Goal: Task Accomplishment & Management: Manage account settings

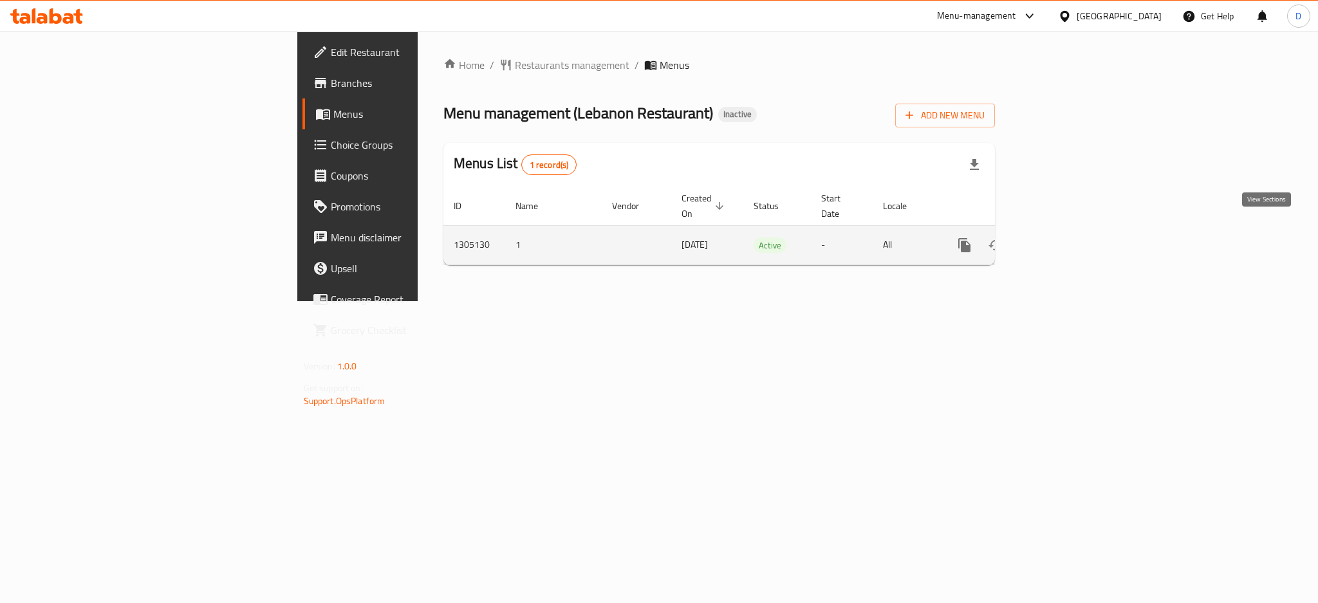
click at [1063, 239] on icon "enhanced table" at bounding box center [1057, 245] width 12 height 12
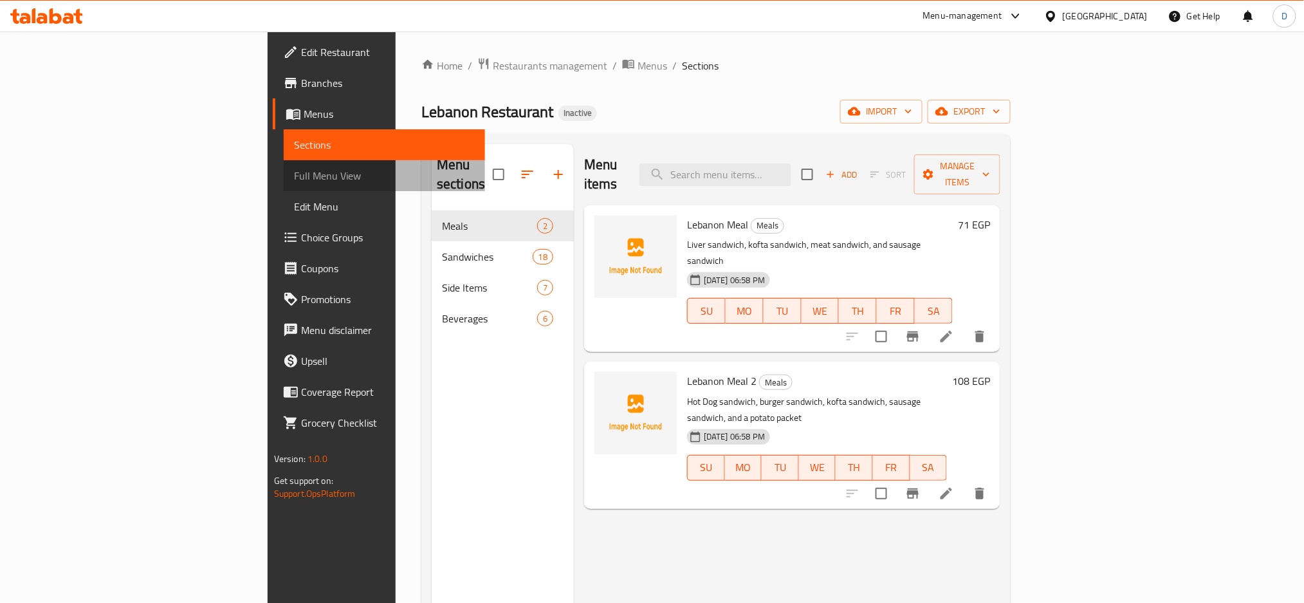
click at [284, 166] on link "Full Menu View" at bounding box center [385, 175] width 202 height 31
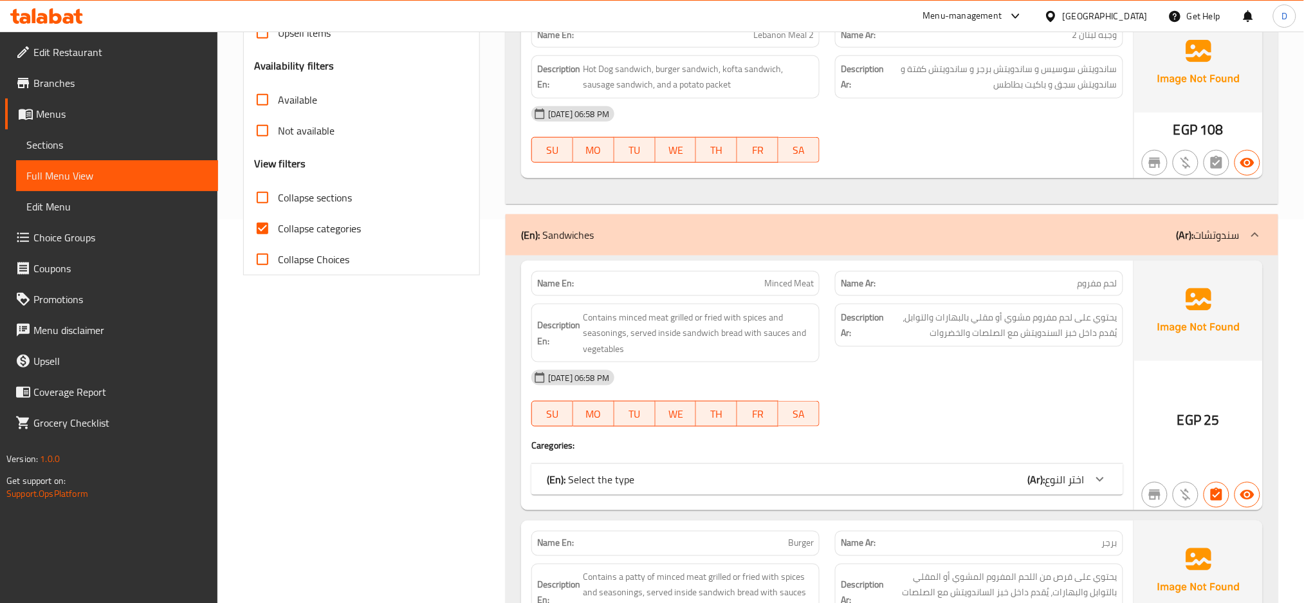
scroll to position [385, 0]
click at [354, 232] on span "Collapse categories" at bounding box center [319, 226] width 83 height 15
click at [278, 232] on input "Collapse categories" at bounding box center [262, 227] width 31 height 31
checkbox input "false"
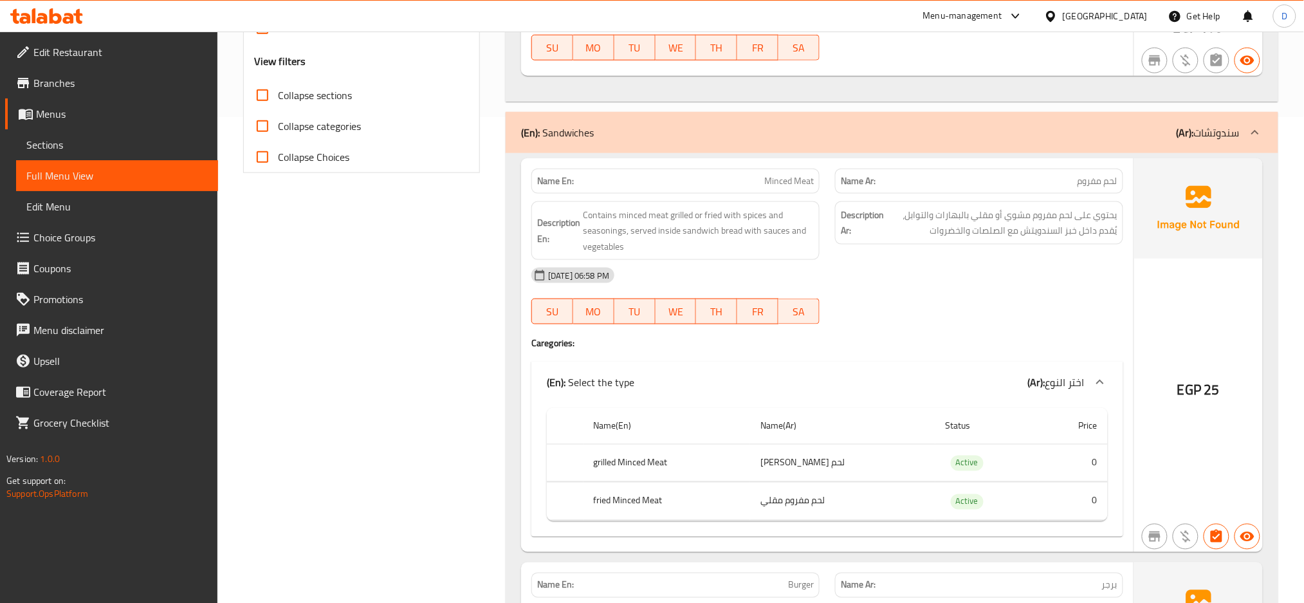
scroll to position [560, 0]
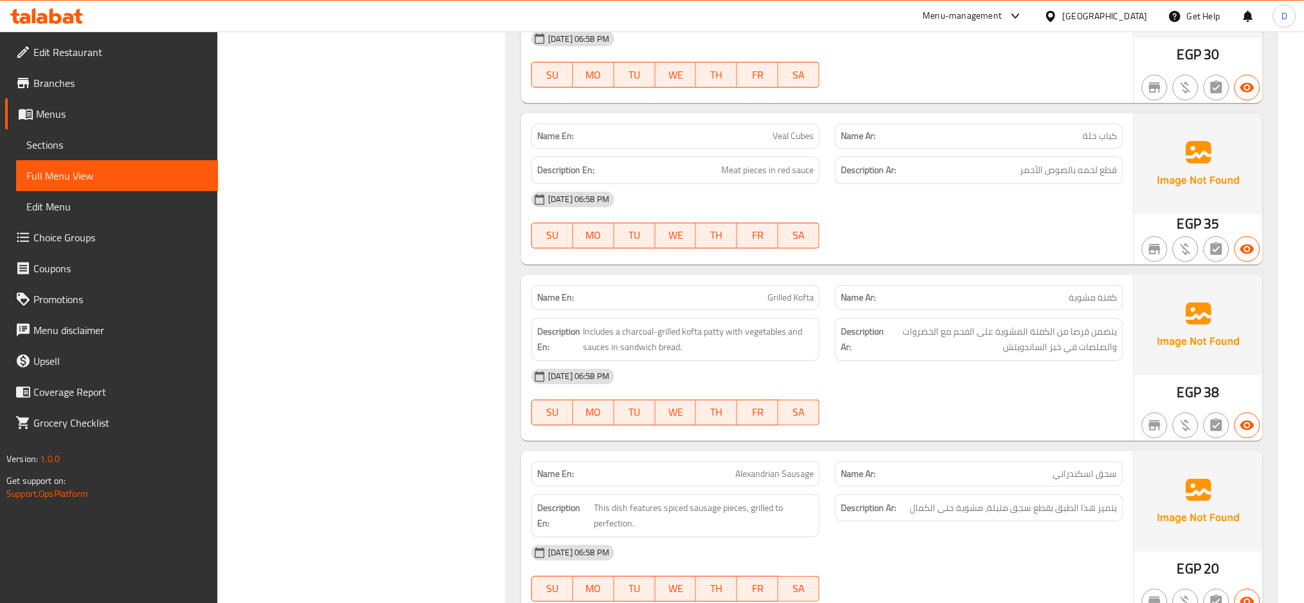
scroll to position [0, 0]
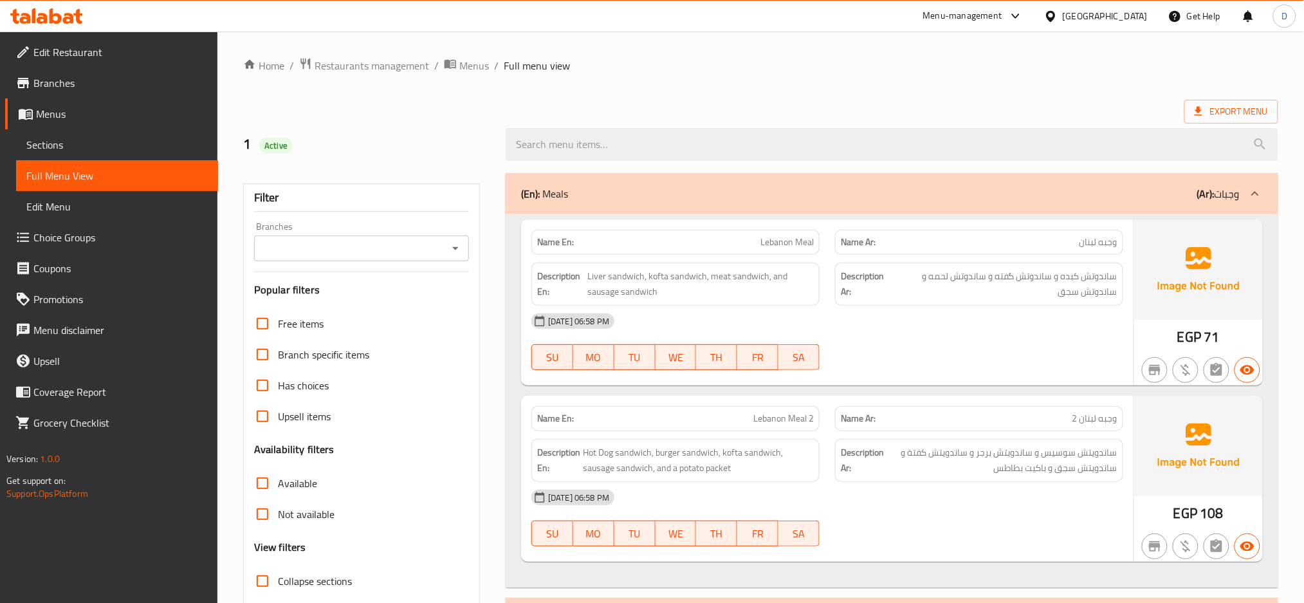
click at [760, 201] on div "(En): Meals (Ar): وجبات" at bounding box center [880, 193] width 719 height 15
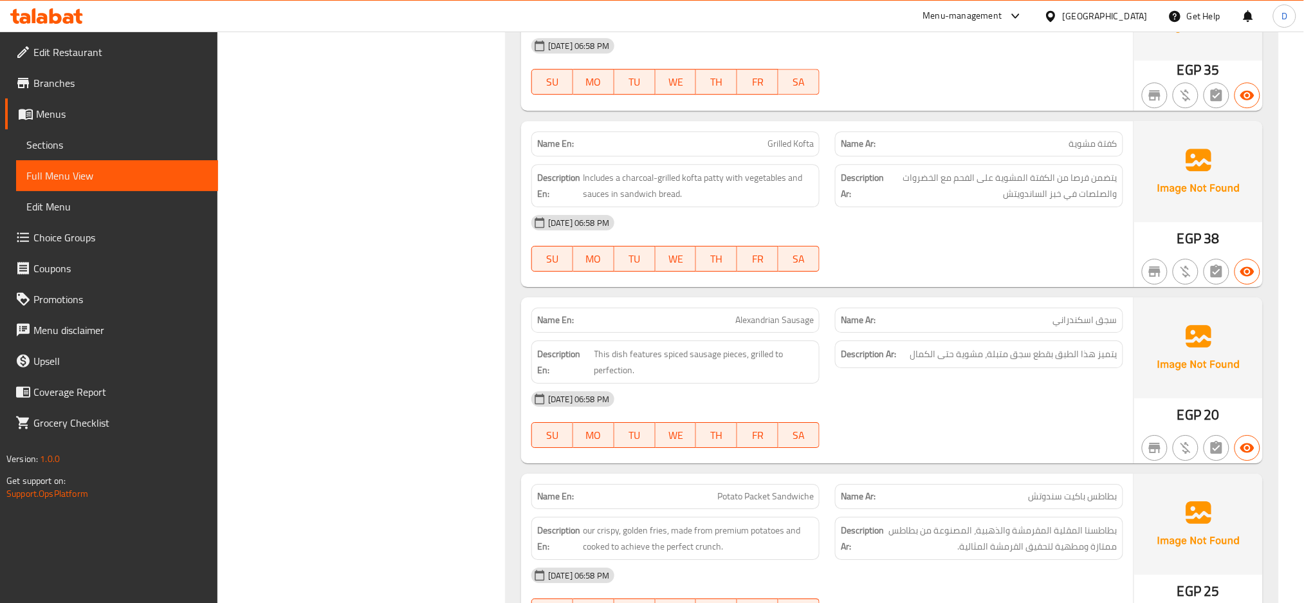
scroll to position [3200, 0]
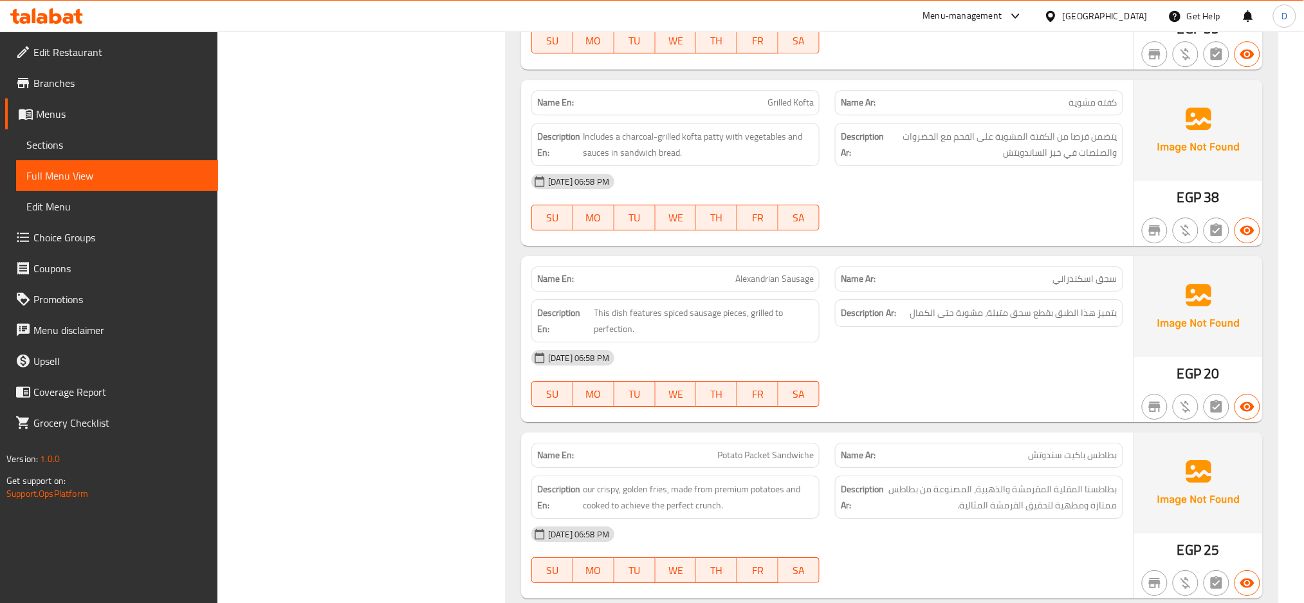
click at [1068, 229] on div at bounding box center [979, 230] width 304 height 15
click at [788, 107] on span "Grilled Kofta" at bounding box center [791, 103] width 46 height 14
copy span "Grilled Kofta"
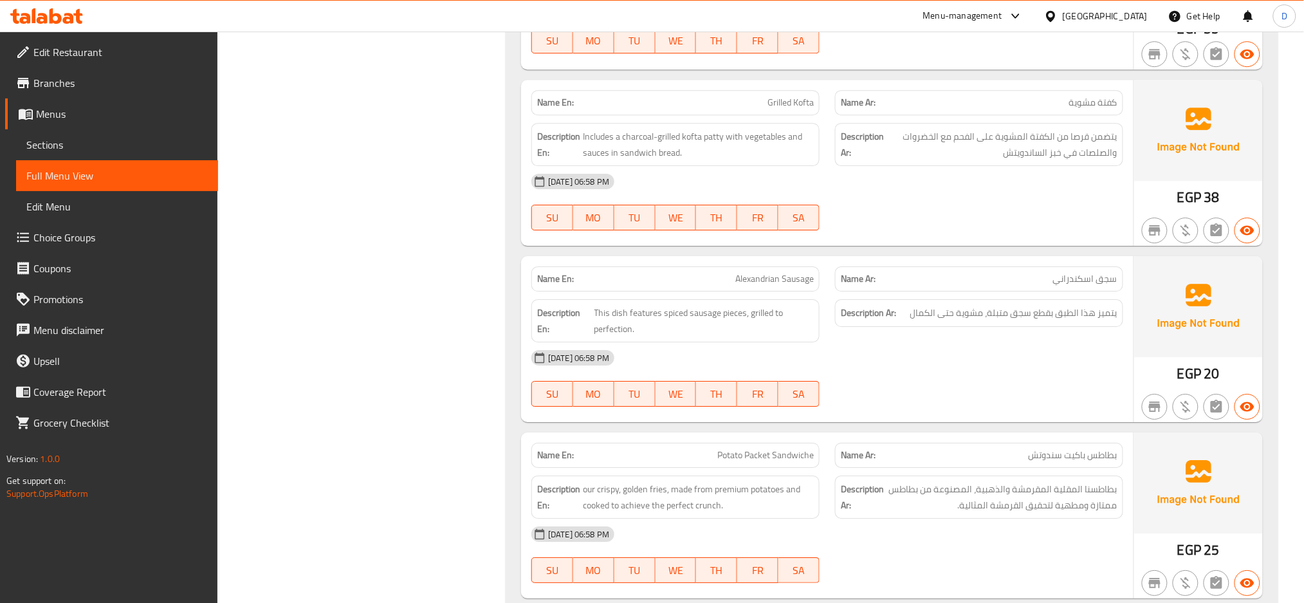
click at [721, 380] on div "SU MO TU WE TH FR SA" at bounding box center [676, 393] width 304 height 41
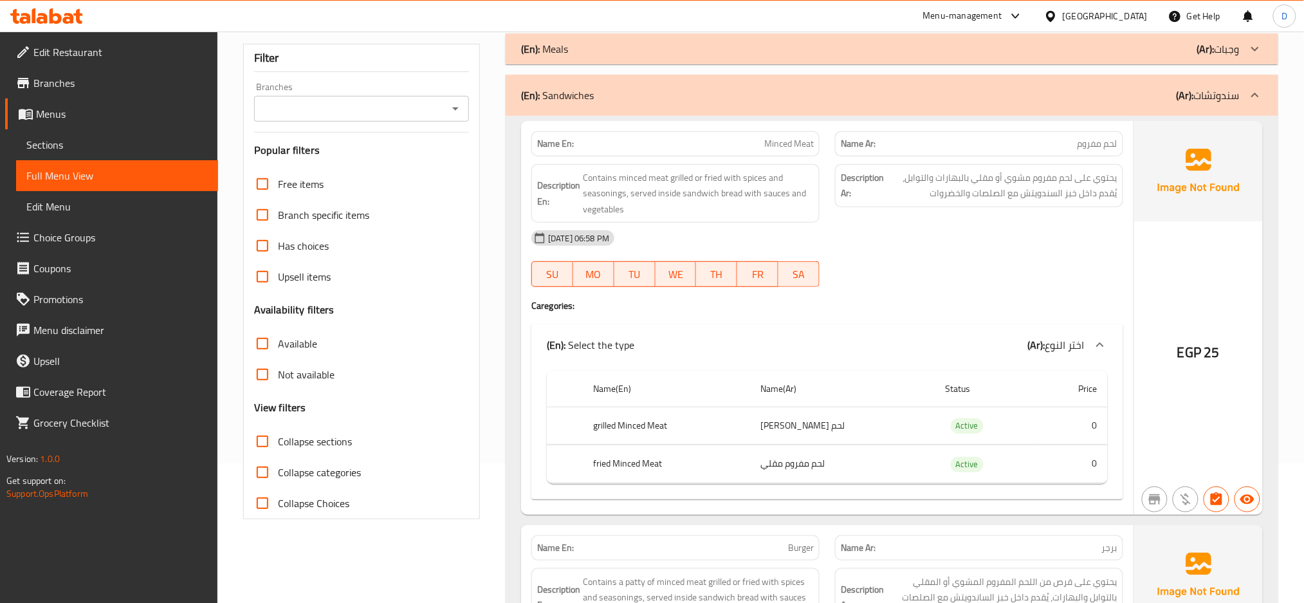
scroll to position [140, 0]
click at [793, 212] on span "Contains minced meat grilled or fried with spices and seasonings, served inside…" at bounding box center [698, 193] width 231 height 48
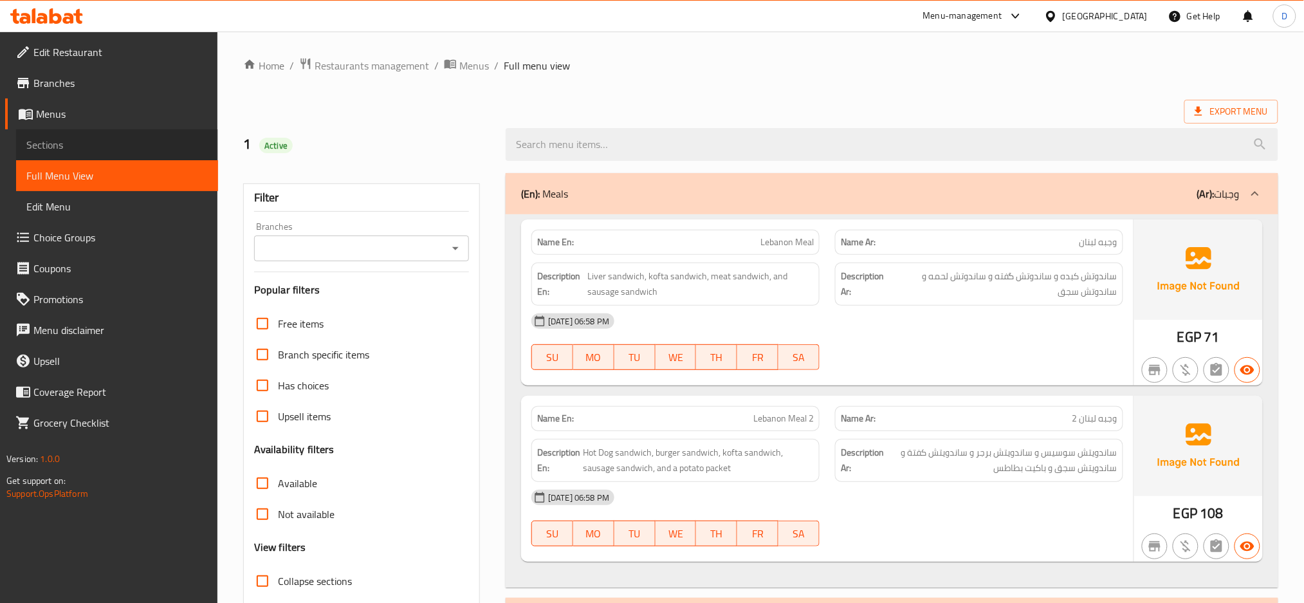
click at [185, 144] on span "Sections" at bounding box center [116, 144] width 181 height 15
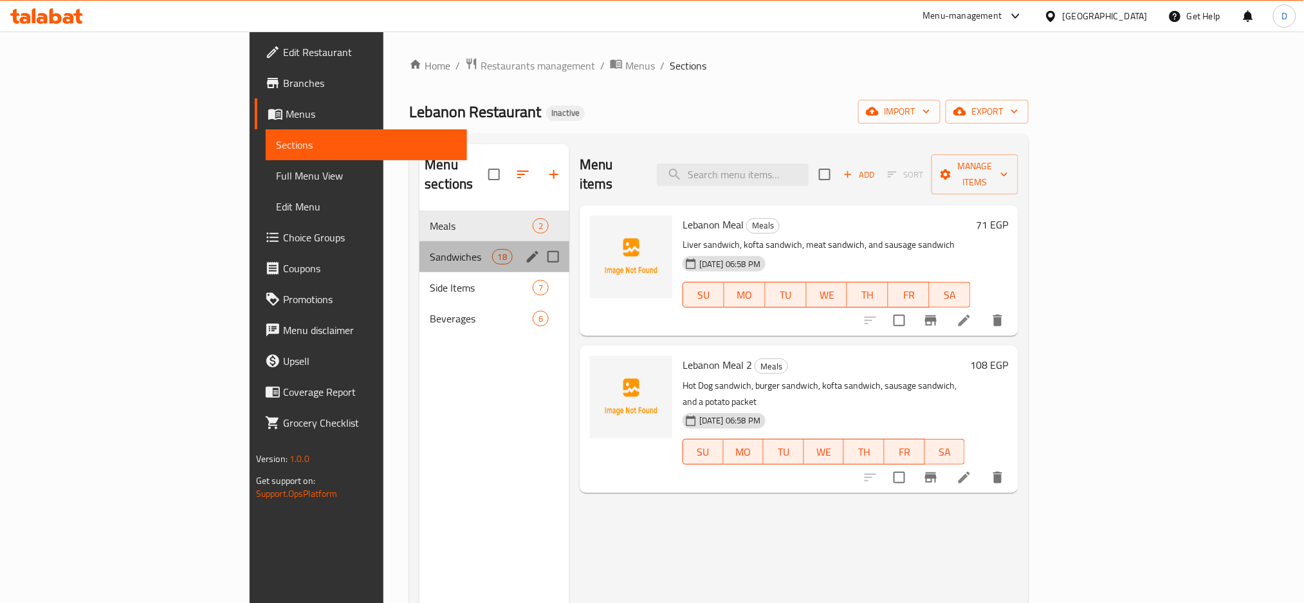
click at [463, 241] on div "Sandwiches 18" at bounding box center [494, 256] width 150 height 31
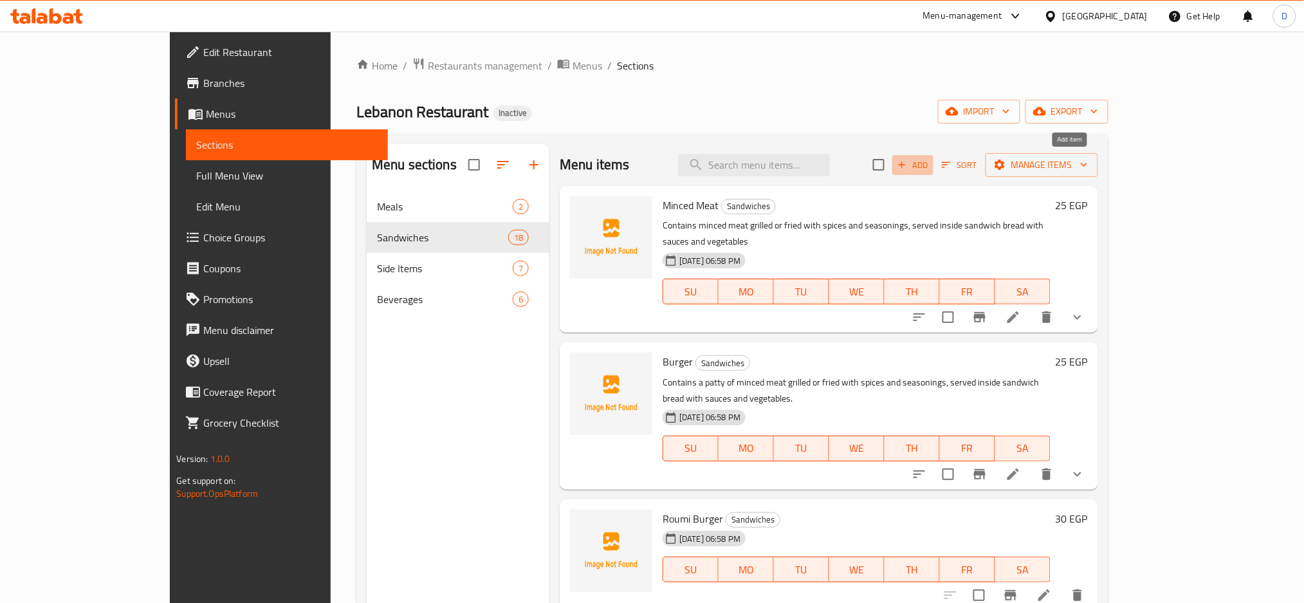
click at [908, 167] on icon "button" at bounding box center [902, 165] width 12 height 12
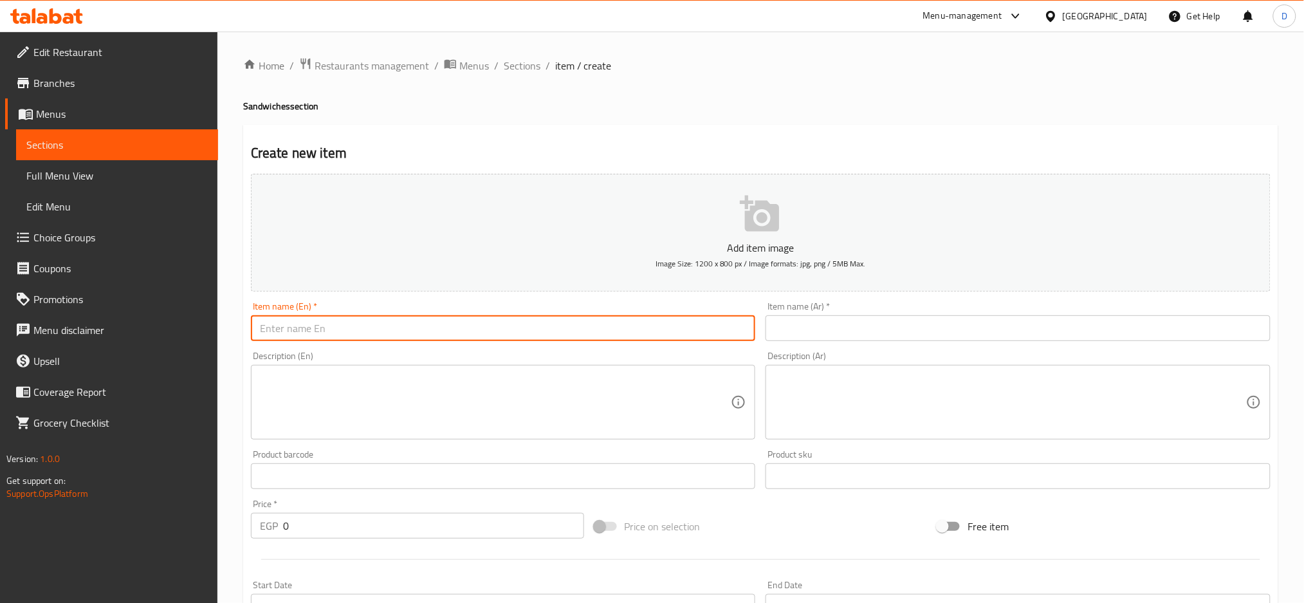
click at [535, 318] on input "text" at bounding box center [503, 328] width 505 height 26
type input "Liver Sandwich"
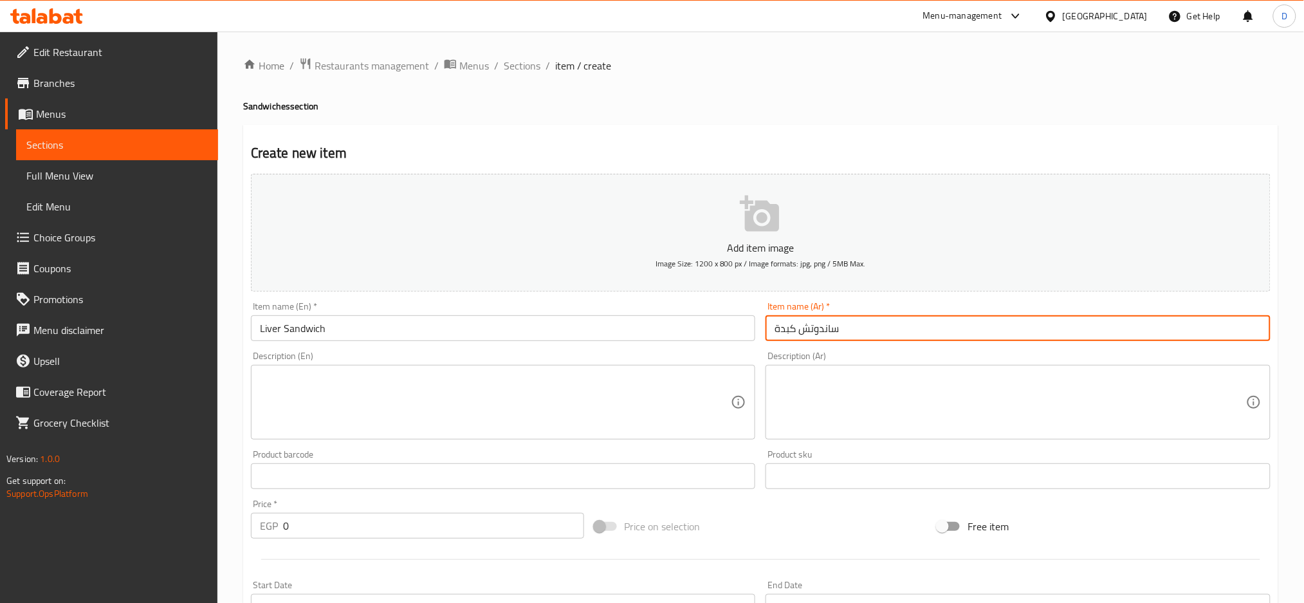
type input "ساندوتش كبدة"
click at [820, 382] on textarea at bounding box center [1011, 402] width 472 height 61
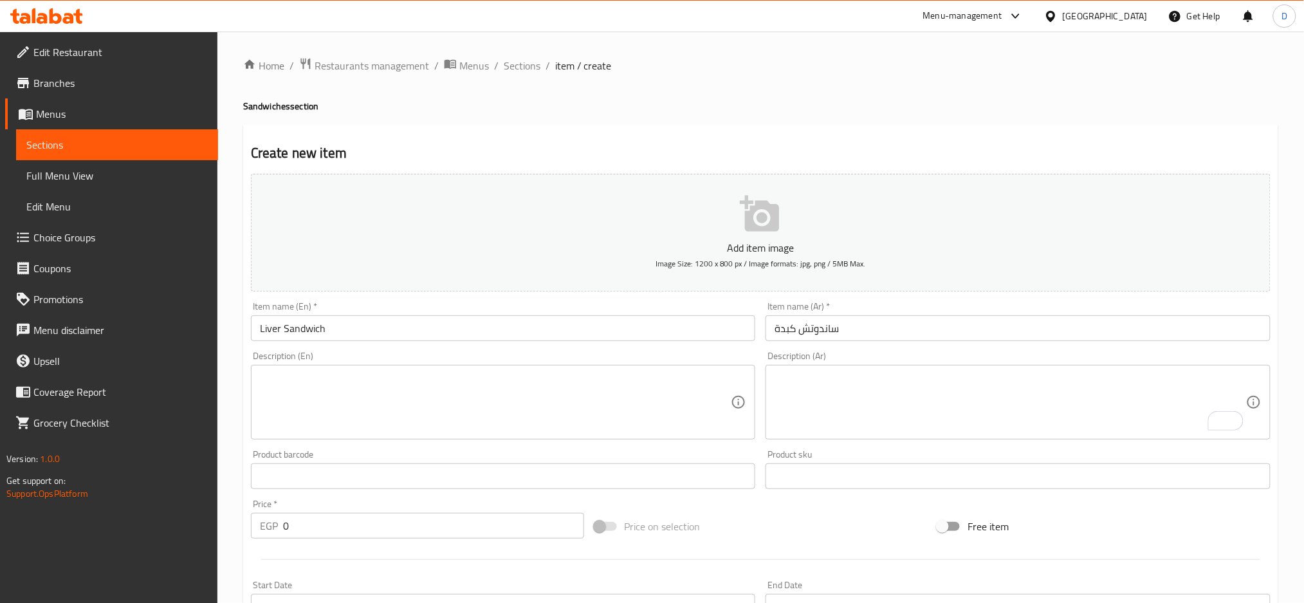
click at [666, 389] on textarea at bounding box center [496, 402] width 472 height 61
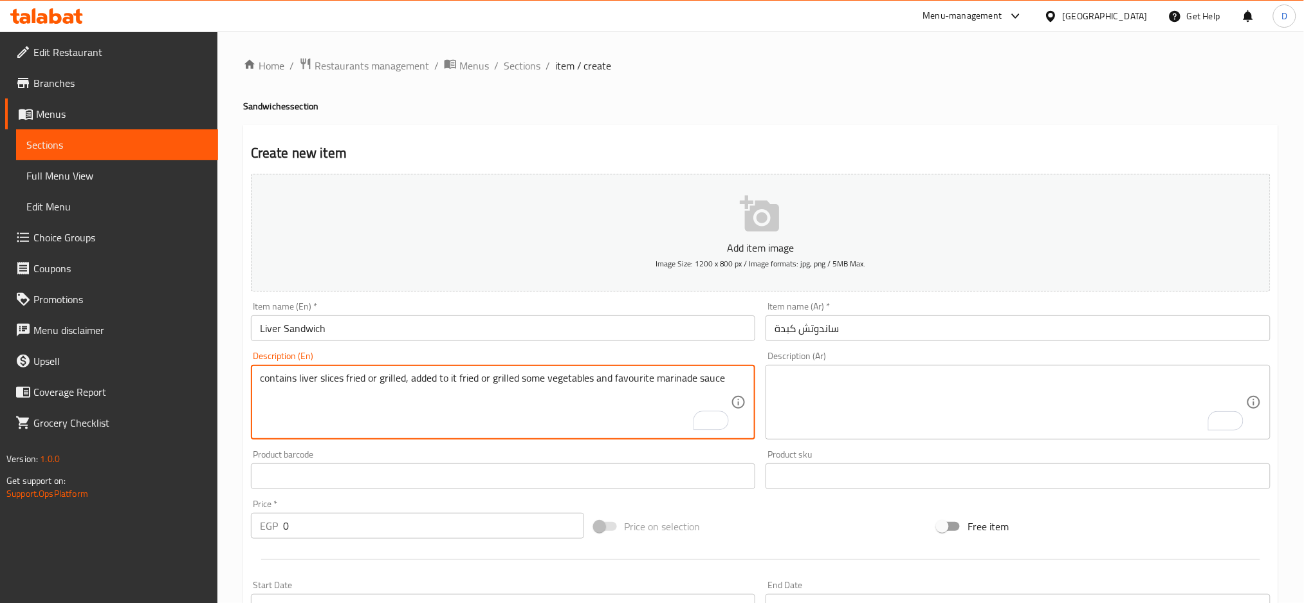
click at [657, 380] on textarea "contains liver slices fried or grilled, added to it fried or grilled some veget…" at bounding box center [496, 402] width 472 height 61
type textarea "contains liver slices fried or grilled, added to it fried or grilled some veget…"
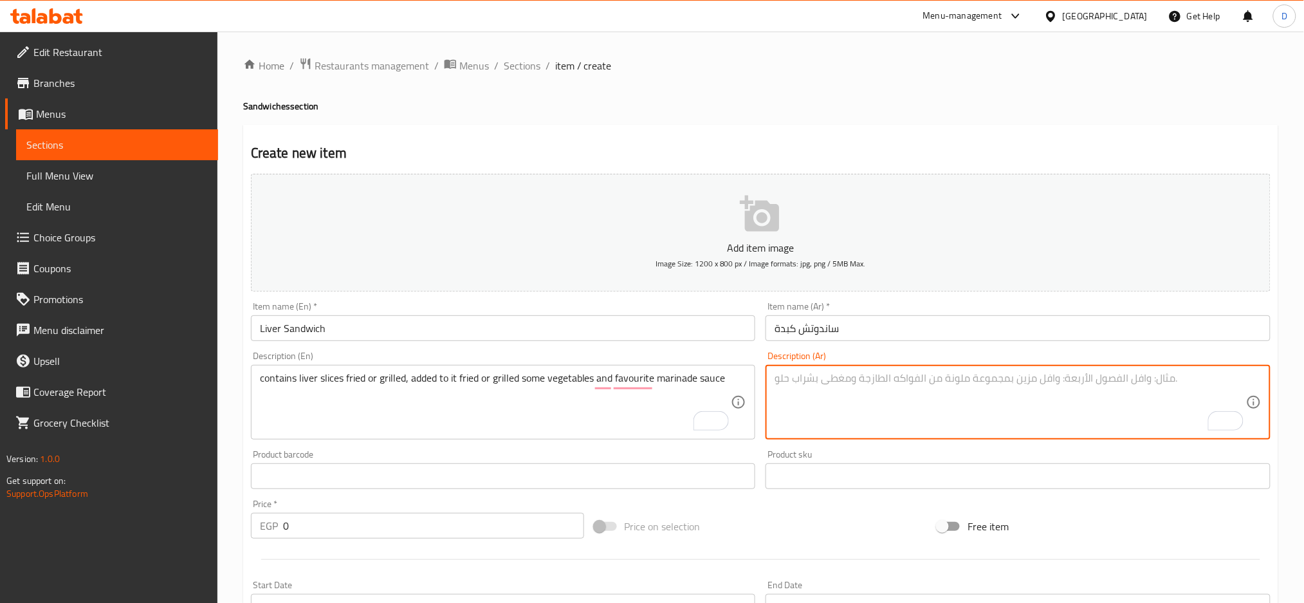
click at [814, 398] on textarea "To enrich screen reader interactions, please activate Accessibility in Grammarl…" at bounding box center [1011, 402] width 472 height 61
paste textarea "تحتوي على شرائح كبد مقلية أو مشوية، يضاف إليها بعض الخضروات المقلية أو المشوية …"
type textarea "تحتوي على شرائح كبد مقلية أو مشوية، يضاف إليها بعض الخضروات المقلية أو المشوية …"
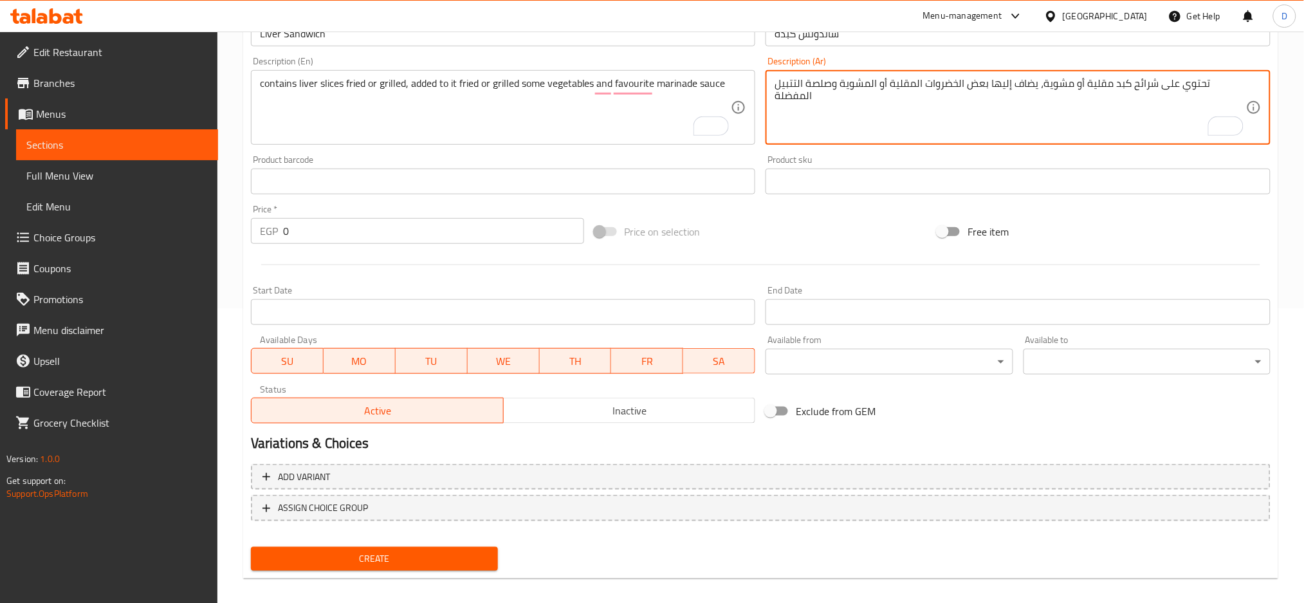
scroll to position [304, 0]
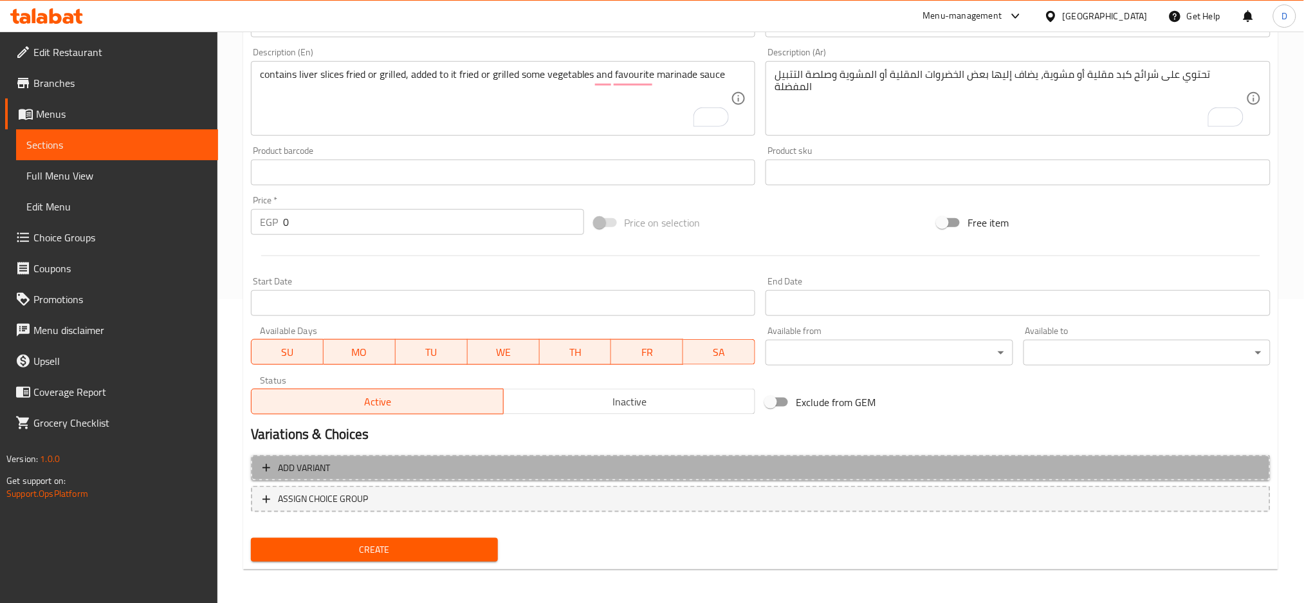
click at [551, 469] on span "Add variant" at bounding box center [761, 468] width 997 height 16
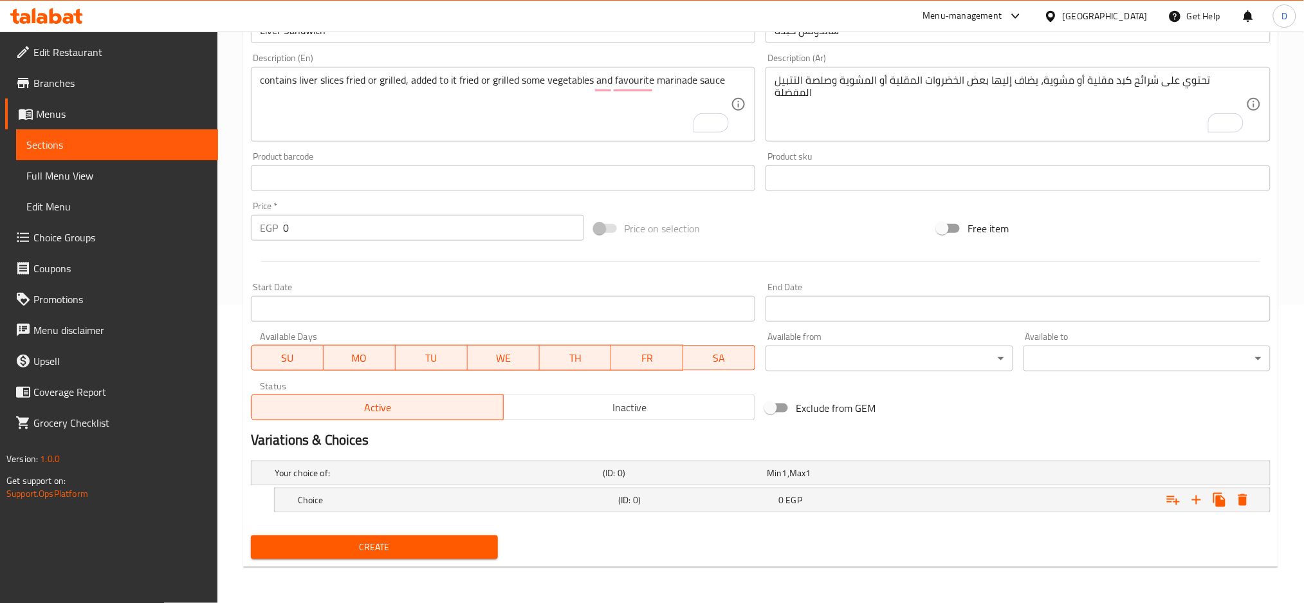
scroll to position [297, 0]
click at [551, 481] on h5 "Choice" at bounding box center [436, 474] width 323 height 13
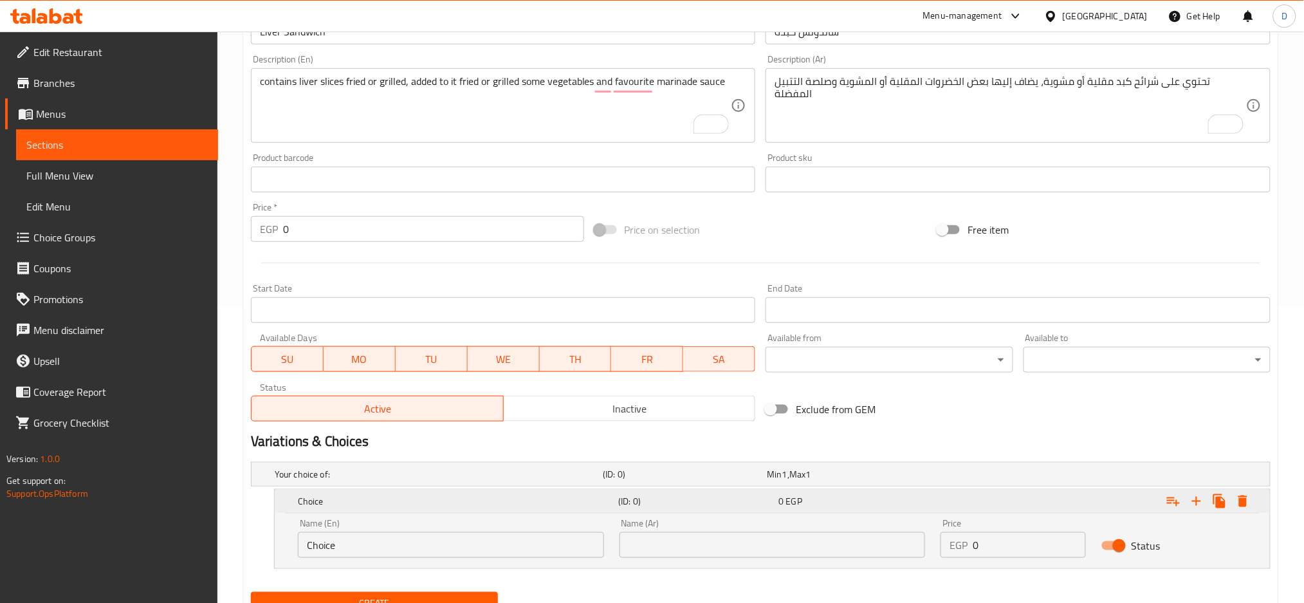
scroll to position [353, 0]
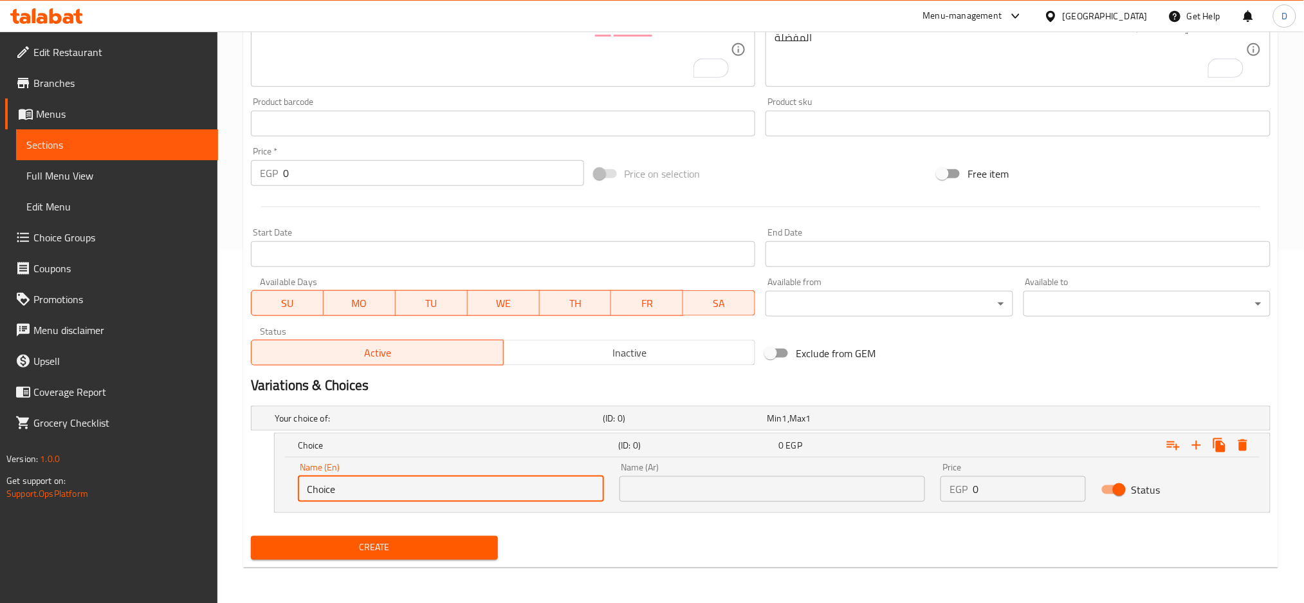
click at [520, 494] on input "Choice" at bounding box center [451, 489] width 306 height 26
type input "fried liver"
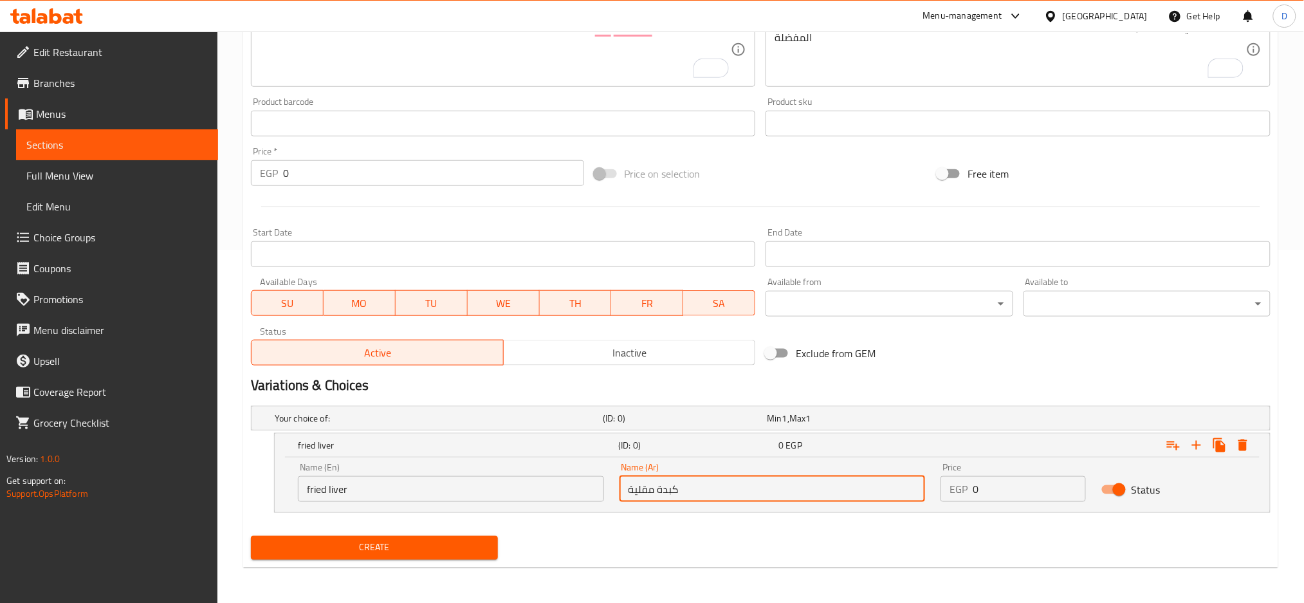
type input "كبدة مقلية"
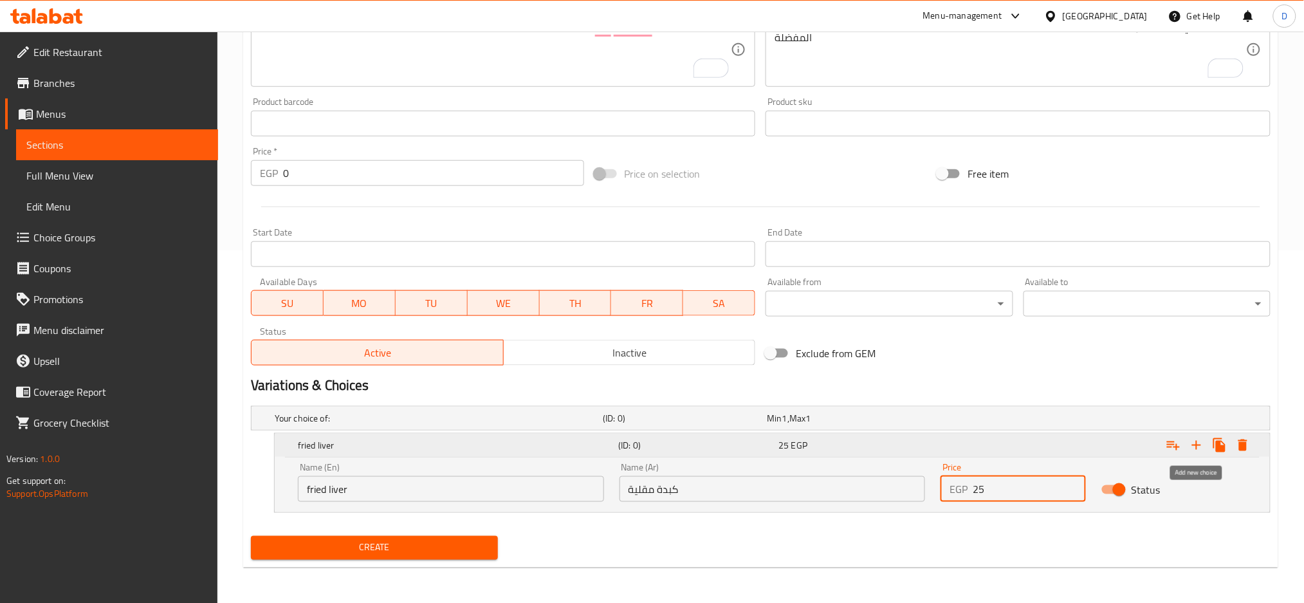
type input "25"
click at [1192, 450] on icon "Expand" at bounding box center [1196, 445] width 15 height 15
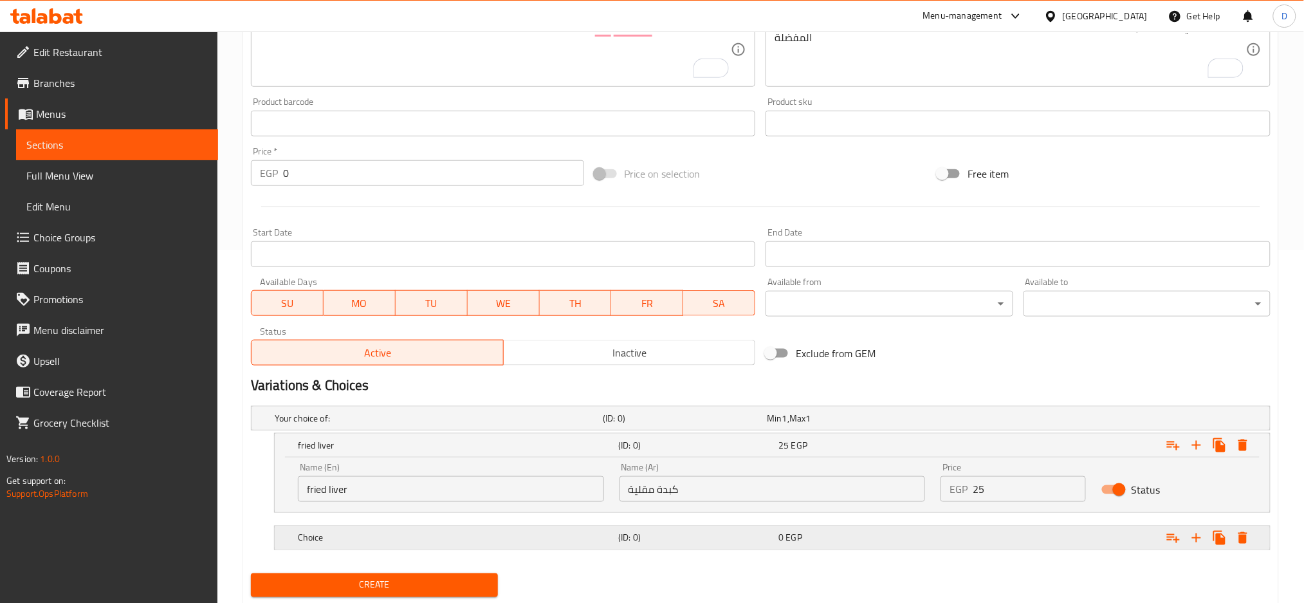
click at [580, 425] on h5 "Choice" at bounding box center [436, 418] width 323 height 13
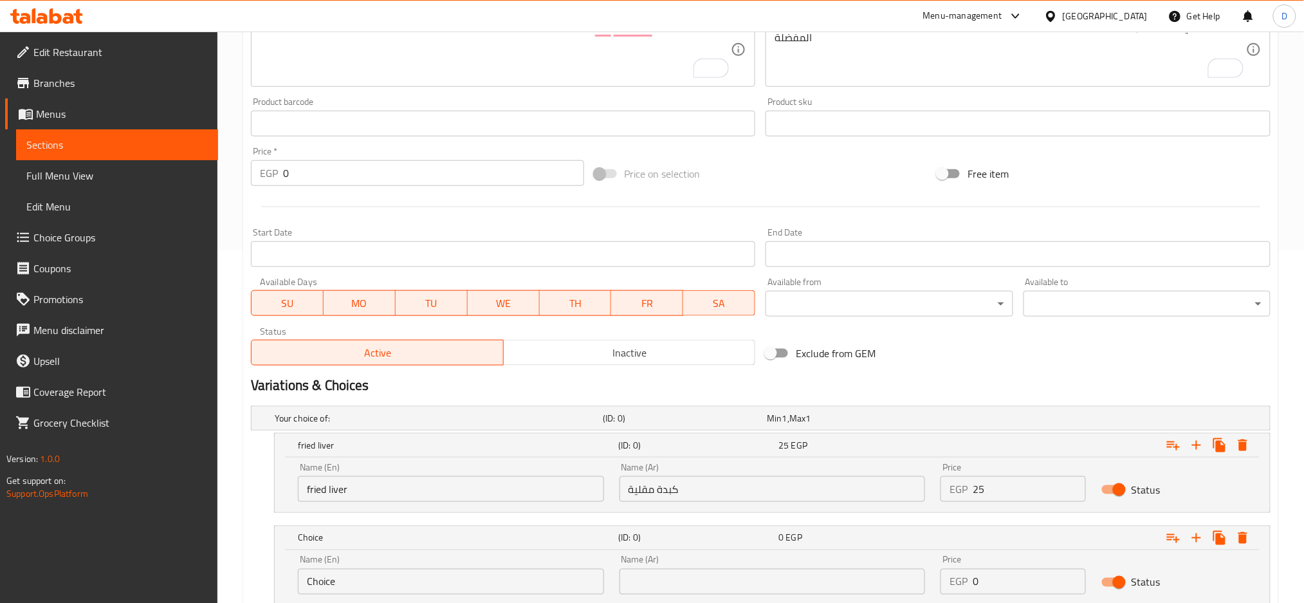
click at [453, 576] on input "Choice" at bounding box center [451, 582] width 306 height 26
type input "grilled liver"
type input "كبدة مشوية"
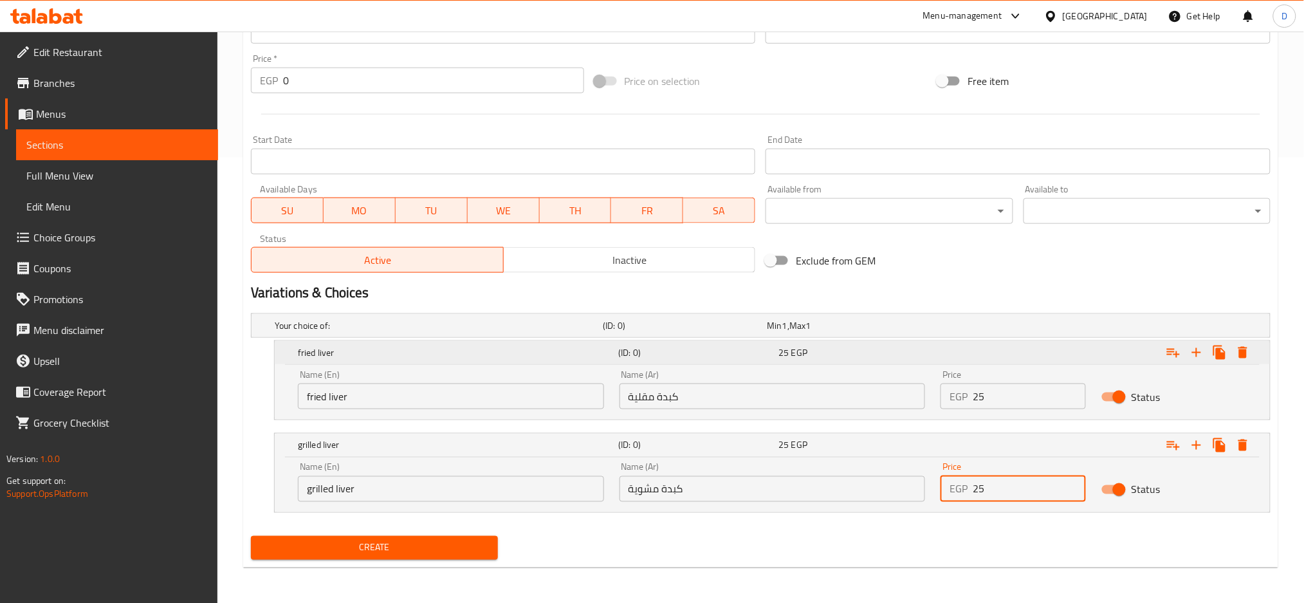
type input "25"
click at [1180, 350] on icon "Expand" at bounding box center [1173, 352] width 15 height 15
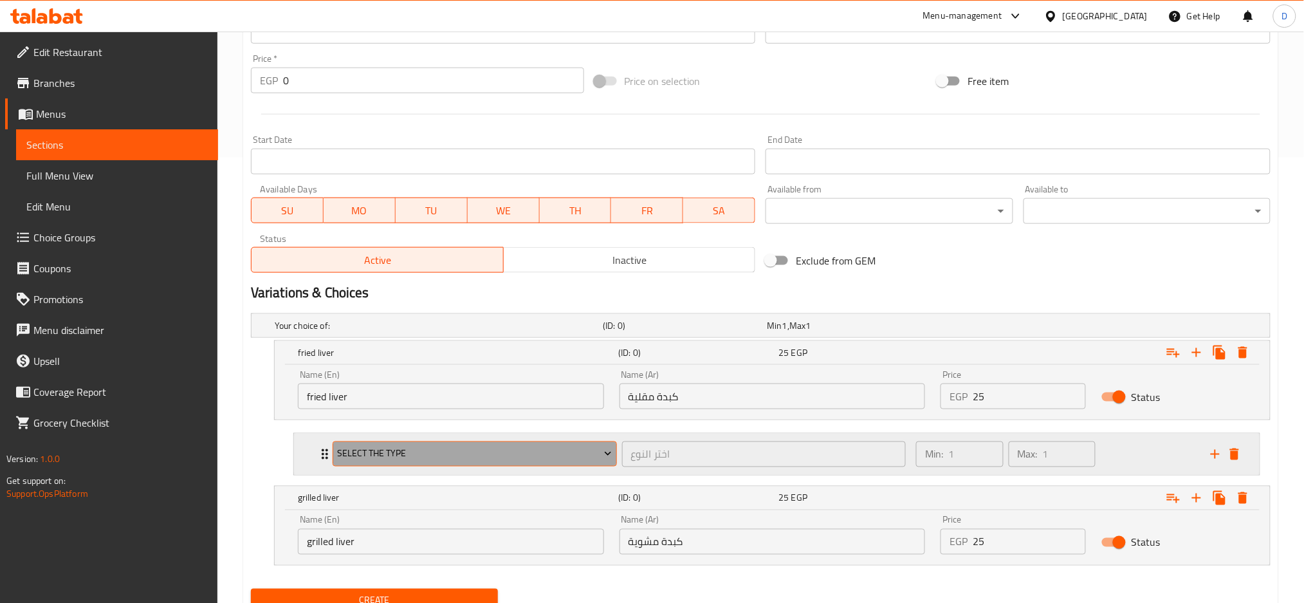
click at [585, 456] on span "Select the type" at bounding box center [474, 454] width 275 height 16
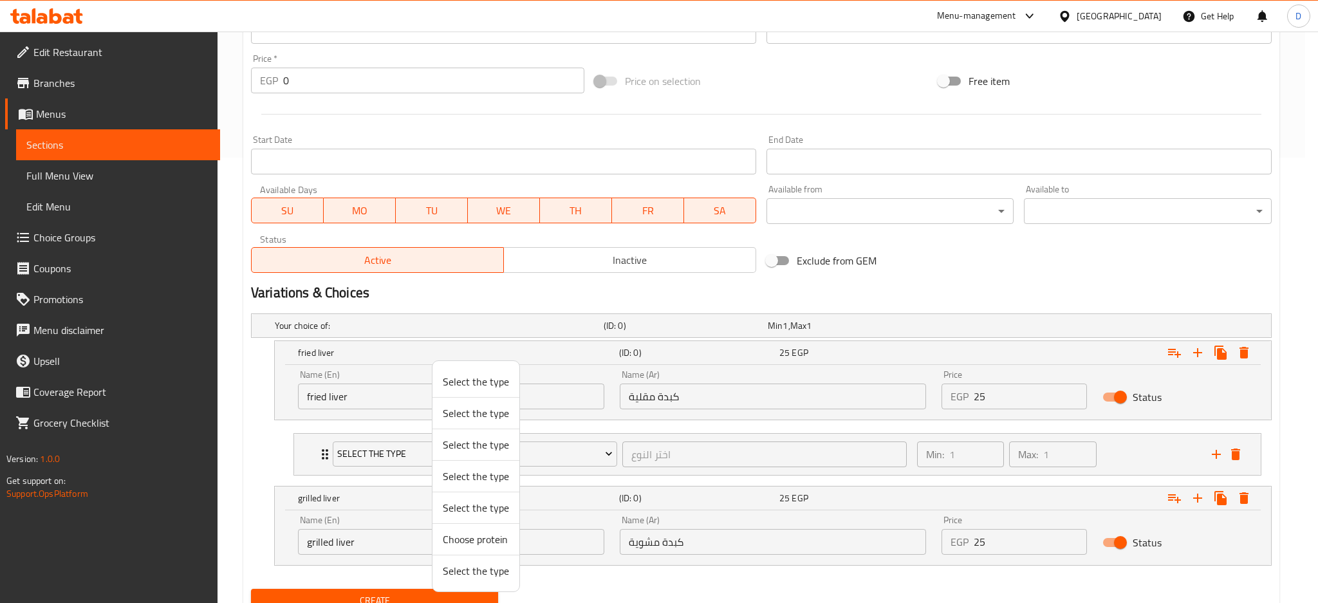
click at [494, 414] on span "Select the type" at bounding box center [476, 412] width 66 height 15
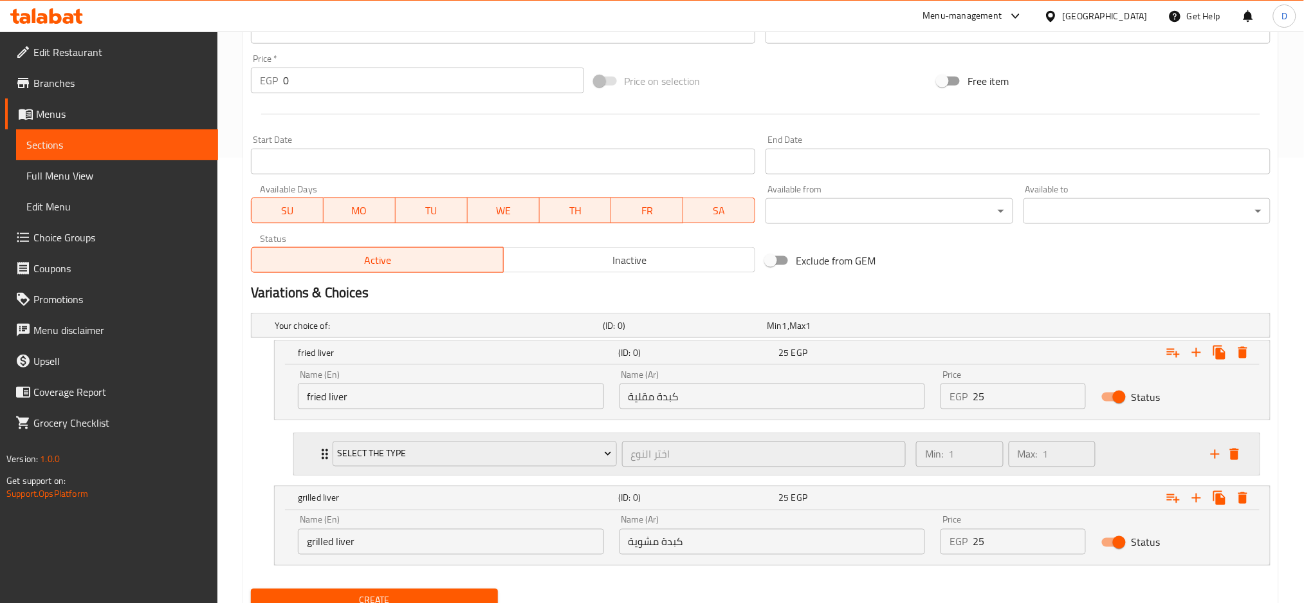
click at [614, 471] on div "Select the type اختر النوع ​" at bounding box center [619, 454] width 589 height 41
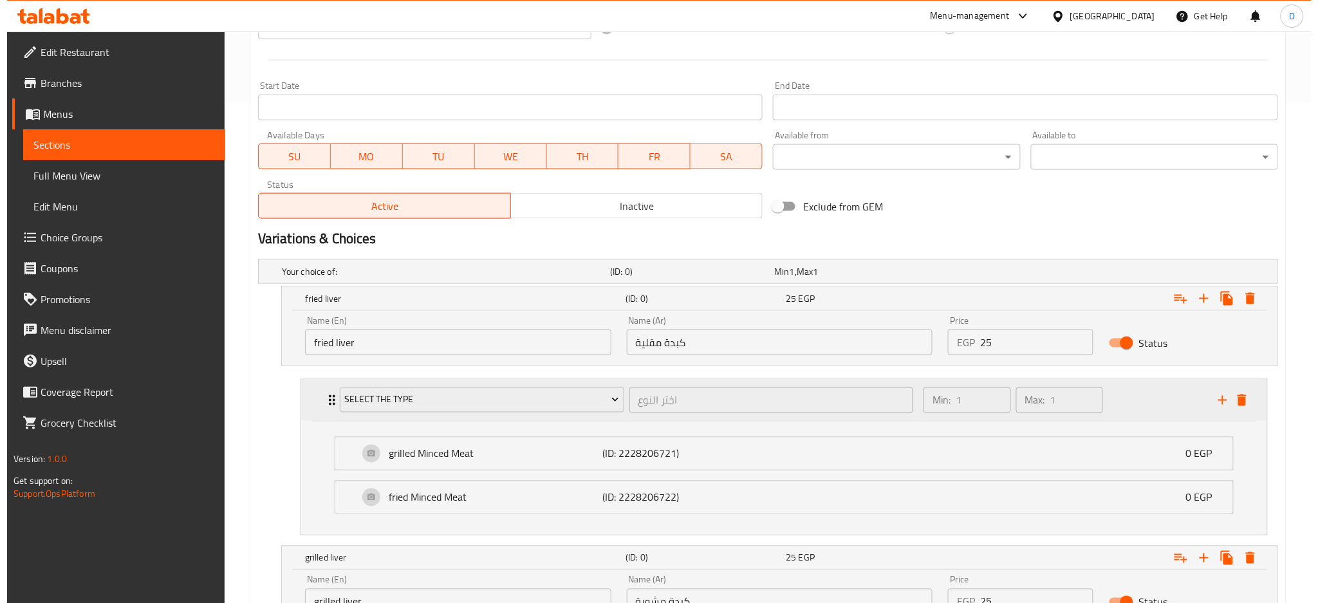
scroll to position [502, 0]
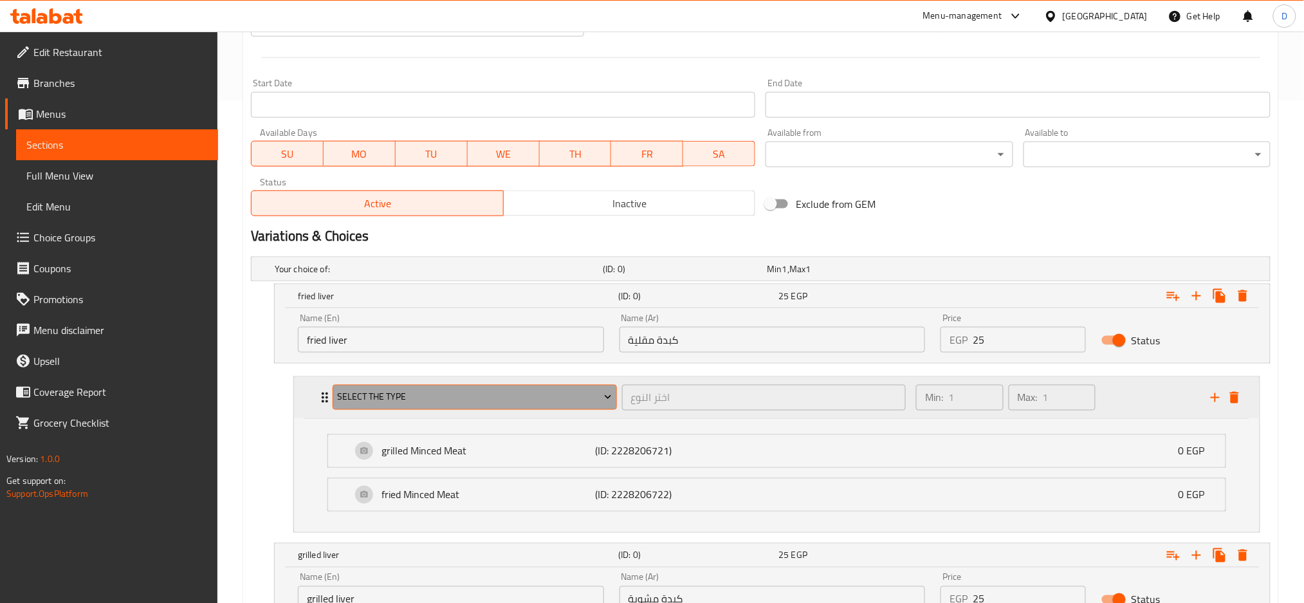
click at [582, 398] on span "Select the type" at bounding box center [474, 397] width 275 height 16
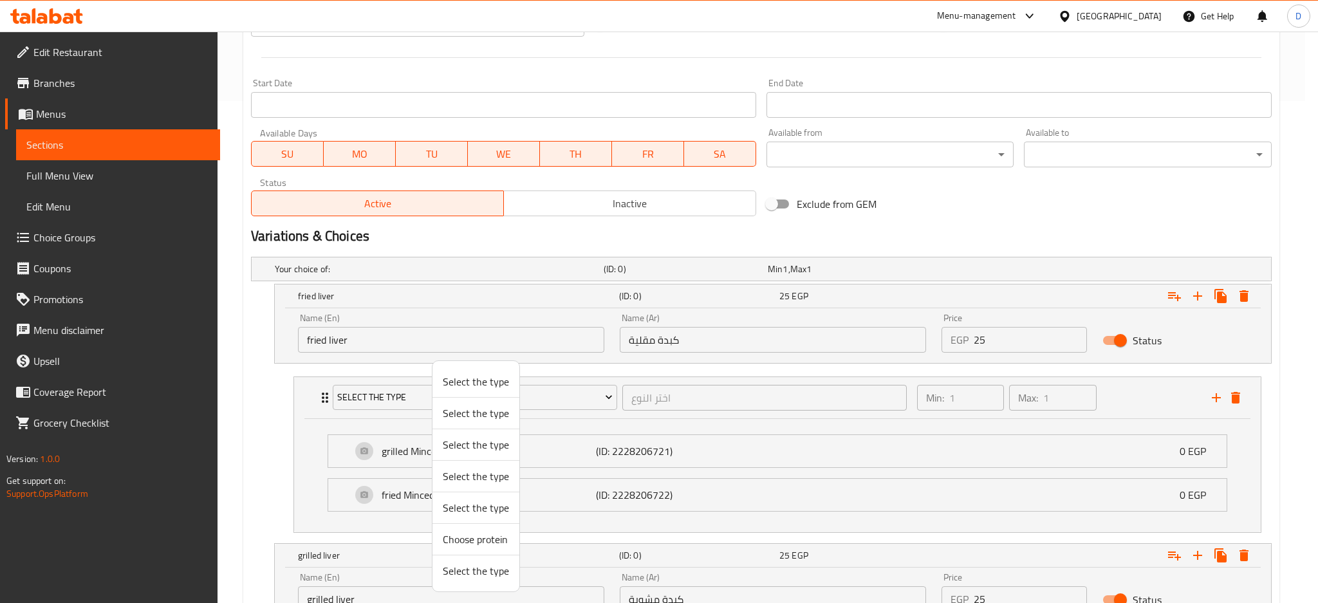
click at [495, 377] on span "Select the type" at bounding box center [476, 381] width 66 height 15
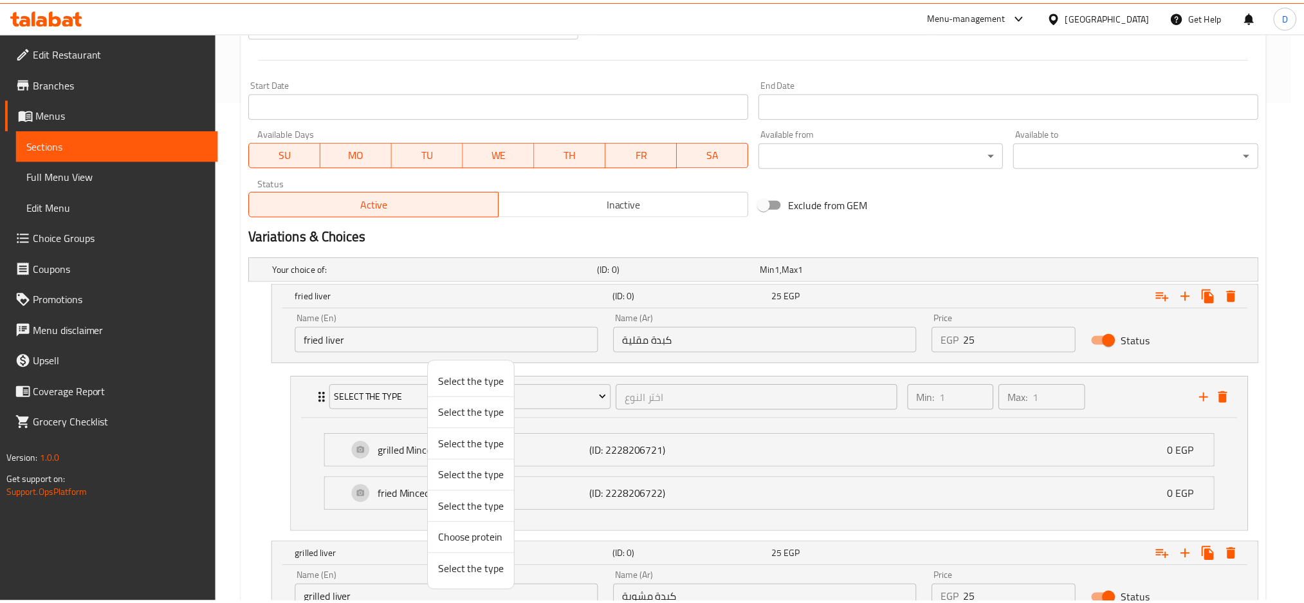
scroll to position [498, 0]
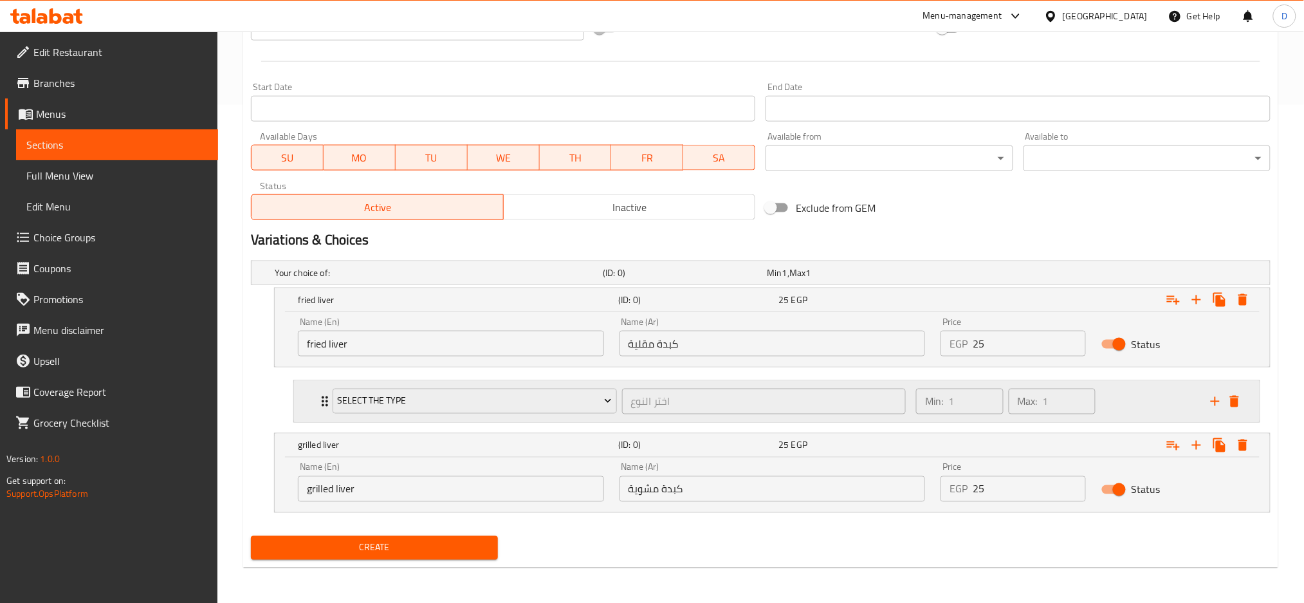
click at [622, 418] on div "Select the type اختر النوع ​" at bounding box center [619, 401] width 589 height 41
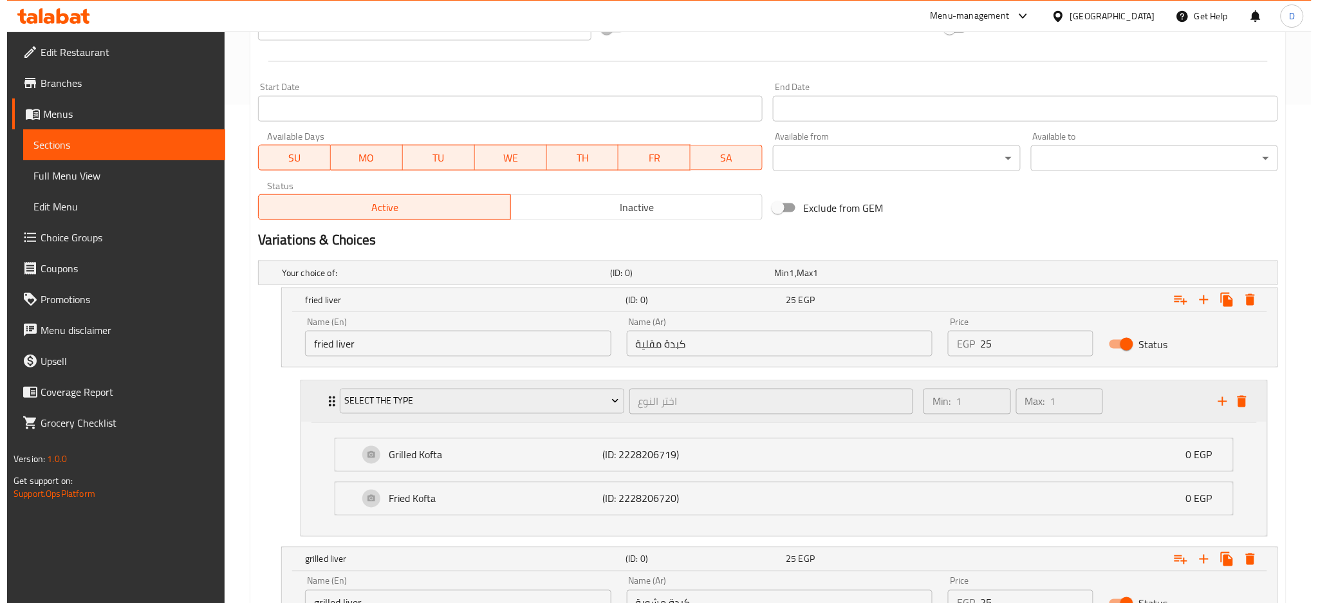
scroll to position [502, 0]
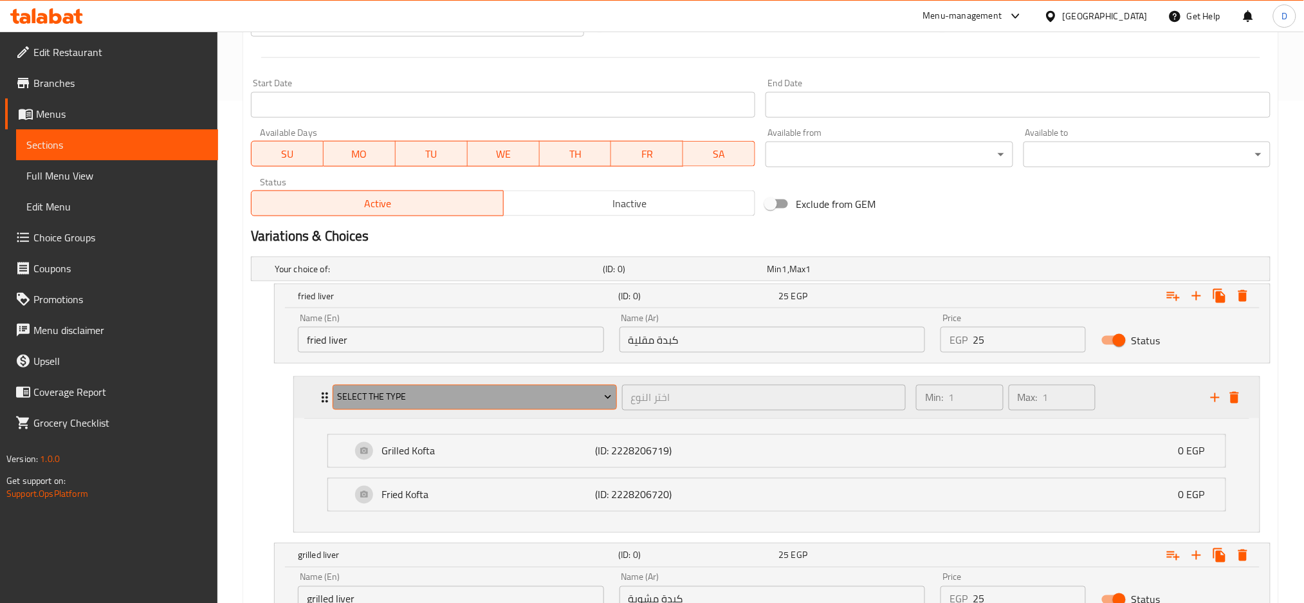
click at [587, 400] on span "Select the type" at bounding box center [474, 397] width 275 height 16
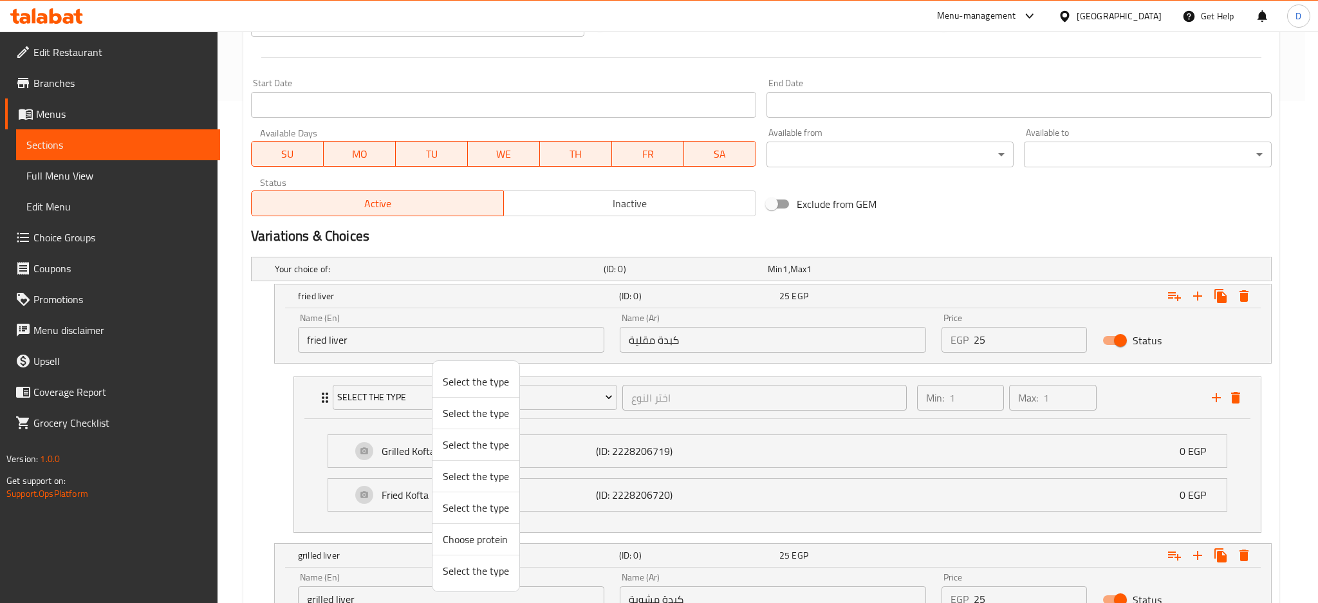
click at [478, 440] on span "Select the type" at bounding box center [476, 444] width 66 height 15
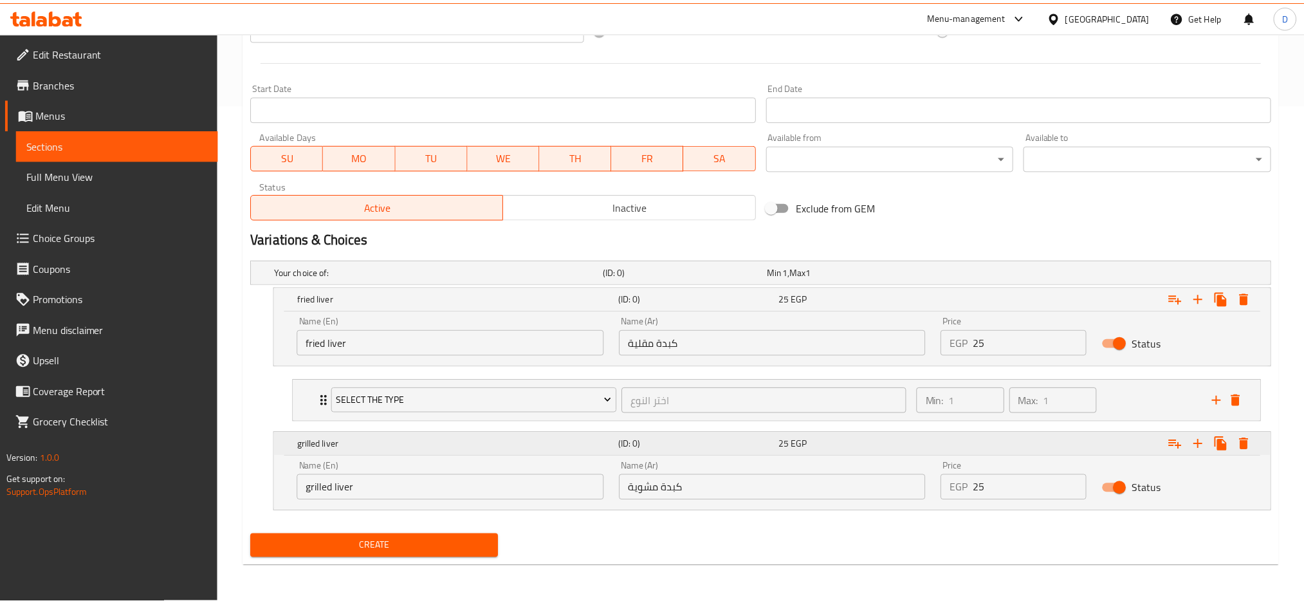
scroll to position [498, 0]
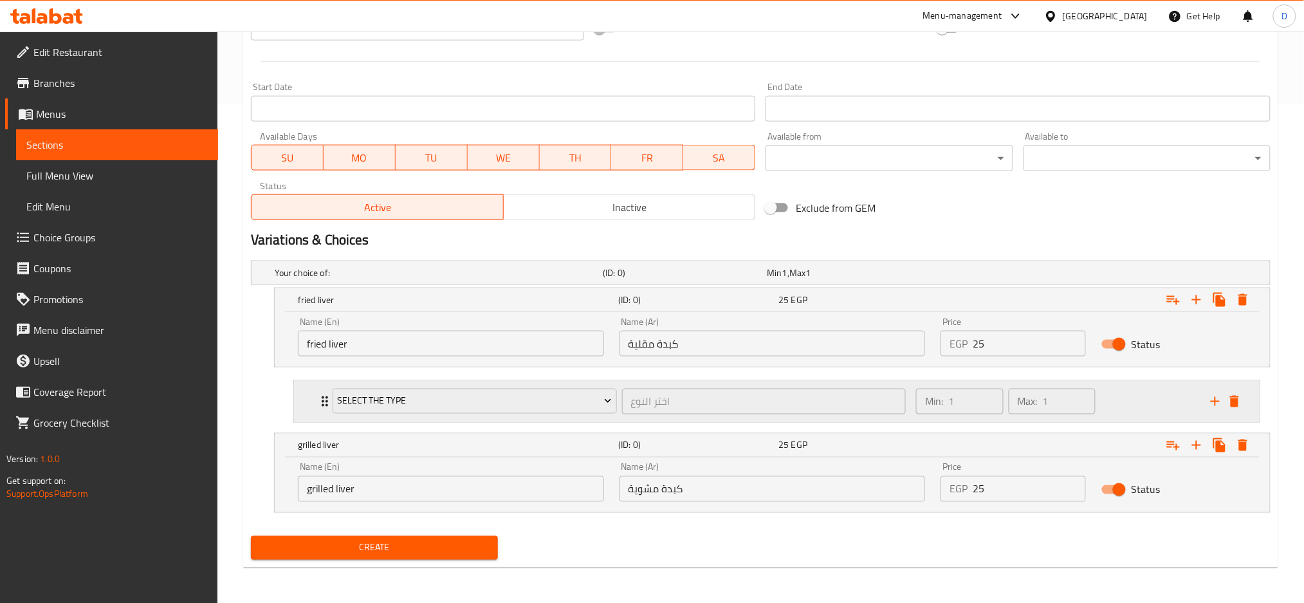
click at [612, 417] on div "Select the type اختر النوع ​" at bounding box center [619, 401] width 589 height 41
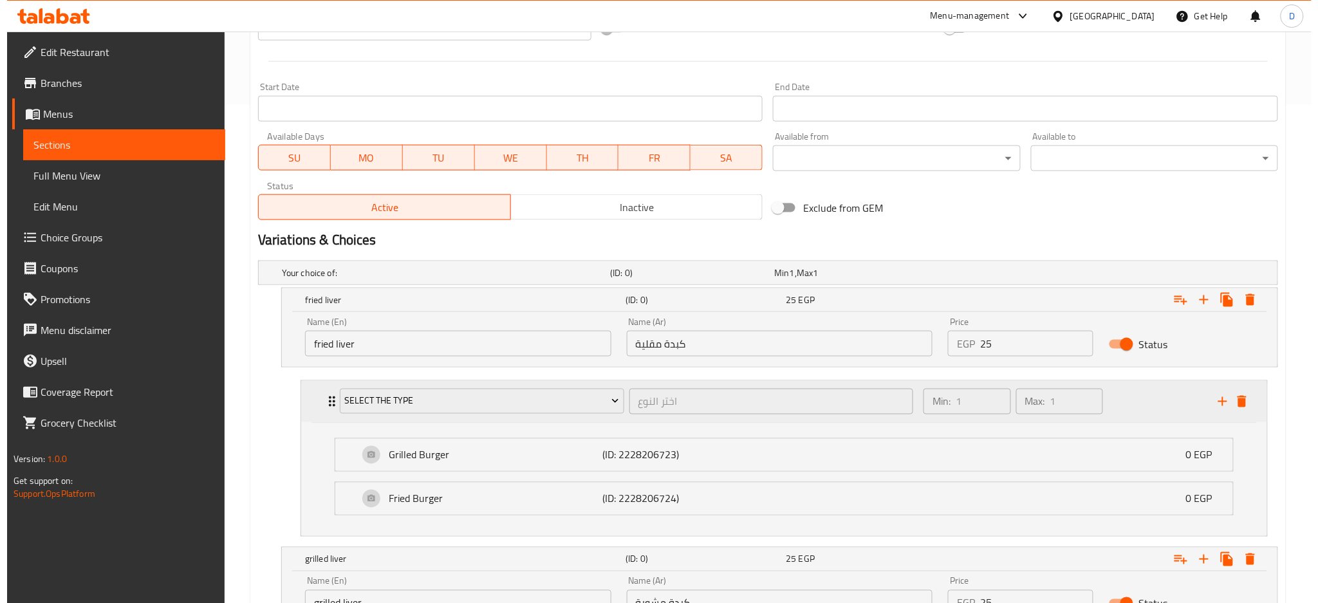
scroll to position [502, 0]
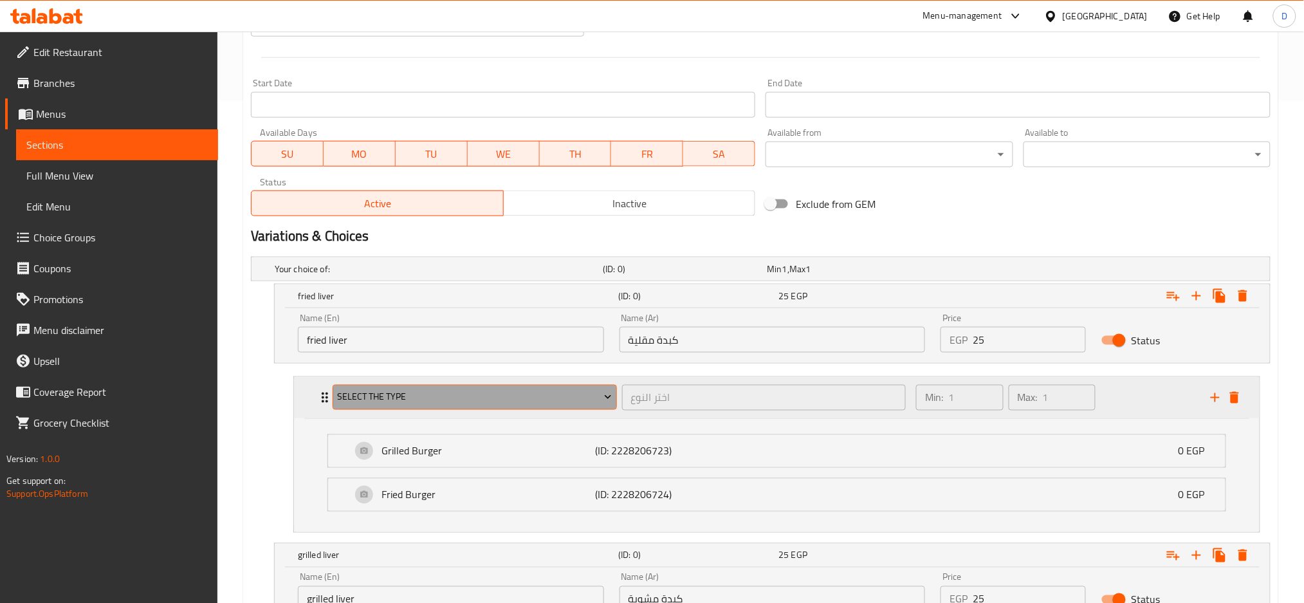
click at [584, 403] on span "Select the type" at bounding box center [474, 397] width 275 height 16
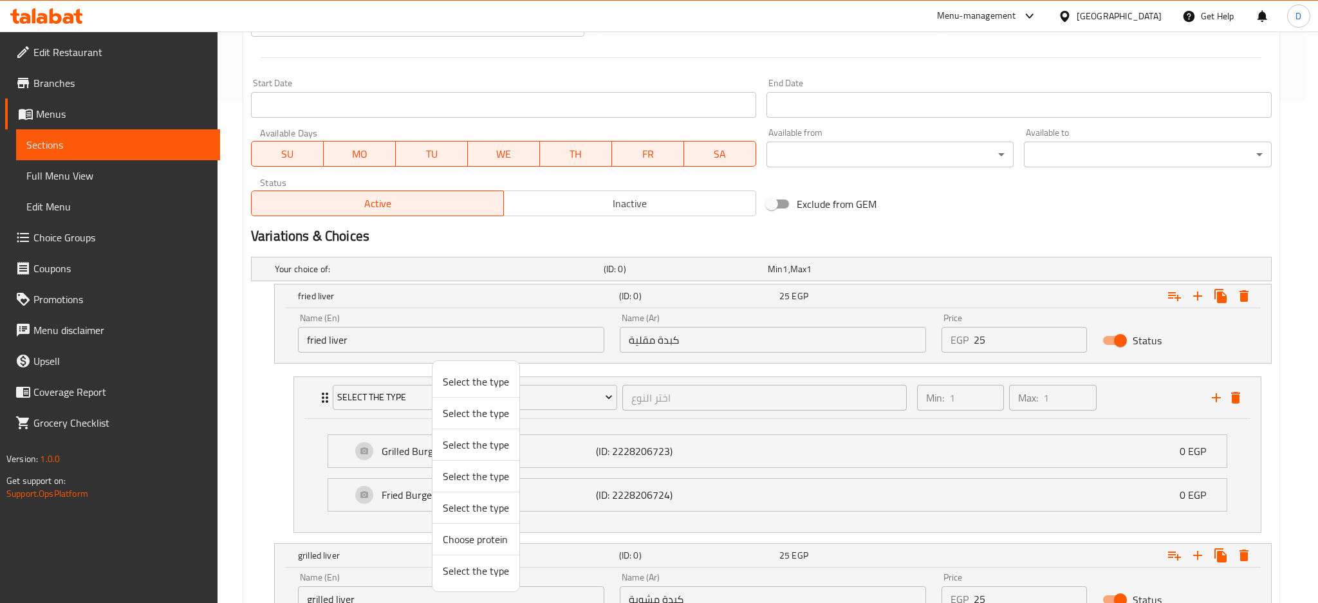
click at [485, 566] on span "Select the type" at bounding box center [476, 570] width 66 height 15
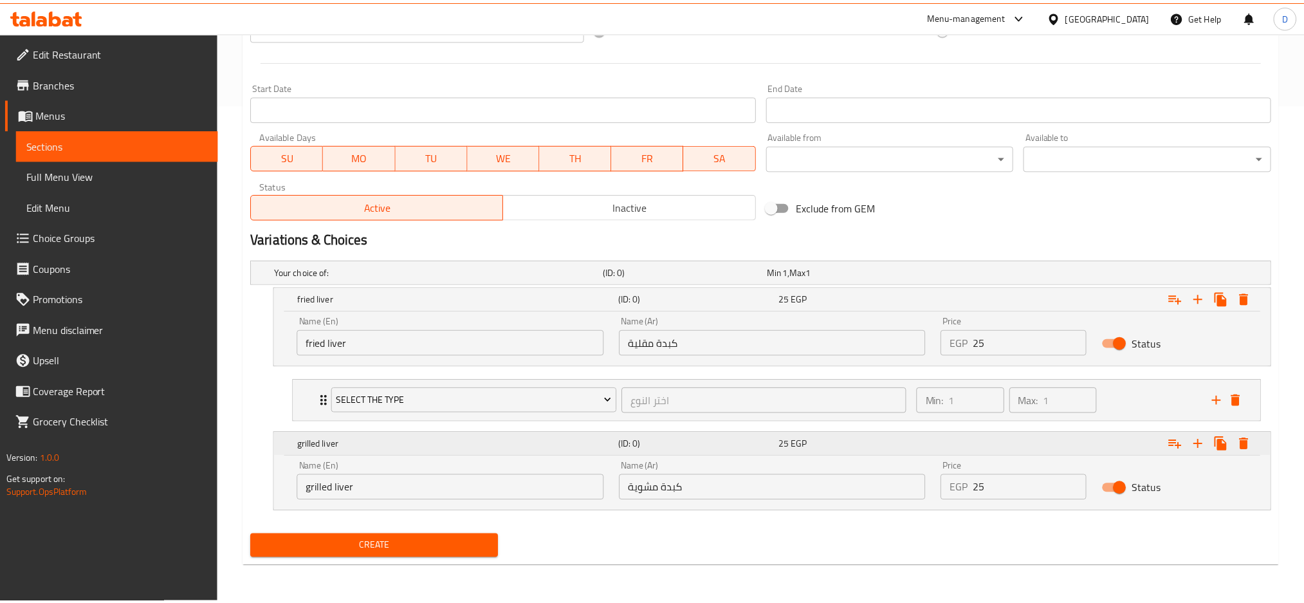
scroll to position [498, 0]
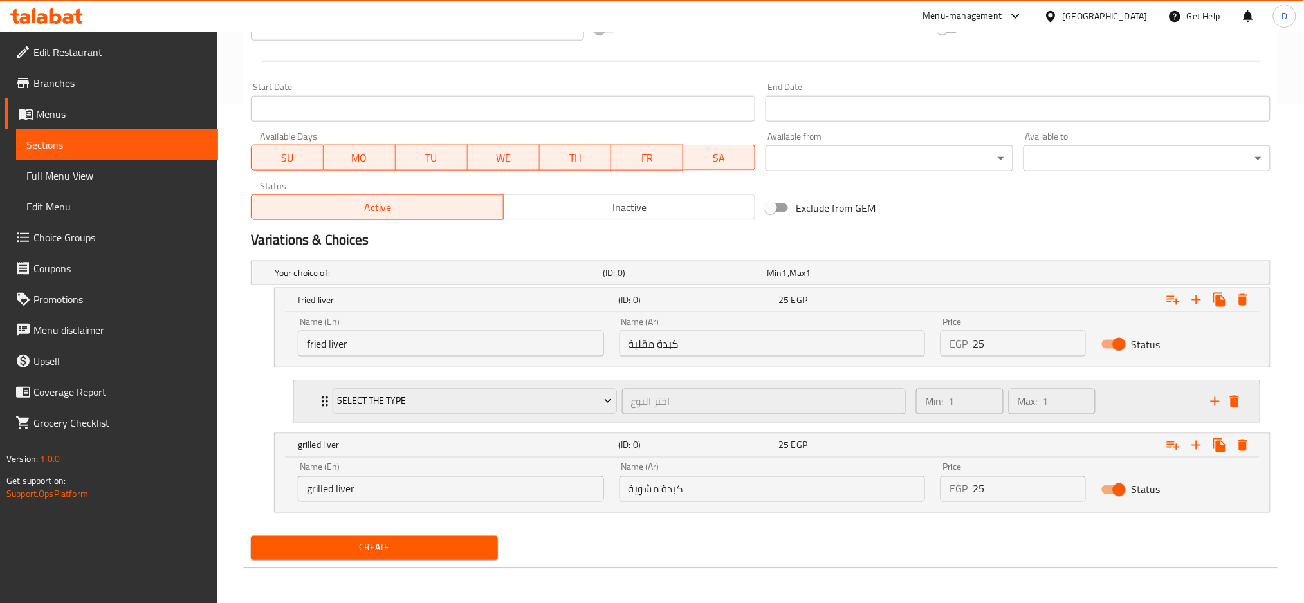
click at [618, 419] on div "Select the type اختر النوع ​" at bounding box center [619, 401] width 589 height 41
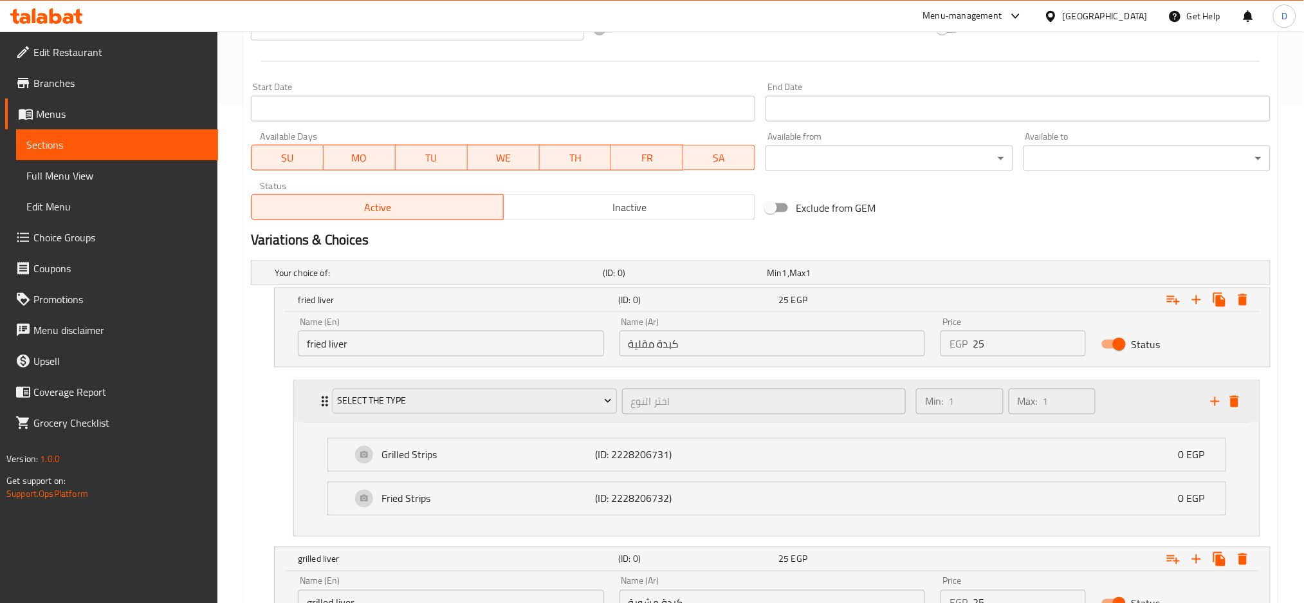
scroll to position [502, 0]
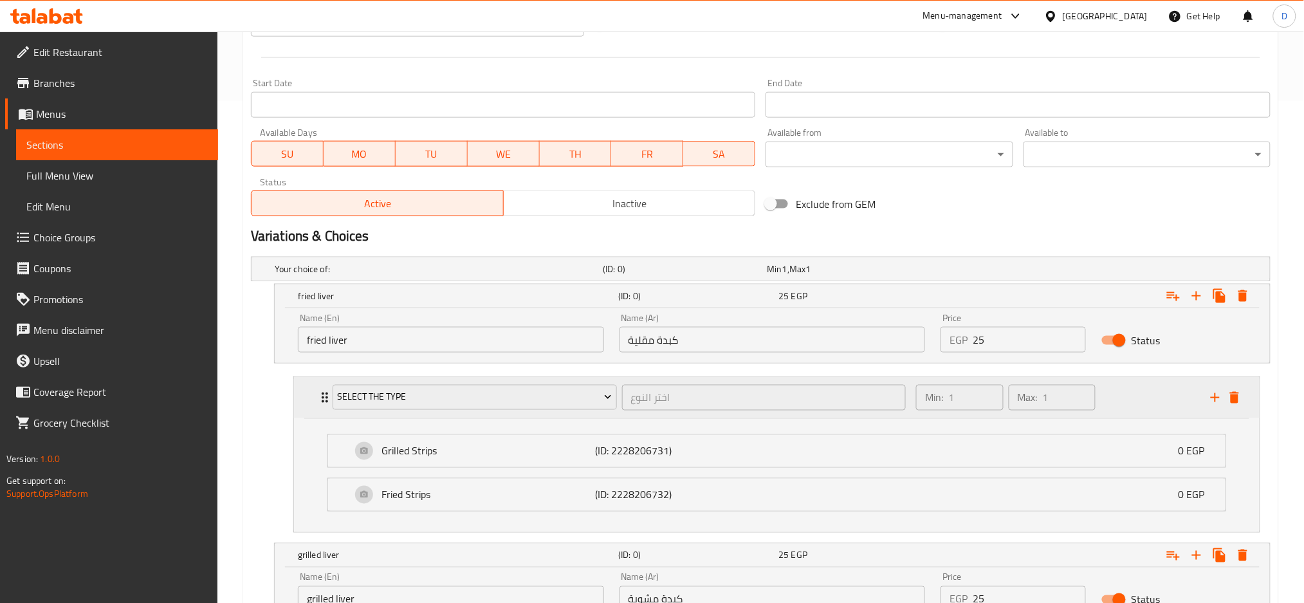
click at [1240, 407] on div "Select the type اختر النوع ​ Min: 1 ​ Max: 1 ​" at bounding box center [780, 397] width 927 height 41
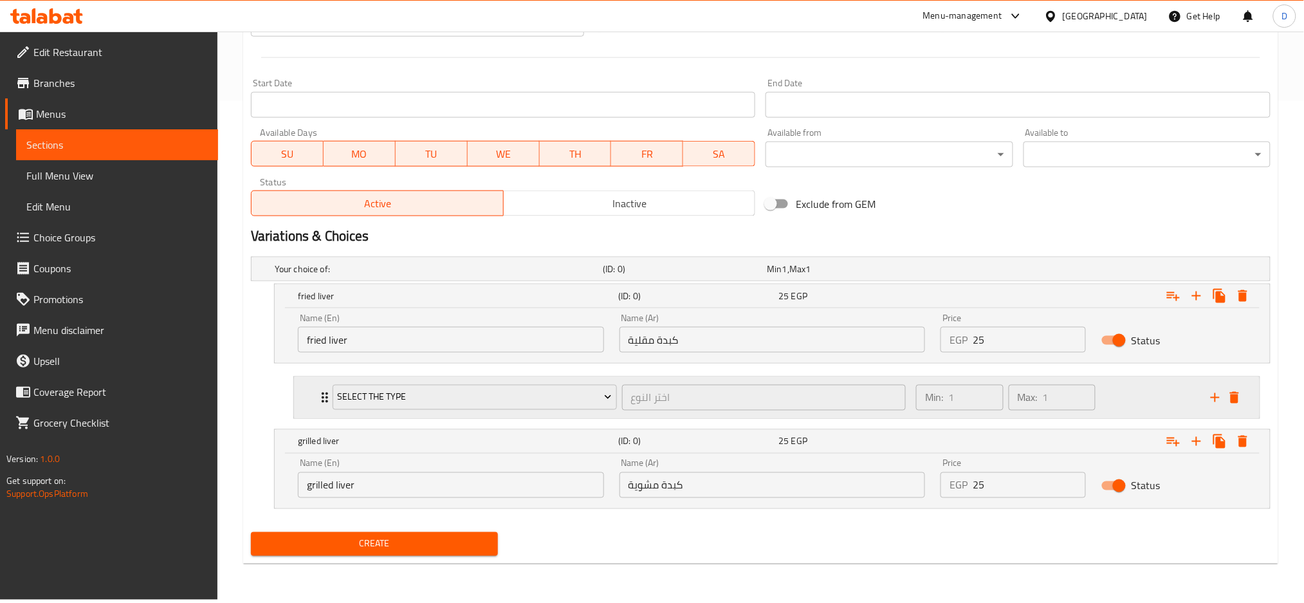
scroll to position [498, 0]
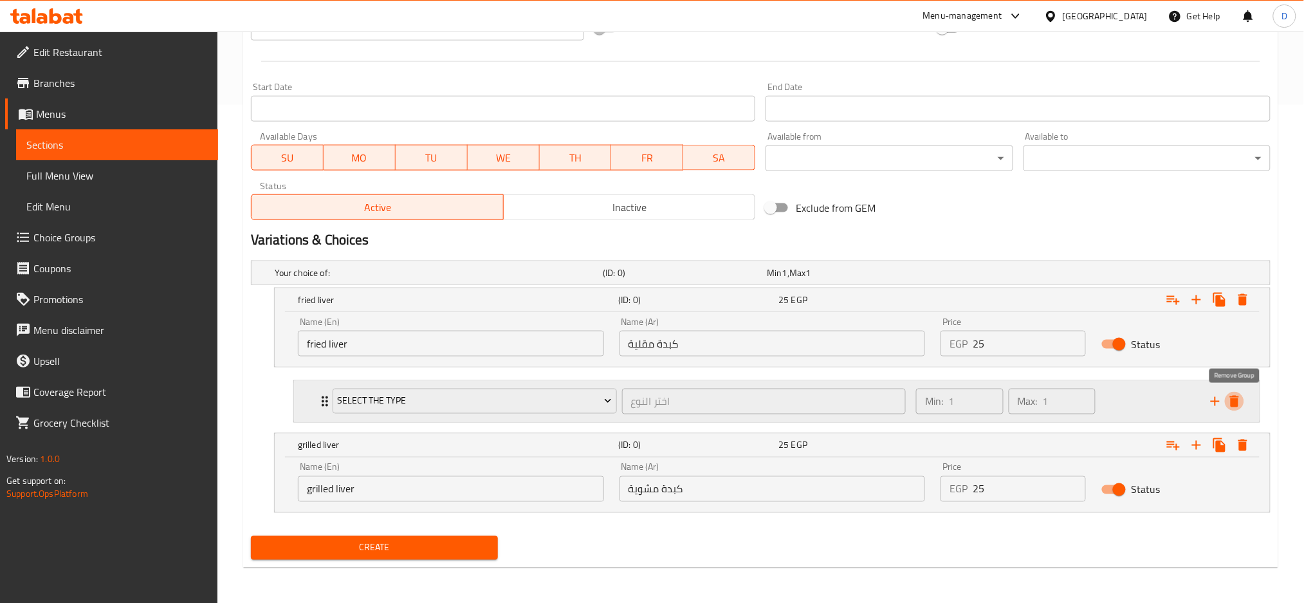
click at [1242, 402] on icon "delete" at bounding box center [1234, 401] width 15 height 15
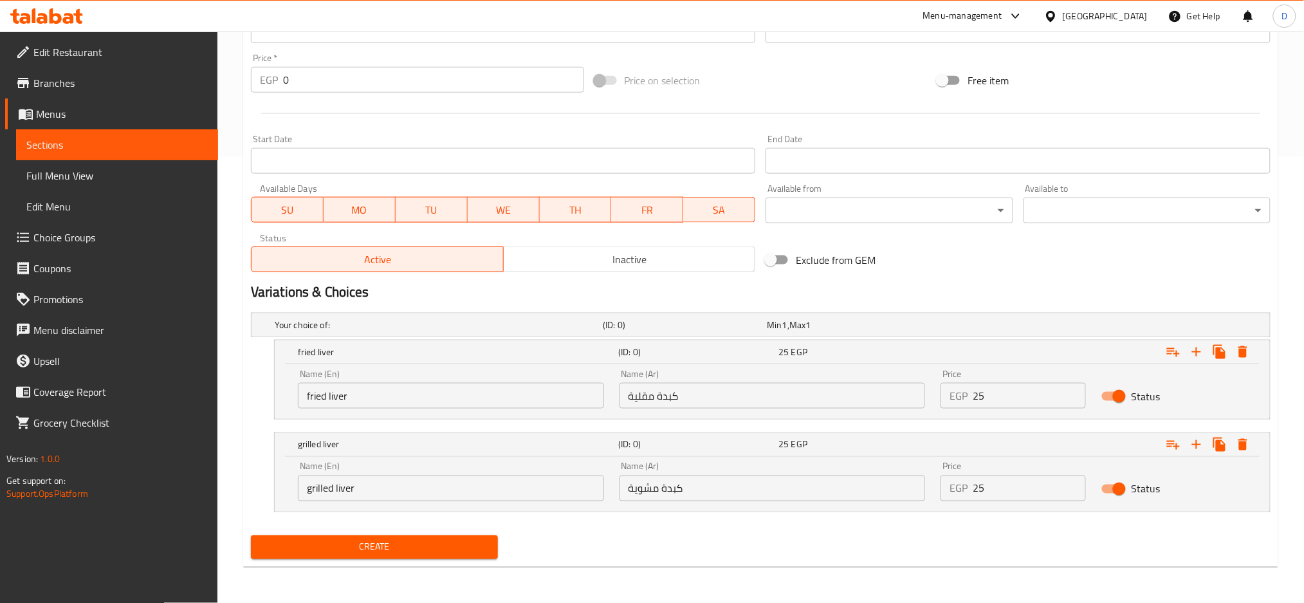
scroll to position [445, 0]
click at [422, 547] on span "Create" at bounding box center [374, 548] width 226 height 16
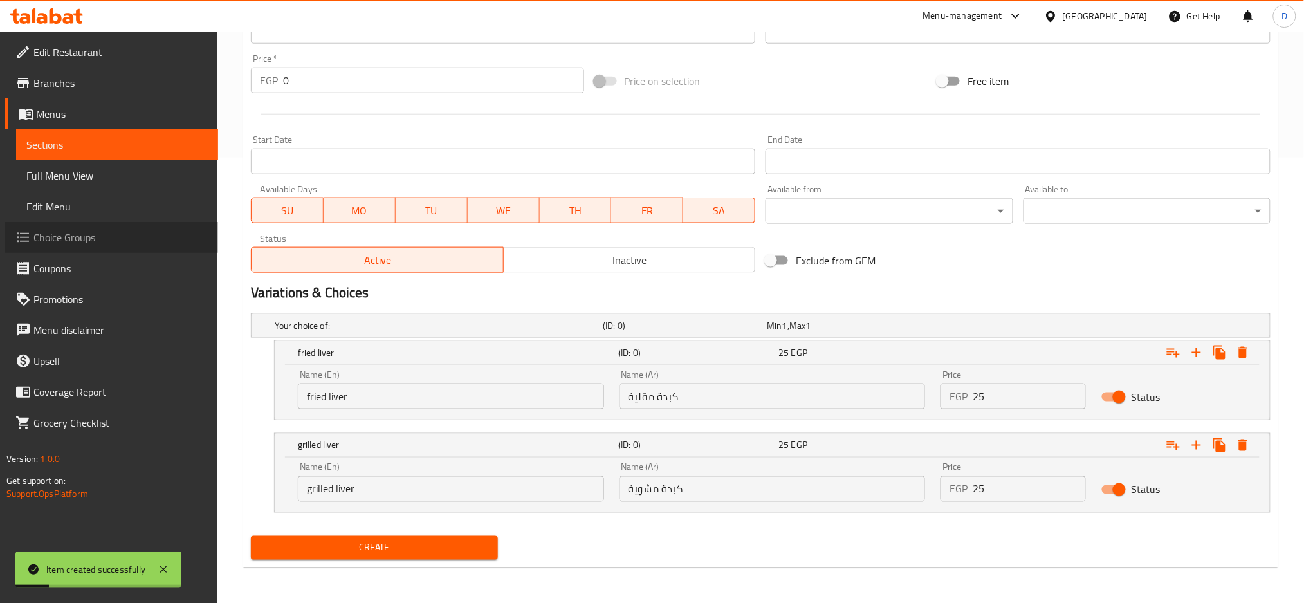
click at [105, 248] on link "Choice Groups" at bounding box center [111, 237] width 213 height 31
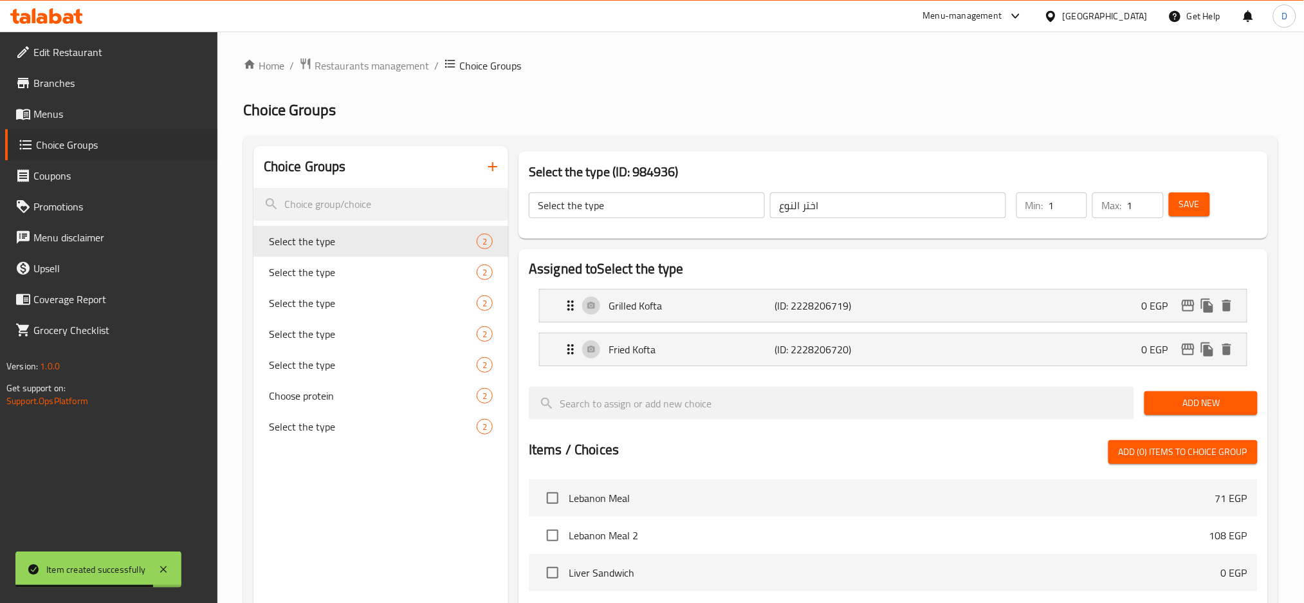
click at [501, 165] on button "button" at bounding box center [492, 166] width 31 height 31
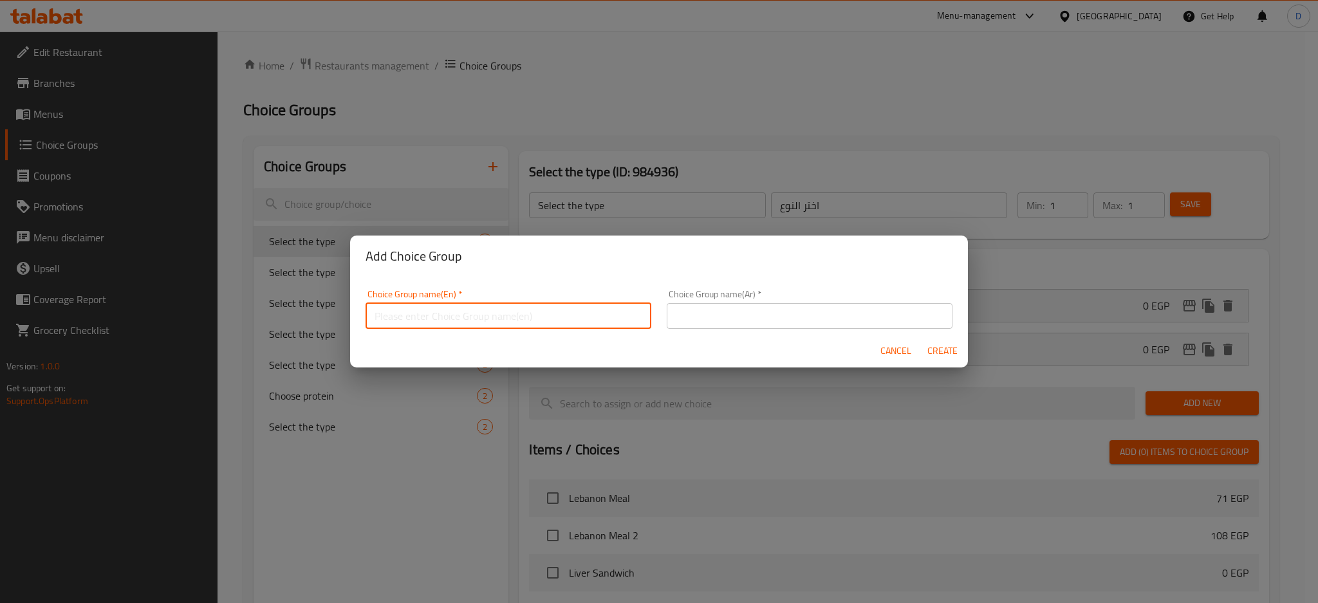
click at [536, 318] on input "text" at bounding box center [508, 316] width 286 height 26
type input "your choice of:"
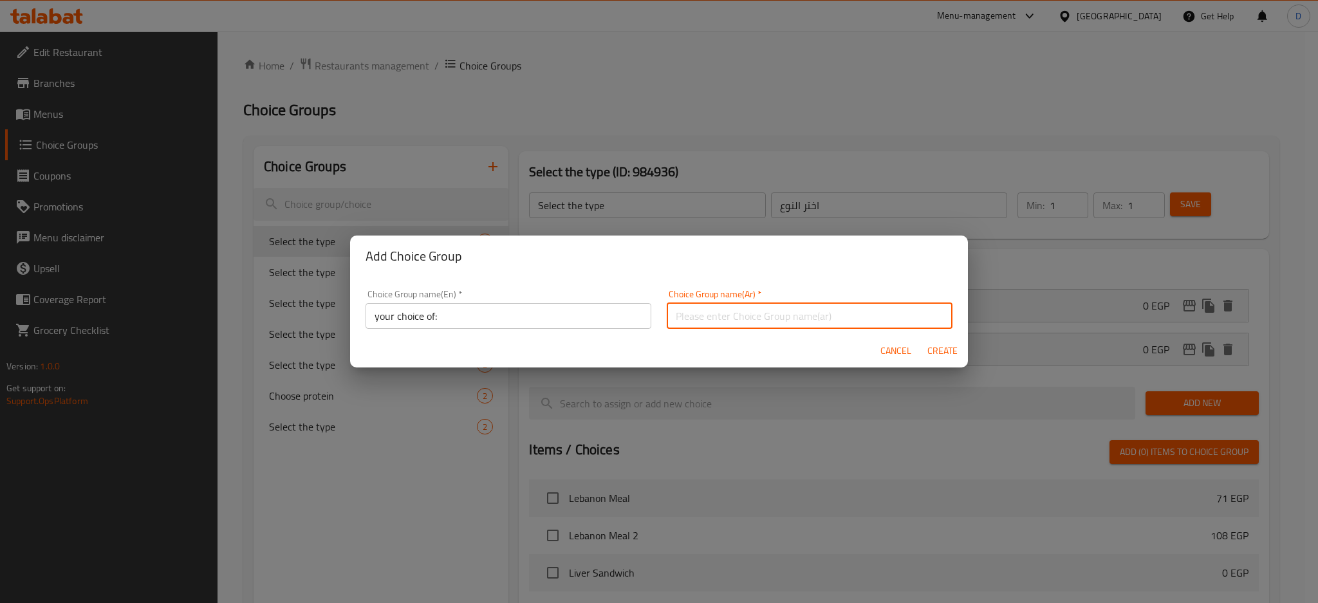
click at [737, 308] on input "text" at bounding box center [810, 316] width 286 height 26
type input "اختيارك من:"
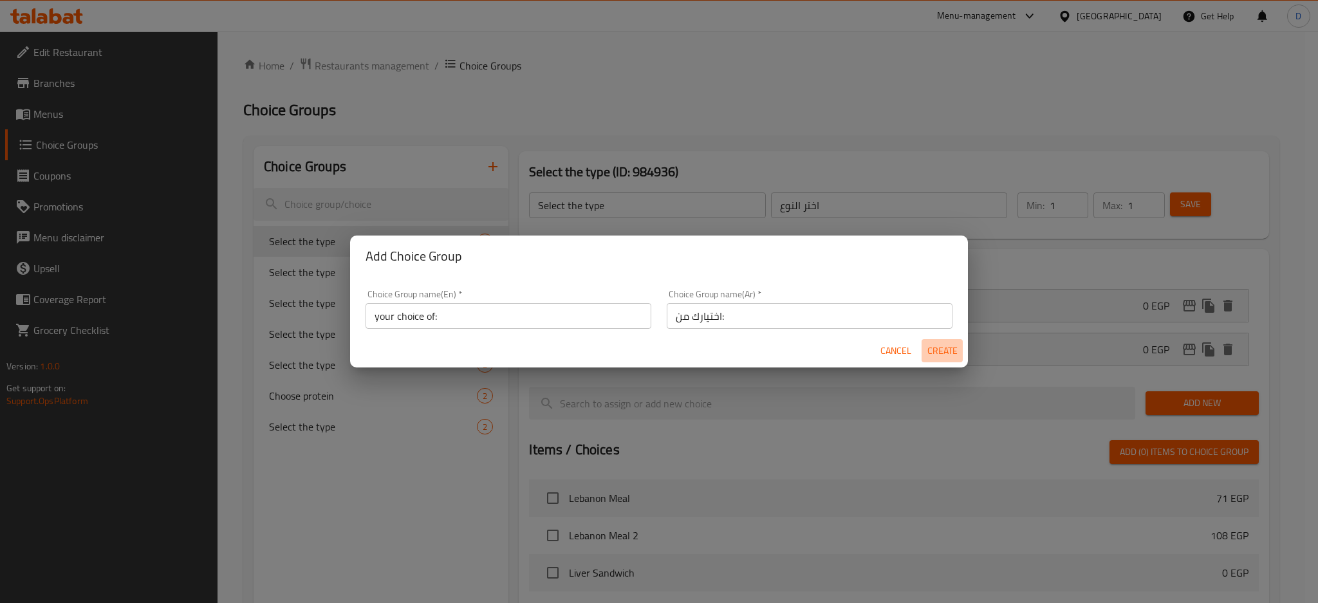
click at [941, 355] on span "Create" at bounding box center [941, 351] width 31 height 16
type input "your choice of:"
type input "اختيارك من:"
type input "0"
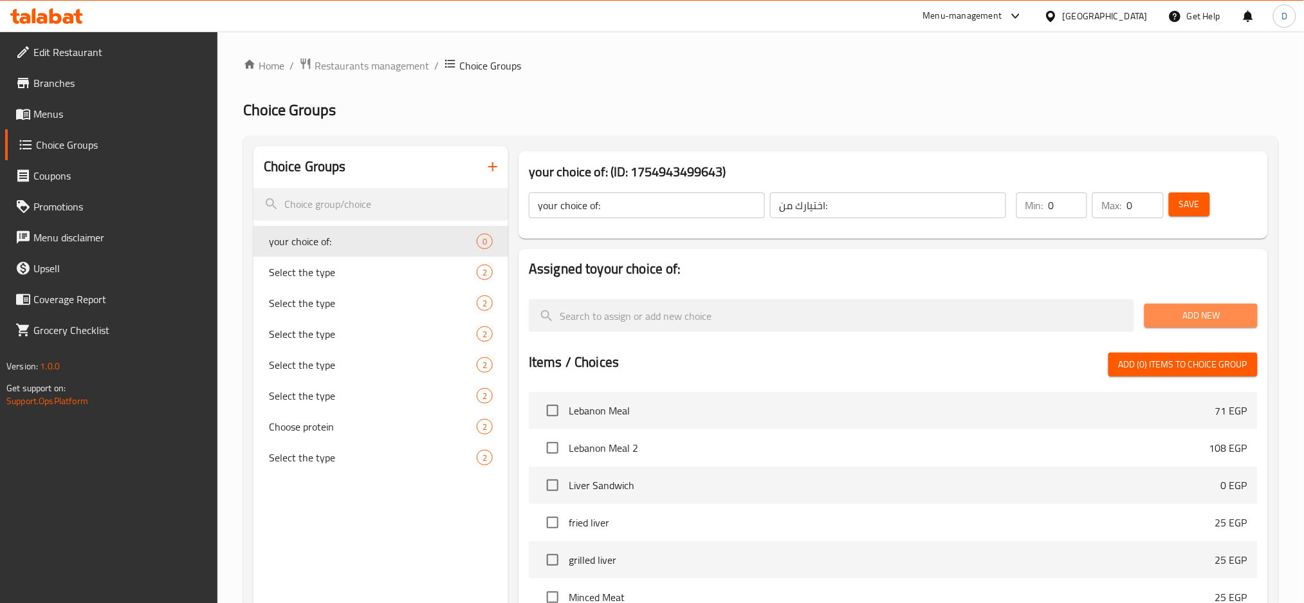
click at [1175, 316] on span "Add New" at bounding box center [1201, 316] width 92 height 16
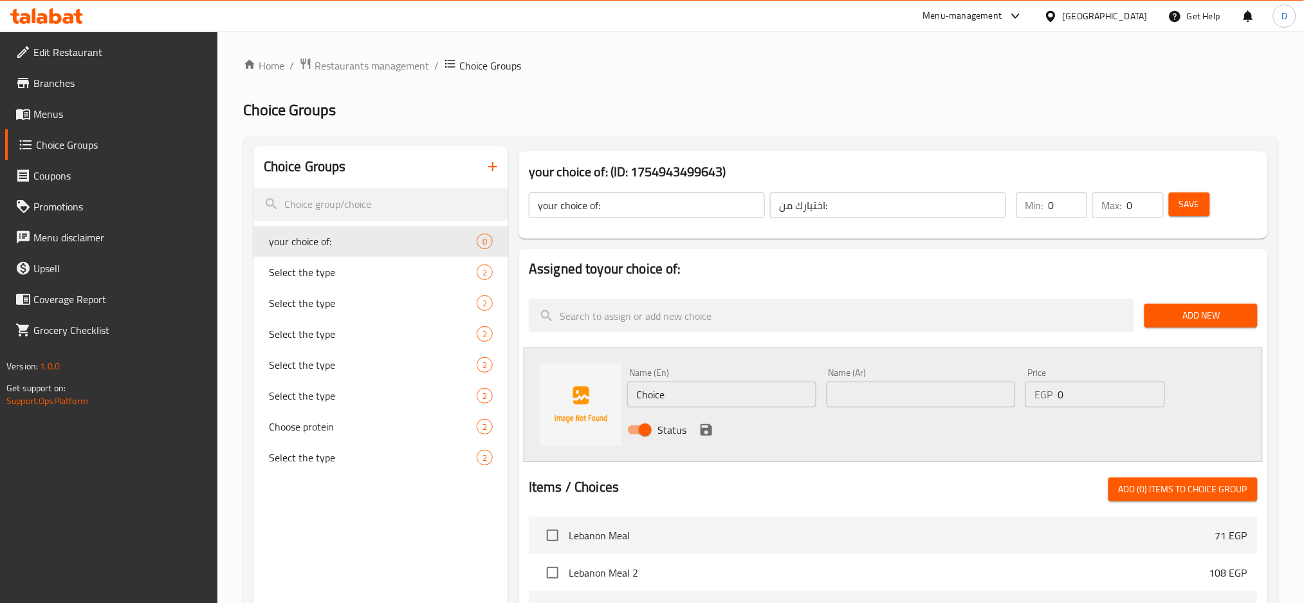
click at [759, 397] on input "Choice" at bounding box center [721, 395] width 189 height 26
type input "fried vegetables"
type input "خضروات مقلية"
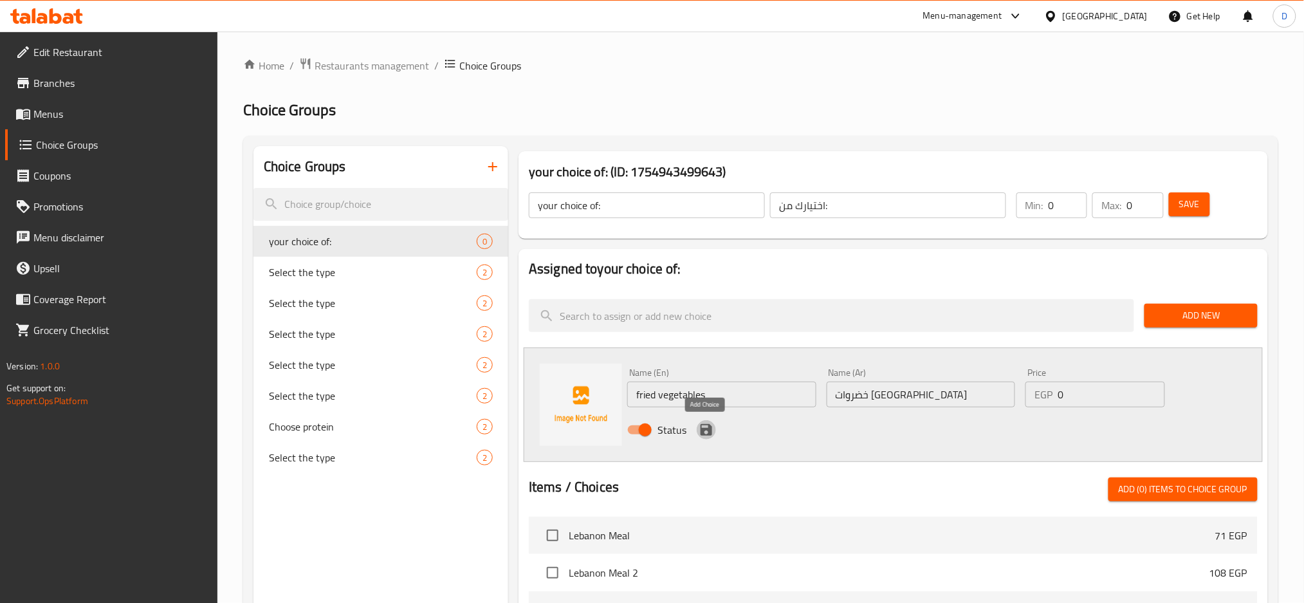
click at [703, 432] on icon "save" at bounding box center [707, 430] width 12 height 12
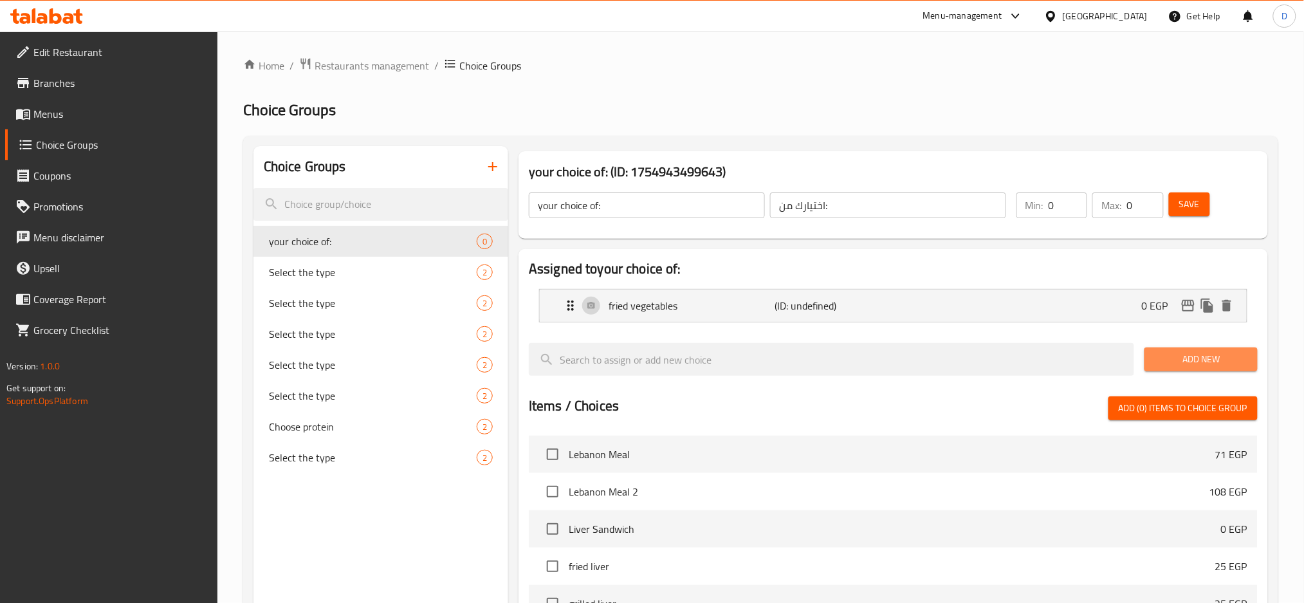
click at [1228, 359] on span "Add New" at bounding box center [1201, 359] width 92 height 16
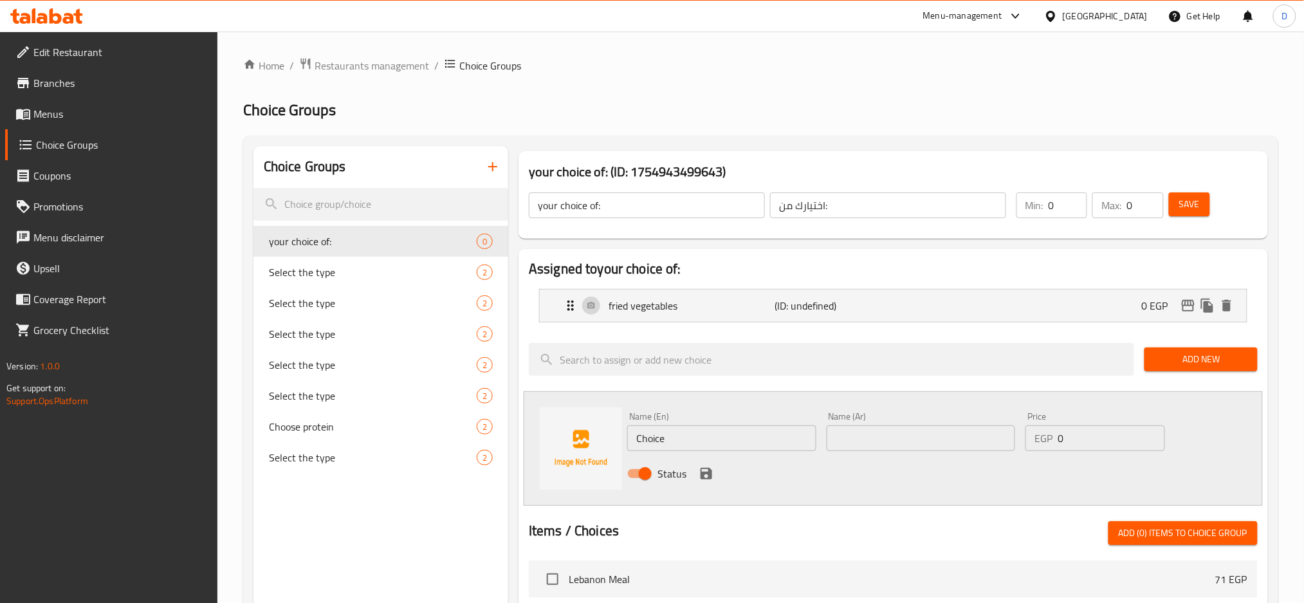
click at [753, 427] on input "Choice" at bounding box center [721, 438] width 189 height 26
type input "grilled vegetables"
type input "خضروات مشوية"
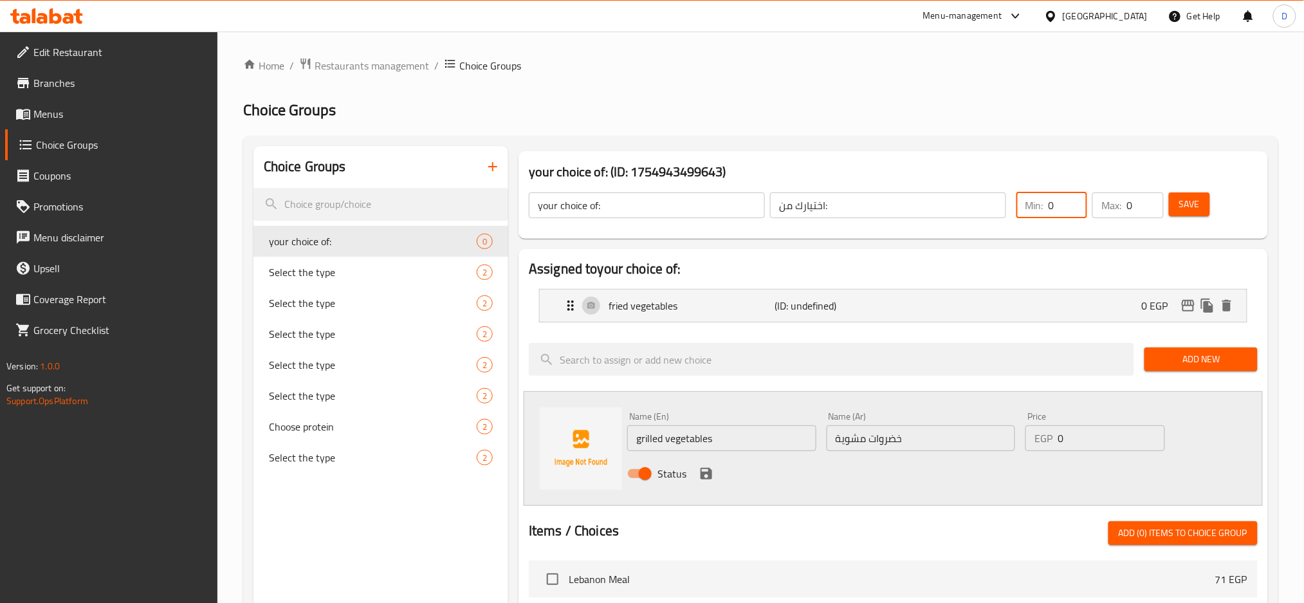
click at [1062, 212] on input "0" at bounding box center [1068, 205] width 39 height 26
type input "1"
click at [1136, 210] on input "0" at bounding box center [1145, 205] width 37 height 26
type input "1"
click at [703, 475] on icon "save" at bounding box center [707, 474] width 12 height 12
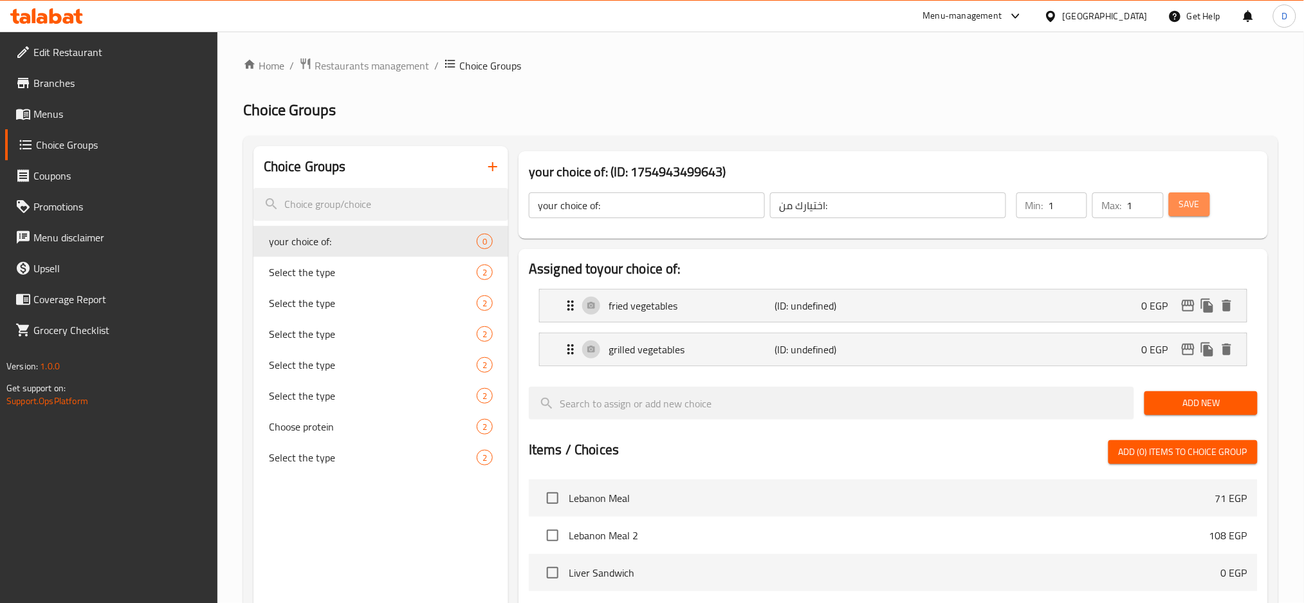
click at [1189, 199] on span "Save" at bounding box center [1189, 204] width 21 height 16
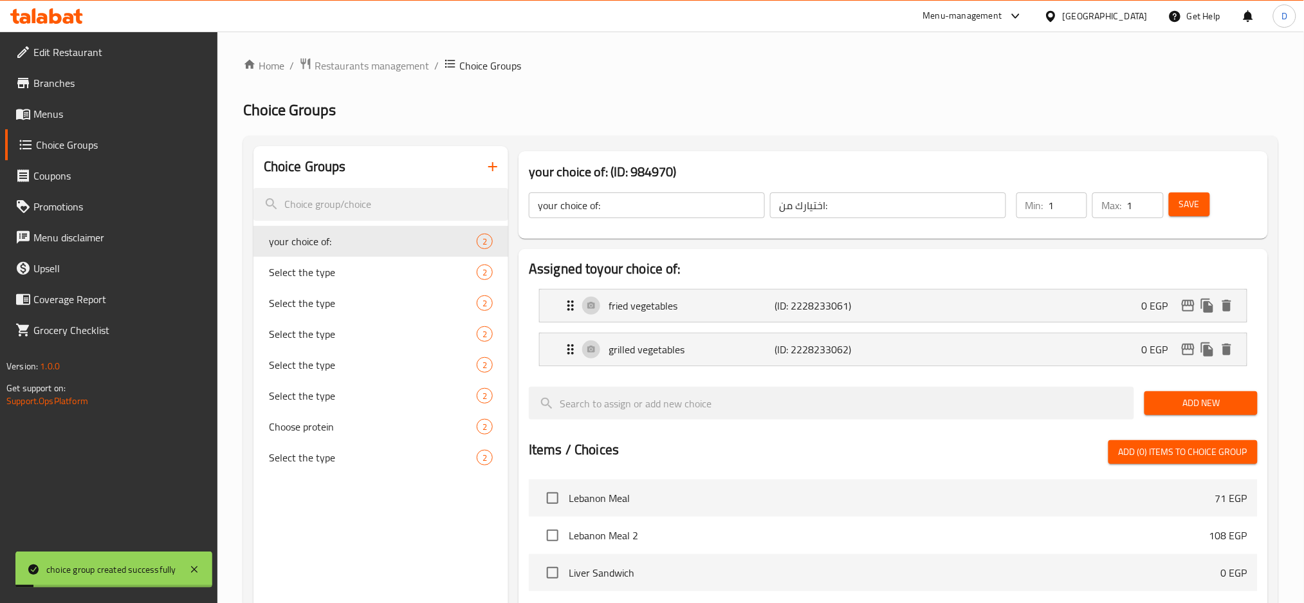
click at [133, 118] on span "Menus" at bounding box center [120, 113] width 174 height 15
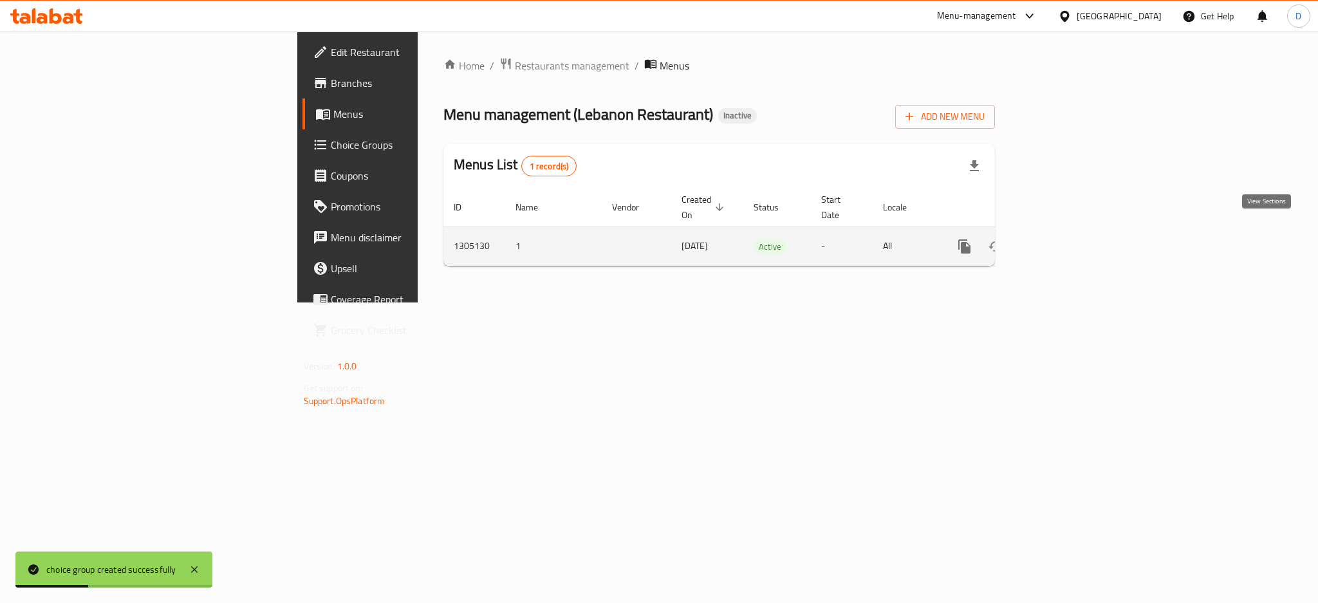
click at [1065, 239] on icon "enhanced table" at bounding box center [1056, 246] width 15 height 15
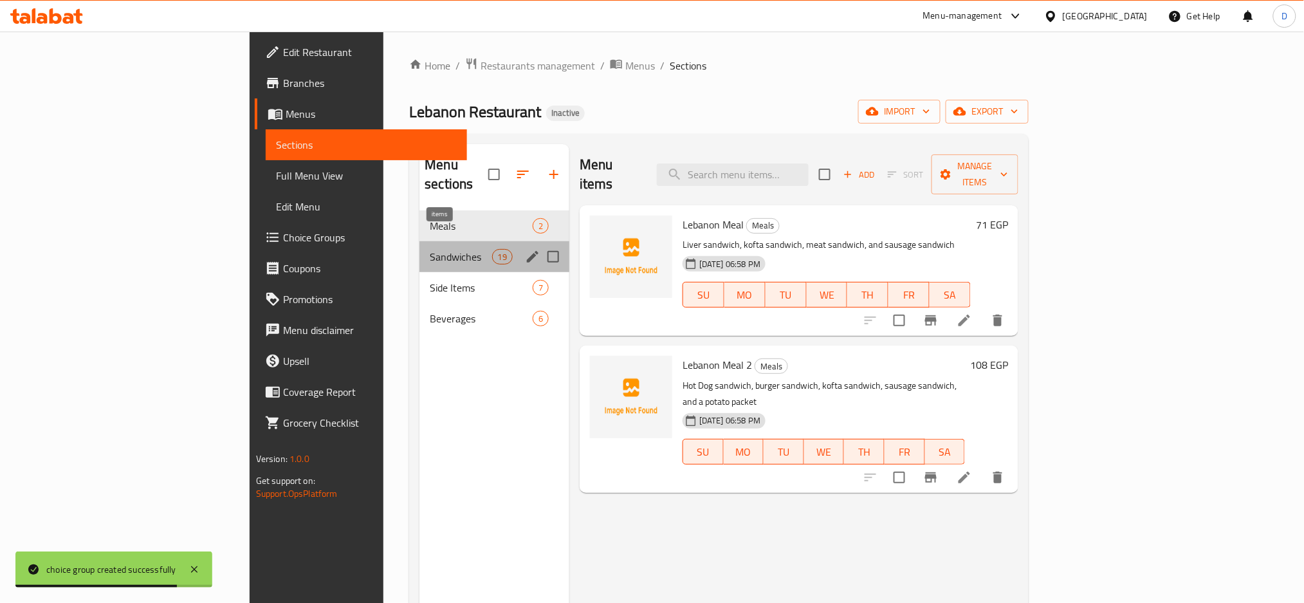
click at [493, 251] on span "19" at bounding box center [502, 257] width 19 height 12
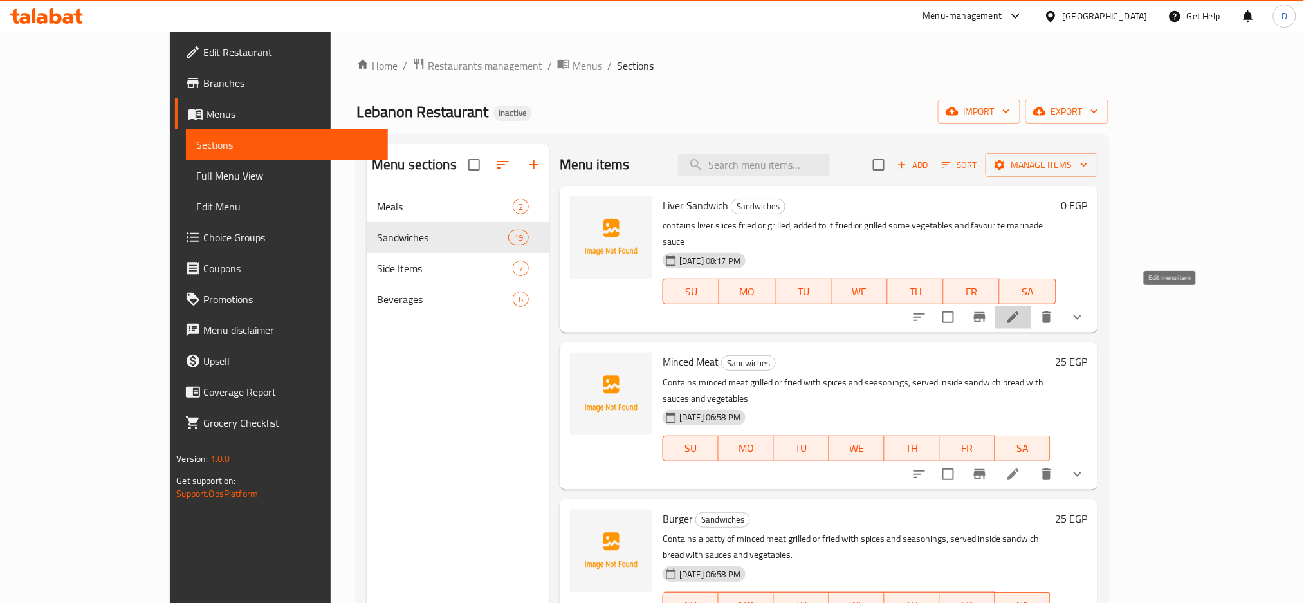
click at [1021, 309] on icon at bounding box center [1013, 316] width 15 height 15
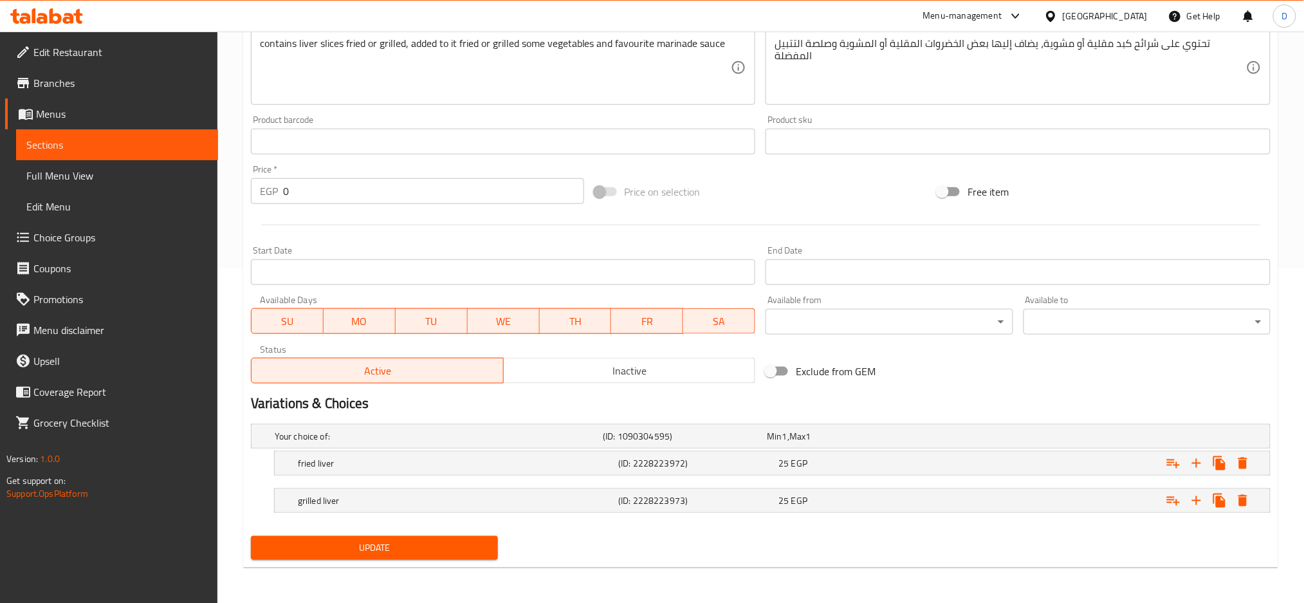
scroll to position [334, 0]
click at [919, 443] on div "25 EGP" at bounding box center [846, 436] width 159 height 13
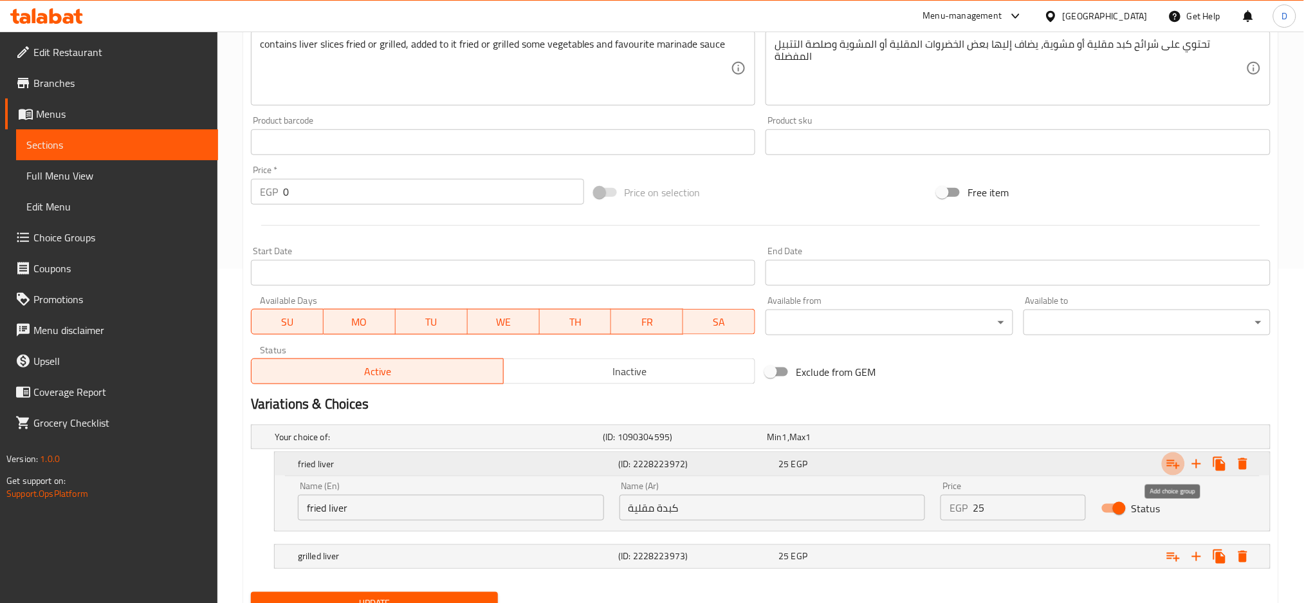
click at [1171, 469] on icon "Expand" at bounding box center [1173, 463] width 15 height 15
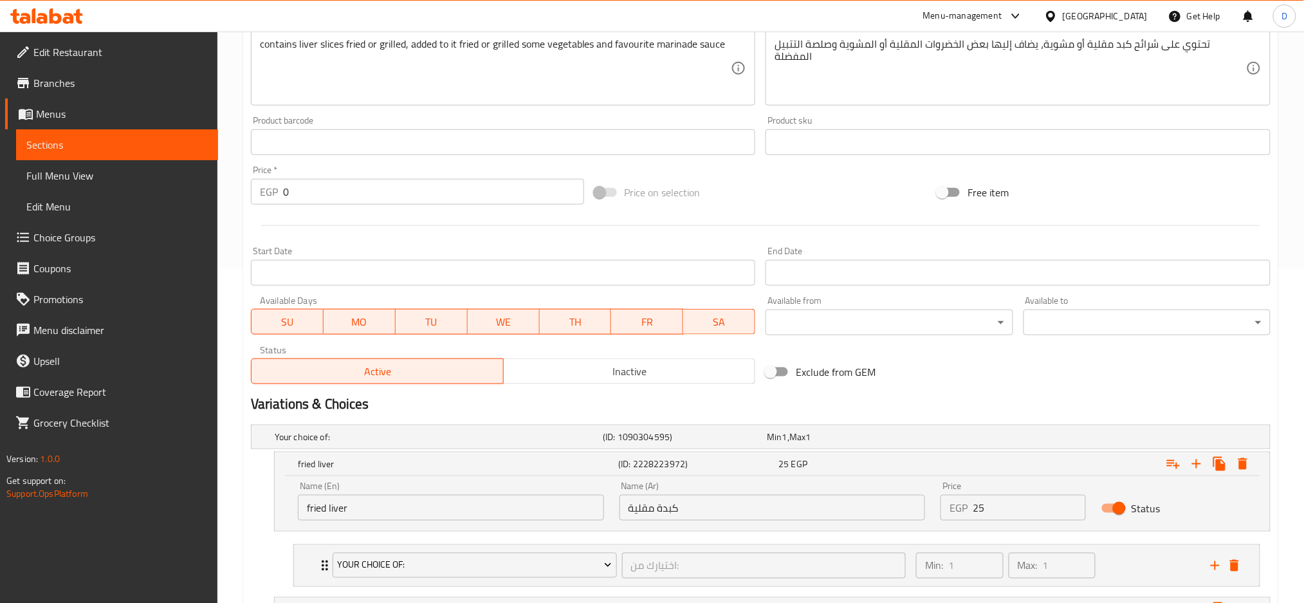
scroll to position [443, 0]
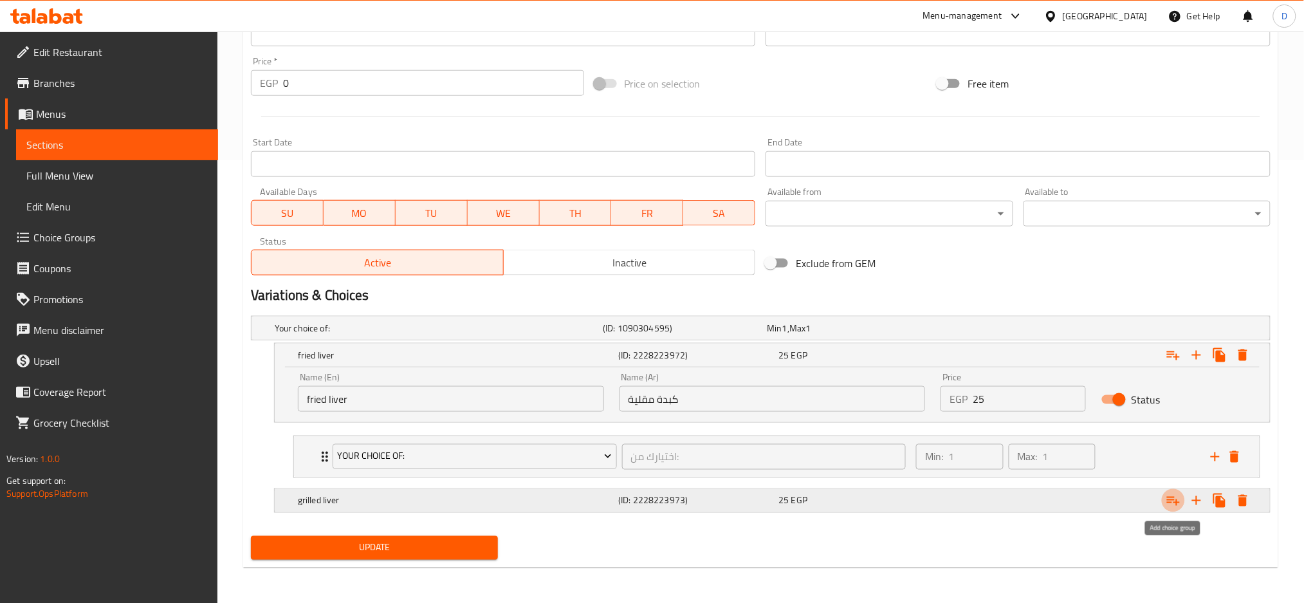
click at [1170, 498] on icon "Expand" at bounding box center [1173, 500] width 15 height 15
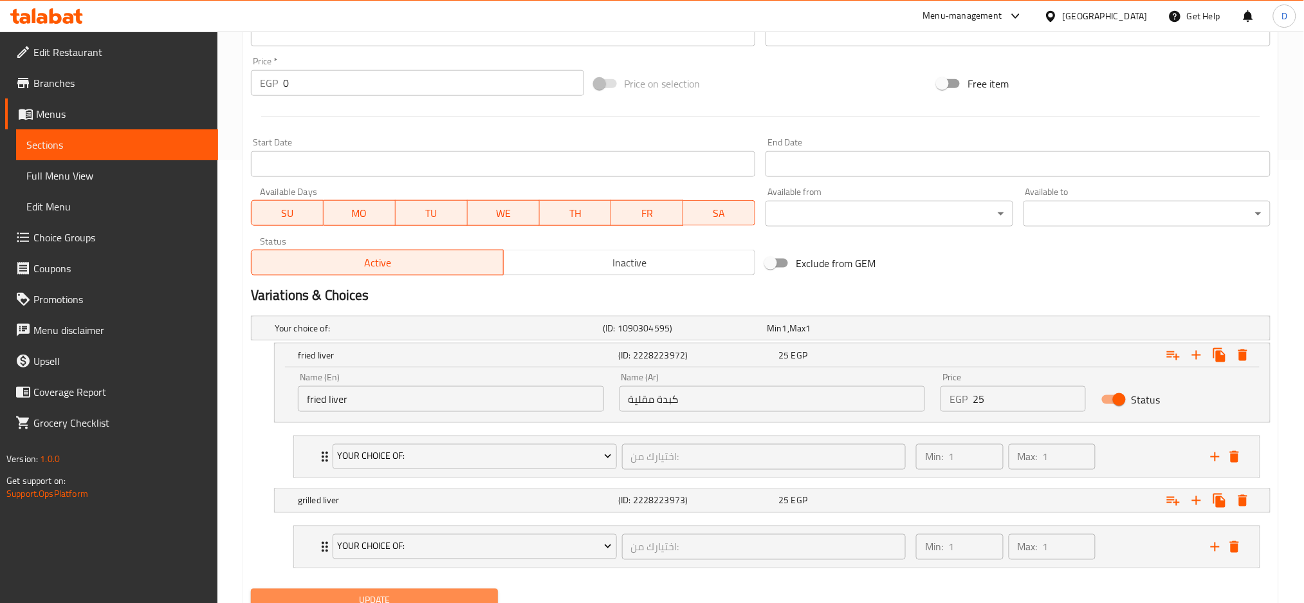
click at [465, 591] on button "Update" at bounding box center [374, 601] width 247 height 24
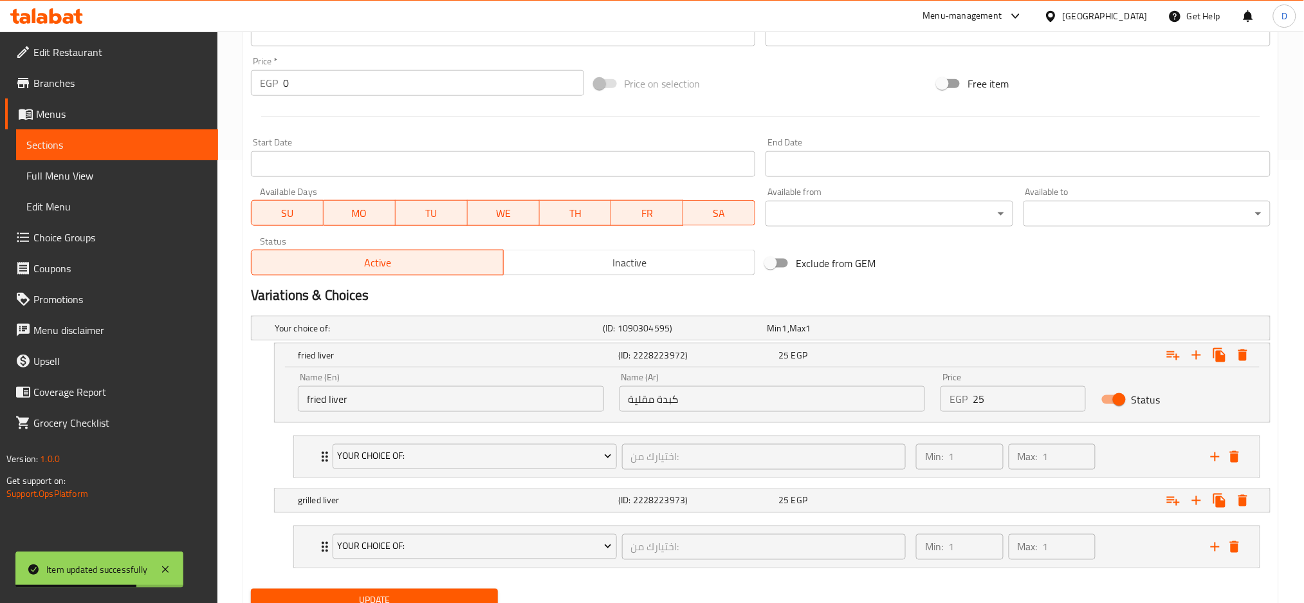
scroll to position [0, 0]
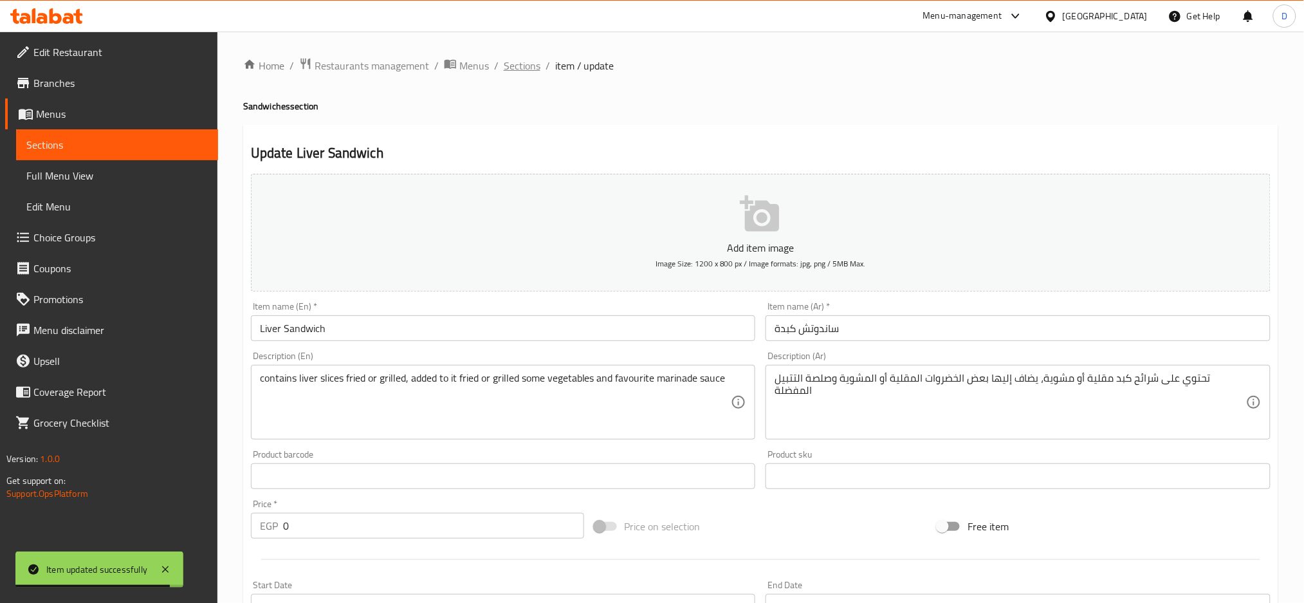
click at [527, 60] on span "Sections" at bounding box center [522, 65] width 37 height 15
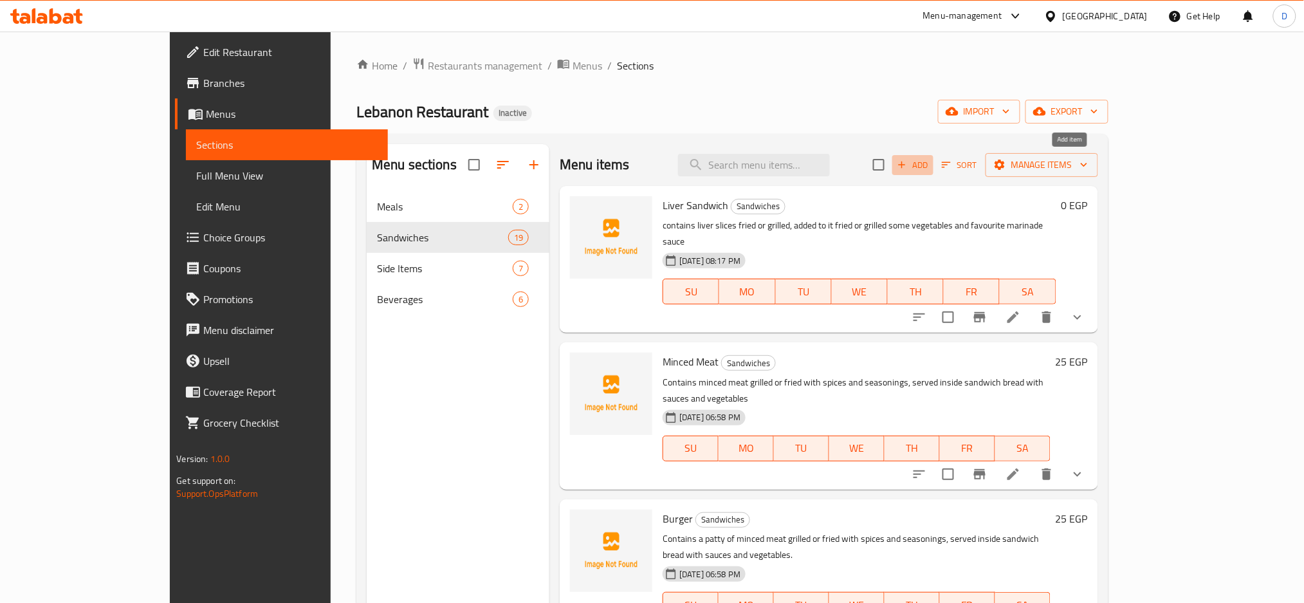
click at [930, 165] on span "Add" at bounding box center [913, 165] width 35 height 15
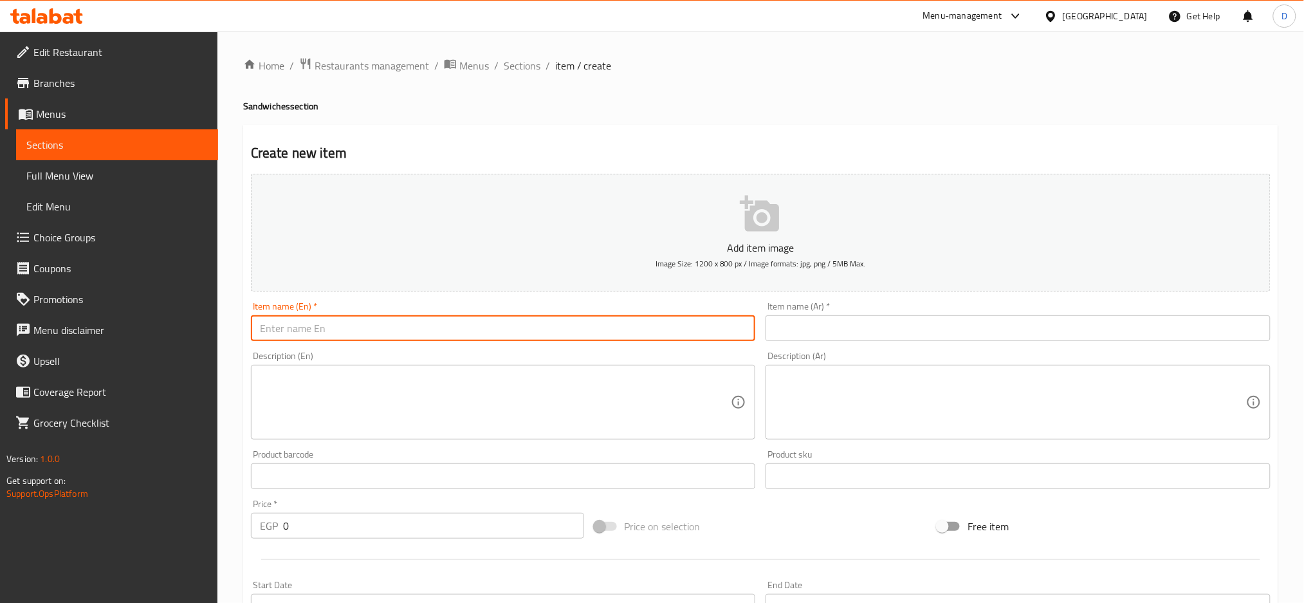
click at [557, 332] on input "text" at bounding box center [503, 328] width 505 height 26
type input "خ"
type input "ق"
type input "roumi cheese sandwich"
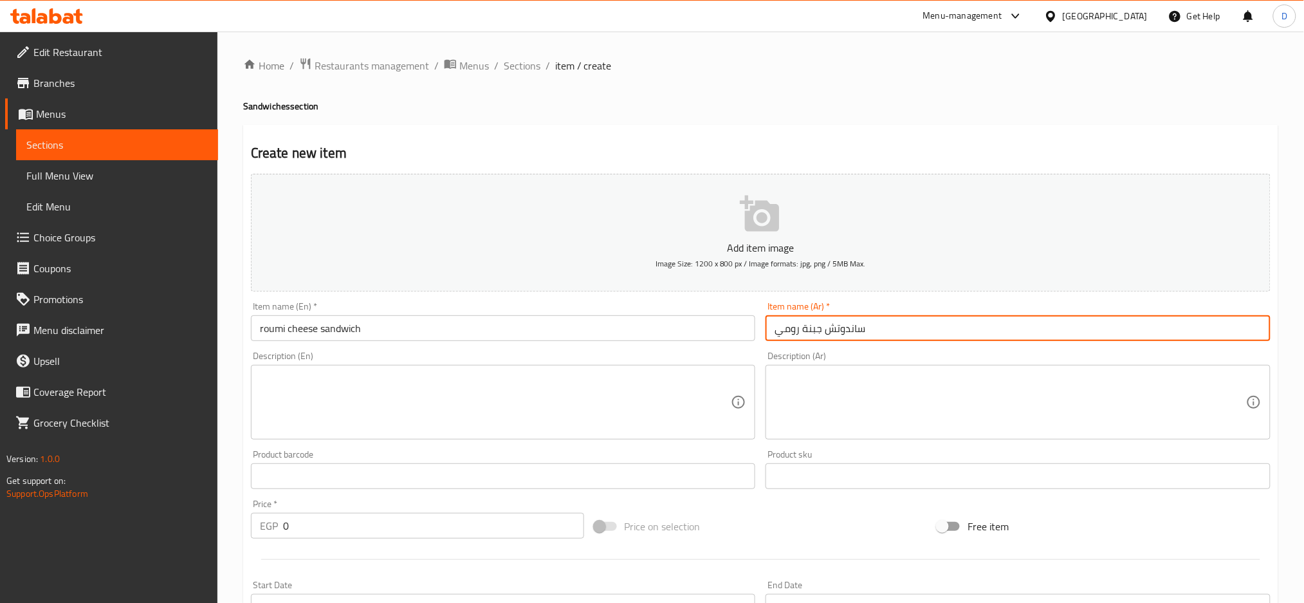
type input "ساندوتش جبنة رومي"
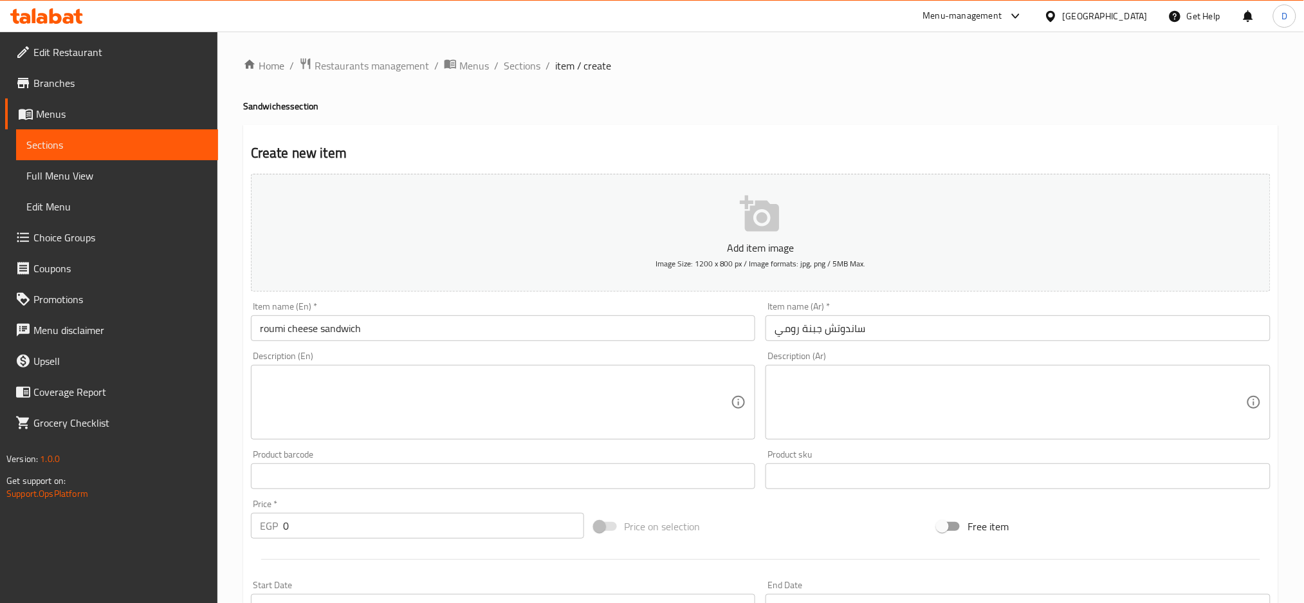
click at [608, 385] on textarea at bounding box center [496, 402] width 472 height 61
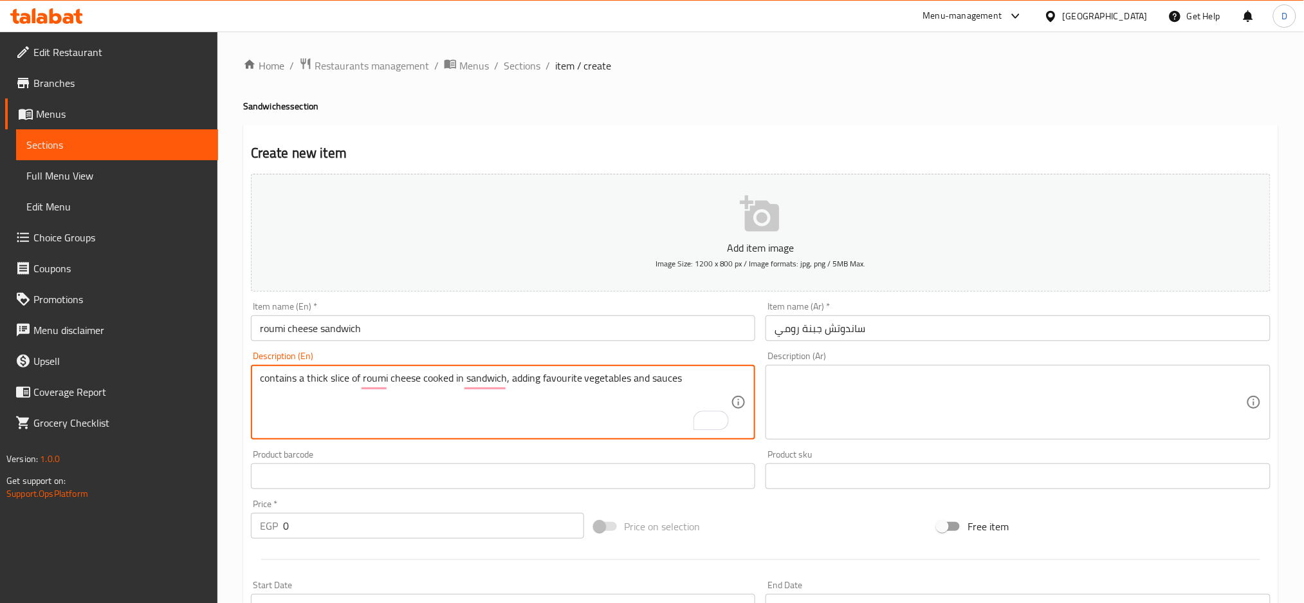
click at [681, 376] on textarea "contains a thick slice of roumi cheese cooked in sandwich, adding favourite veg…" at bounding box center [496, 402] width 472 height 61
type textarea "contains a thick slice of roumi cheese cooked in sandwich, adding favourite veg…"
click at [876, 376] on textarea at bounding box center [1011, 402] width 472 height 61
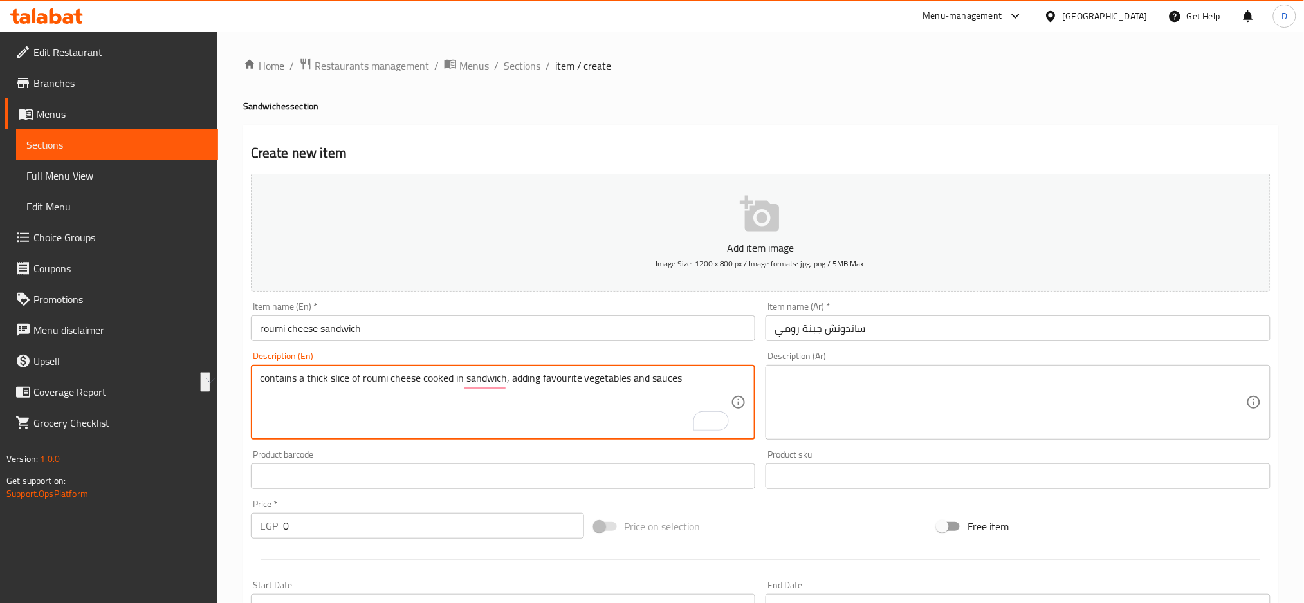
paste textarea "تحتوي على شريحة سميكة من الجبن الرومي المطبوخ في شطيرة، مع إضافة الخضروات والصل…"
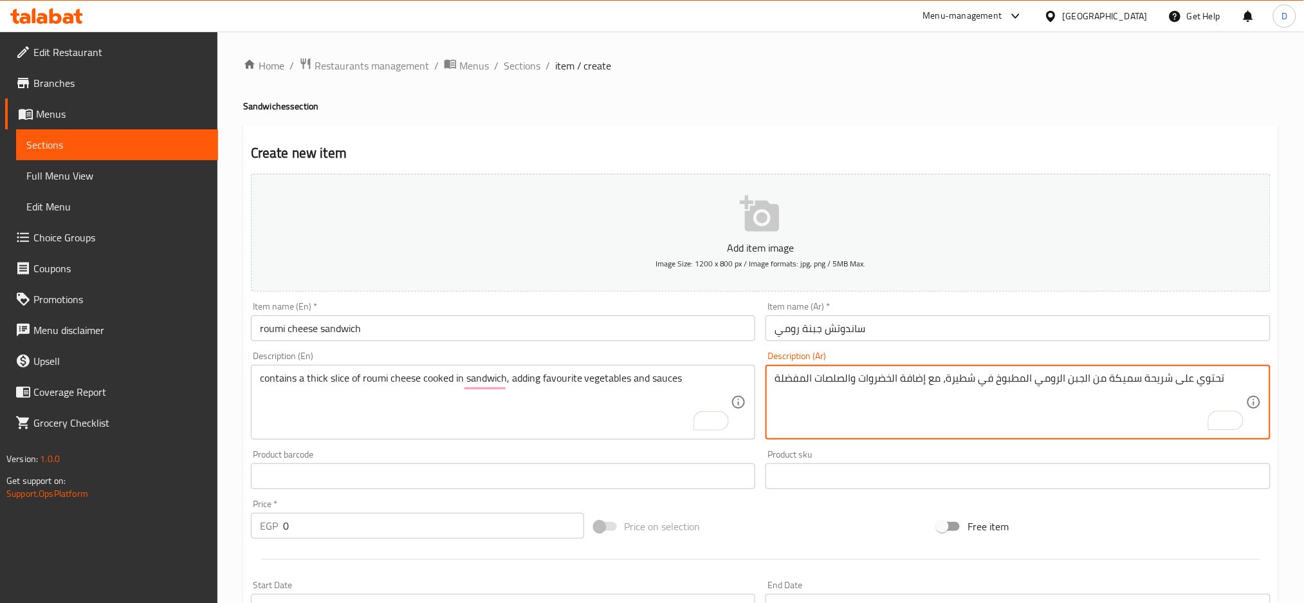
click at [997, 378] on textarea "تحتوي على شريحة سميكة من الجبن الرومي المطبوخ في شطيرة، مع إضافة الخضروات والصل…" at bounding box center [1011, 402] width 472 height 61
type textarea "تحتوي على شريحة سميكة من الجبن الرومي المطبوخة في ساندوتش، مع إضافة الخضروات وا…"
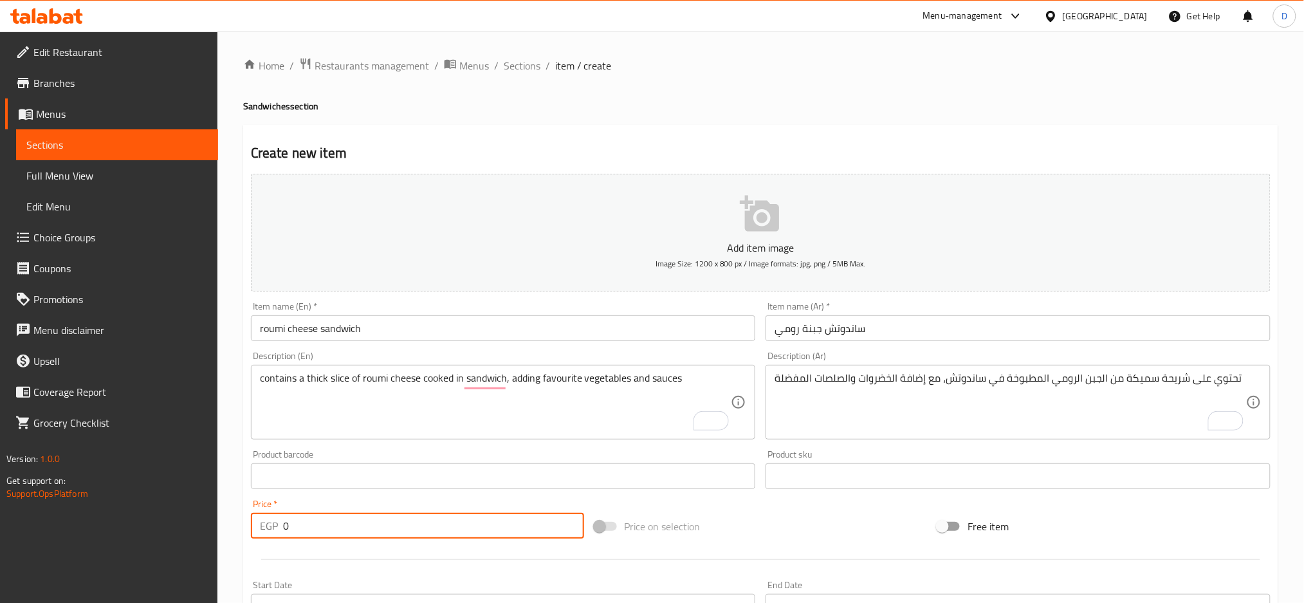
click at [434, 531] on input "0" at bounding box center [433, 526] width 301 height 26
type input "3"
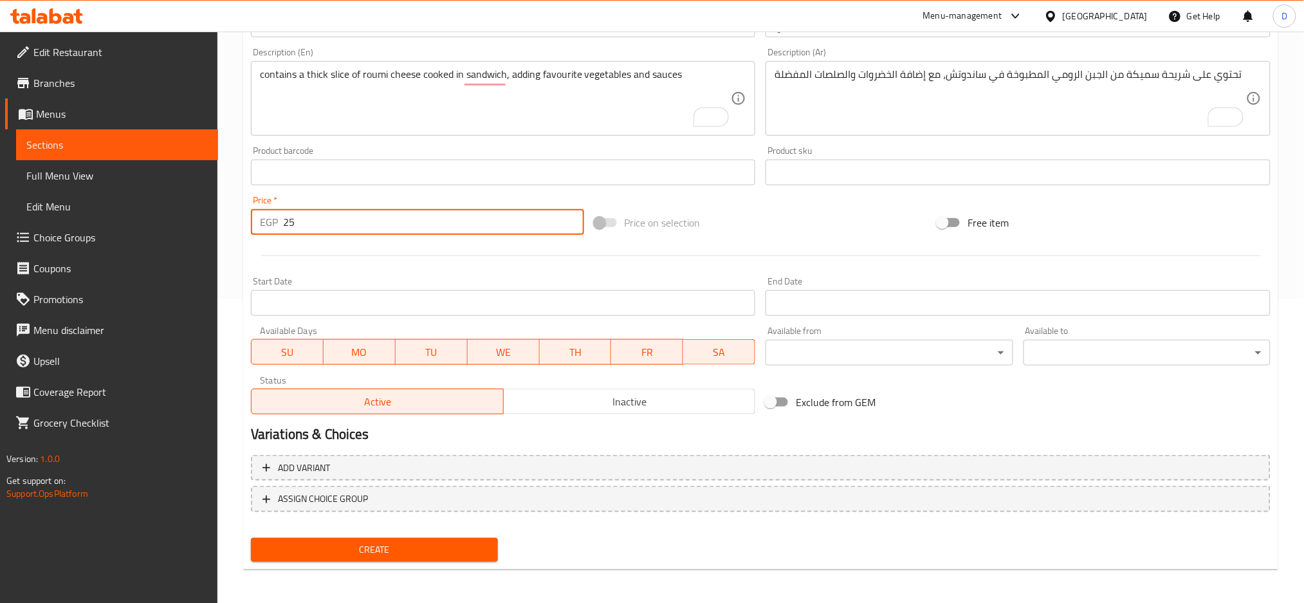
type input "25"
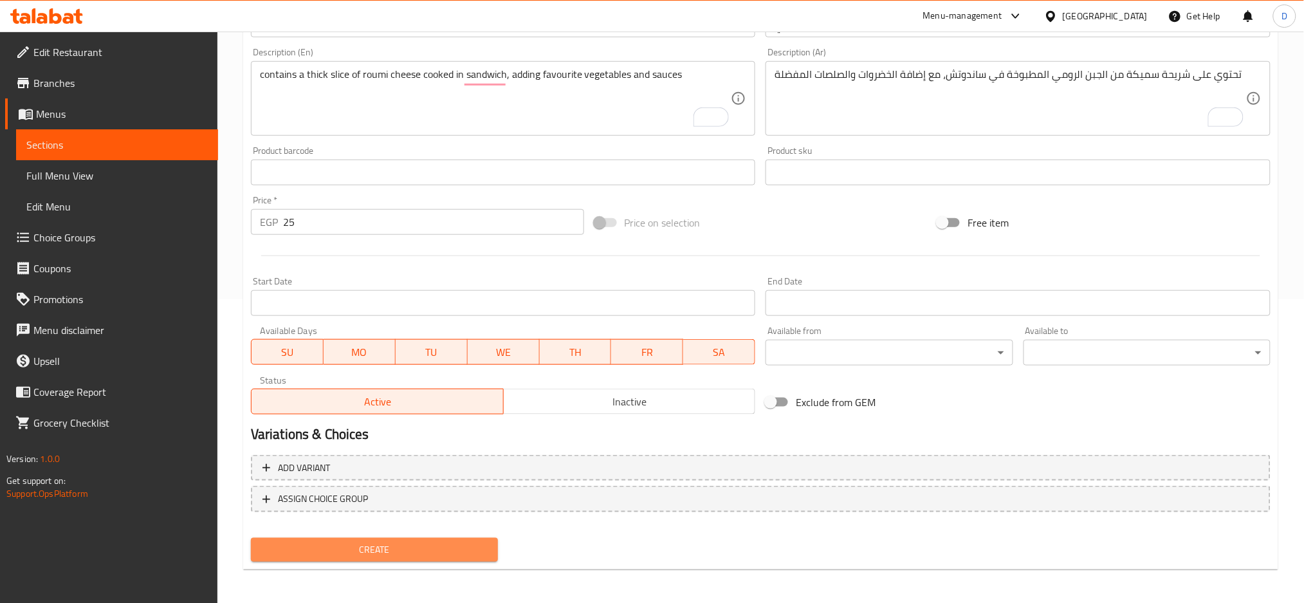
click at [456, 542] on span "Create" at bounding box center [374, 550] width 226 height 16
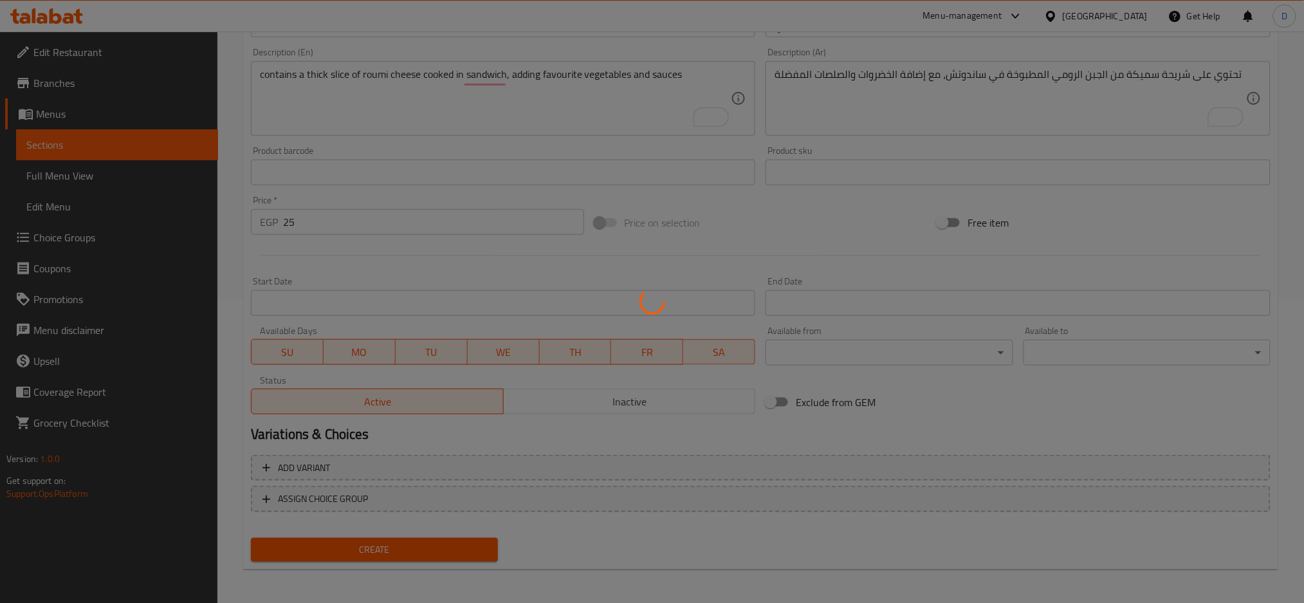
type input "0"
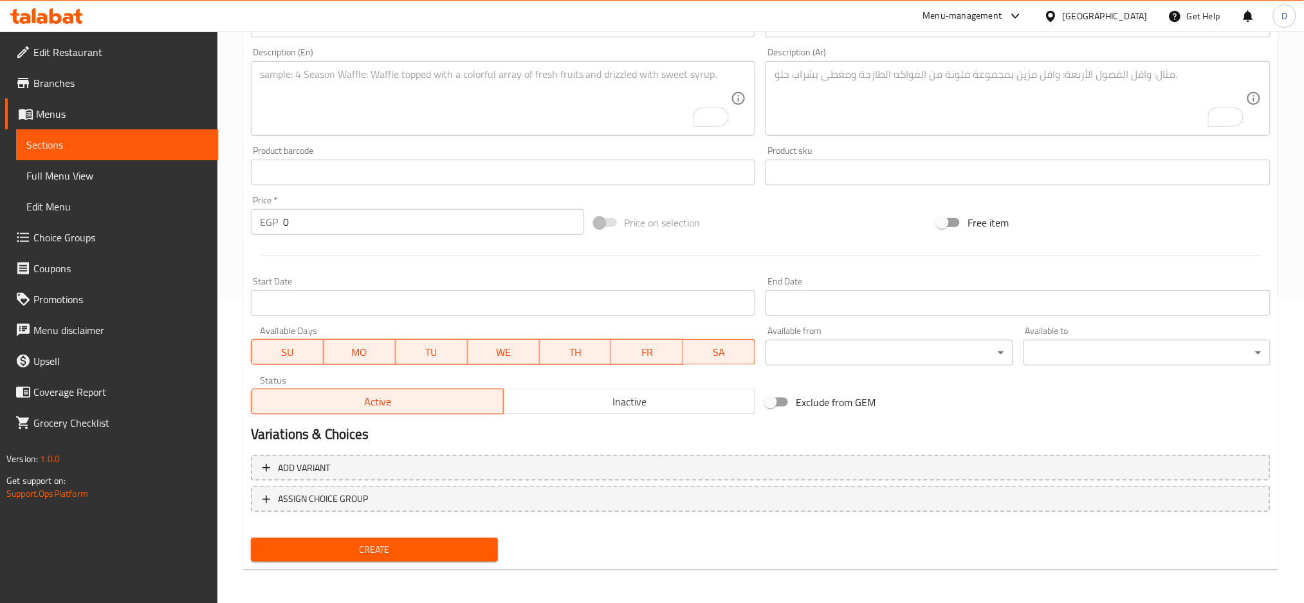
scroll to position [0, 0]
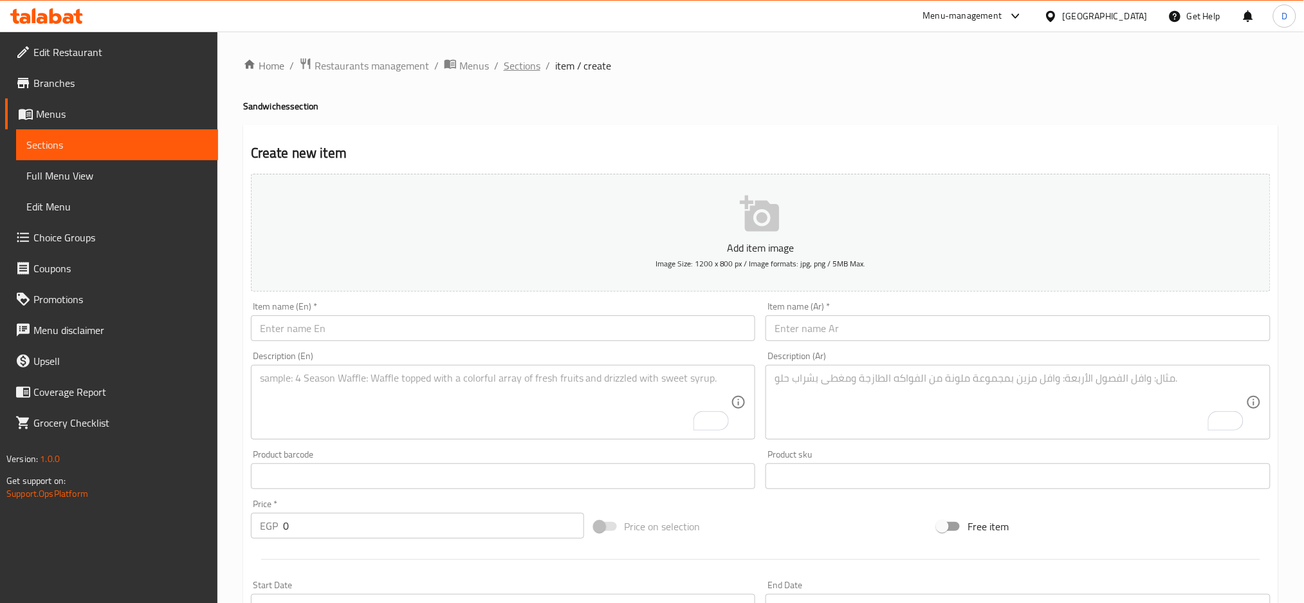
click at [527, 62] on span "Sections" at bounding box center [522, 65] width 37 height 15
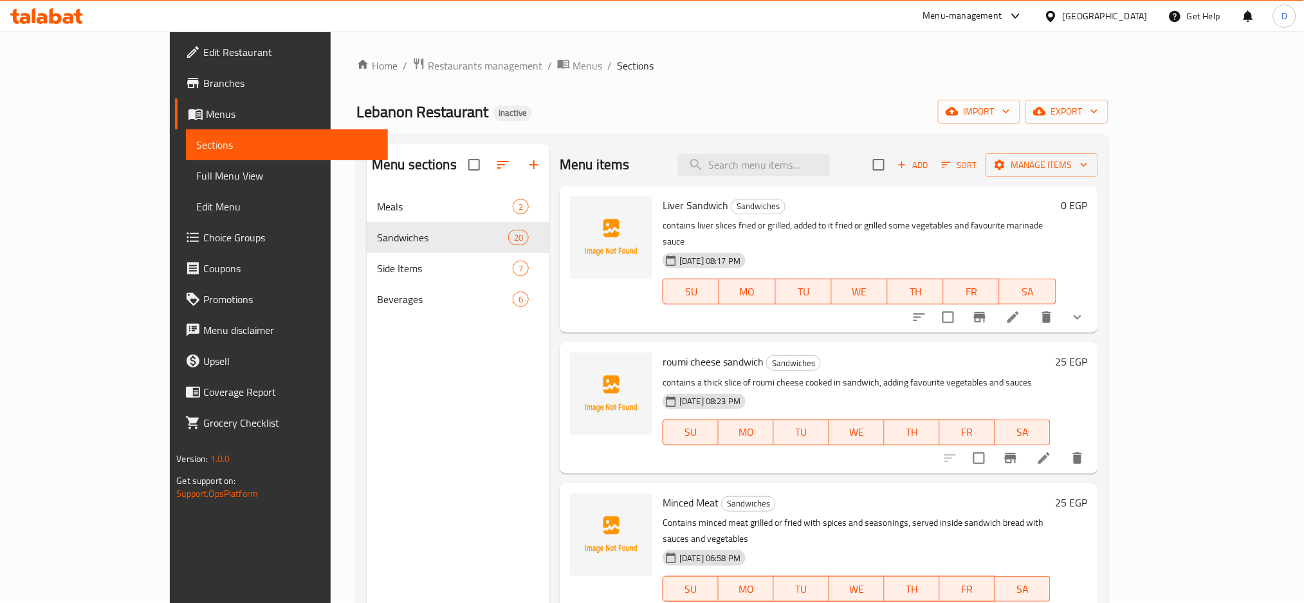
scroll to position [1426, 0]
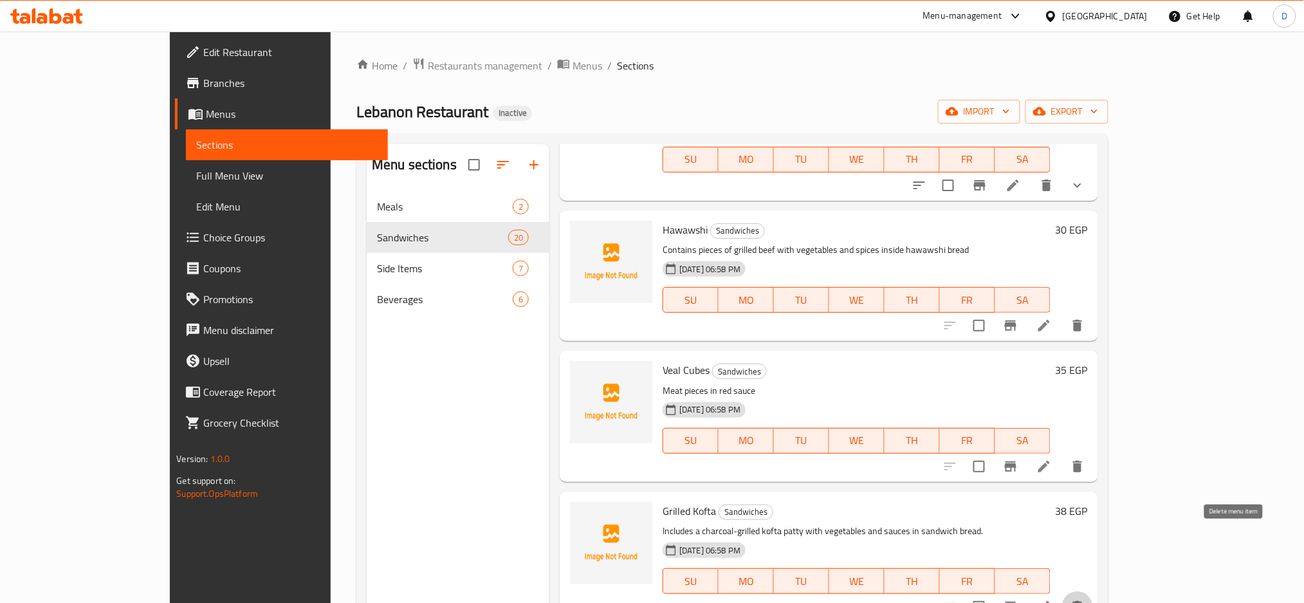
click at [1085, 599] on icon "delete" at bounding box center [1077, 606] width 15 height 15
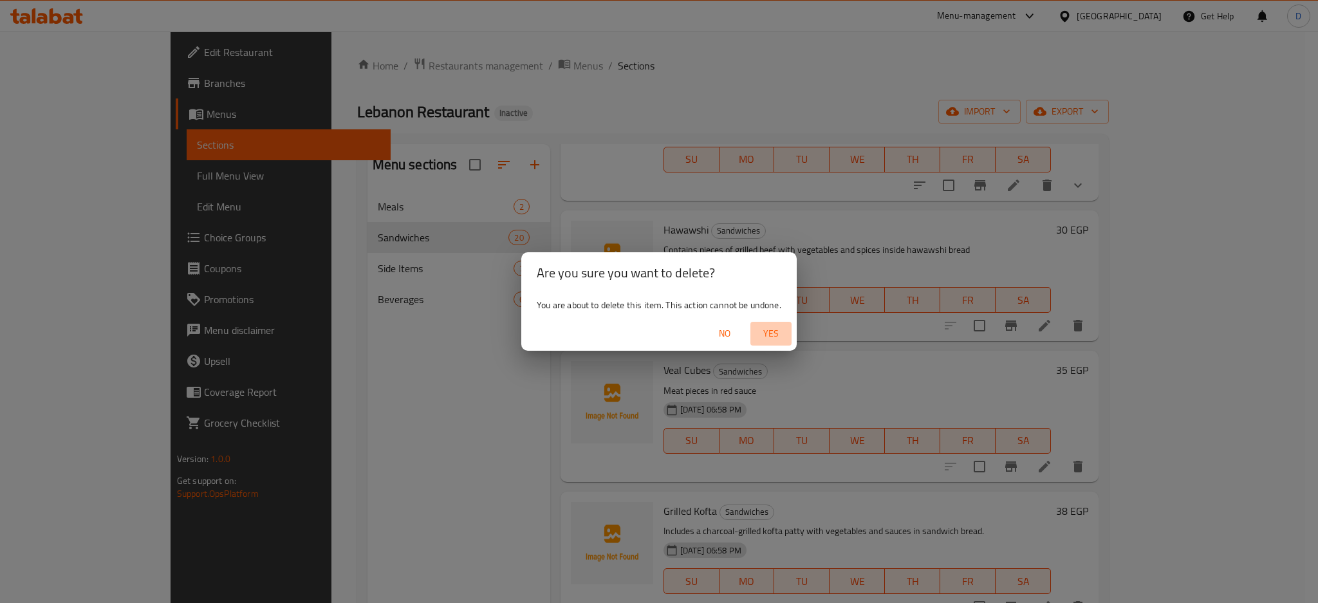
click at [773, 330] on span "Yes" at bounding box center [770, 334] width 31 height 16
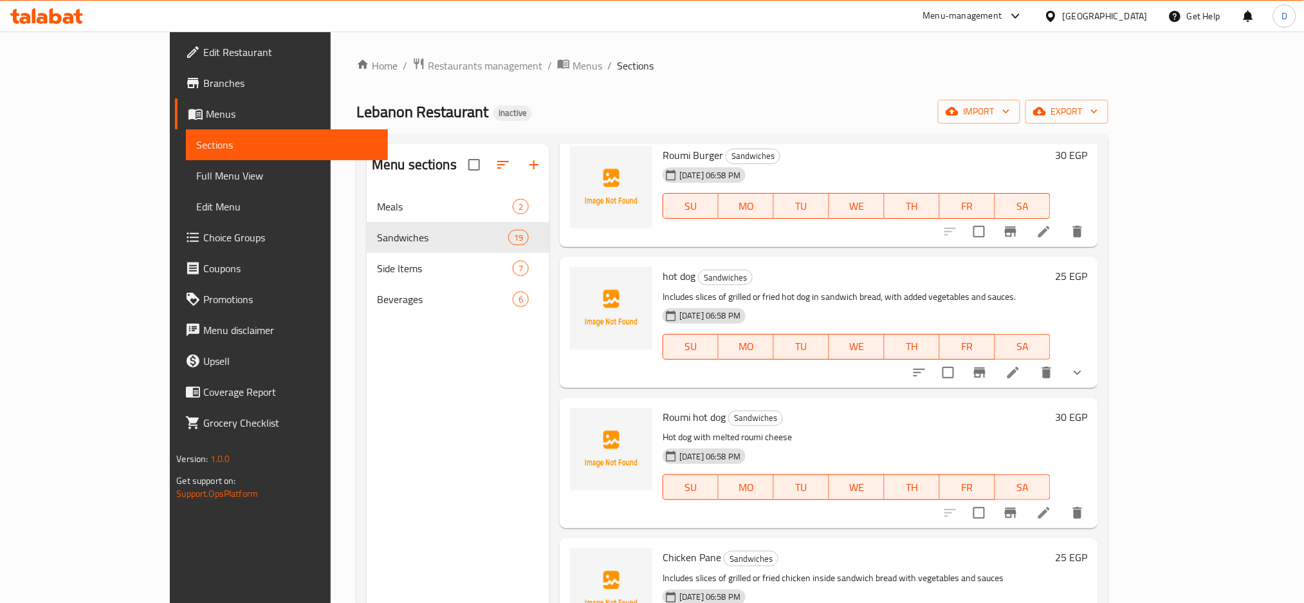
scroll to position [0, 0]
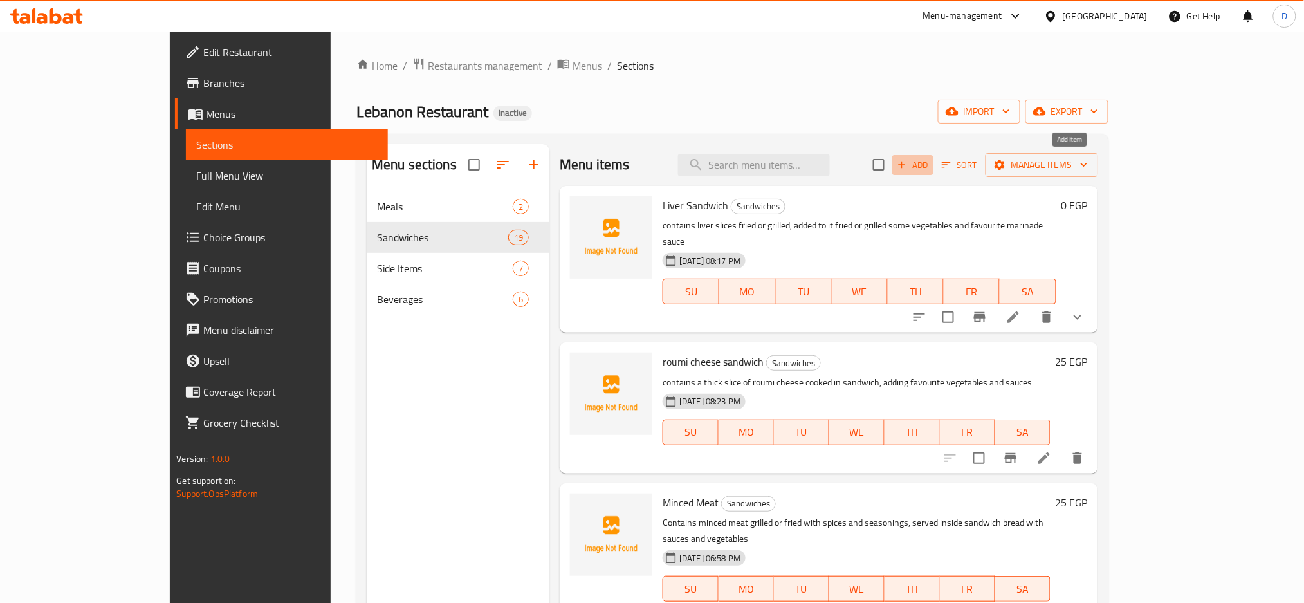
click at [930, 160] on span "Add" at bounding box center [913, 165] width 35 height 15
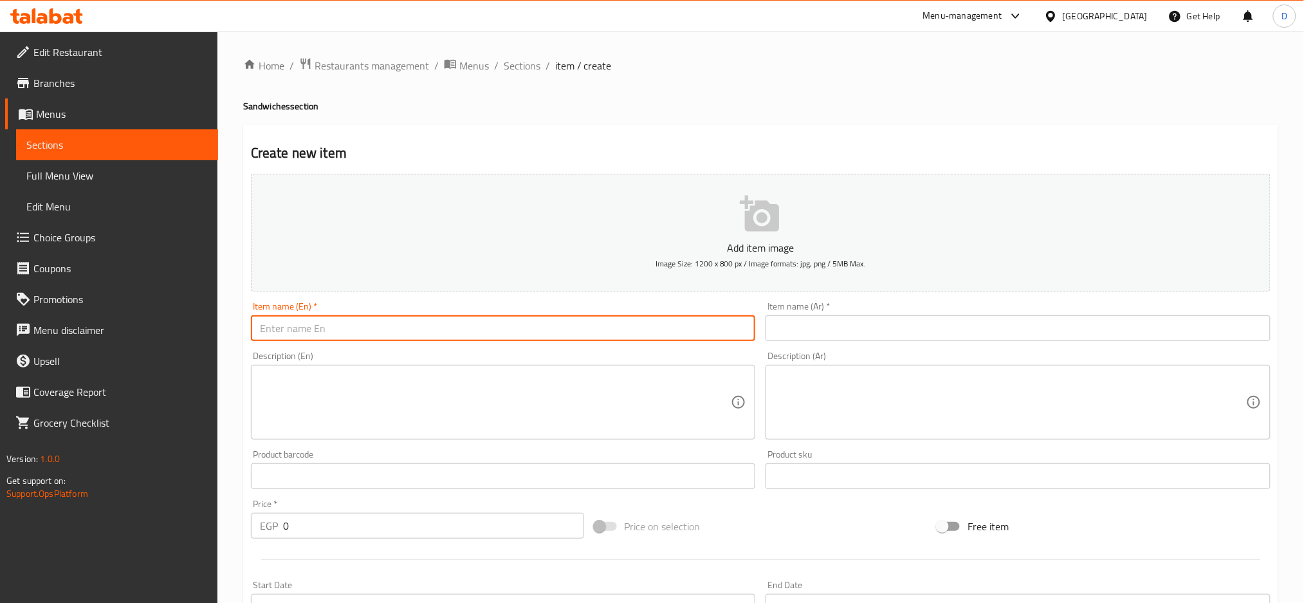
click at [606, 330] on input "text" at bounding box center [503, 328] width 505 height 26
type input "shish tawook sandwich"
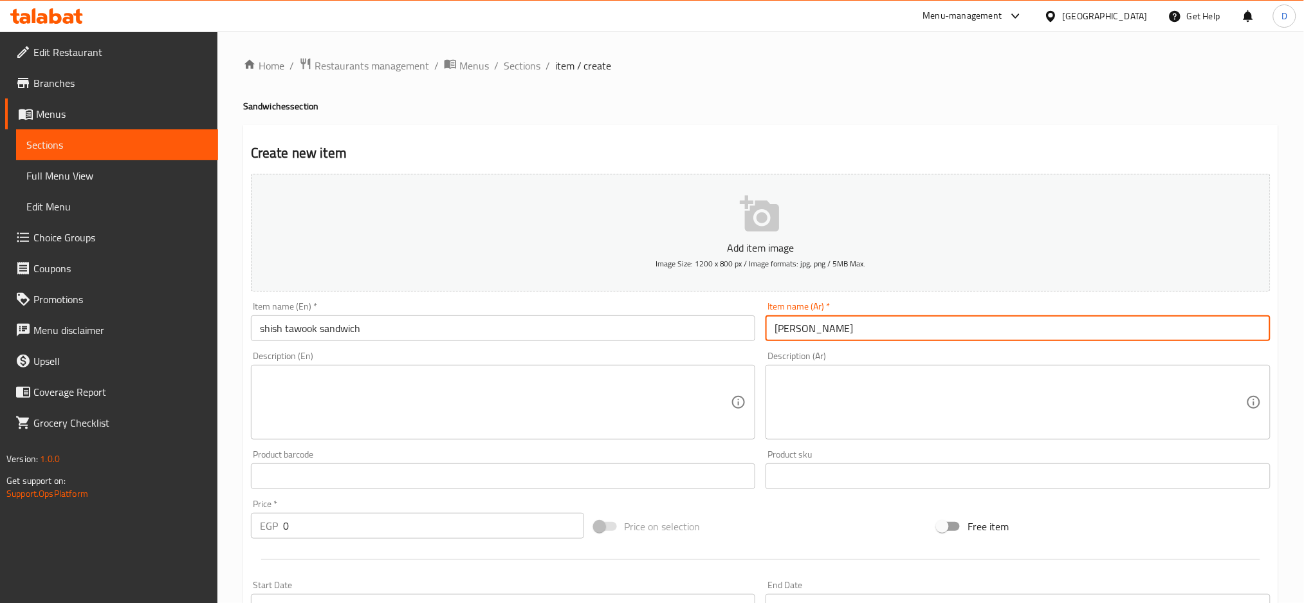
type input "ساندوتش شيش طاووق"
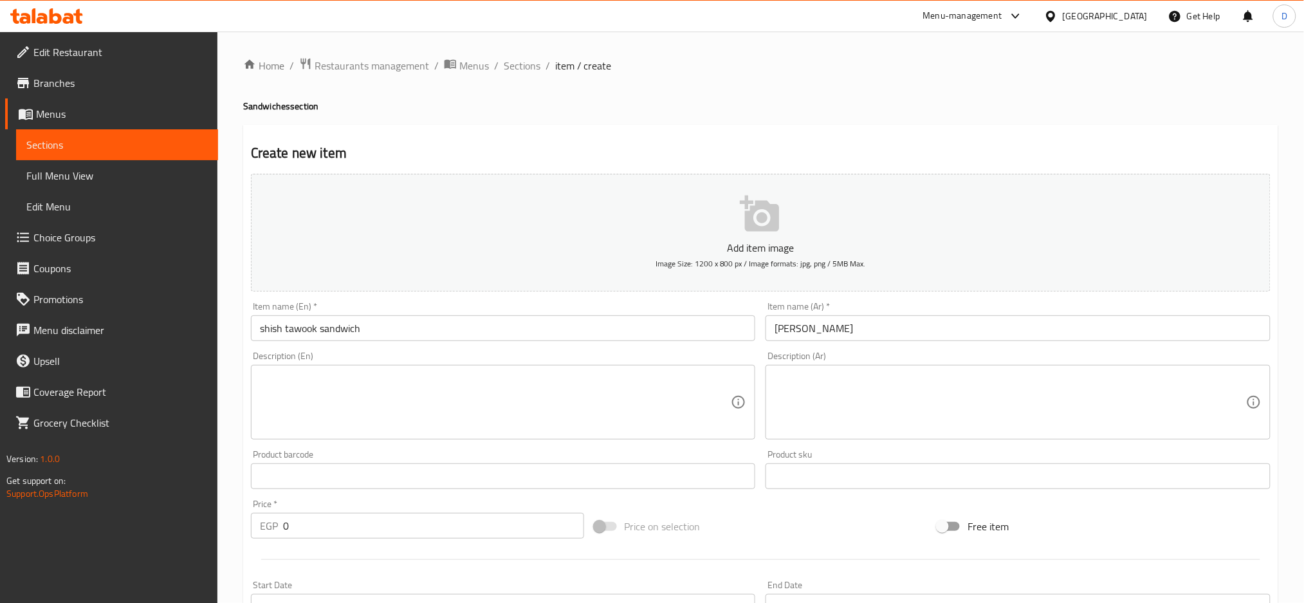
click at [585, 385] on textarea at bounding box center [496, 402] width 472 height 61
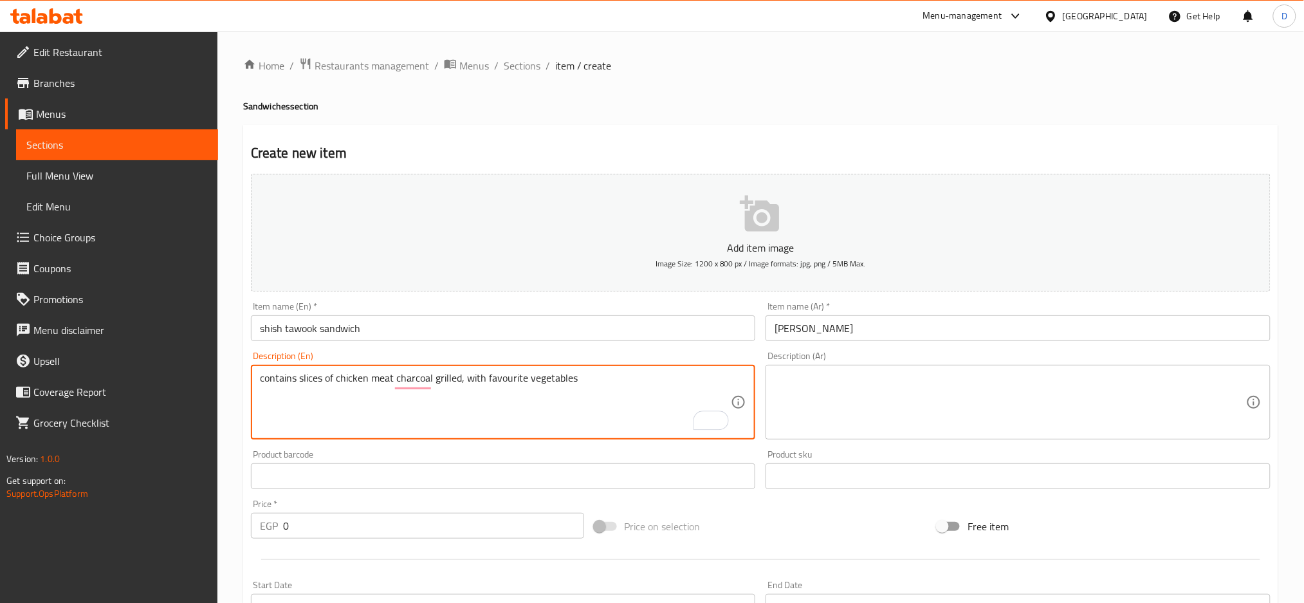
click at [580, 383] on textarea "contains slices of chicken meat charcoal grilled, with favourite vegetables" at bounding box center [496, 402] width 472 height 61
click at [528, 382] on textarea "contains slices of chicken meat, charcoal grilled, with favourite vegetables an…" at bounding box center [496, 402] width 472 height 61
type textarea "contains slices of chicken meat, charcoal grilled, with favourite vegetables an…"
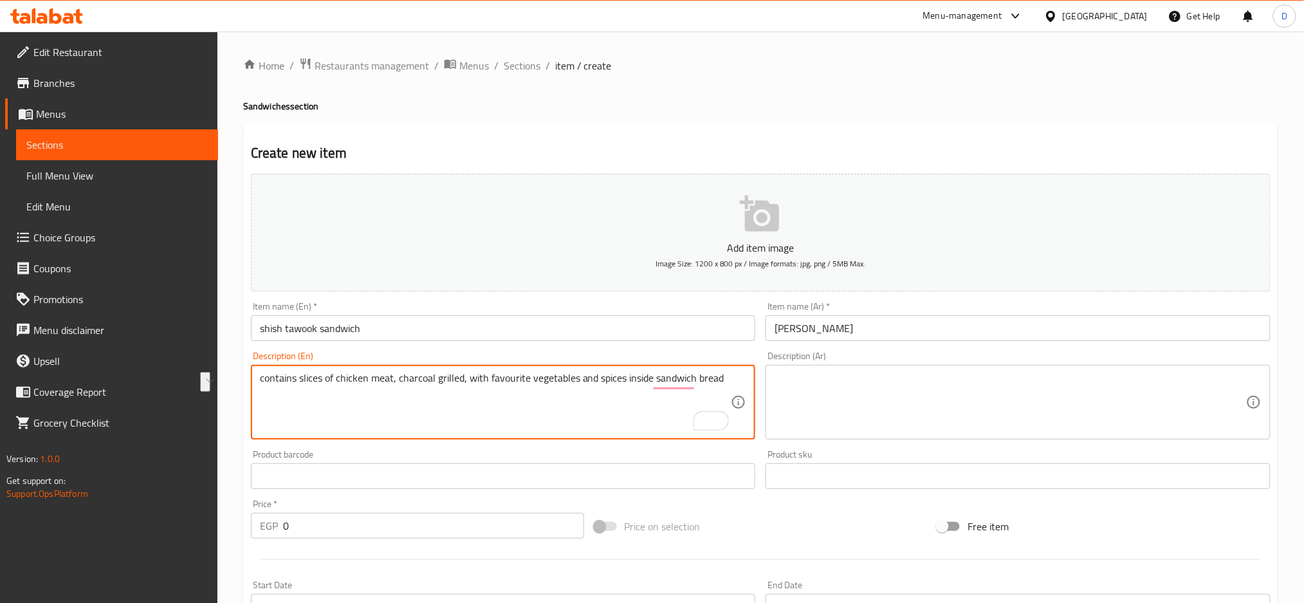
click at [816, 397] on textarea at bounding box center [1011, 402] width 472 height 61
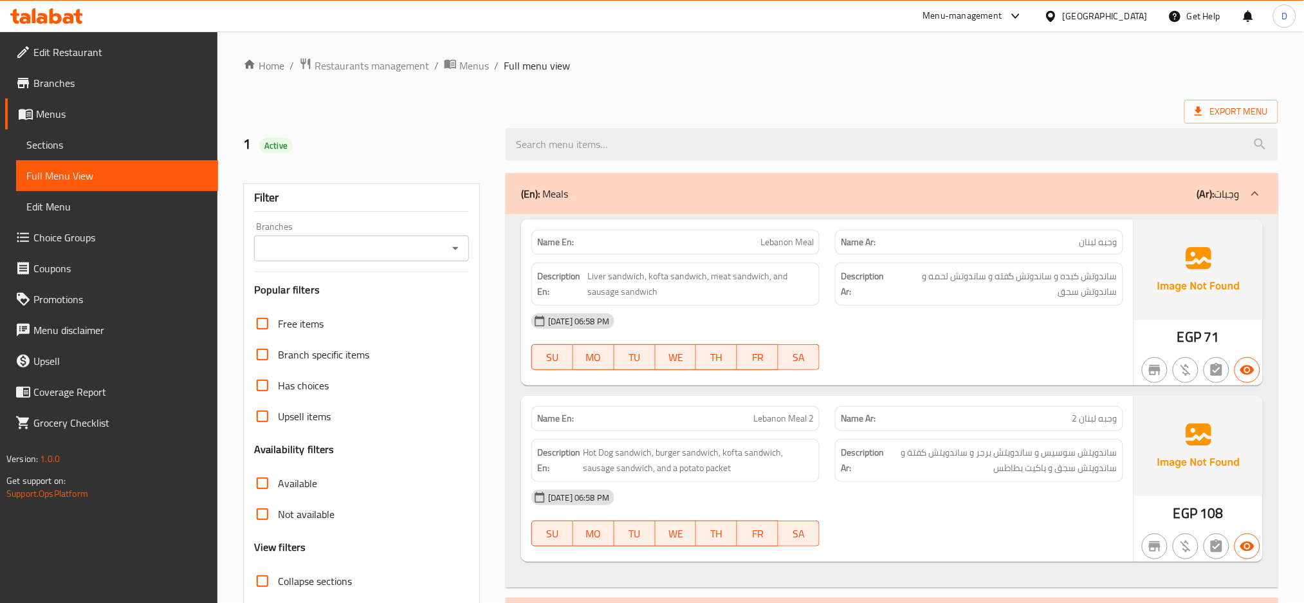
click at [698, 188] on div "(En): Meals (Ar): وجبات" at bounding box center [880, 193] width 719 height 15
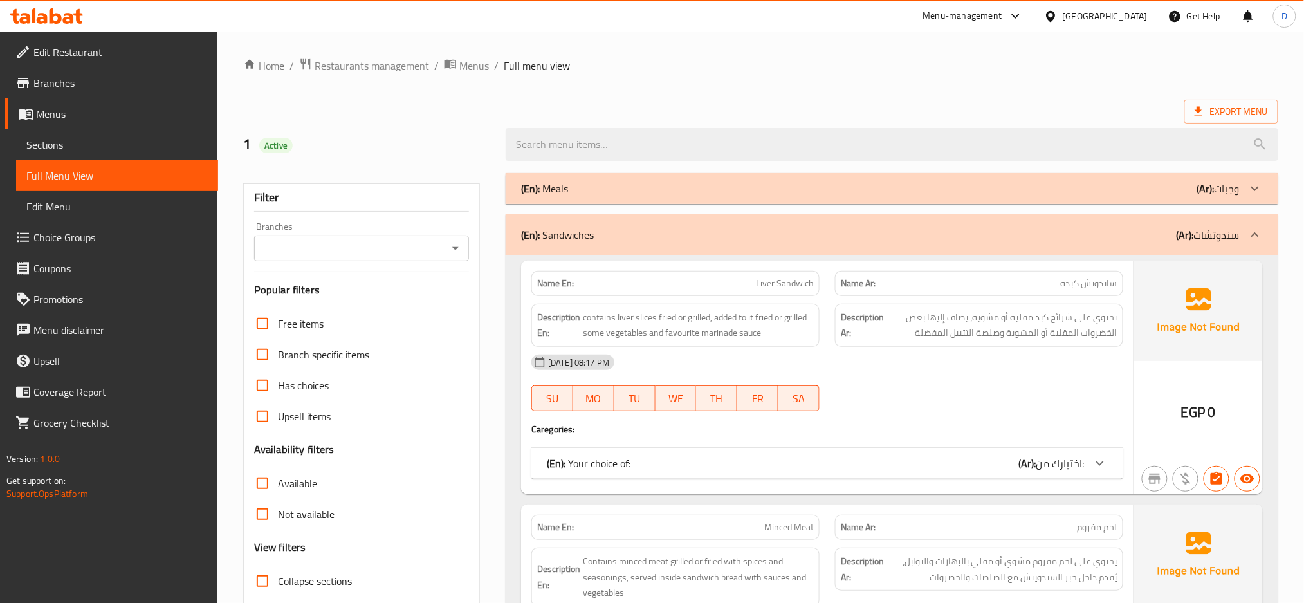
click at [753, 480] on div "Name En: Liver Sandwich Name Ar: ساندوتش كبدة Description En: contains liver sl…" at bounding box center [827, 378] width 613 height 234
click at [750, 466] on div "(En): Your choice of: (Ar): اختيارك من:" at bounding box center [816, 463] width 538 height 15
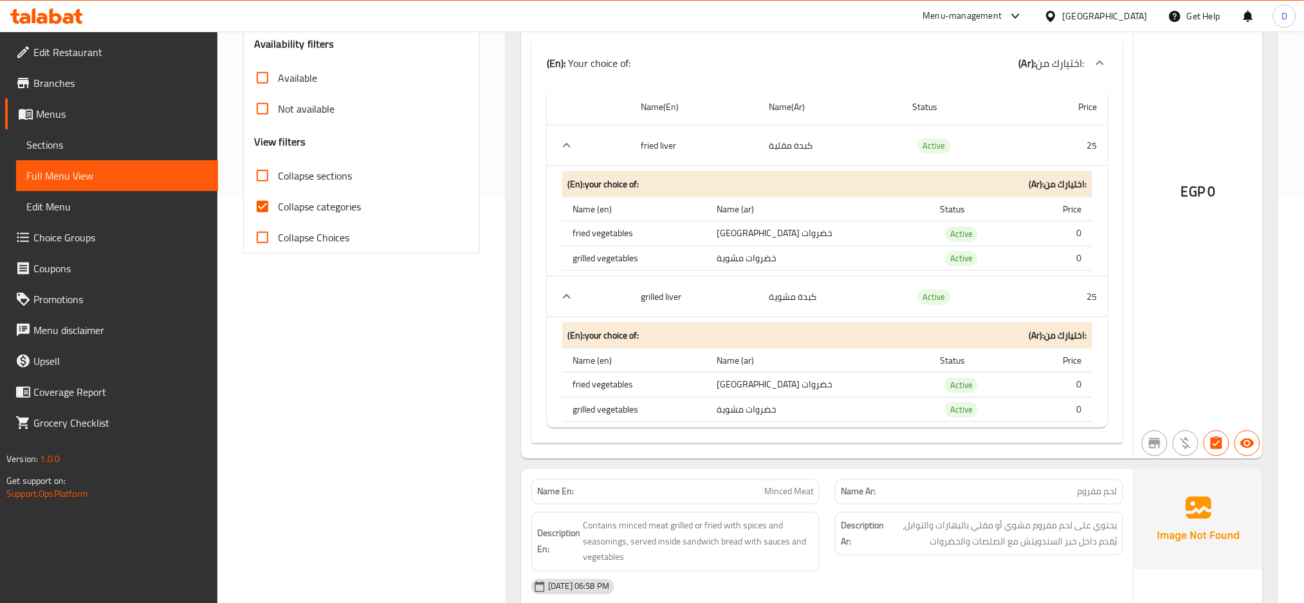
scroll to position [253, 0]
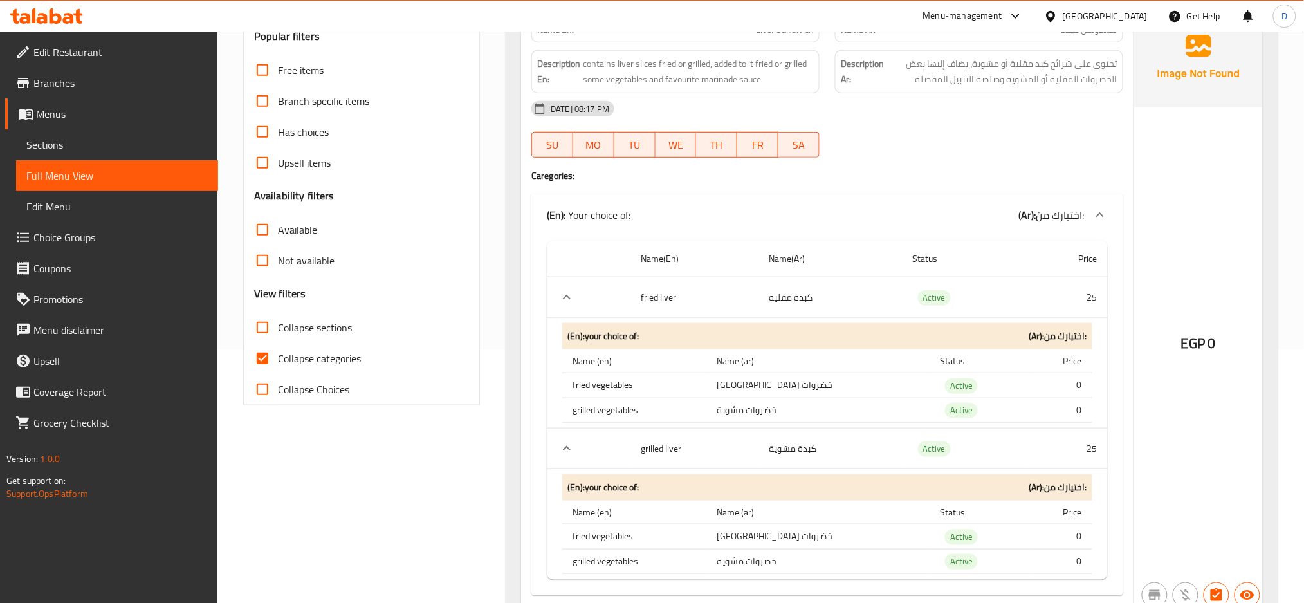
click at [351, 351] on span "Collapse categories" at bounding box center [319, 358] width 83 height 15
click at [278, 351] on input "Collapse categories" at bounding box center [262, 358] width 31 height 31
checkbox input "false"
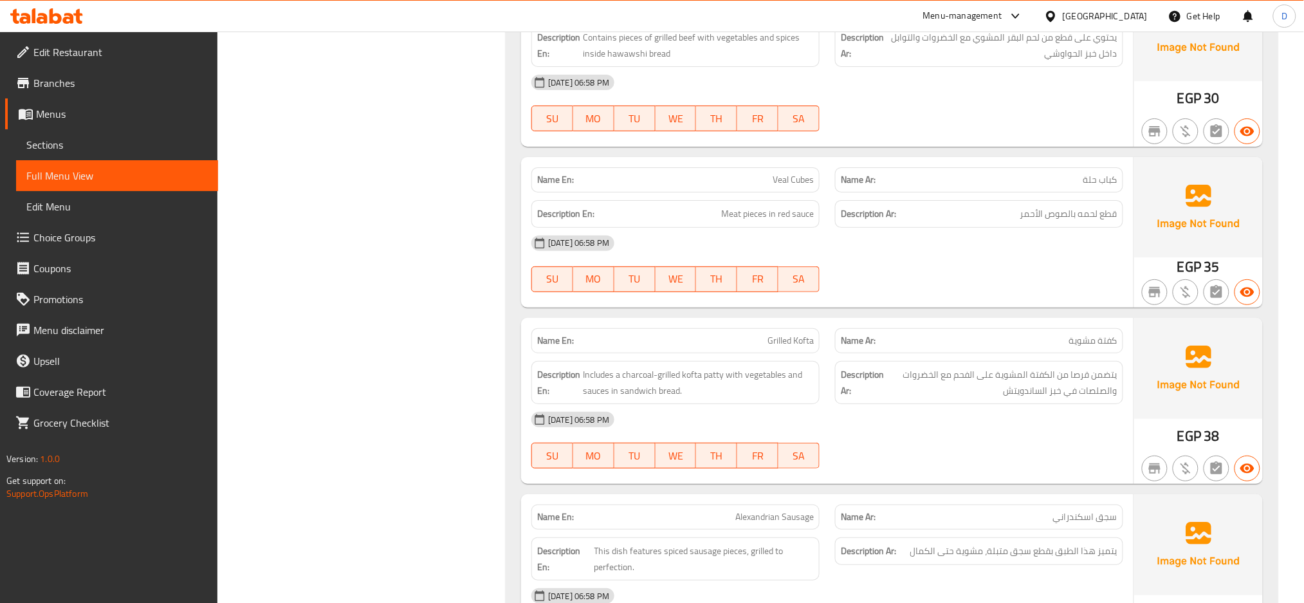
scroll to position [3580, 0]
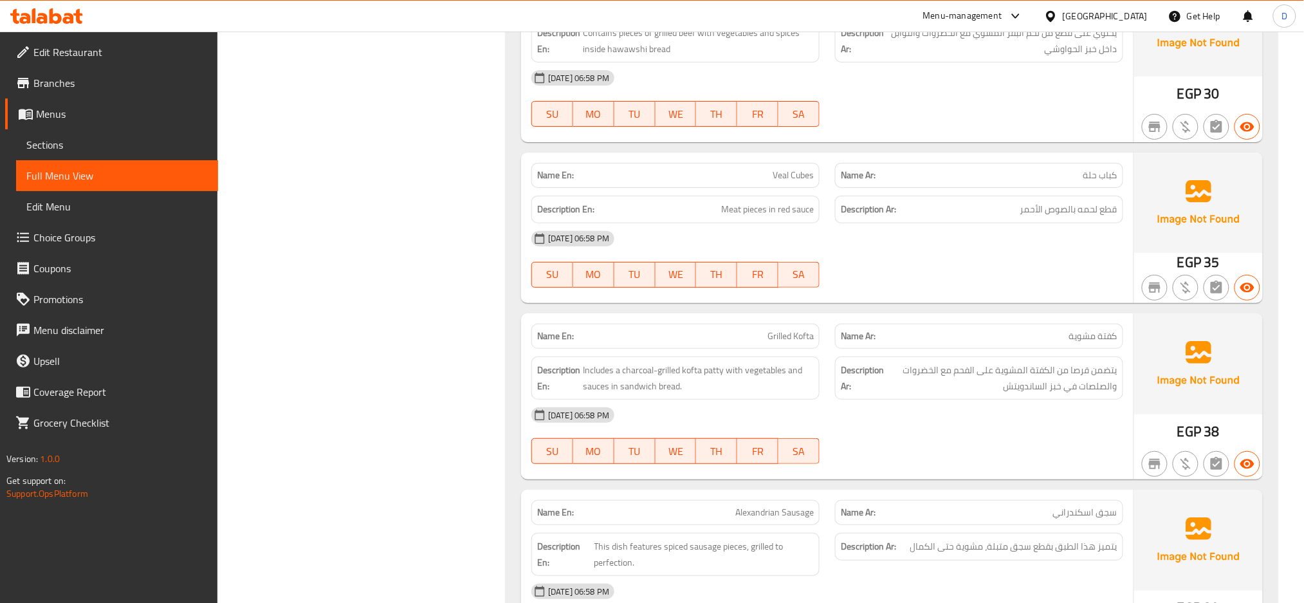
click at [784, 337] on span "Grilled Kofta" at bounding box center [791, 336] width 46 height 14
copy span "Grilled Kofta"
click at [784, 337] on span "Grilled Kofta" at bounding box center [791, 336] width 46 height 14
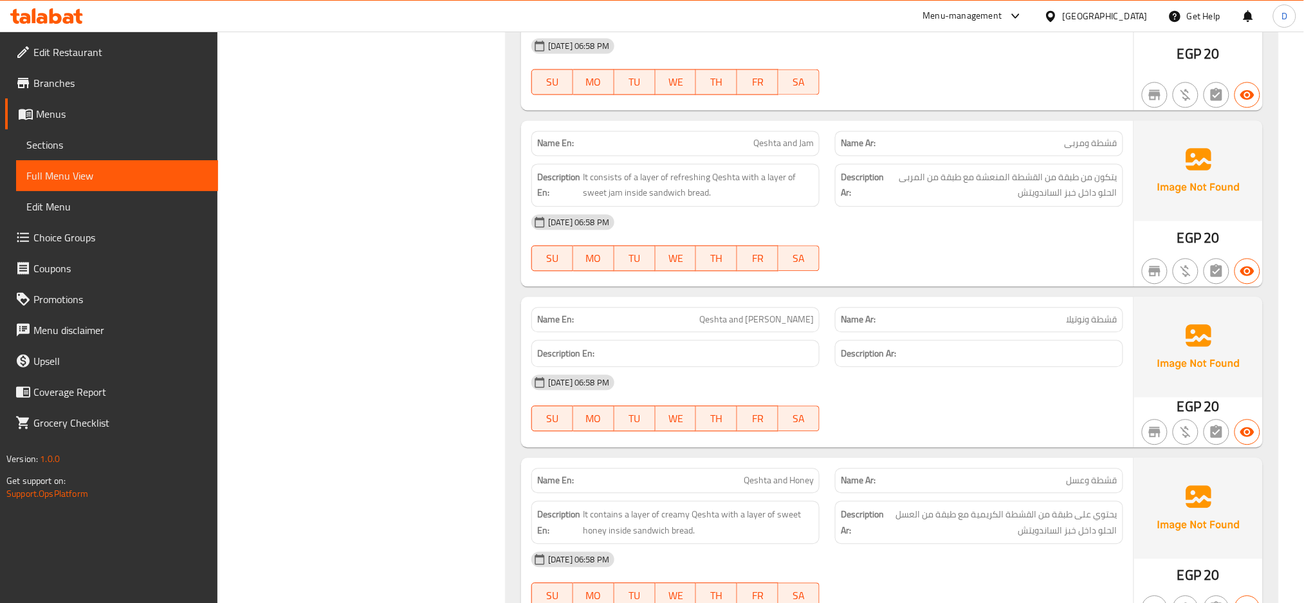
scroll to position [4499, 0]
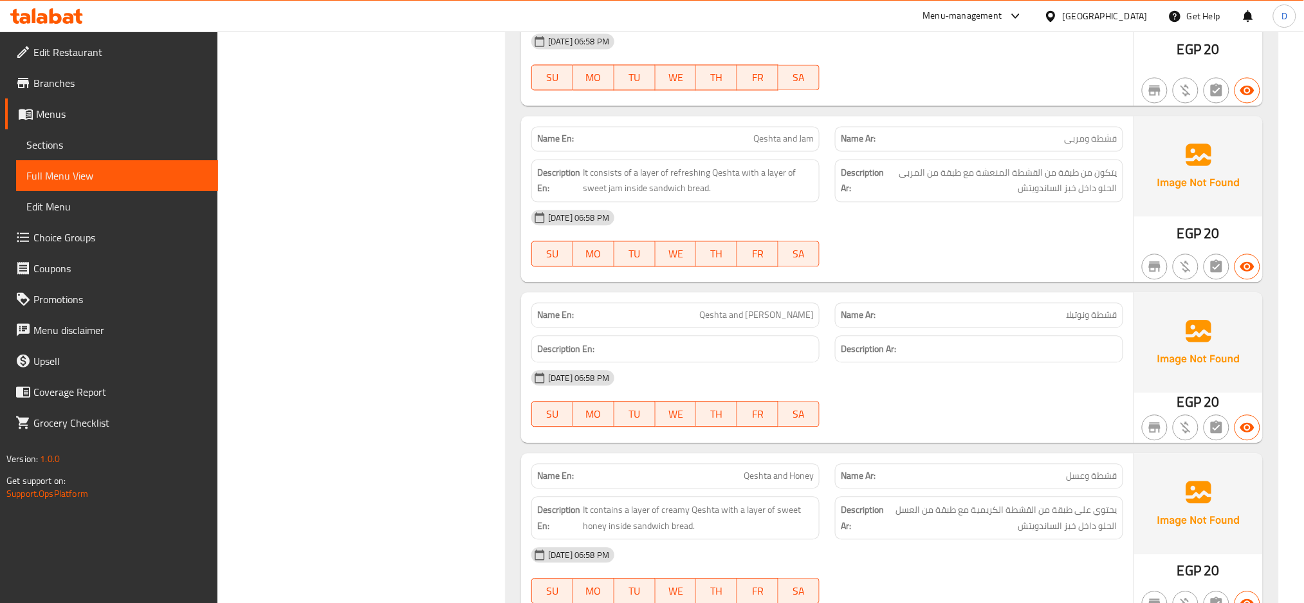
click at [873, 399] on div "11-08-2025 06:58 PM SU MO TU WE TH FR SA" at bounding box center [827, 398] width 607 height 72
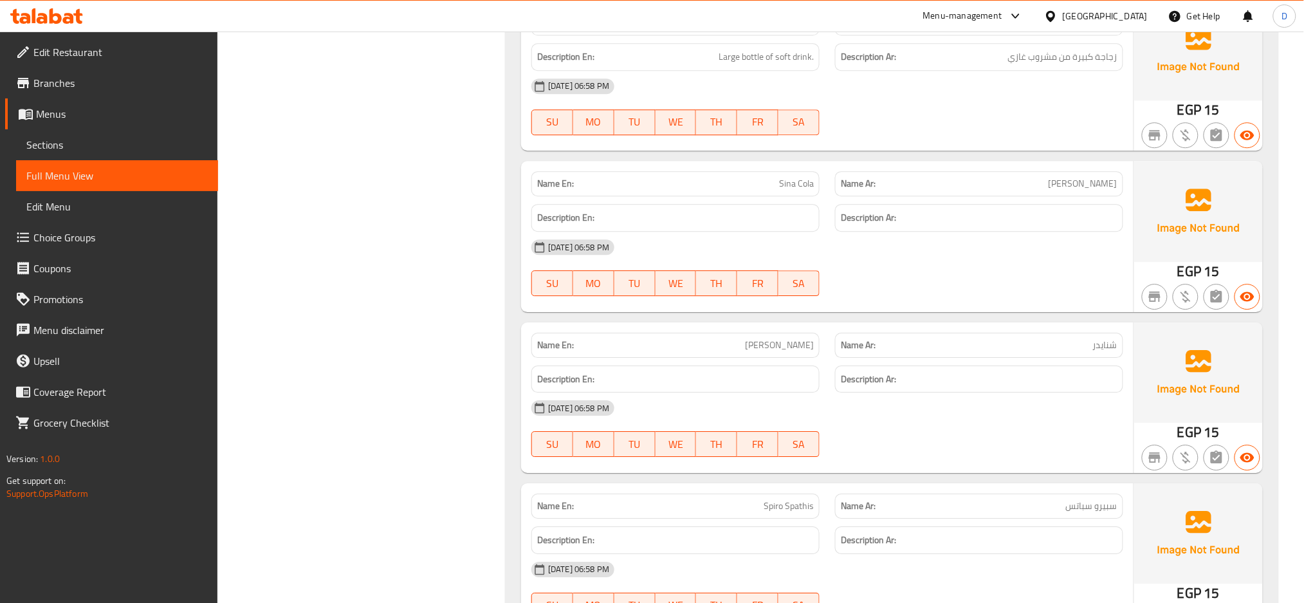
scroll to position [6636, 0]
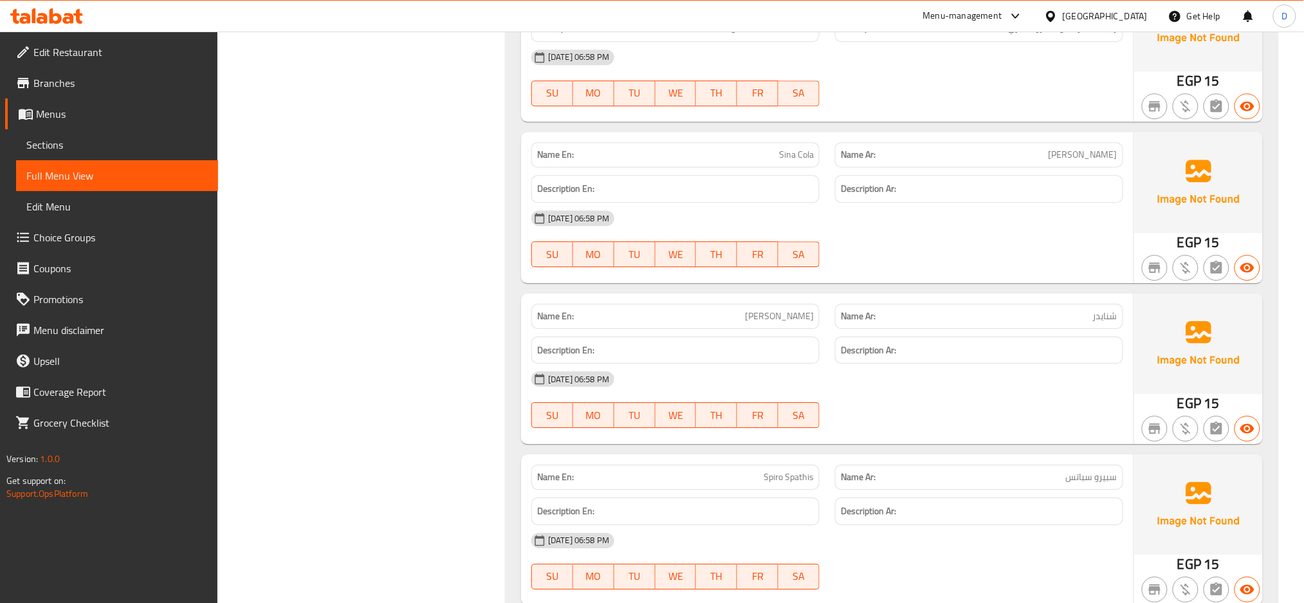
copy span "[PERSON_NAME]"
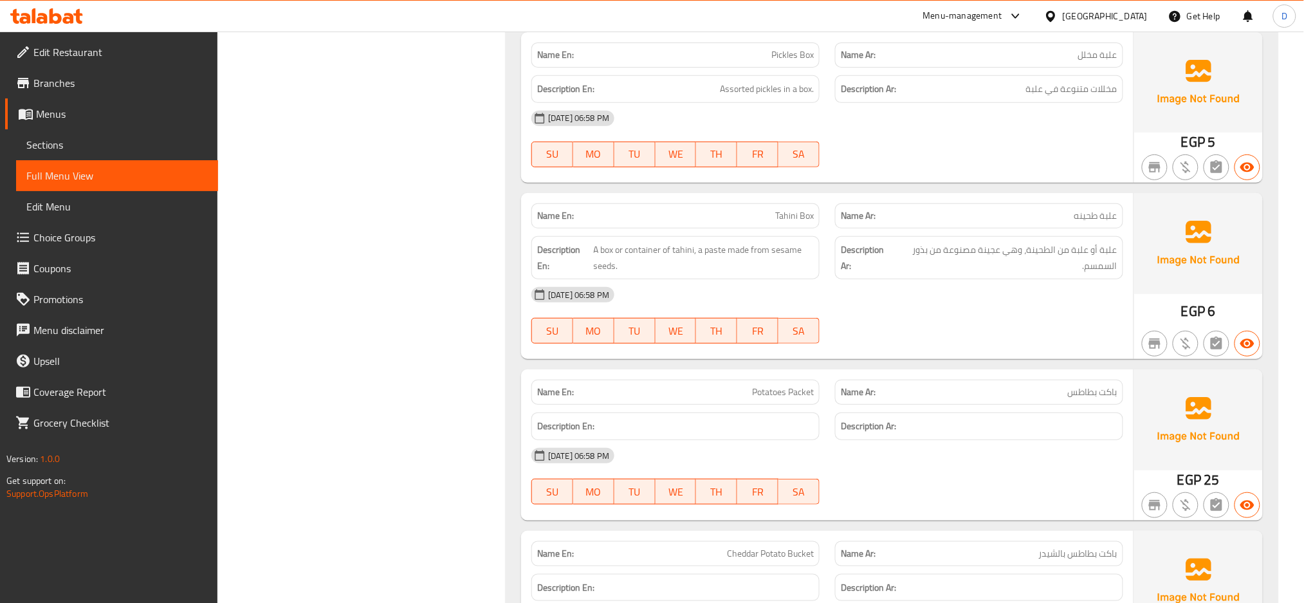
scroll to position [5480, 0]
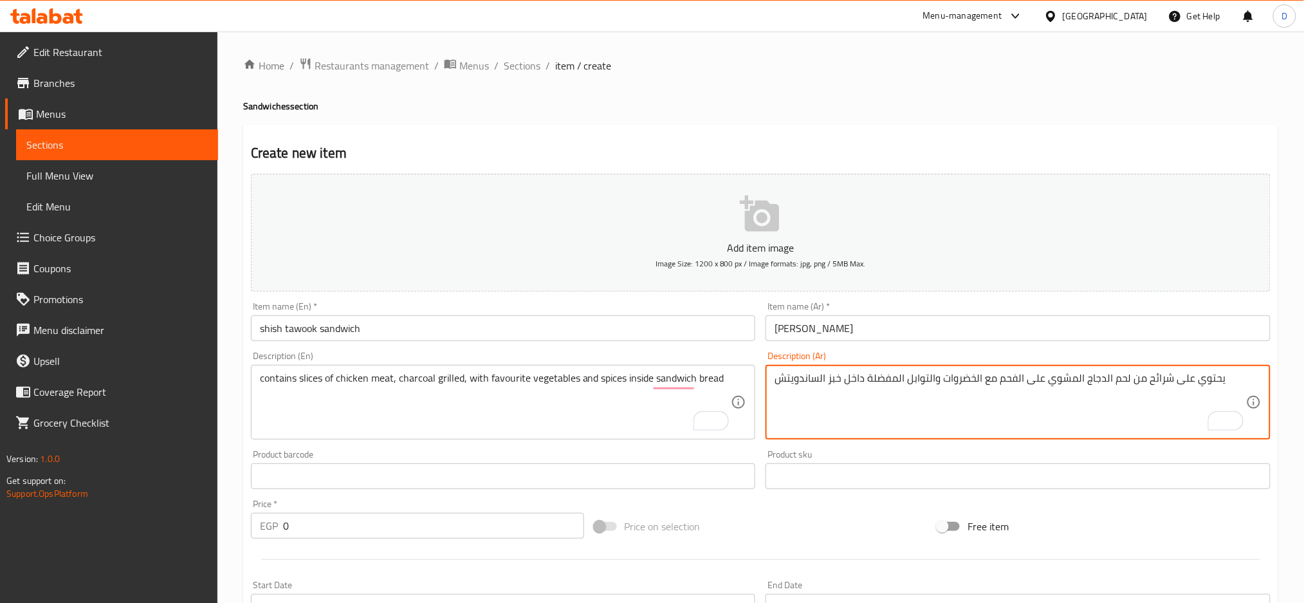
scroll to position [163, 0]
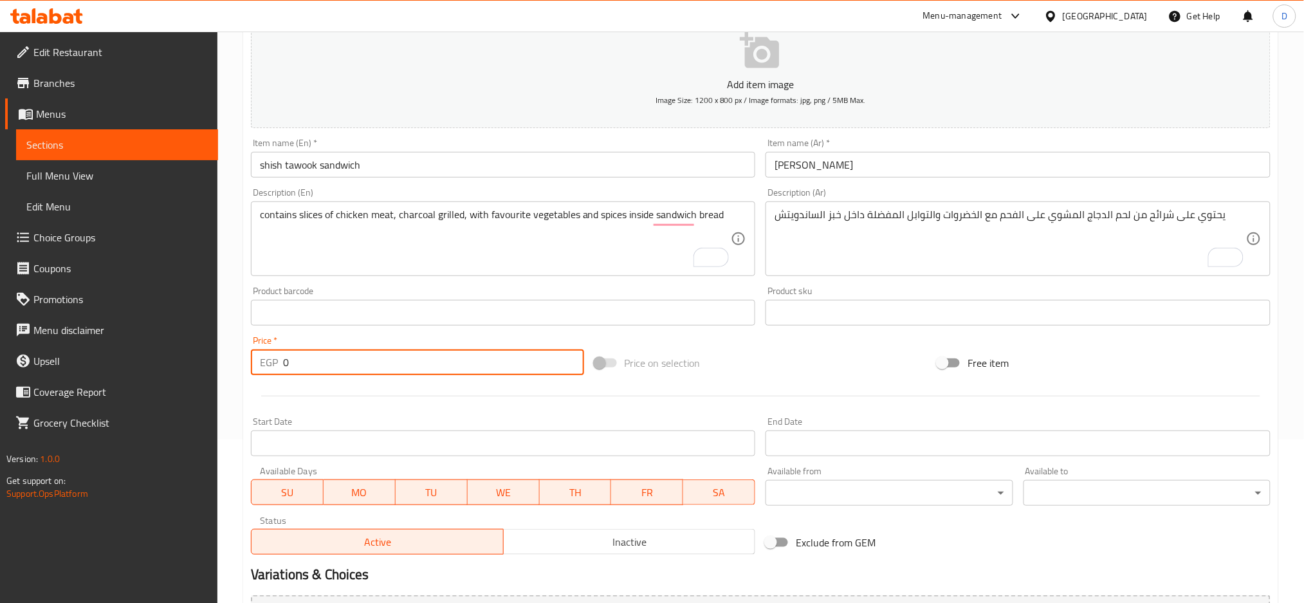
click at [389, 369] on input "0" at bounding box center [433, 362] width 301 height 26
type input "3"
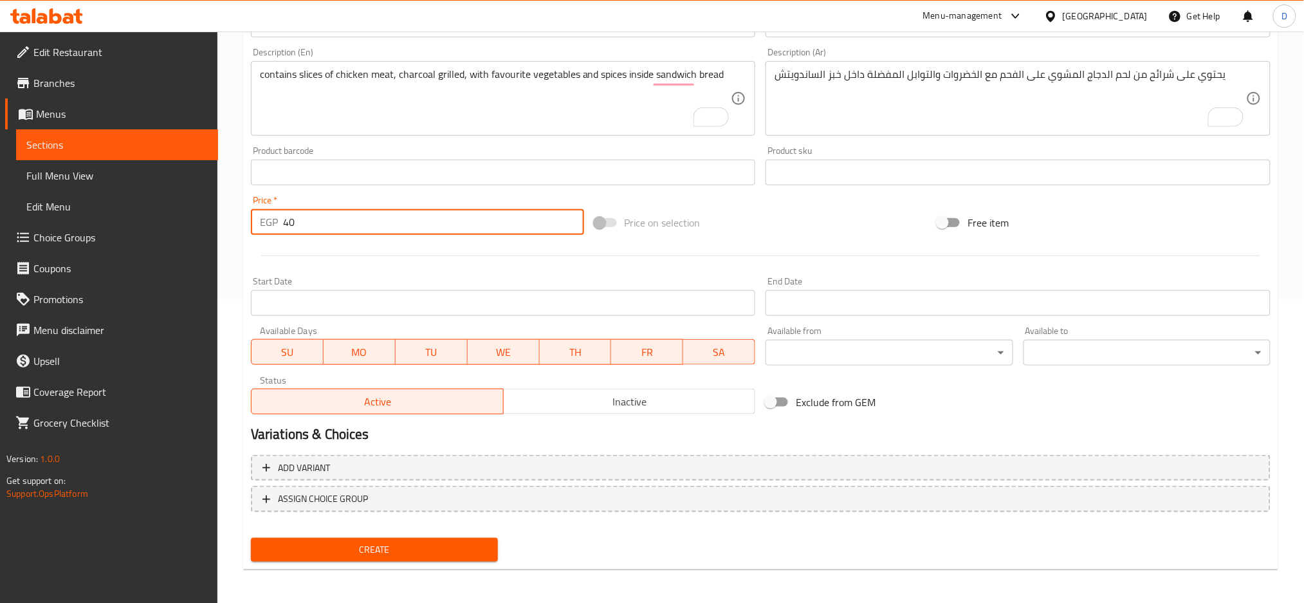
type input "40"
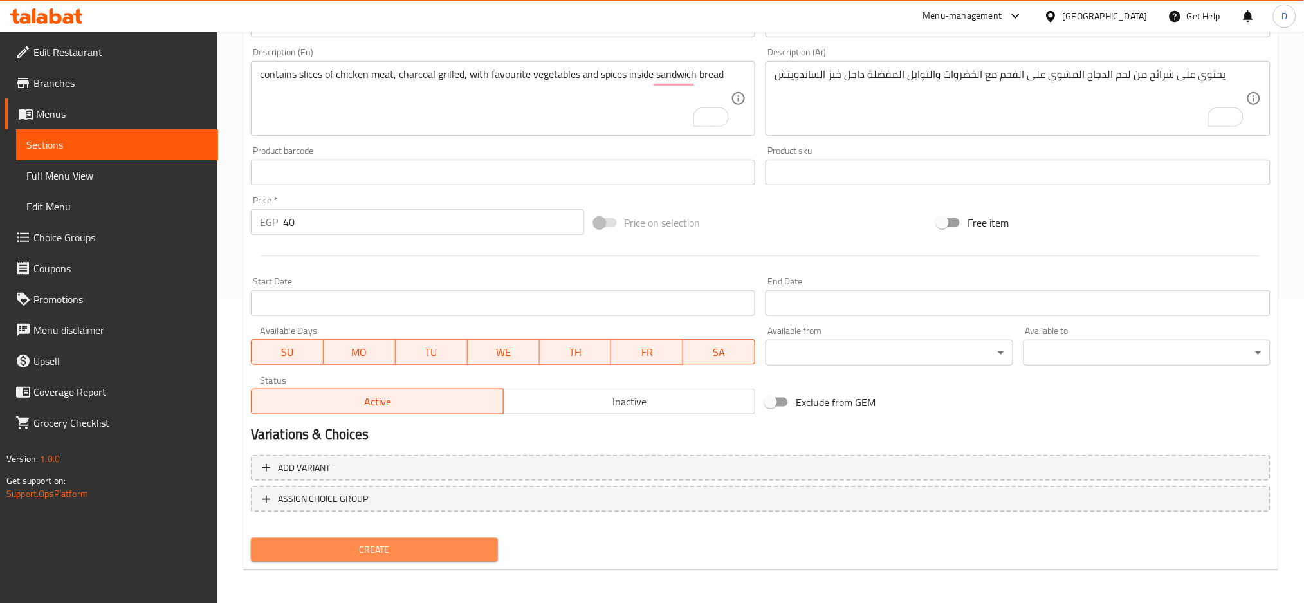
click at [418, 544] on span "Create" at bounding box center [374, 550] width 226 height 16
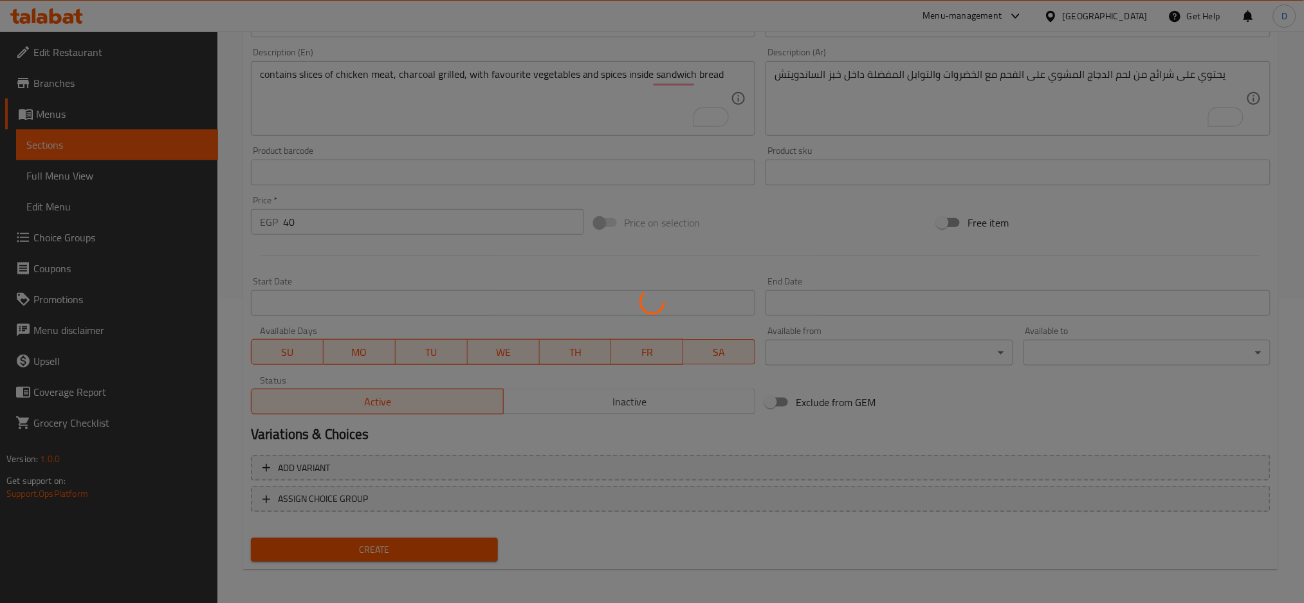
type input "0"
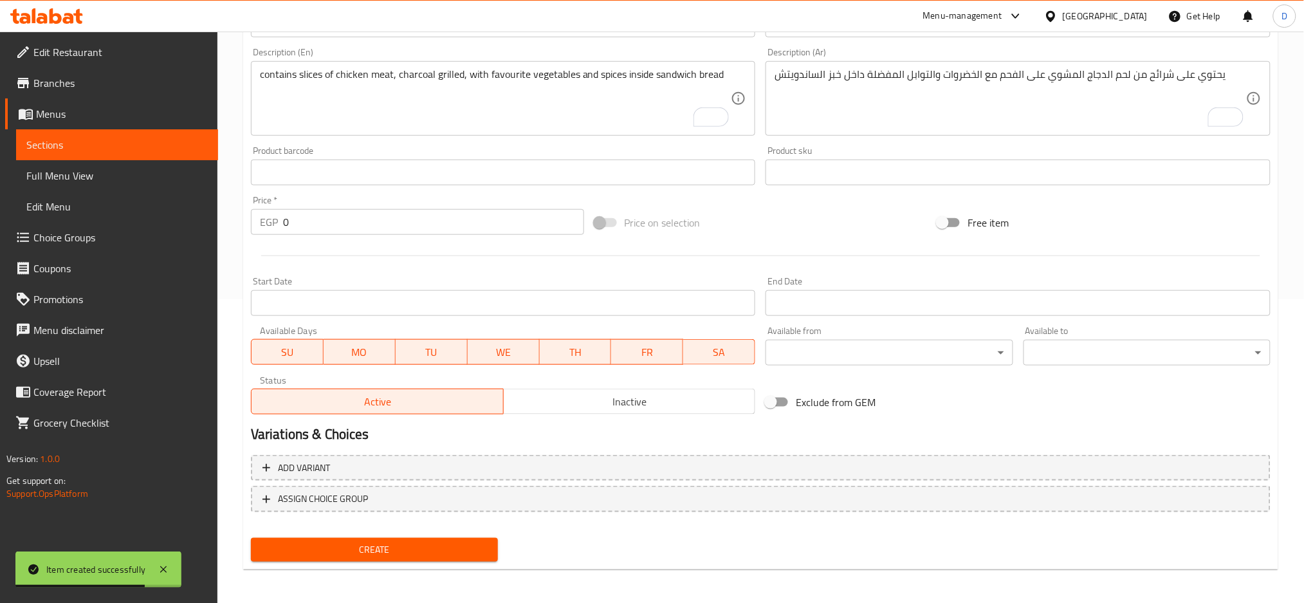
scroll to position [0, 0]
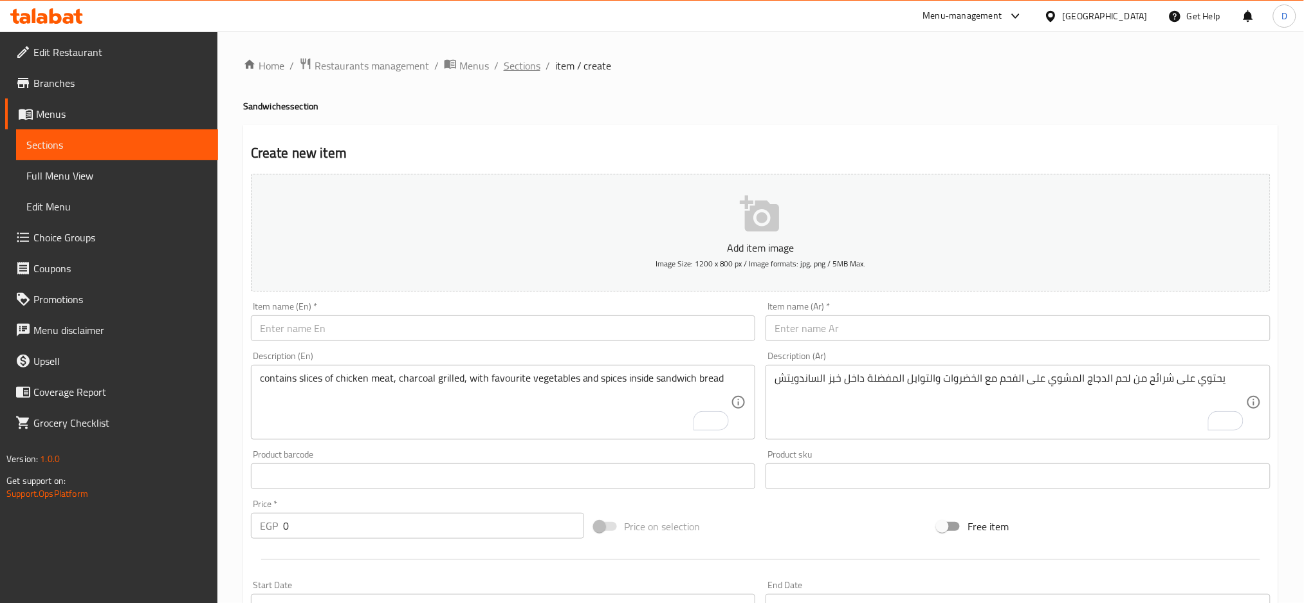
click at [531, 59] on span "Sections" at bounding box center [522, 65] width 37 height 15
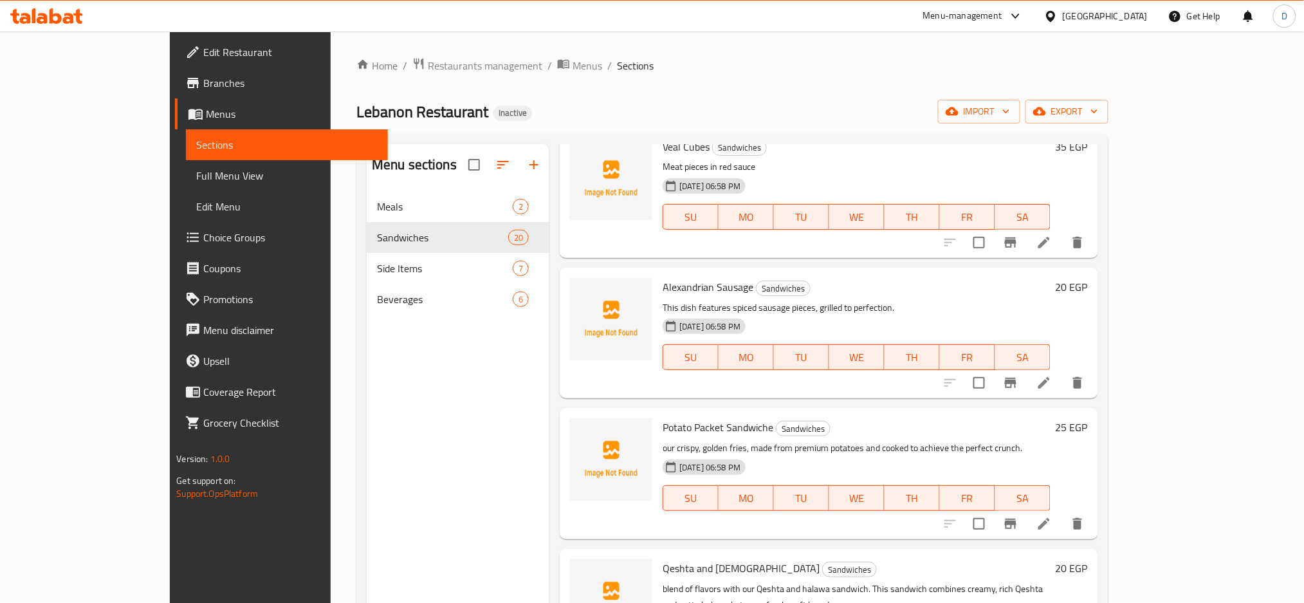
scroll to position [1856, 0]
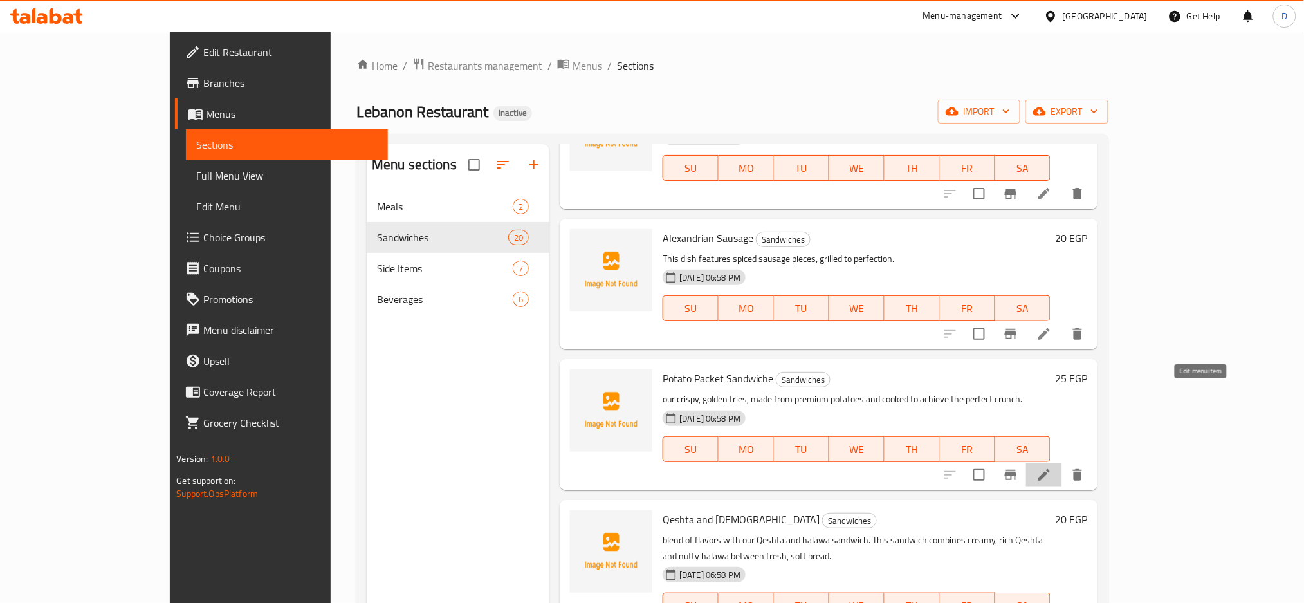
click at [1050, 469] on icon at bounding box center [1044, 475] width 12 height 12
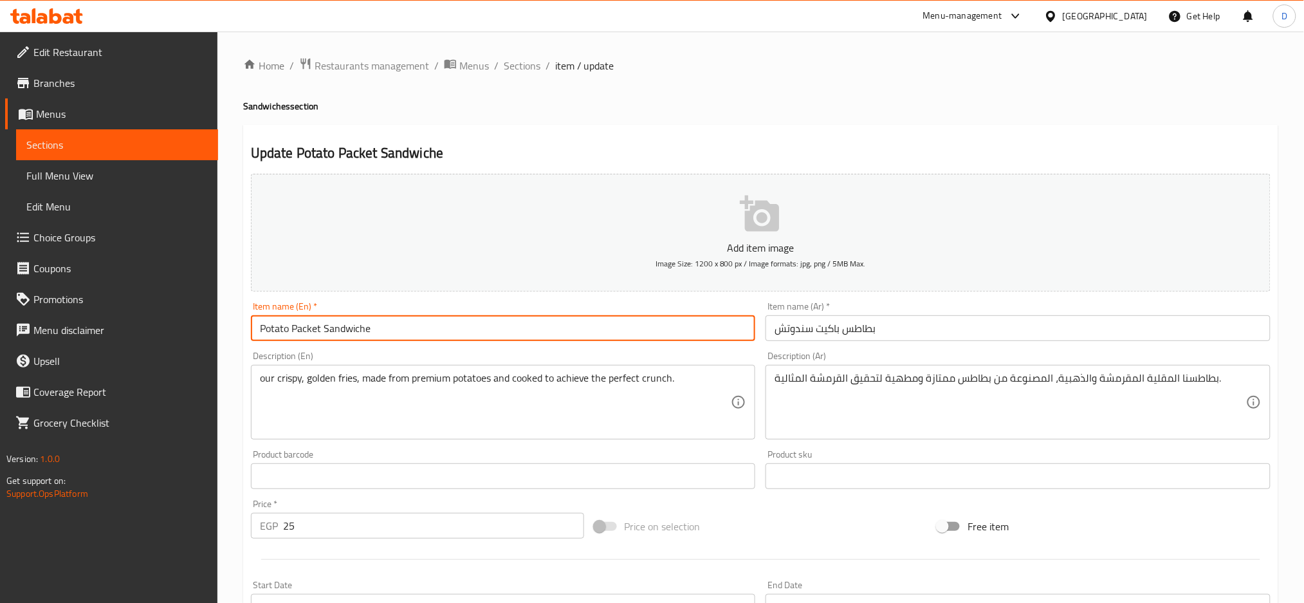
click at [362, 327] on input "Potato Packet Sandwiche" at bounding box center [503, 328] width 505 height 26
type input "Potato Packet"
click at [791, 328] on input "بطاطس باكيت سندوتش" at bounding box center [1018, 328] width 505 height 26
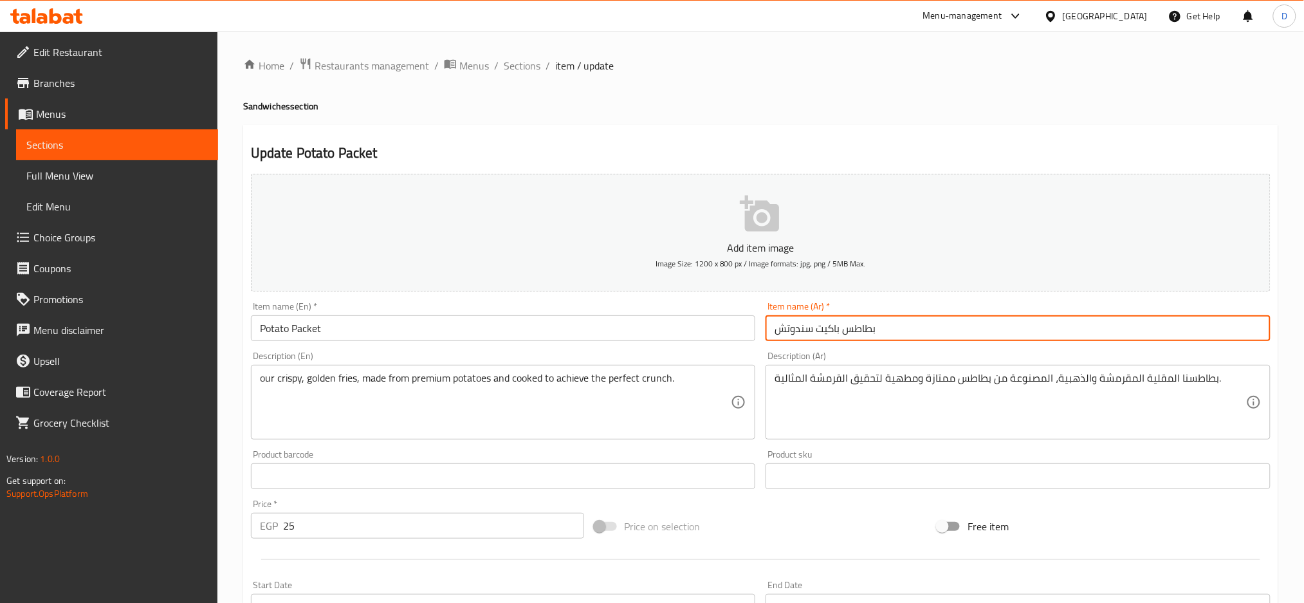
click at [791, 328] on input "بطاطس باكيت سندوتش" at bounding box center [1018, 328] width 505 height 26
click at [917, 336] on input "بطاطس باكيت سندوتش" at bounding box center [1018, 328] width 505 height 26
type input "بطاطس باكيت"
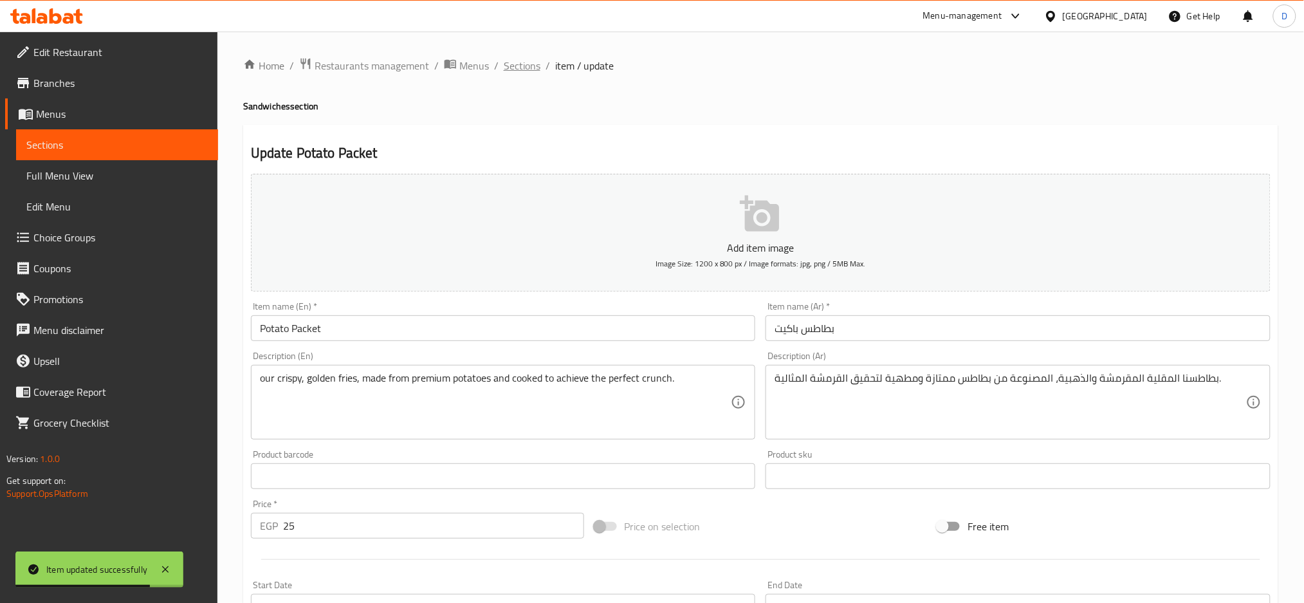
click at [530, 58] on span "Sections" at bounding box center [522, 65] width 37 height 15
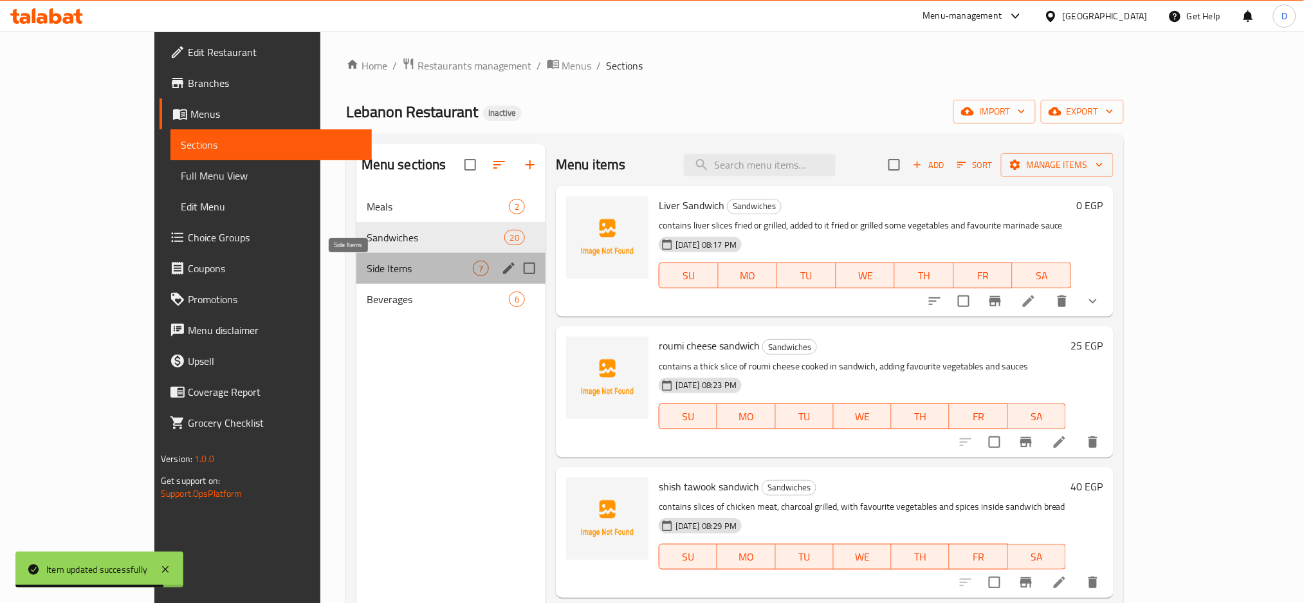
click at [367, 264] on span "Side Items" at bounding box center [420, 268] width 106 height 15
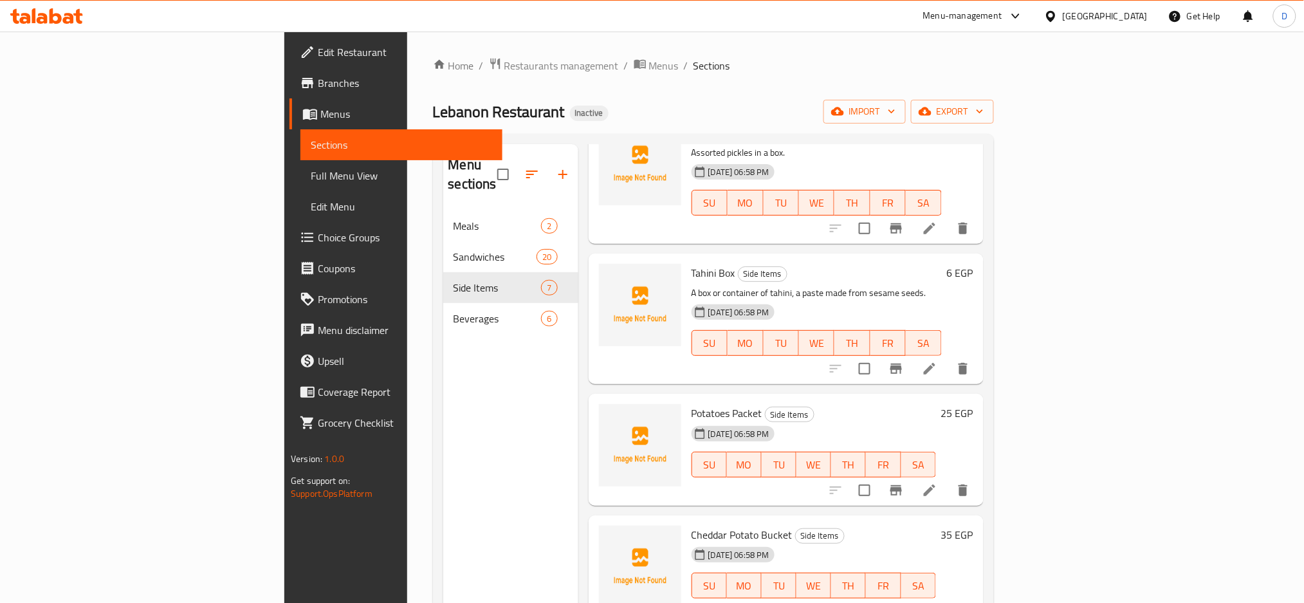
scroll to position [239, 0]
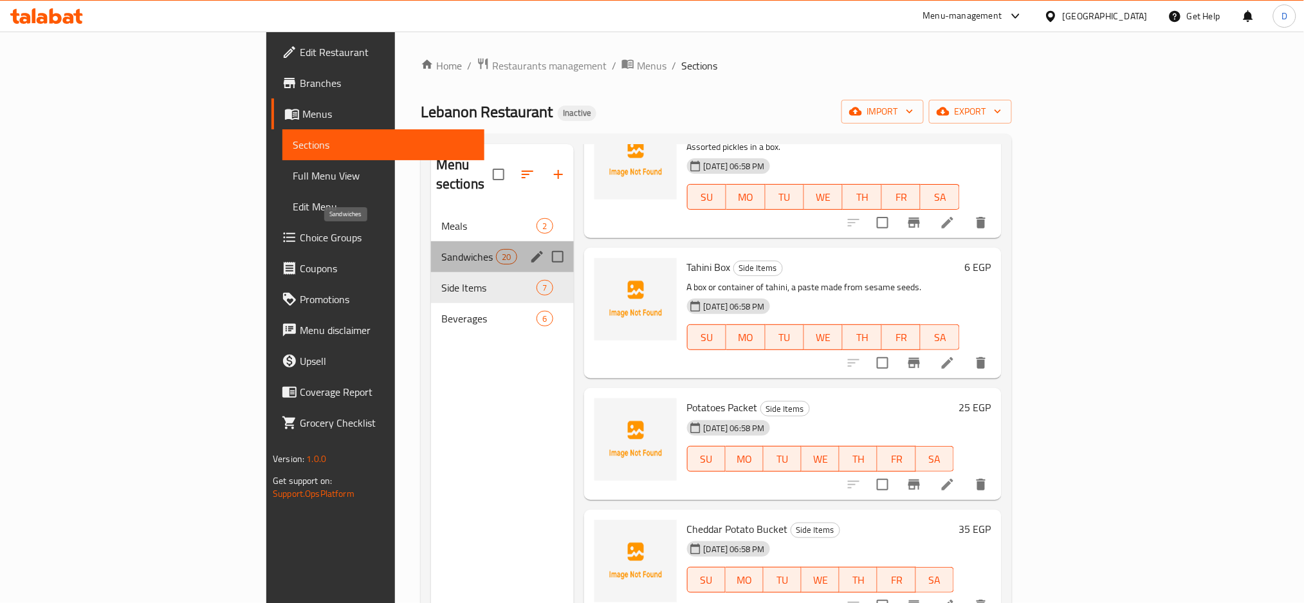
click at [441, 249] on span "Sandwiches" at bounding box center [468, 256] width 55 height 15
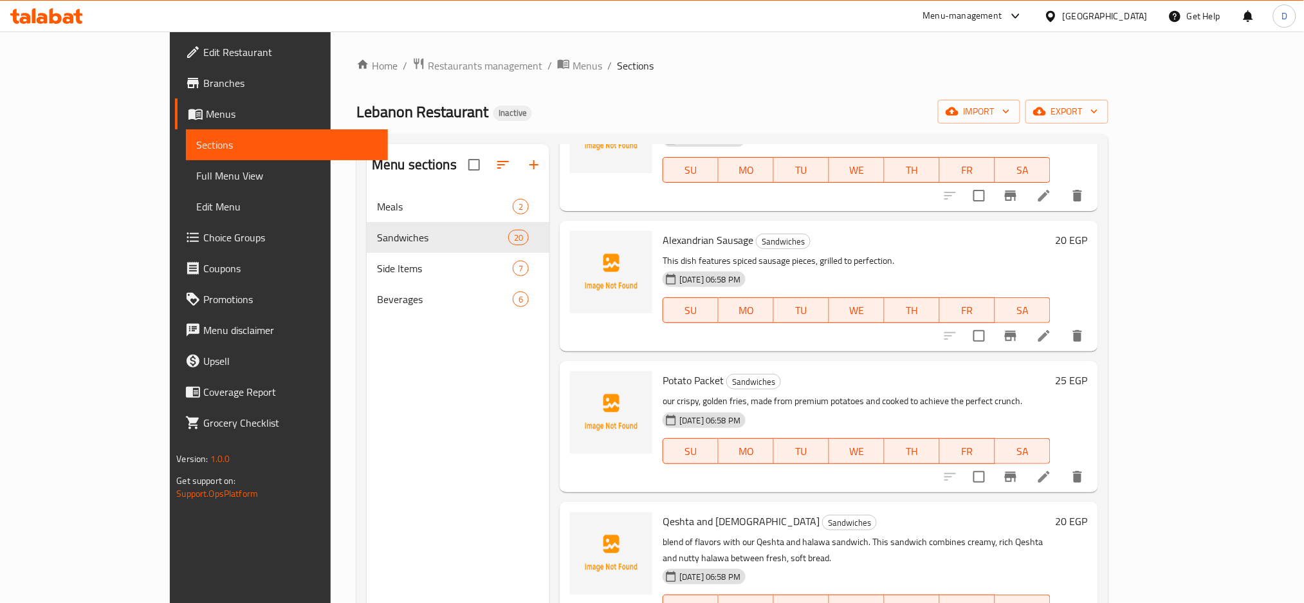
scroll to position [1855, 0]
click at [1093, 460] on button "delete" at bounding box center [1077, 475] width 31 height 31
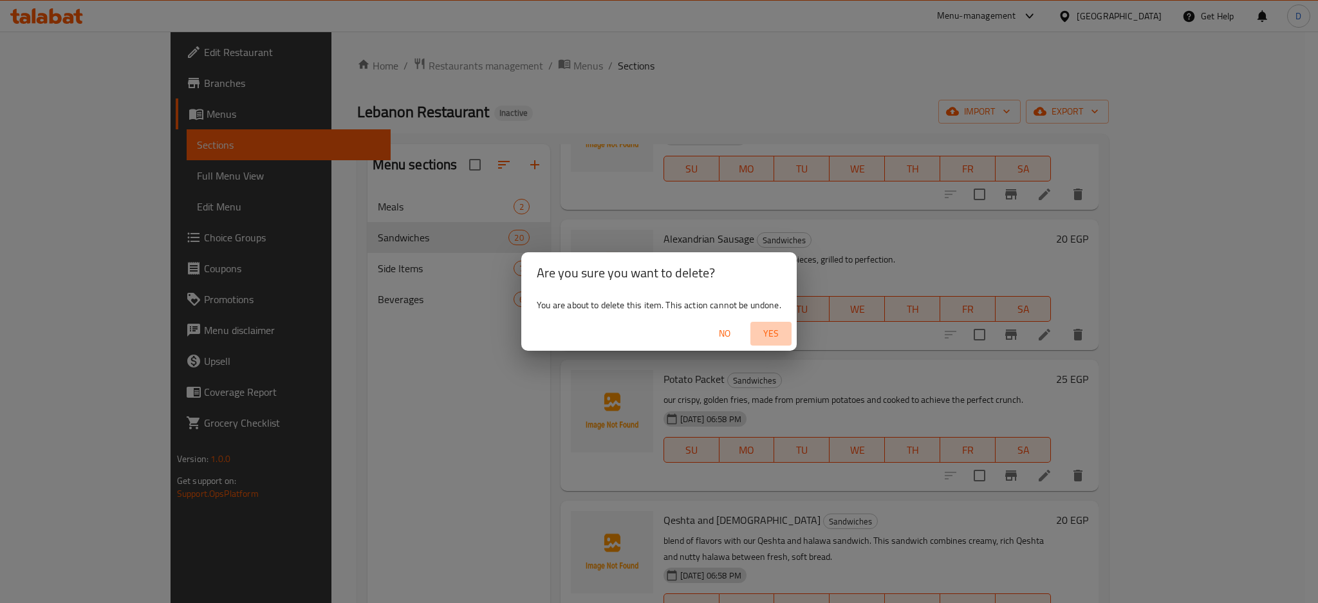
click at [762, 330] on span "Yes" at bounding box center [770, 334] width 31 height 16
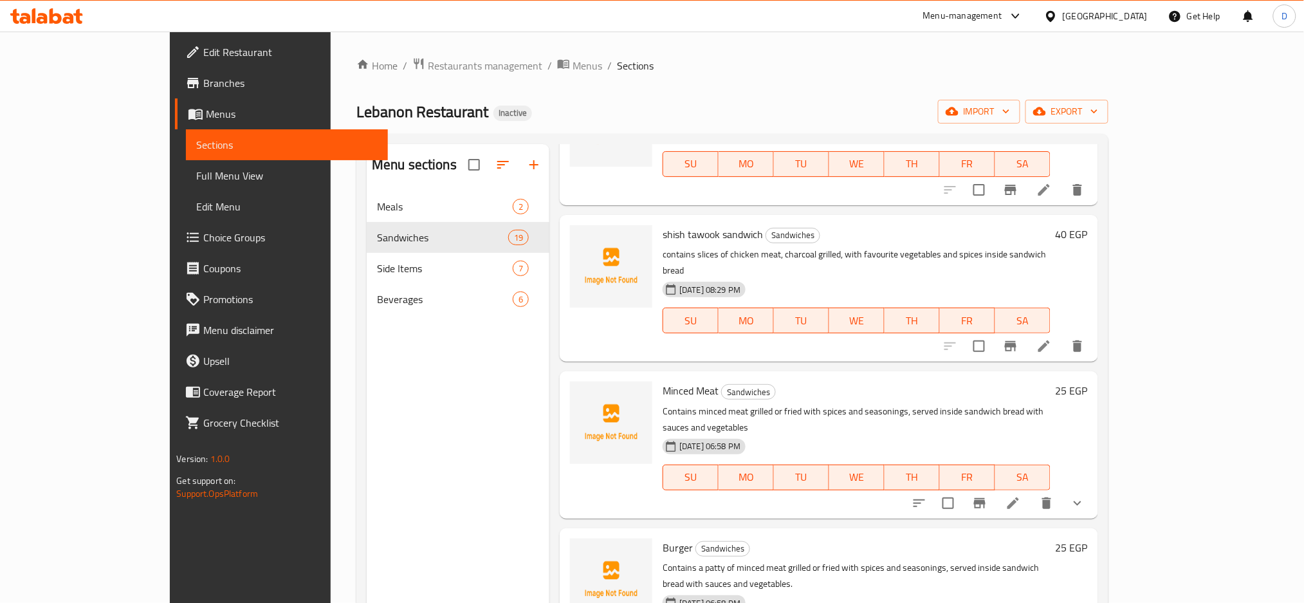
scroll to position [0, 0]
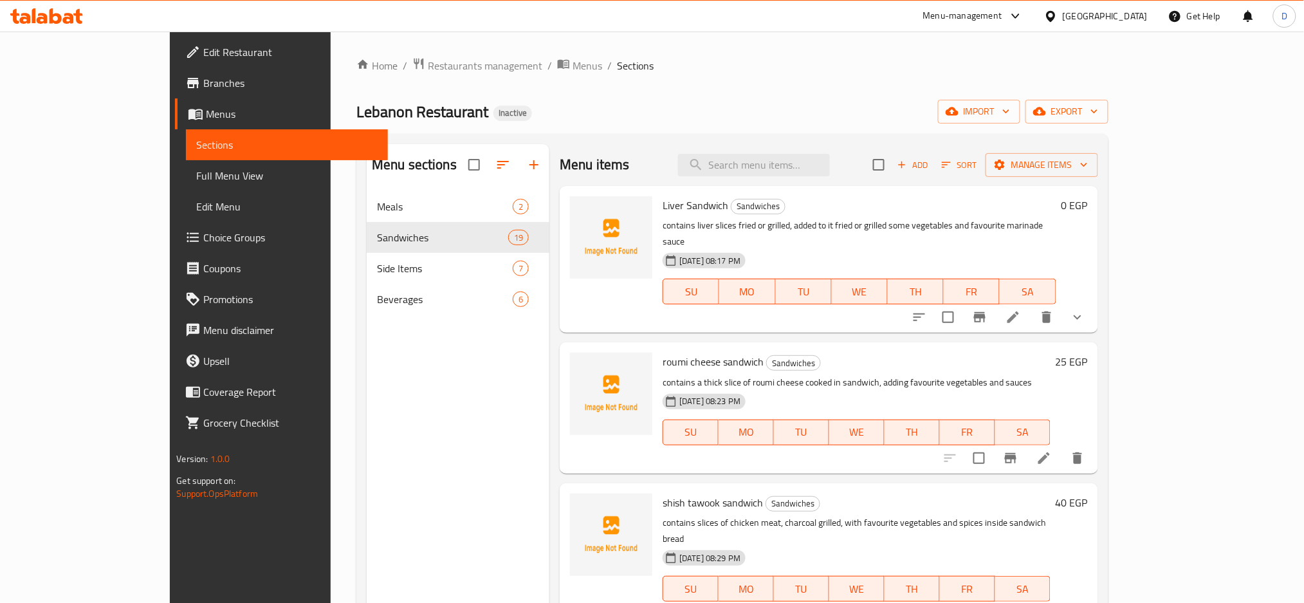
click at [678, 352] on span "roumi cheese sandwich" at bounding box center [713, 361] width 101 height 19
copy h6 "roumi cheese sandwich"
click at [663, 493] on span "shish tawook sandwich" at bounding box center [713, 502] width 100 height 19
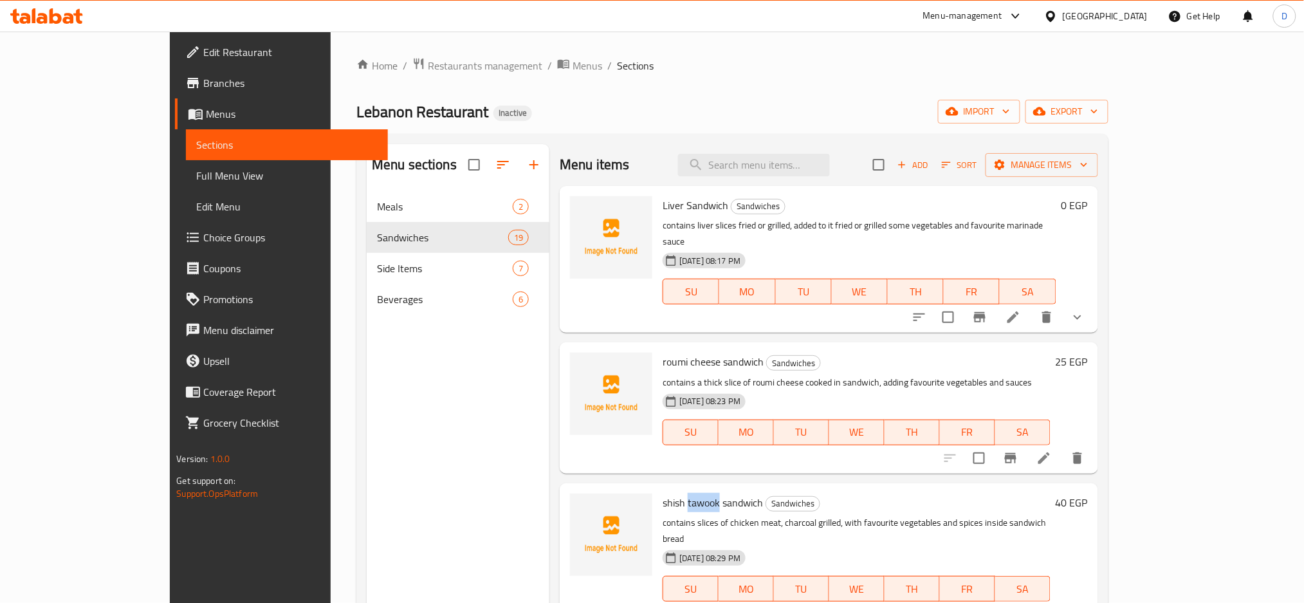
click at [663, 493] on span "shish tawook sandwich" at bounding box center [713, 502] width 100 height 19
copy h6 "shish tawook sandwich"
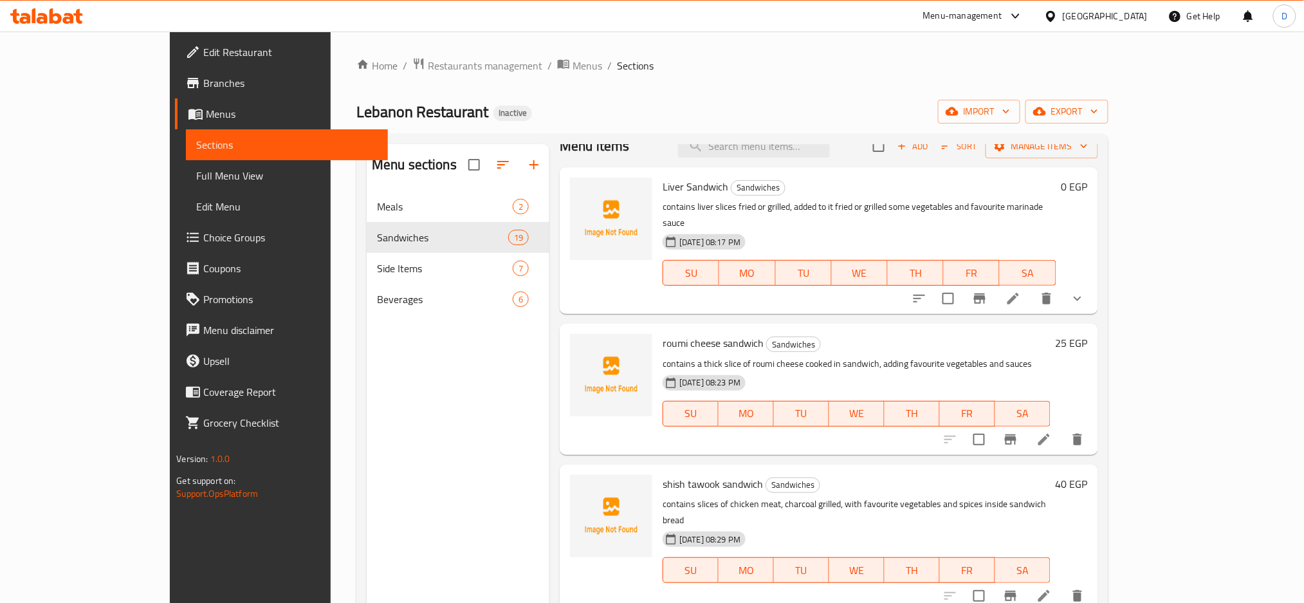
click at [694, 324] on div "roumi cheese sandwich Sandwiches contains a thick slice of roumi cheese cooked …" at bounding box center [829, 389] width 538 height 131
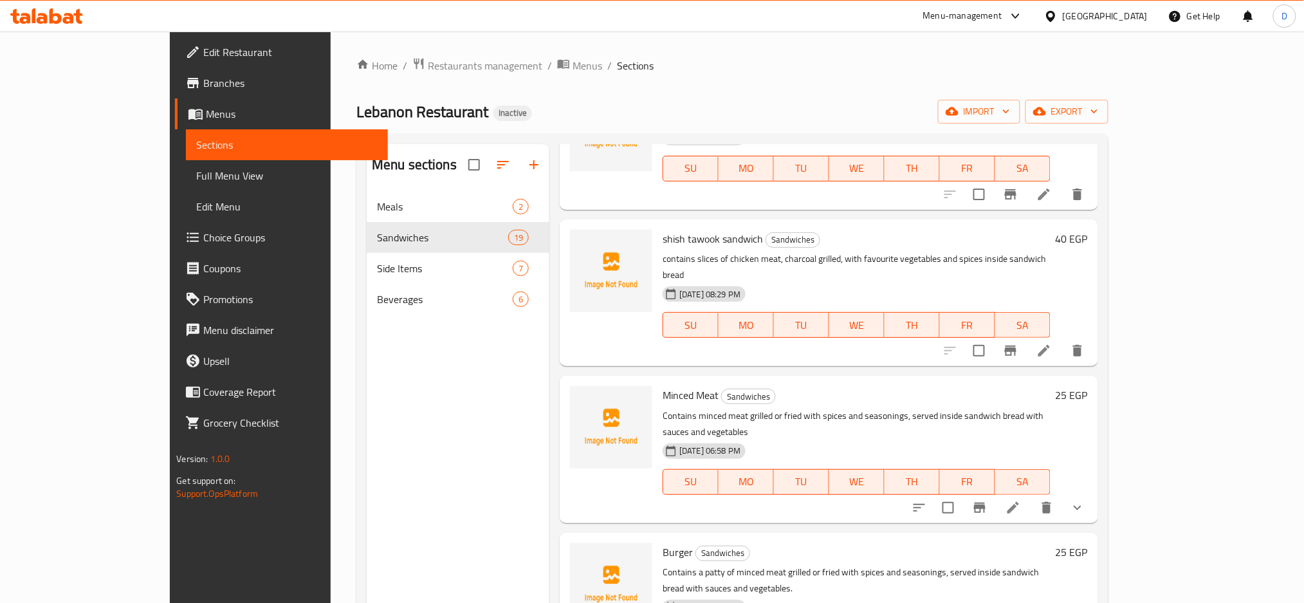
scroll to position [270, 0]
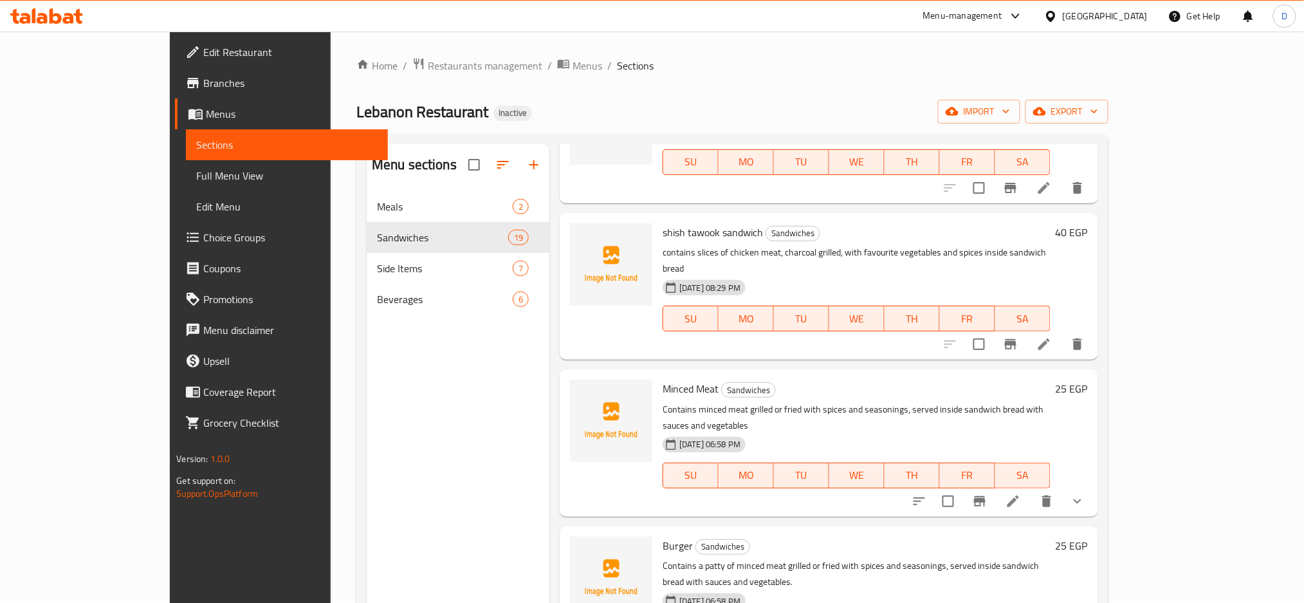
click at [1137, 19] on div "Egypt" at bounding box center [1105, 16] width 85 height 14
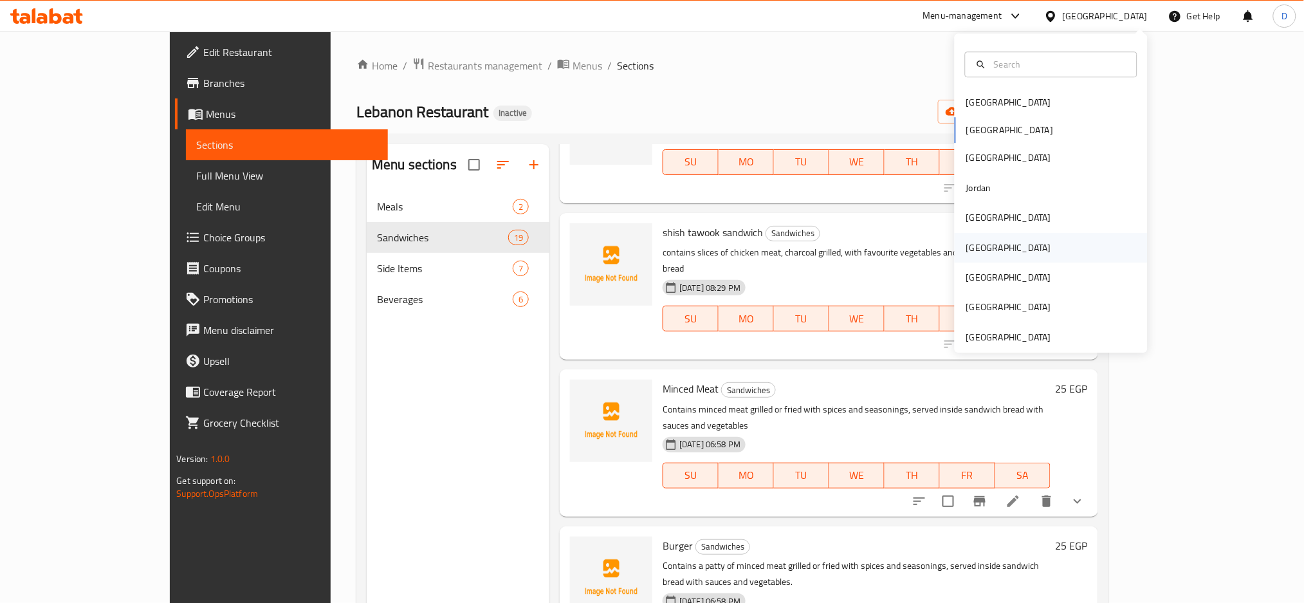
click at [999, 250] on div "[GEOGRAPHIC_DATA]" at bounding box center [1051, 248] width 193 height 30
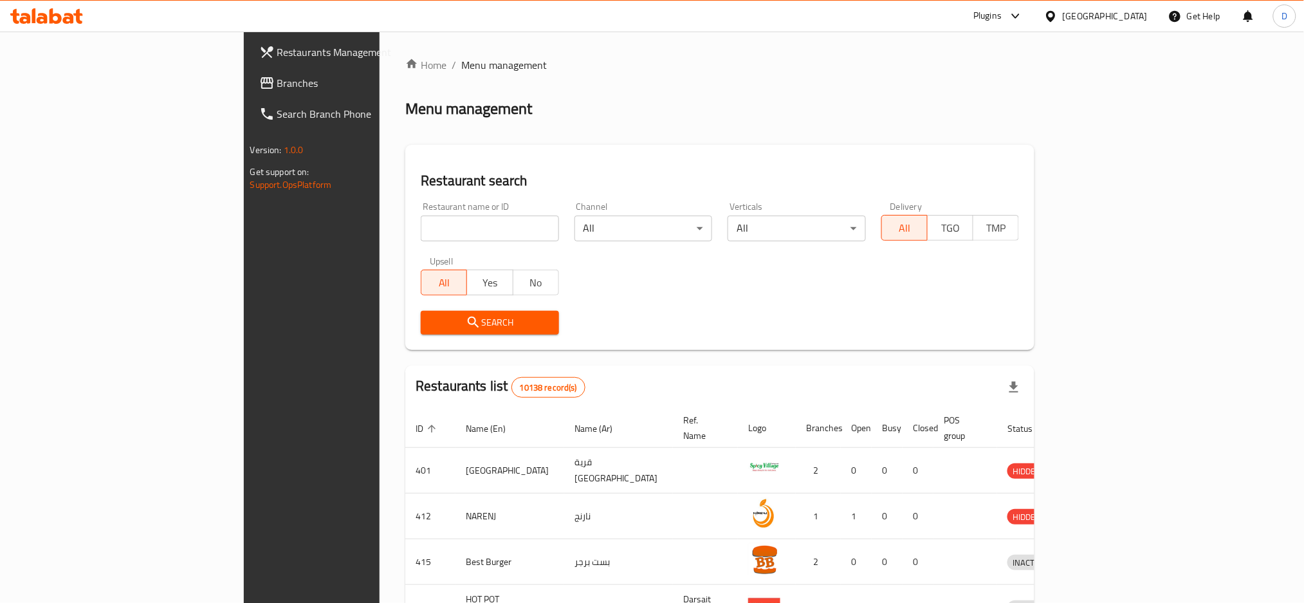
click at [1024, 8] on icon at bounding box center [1015, 15] width 15 height 15
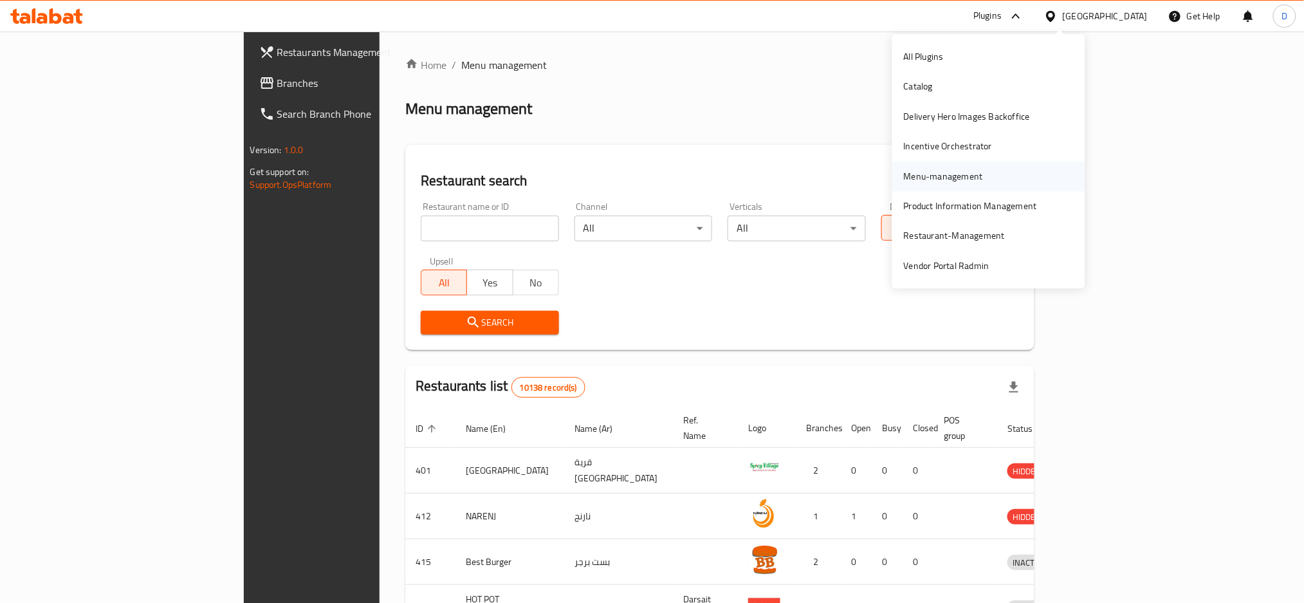
click at [964, 169] on div "Menu-management" at bounding box center [943, 176] width 79 height 14
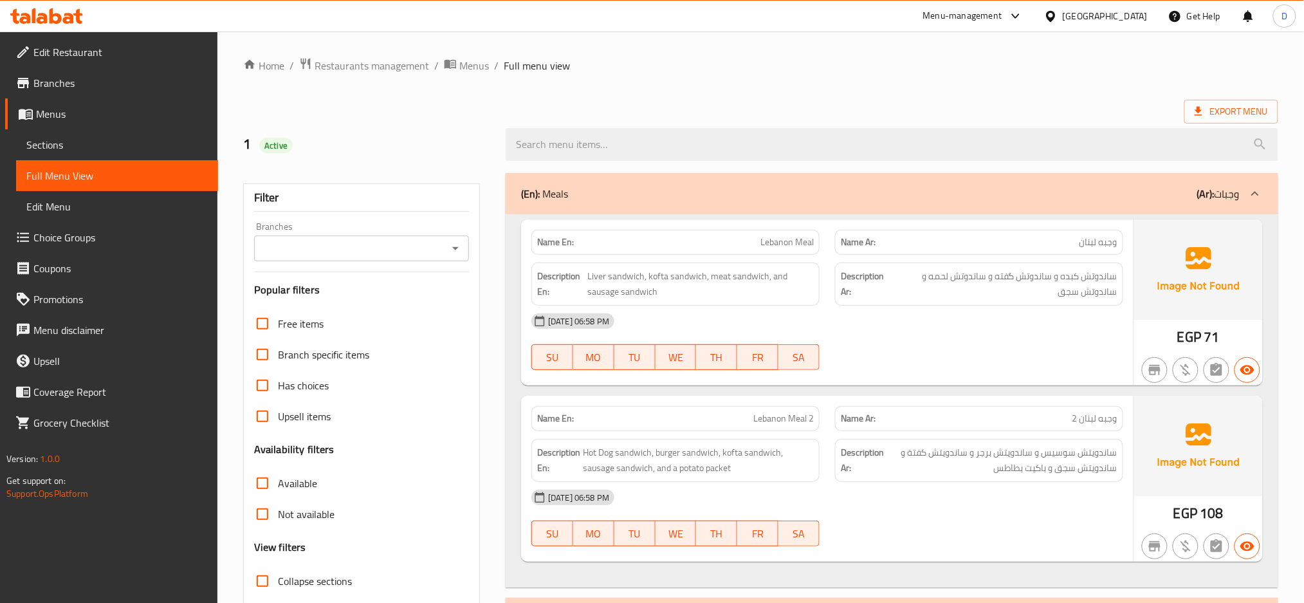
scroll to position [407, 0]
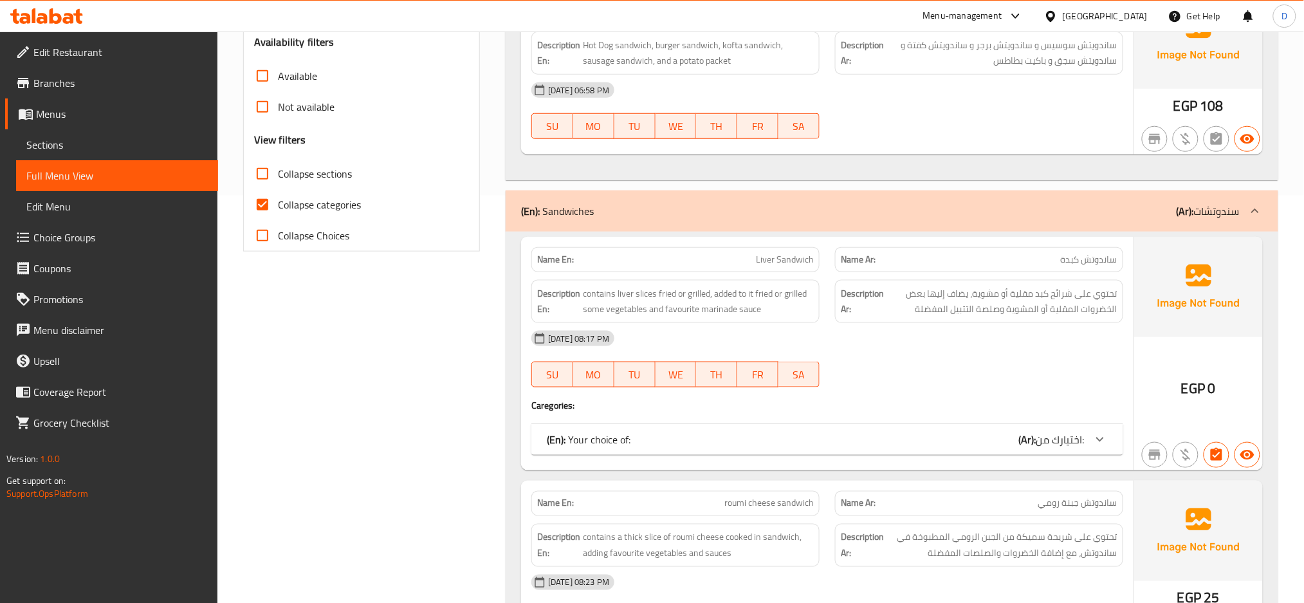
click at [884, 436] on div "(En): Your choice of: (Ar): اختيارك من:" at bounding box center [816, 439] width 538 height 15
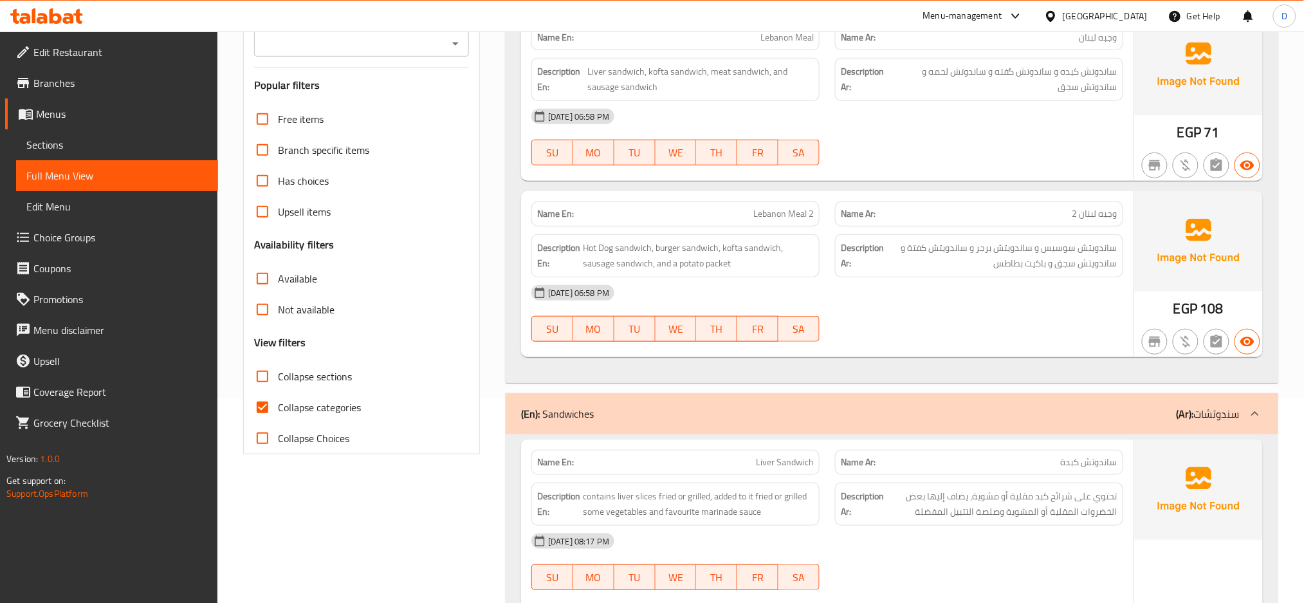
scroll to position [0, 0]
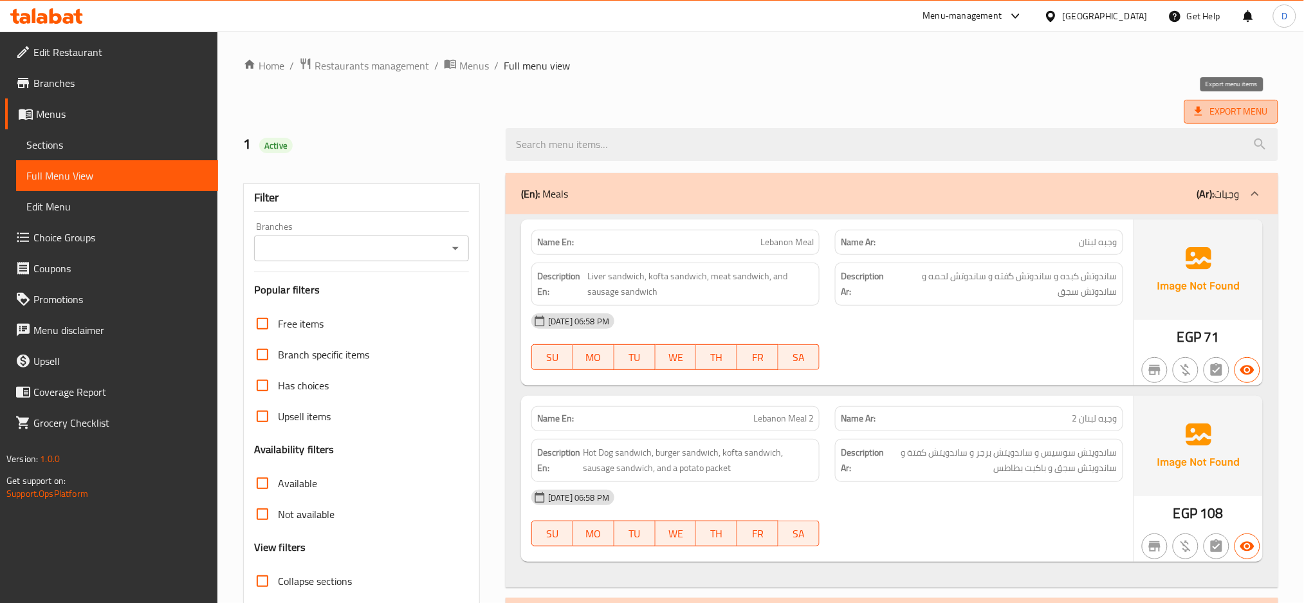
click at [1236, 107] on span "Export Menu" at bounding box center [1231, 112] width 73 height 16
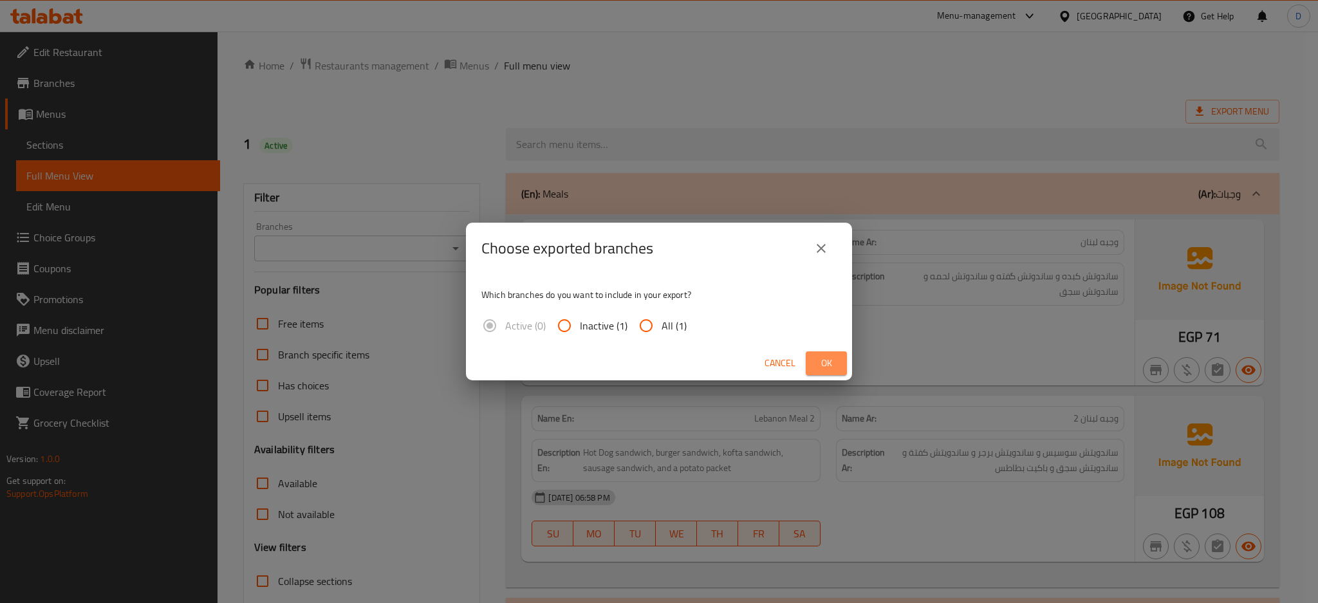
click at [833, 358] on span "Ok" at bounding box center [826, 363] width 21 height 16
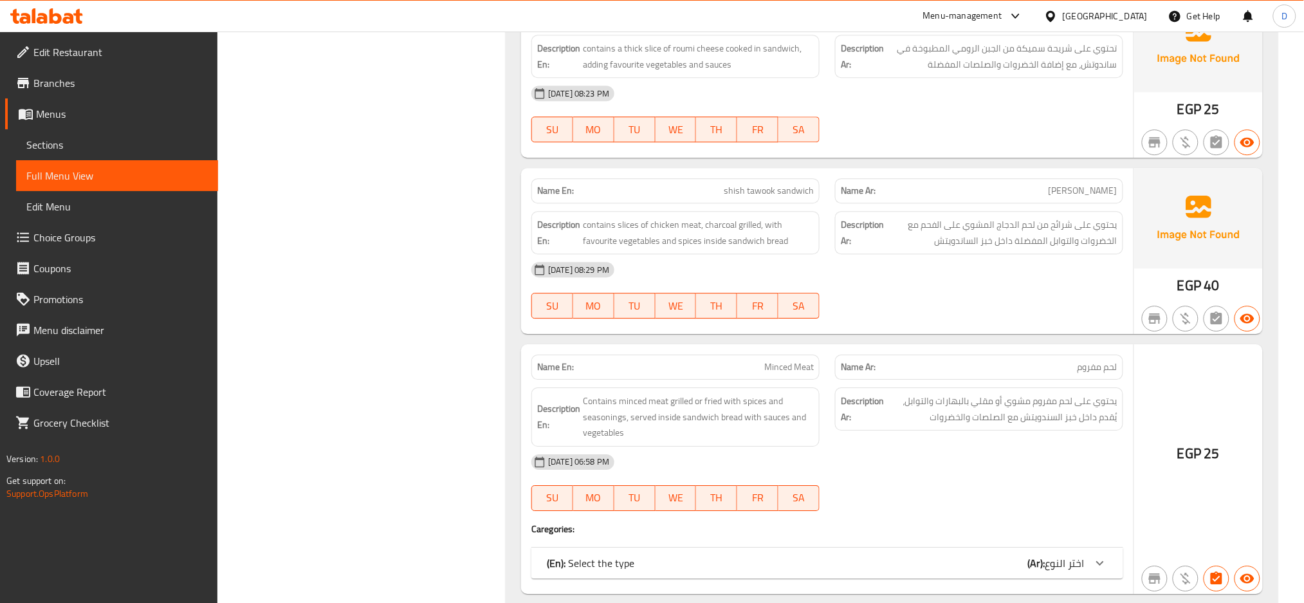
scroll to position [1342, 0]
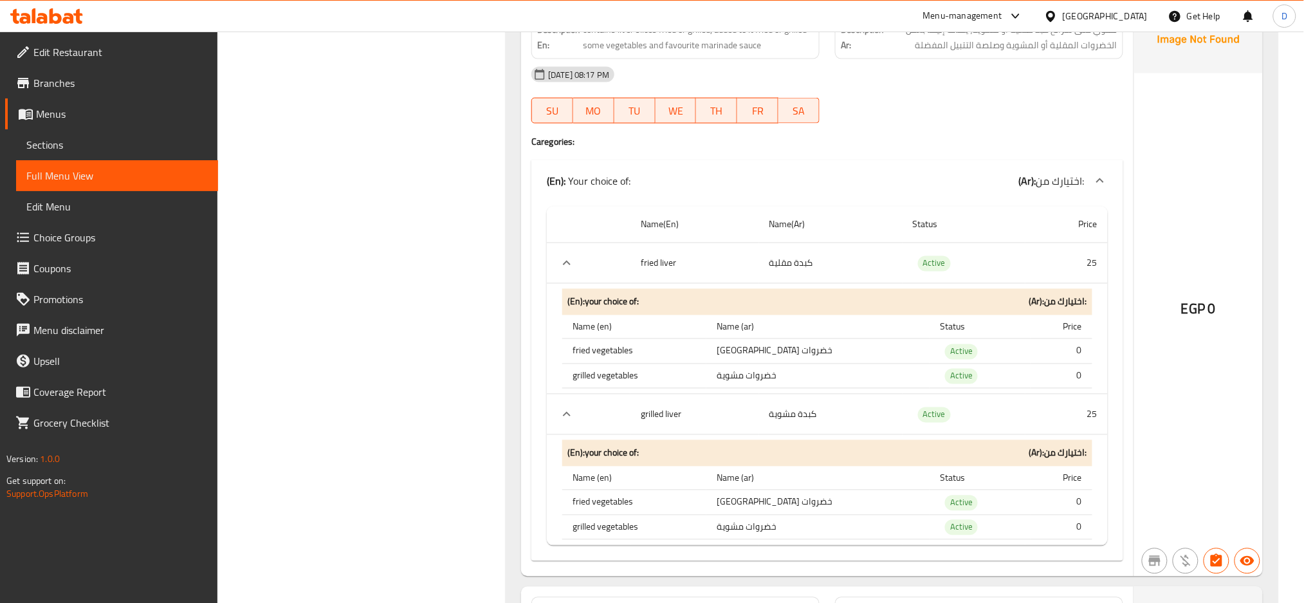
scroll to position [0, 0]
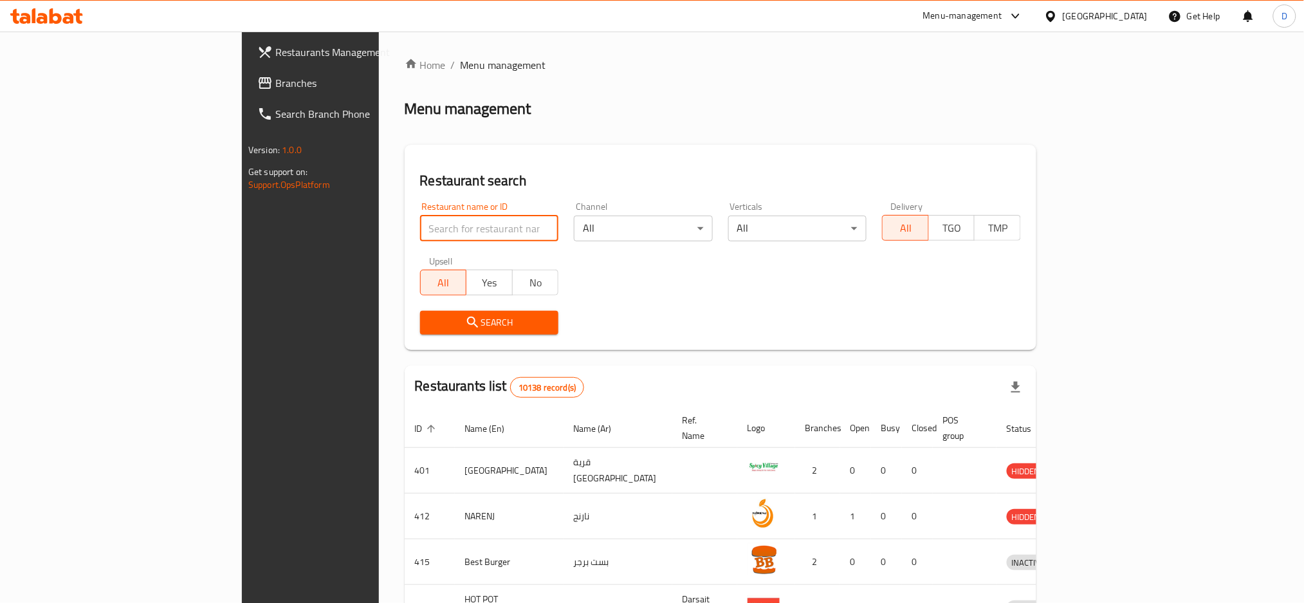
click at [428, 219] on input "search" at bounding box center [489, 229] width 139 height 26
paste input "آخر ساعة"
type input "آخر ساعة"
click button "Search" at bounding box center [489, 323] width 139 height 24
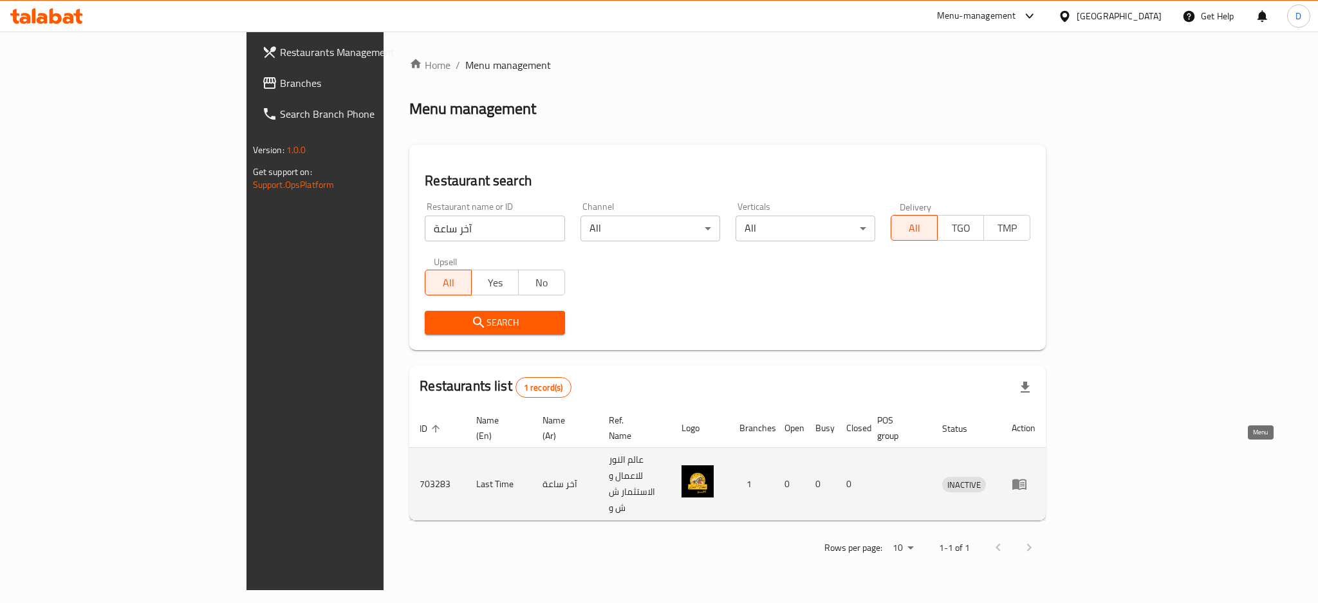
click at [1027, 476] on icon "enhanced table" at bounding box center [1018, 483] width 15 height 15
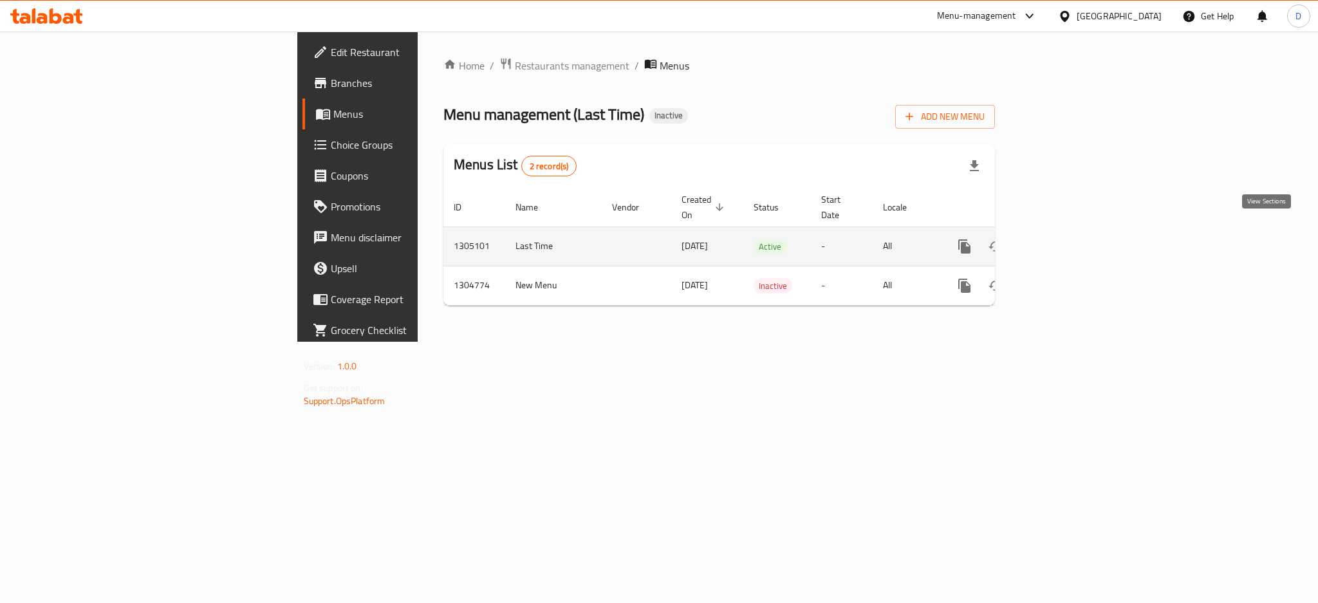
click at [1073, 231] on link "enhanced table" at bounding box center [1057, 246] width 31 height 31
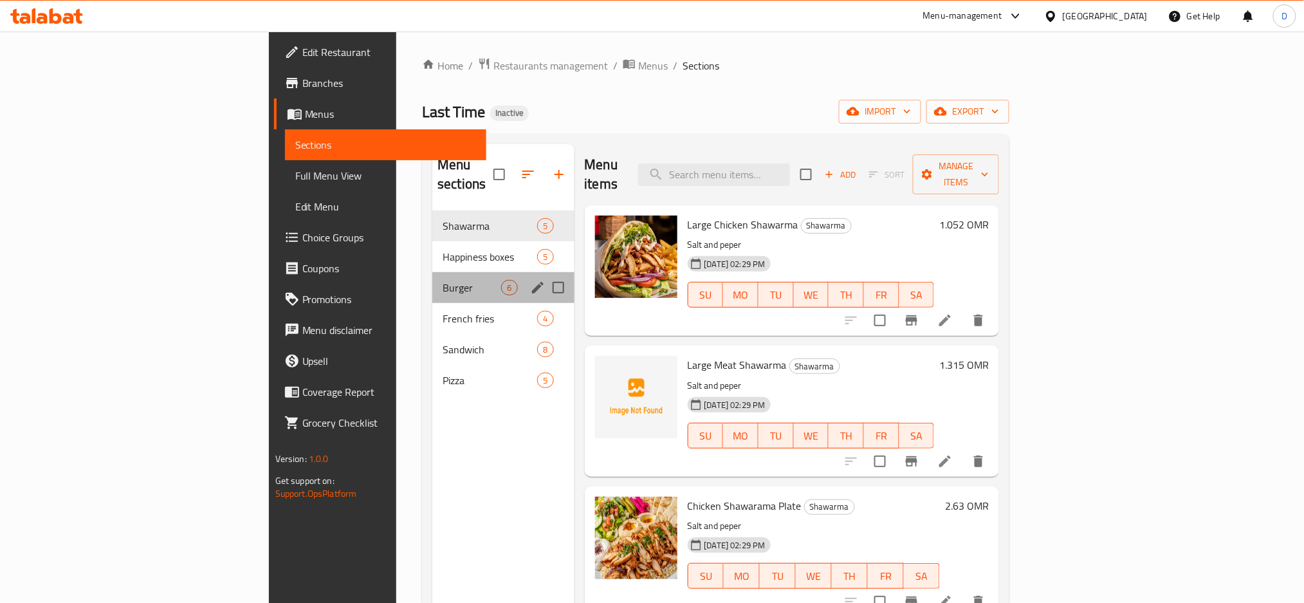
click at [432, 272] on div "Burger 6" at bounding box center [503, 287] width 142 height 31
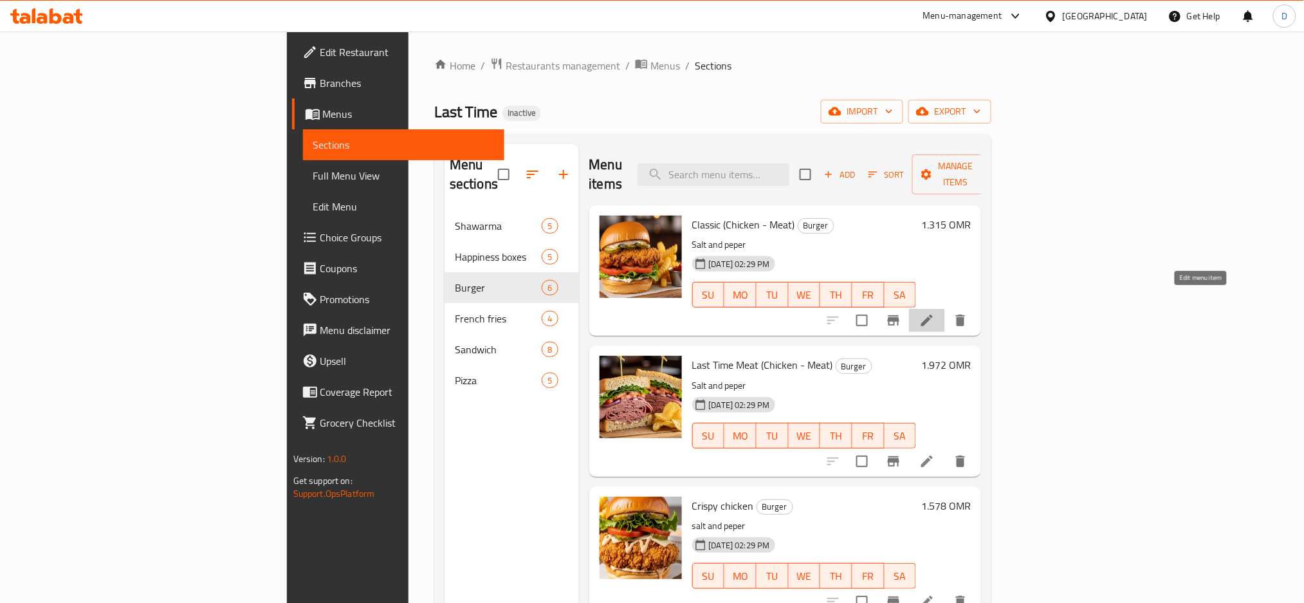
click at [935, 313] on icon at bounding box center [926, 320] width 15 height 15
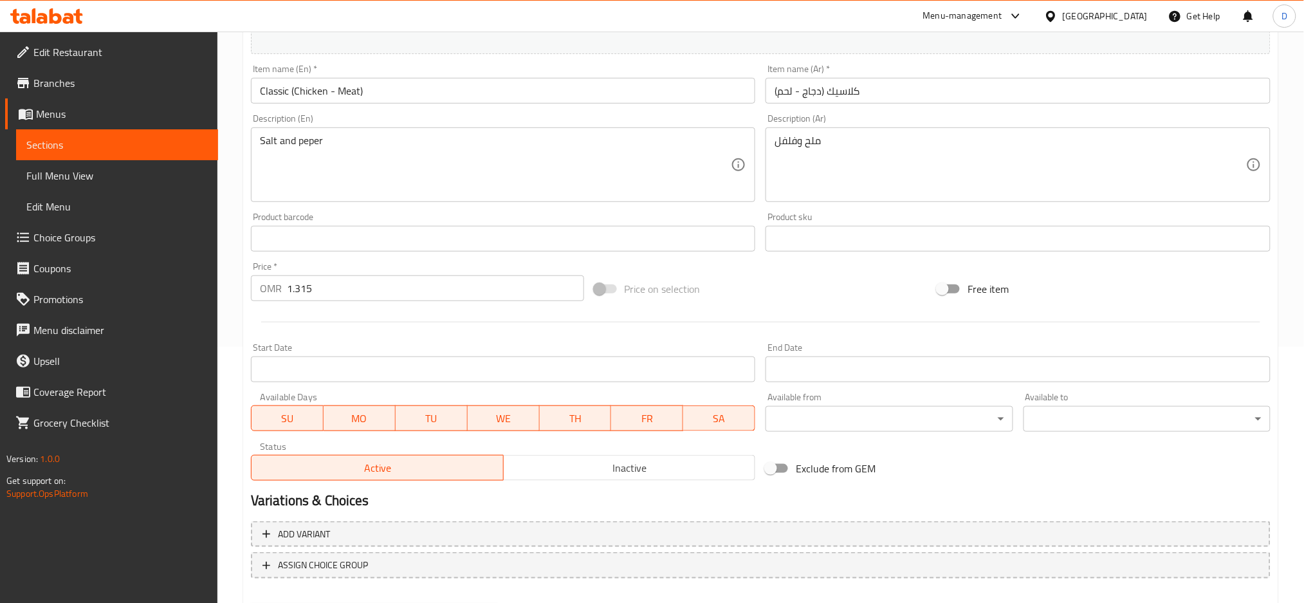
scroll to position [323, 0]
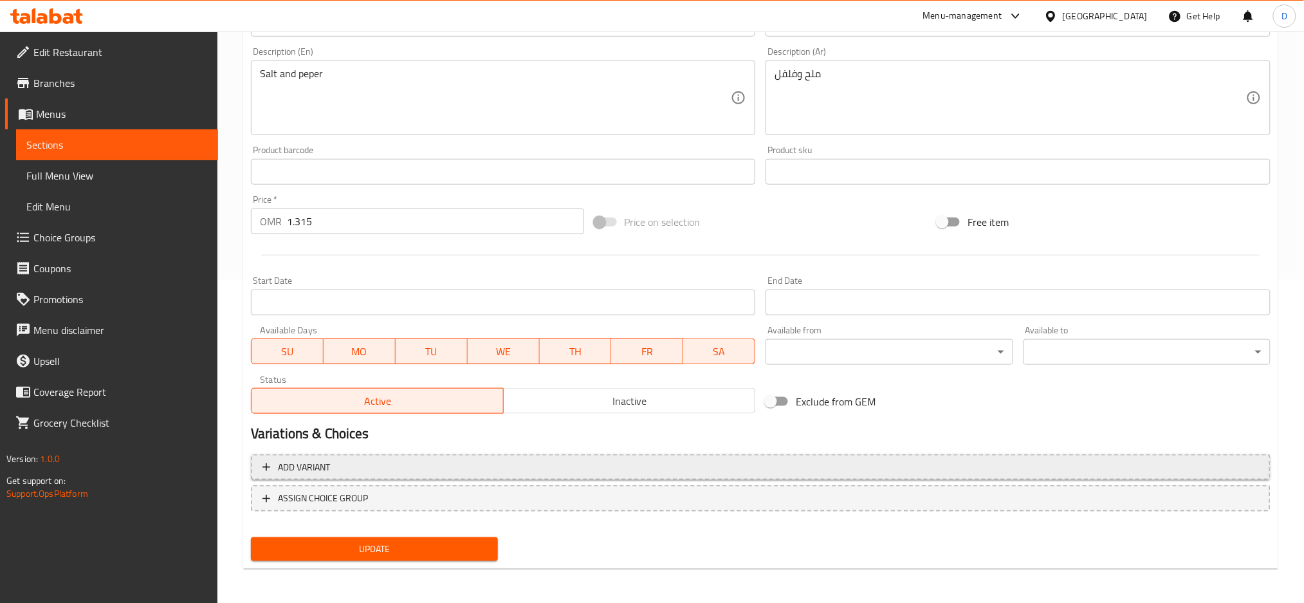
click at [589, 462] on span "Add variant" at bounding box center [761, 467] width 997 height 16
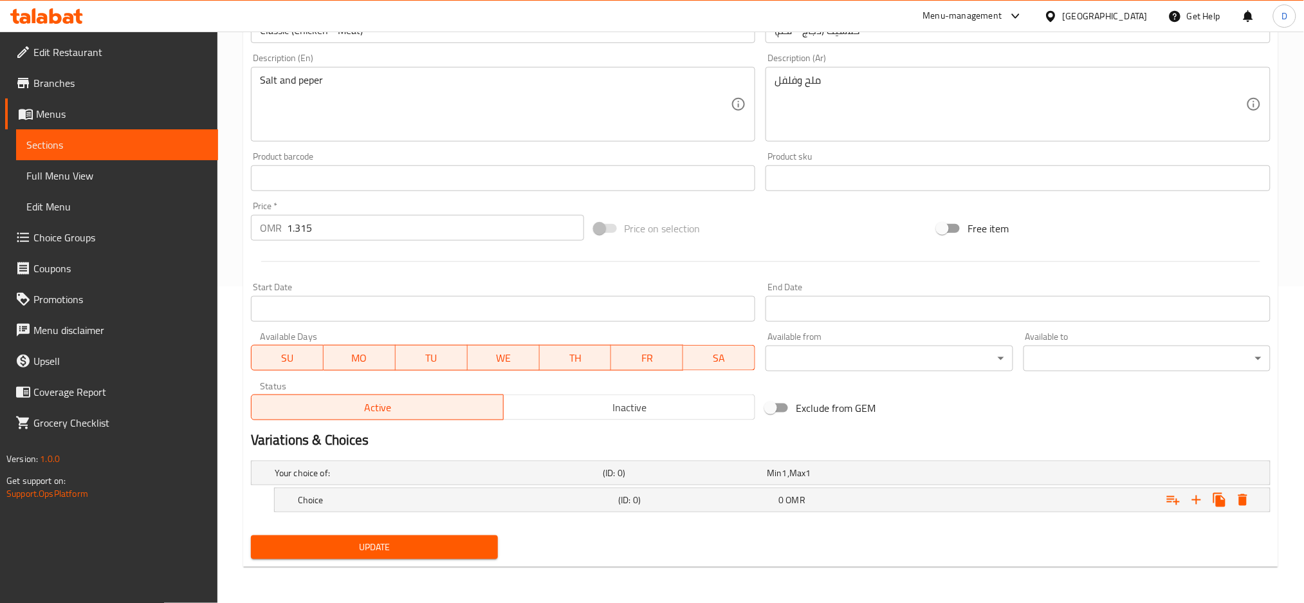
scroll to position [316, 0]
click at [553, 480] on h5 "Choice" at bounding box center [436, 473] width 323 height 13
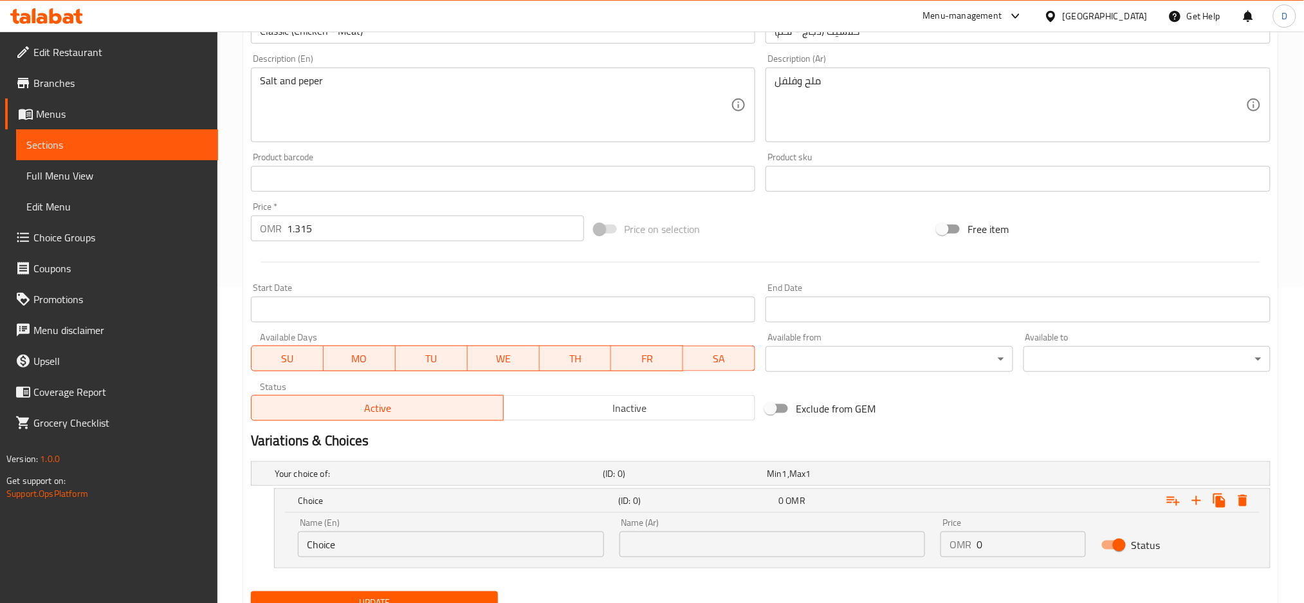
scroll to position [237, 0]
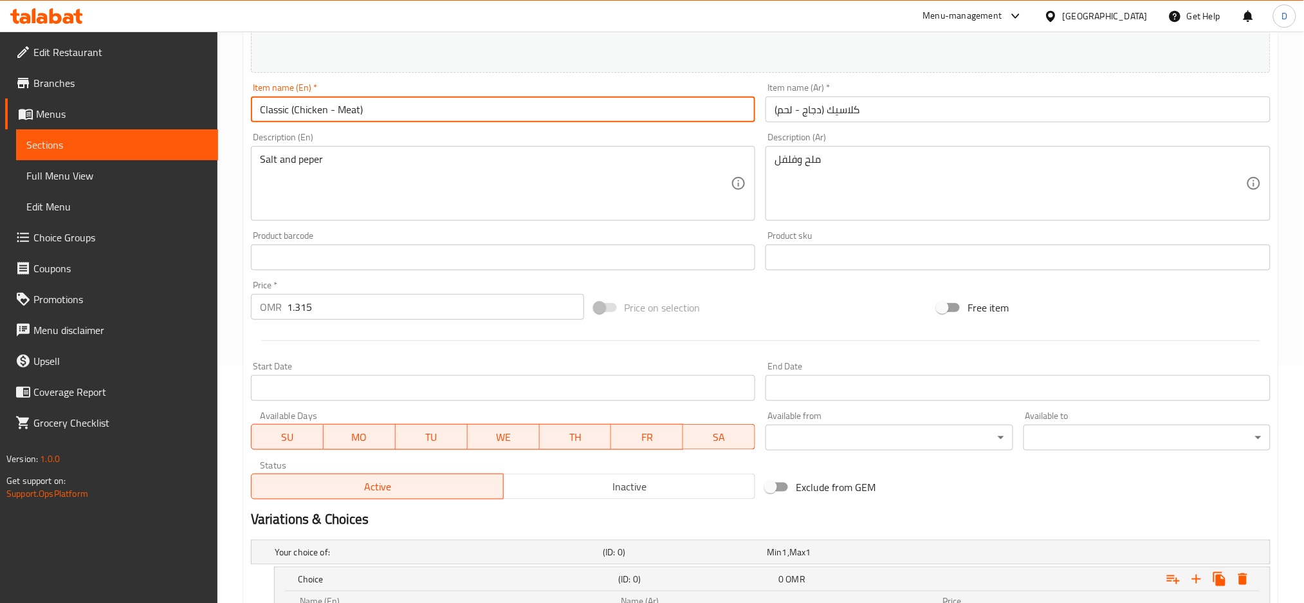
click at [315, 106] on input "Classic (Chicken - Meat)" at bounding box center [503, 110] width 505 height 26
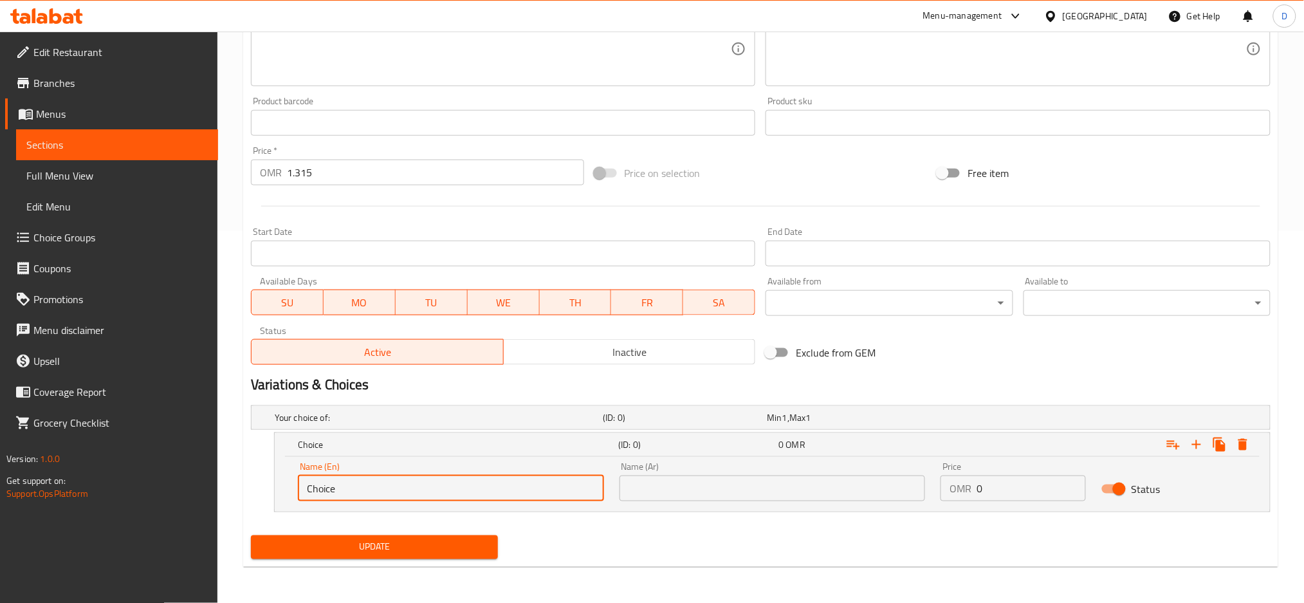
click at [410, 497] on input "Choice" at bounding box center [451, 488] width 306 height 26
paste input "icken"
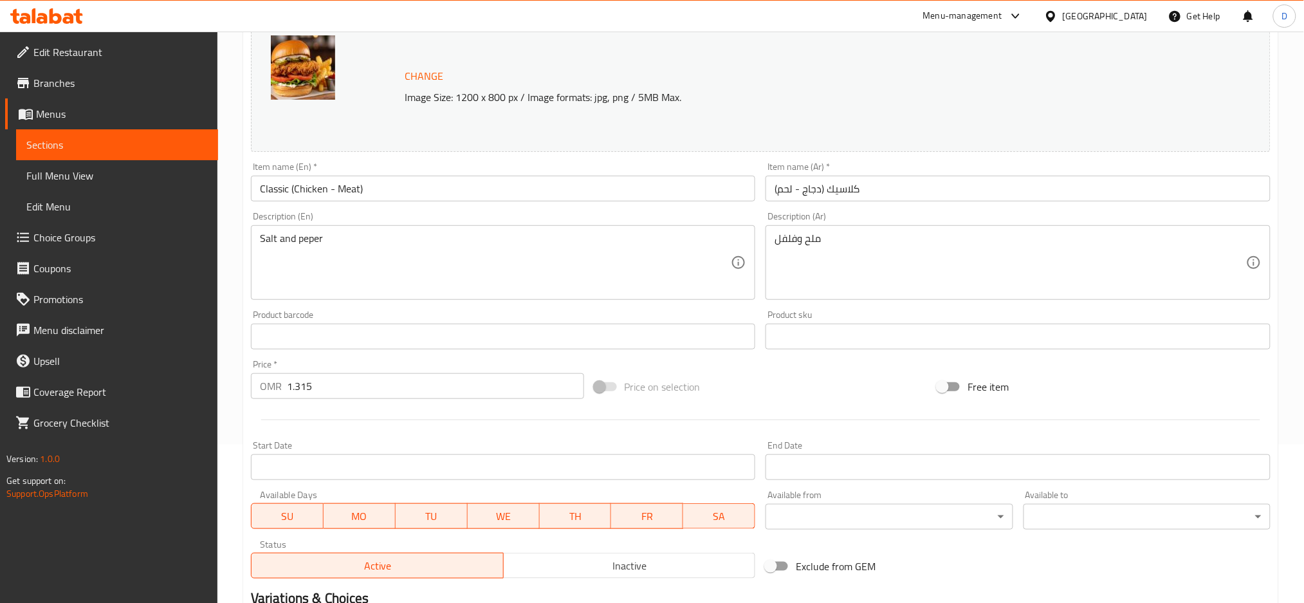
type input "Chicken"
click at [810, 189] on input "كلاسيك (دجاج - لحم)" at bounding box center [1018, 189] width 505 height 26
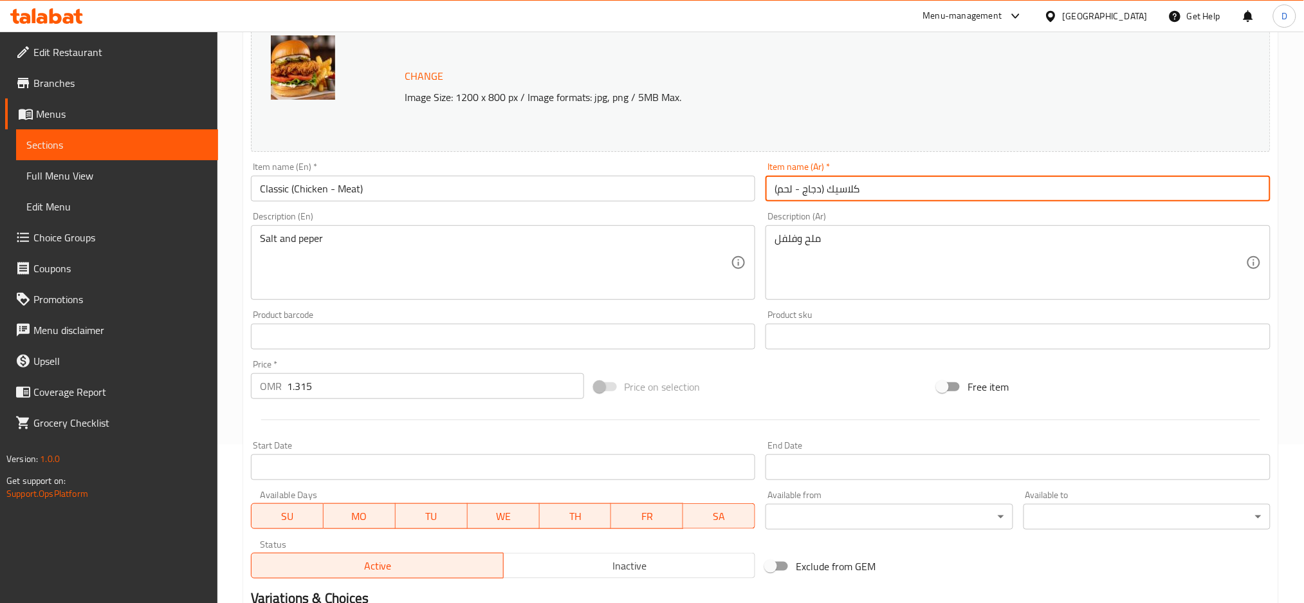
click at [810, 189] on input "كلاسيك (دجاج - لحم)" at bounding box center [1018, 189] width 505 height 26
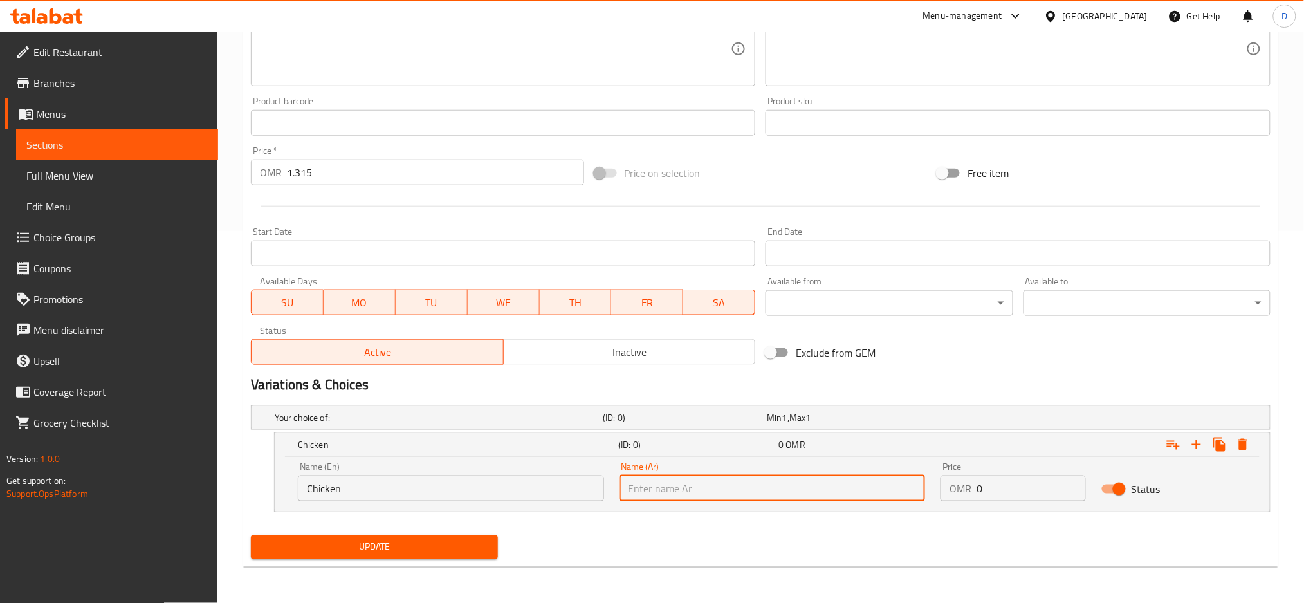
click at [684, 484] on input "text" at bounding box center [773, 488] width 306 height 26
paste input "دجاج"
type input "دجاج"
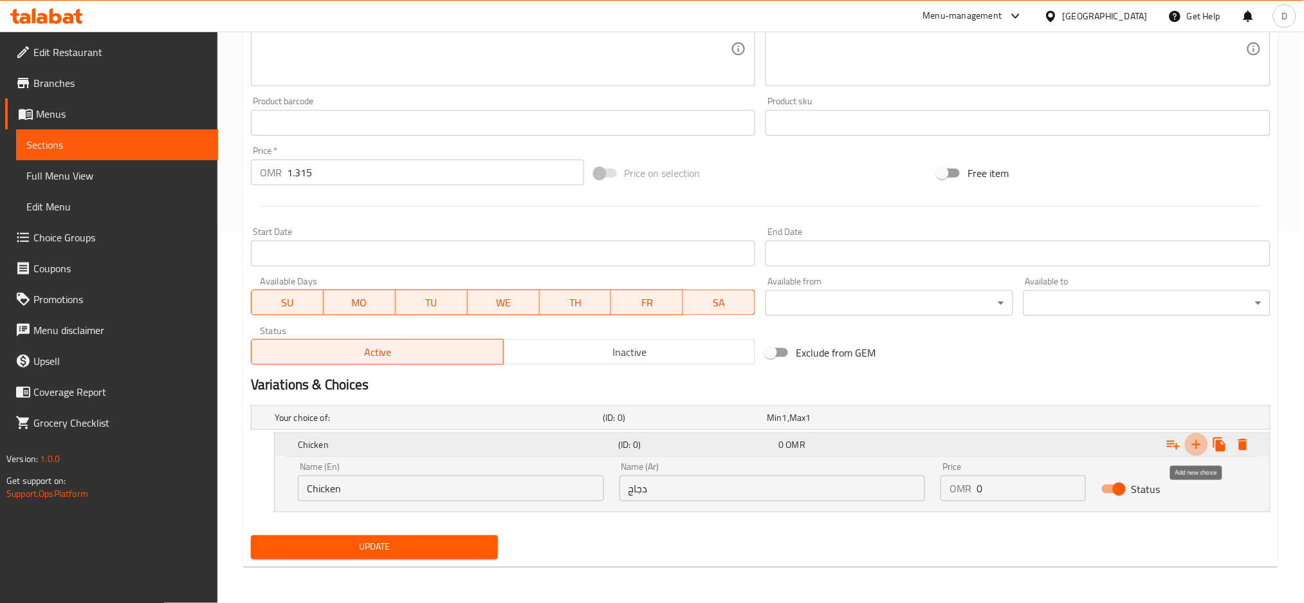
click at [1200, 450] on icon "Expand" at bounding box center [1196, 444] width 15 height 15
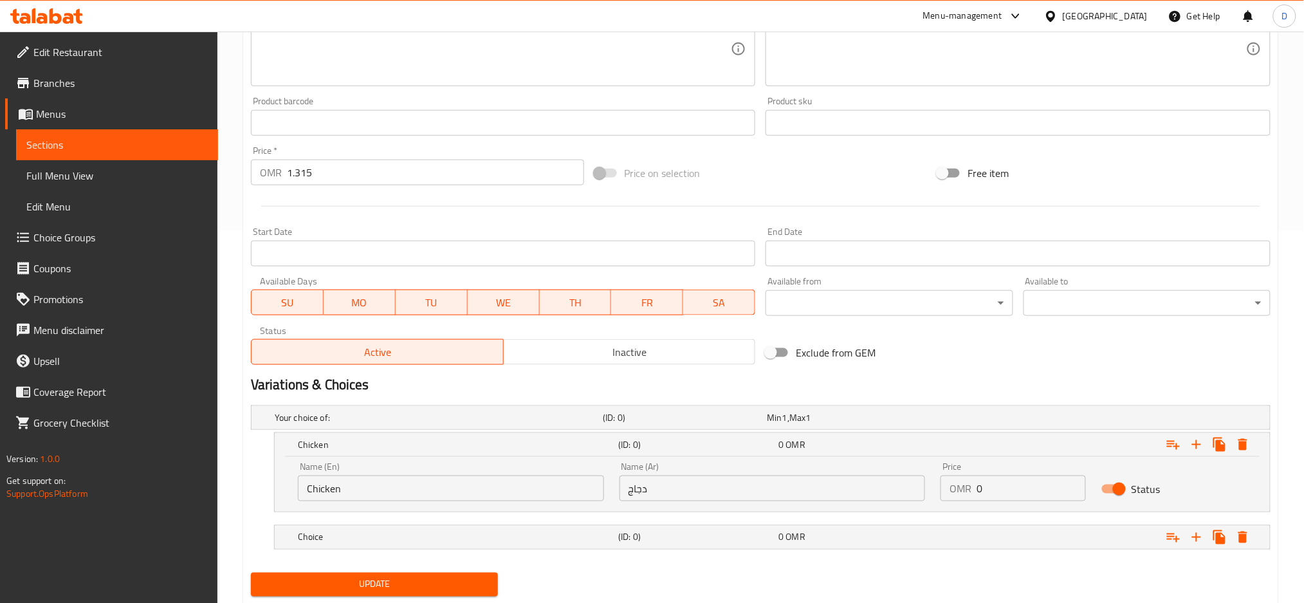
scroll to position [250, 0]
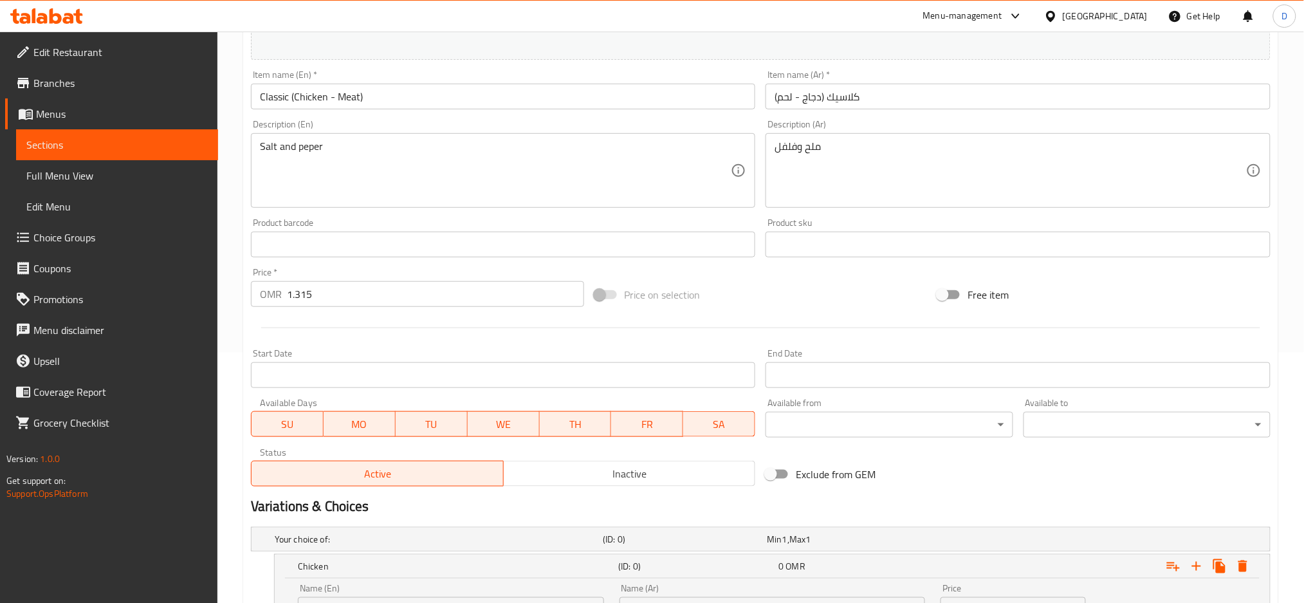
click at [352, 91] on input "Classic (Chicken - Meat)" at bounding box center [503, 97] width 505 height 26
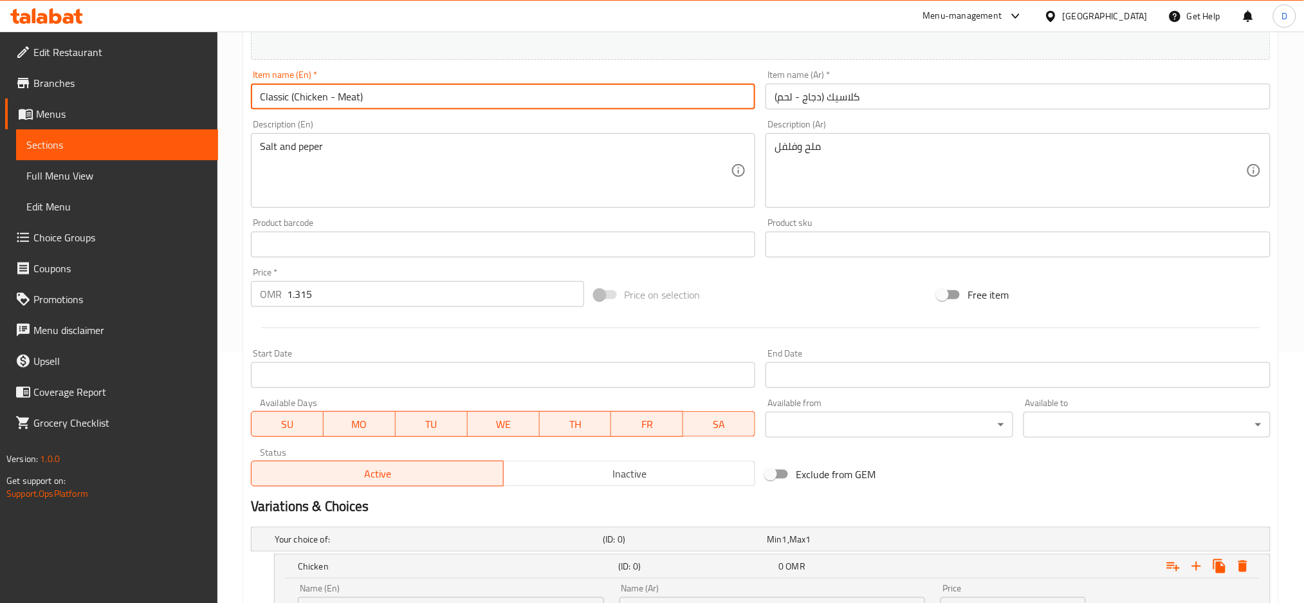
click at [352, 91] on input "Classic (Chicken - Meat)" at bounding box center [503, 97] width 505 height 26
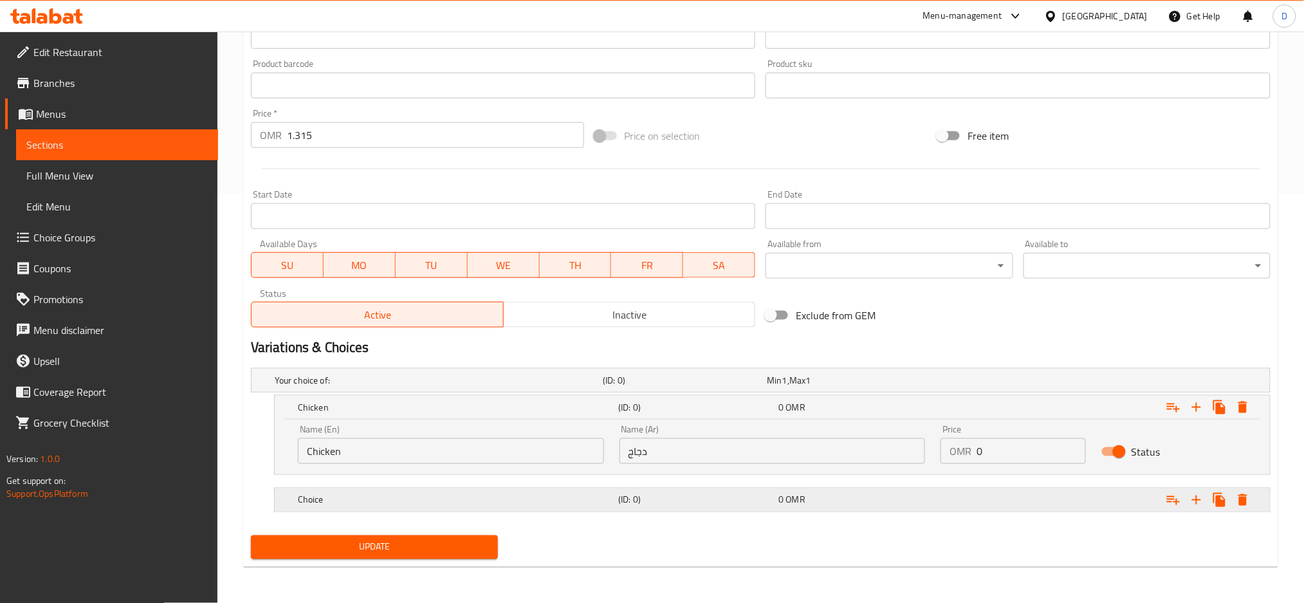
click at [382, 394] on div "Choice (ID: 0) 0 OMR" at bounding box center [764, 380] width 985 height 28
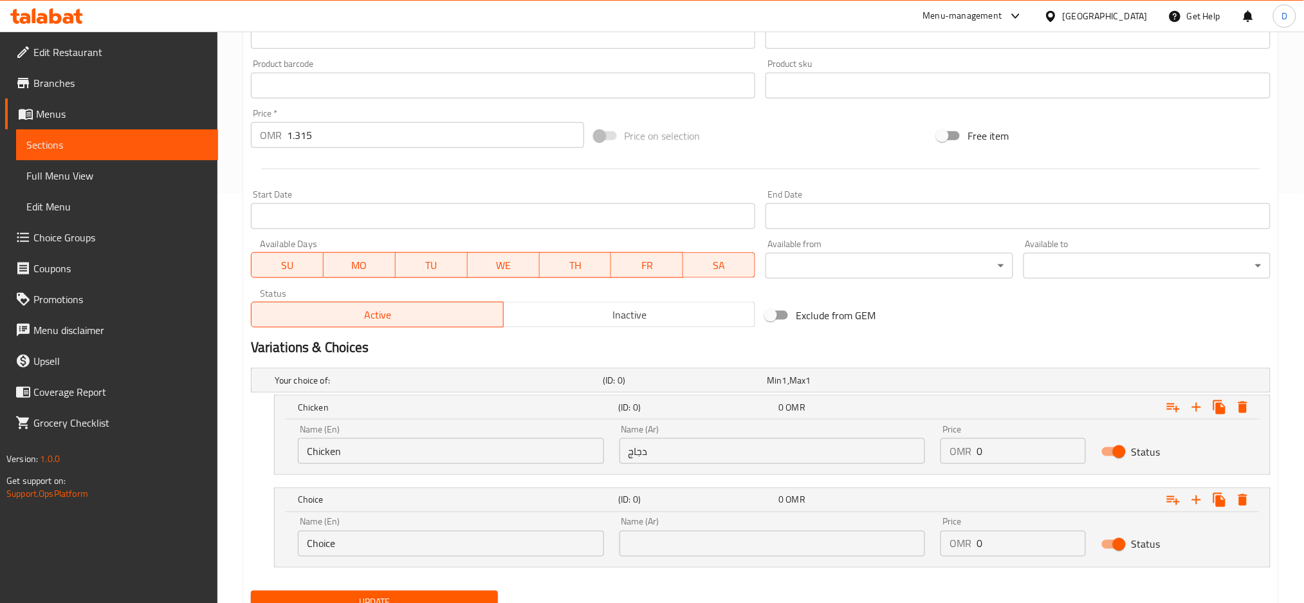
click at [397, 544] on input "Choice" at bounding box center [451, 544] width 306 height 26
paste input "Meat"
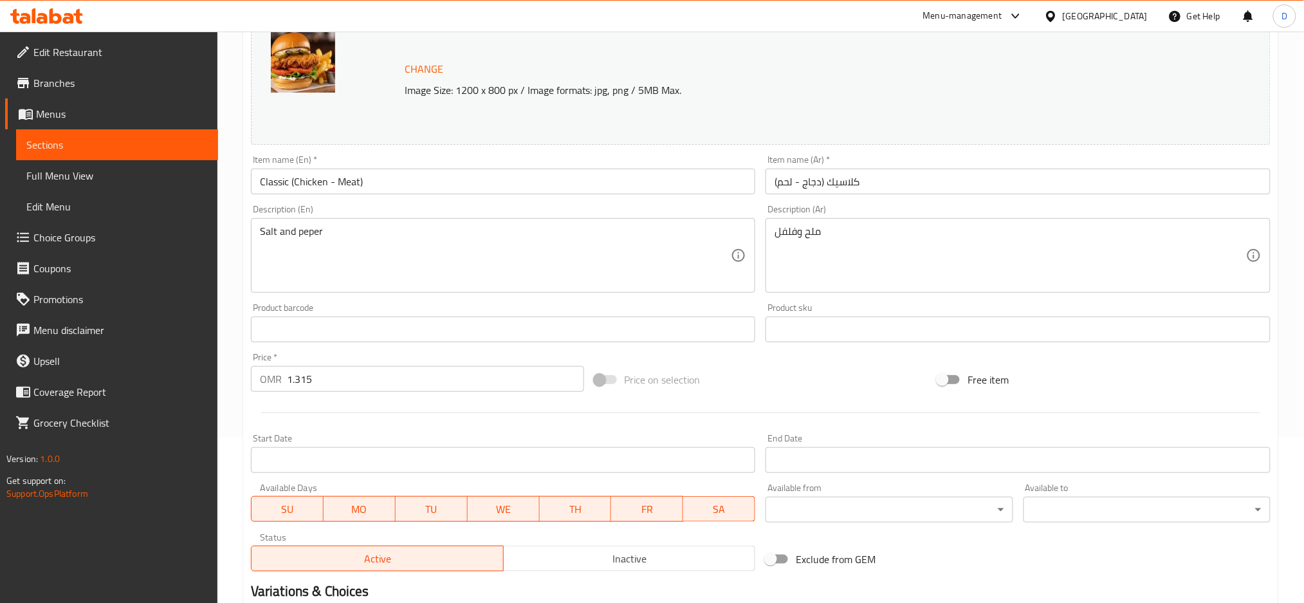
type input "Meat"
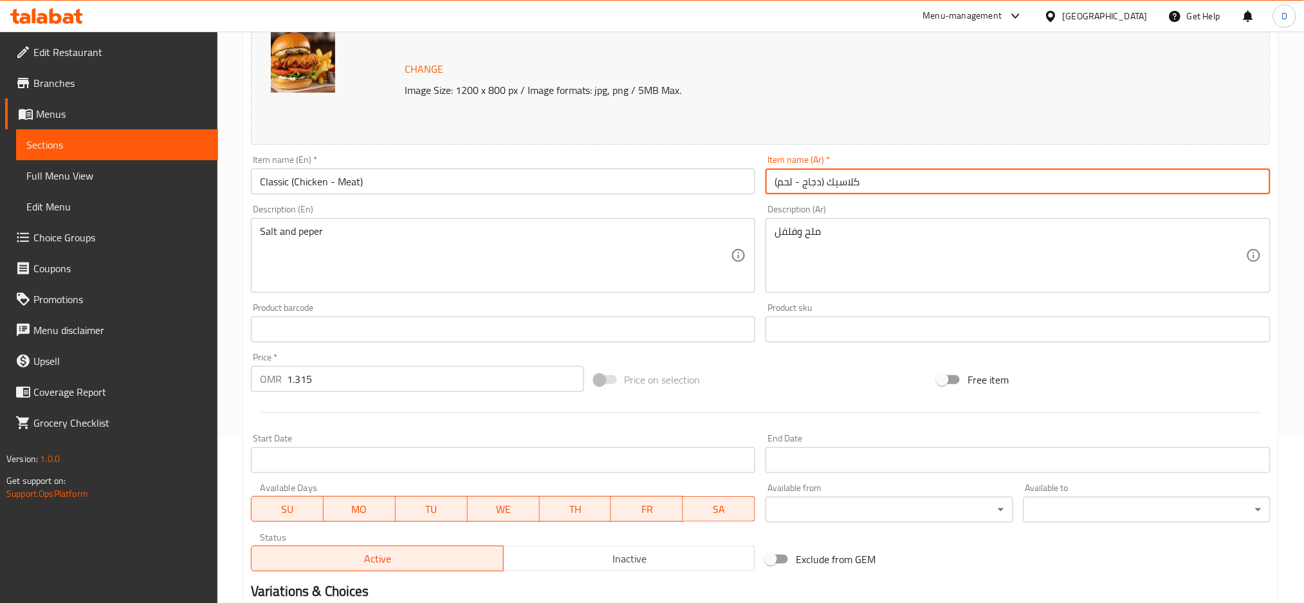
click at [789, 176] on input "كلاسيك (دجاج - لحم)" at bounding box center [1018, 182] width 505 height 26
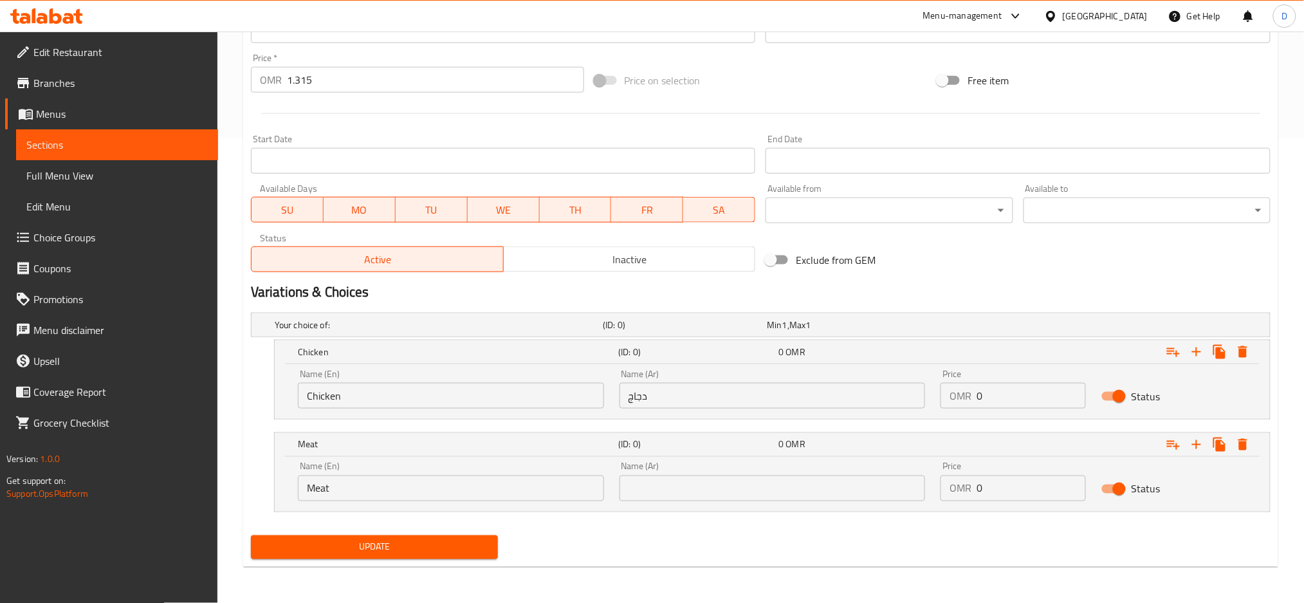
click at [723, 490] on input "text" at bounding box center [773, 488] width 306 height 26
paste input "لحم"
type input "لحم"
click at [346, 89] on input "1.315" at bounding box center [435, 80] width 297 height 26
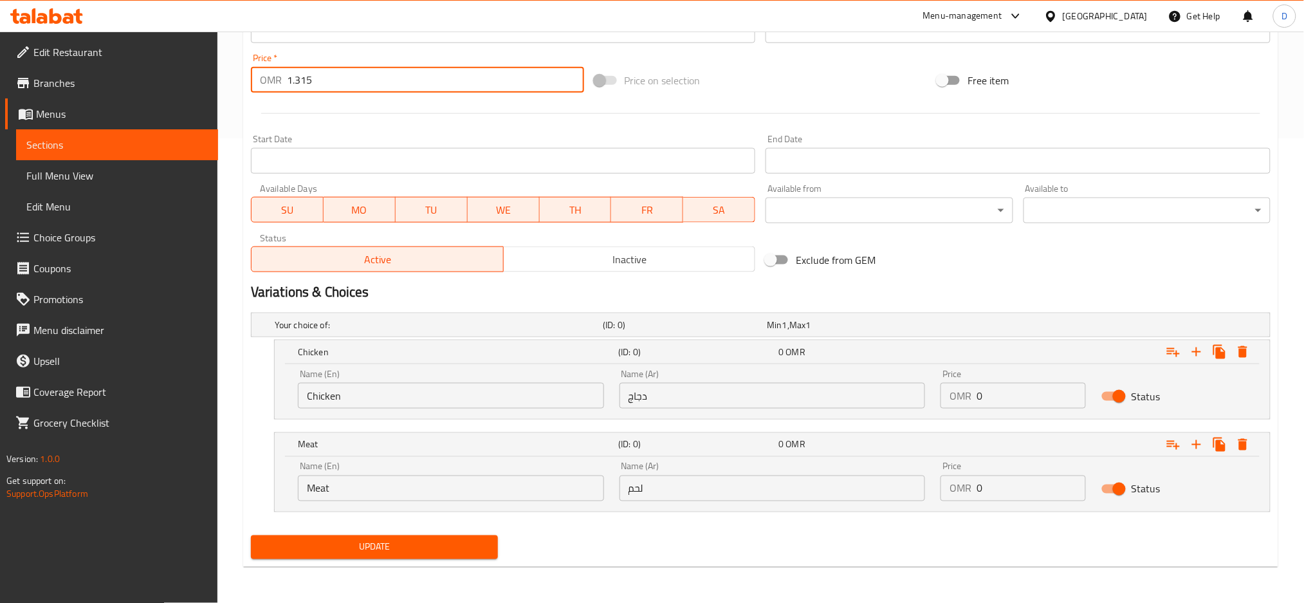
click at [346, 89] on input "1.315" at bounding box center [435, 80] width 297 height 26
type input "0"
click at [1024, 398] on input "0" at bounding box center [1031, 396] width 109 height 26
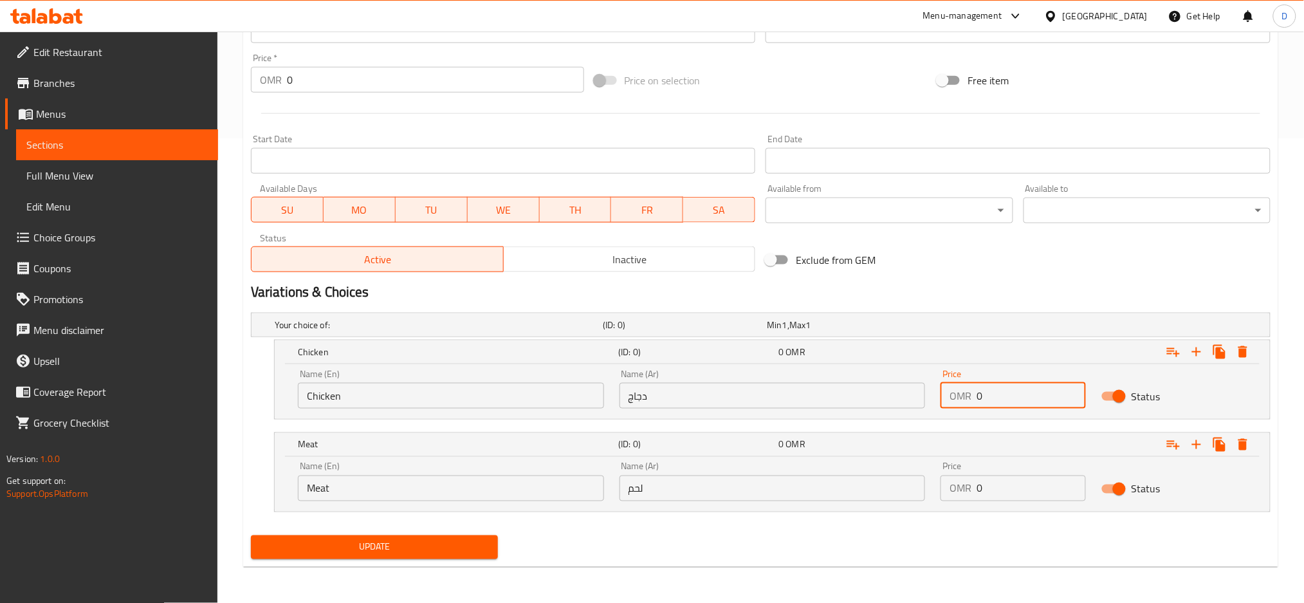
click at [1024, 398] on input "0" at bounding box center [1031, 396] width 109 height 26
paste input "1.315"
type input "1.315"
click at [1019, 500] on input "0" at bounding box center [1031, 488] width 109 height 26
paste input "1.315"
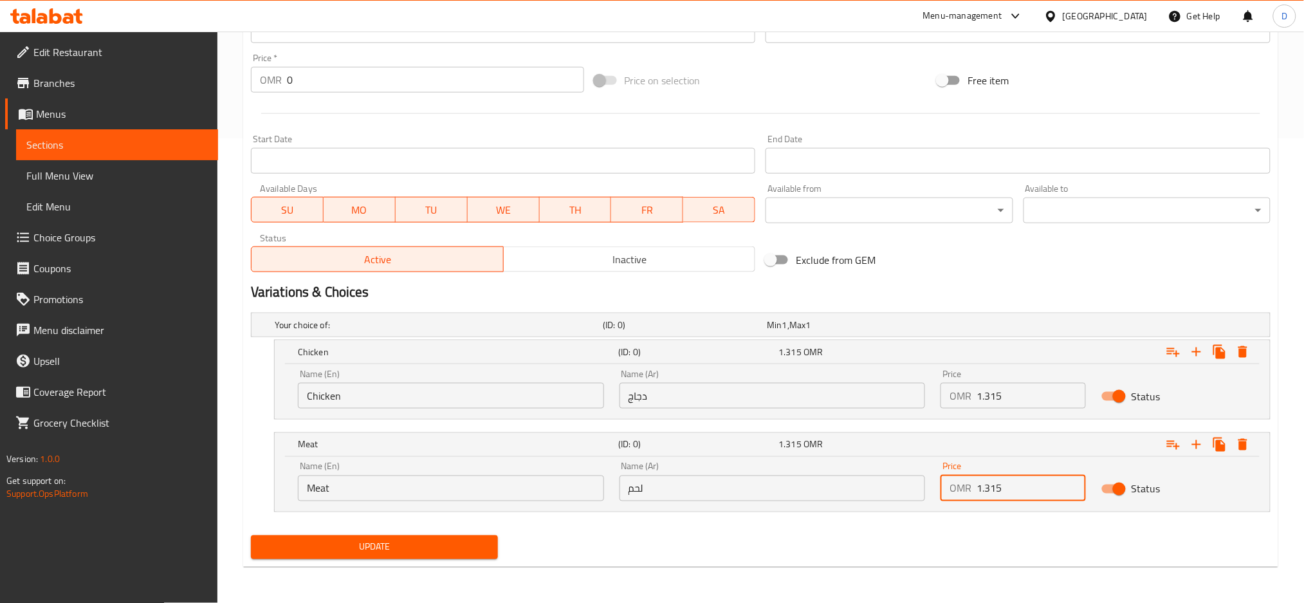
type input "1.315"
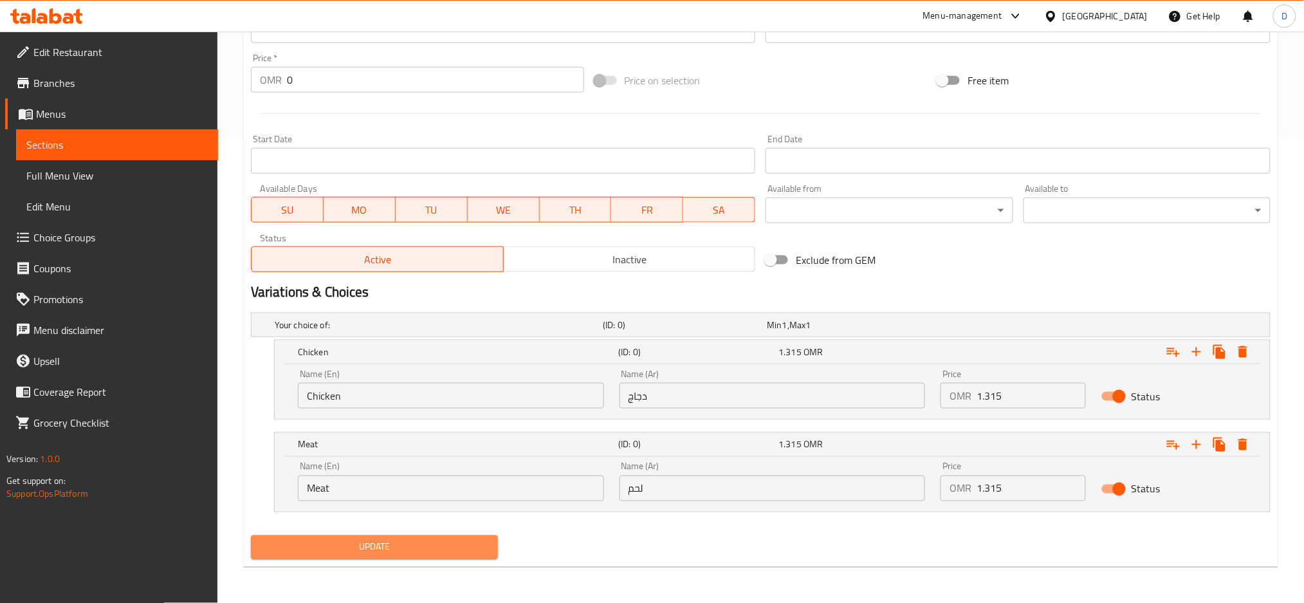
click at [463, 555] on span "Update" at bounding box center [374, 547] width 226 height 16
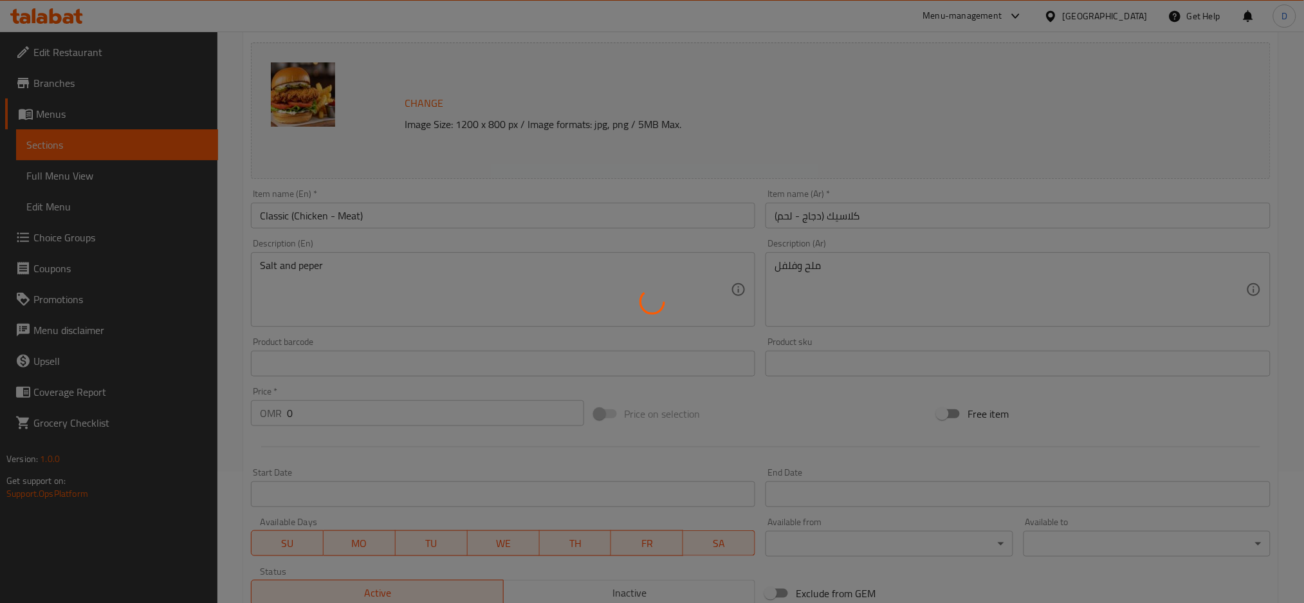
scroll to position [131, 0]
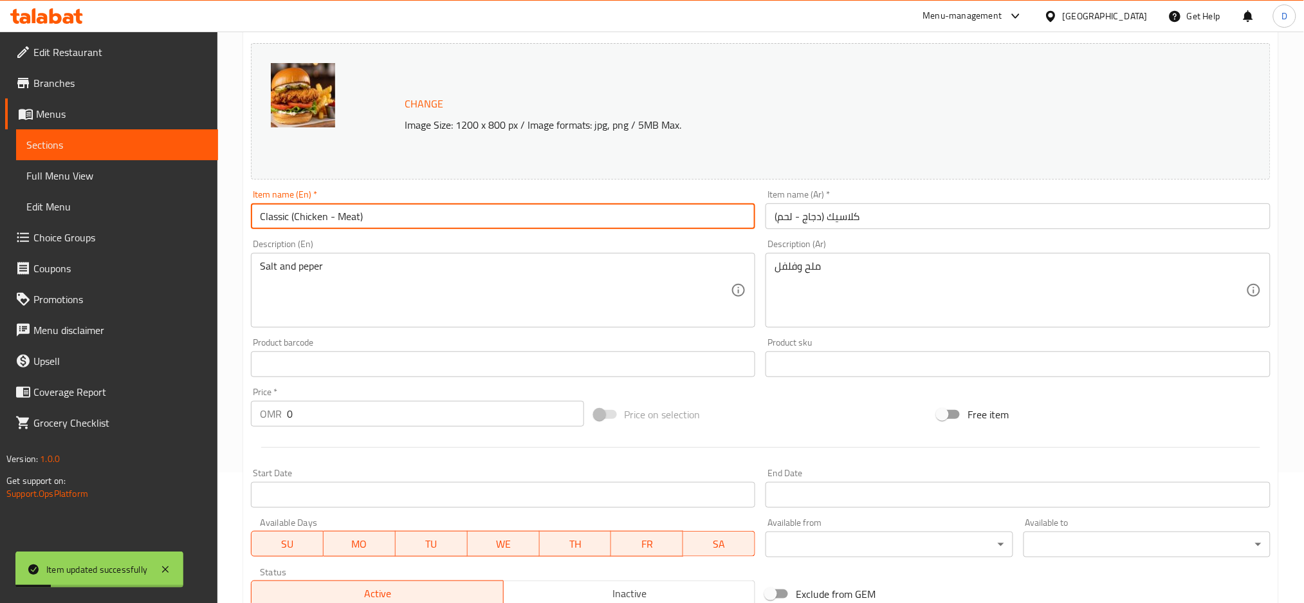
drag, startPoint x: 289, startPoint y: 217, endPoint x: 405, endPoint y: 220, distance: 116.5
click at [405, 220] on input "Classic (Chicken - Meat)" at bounding box center [503, 216] width 505 height 26
type input "Classic burger"
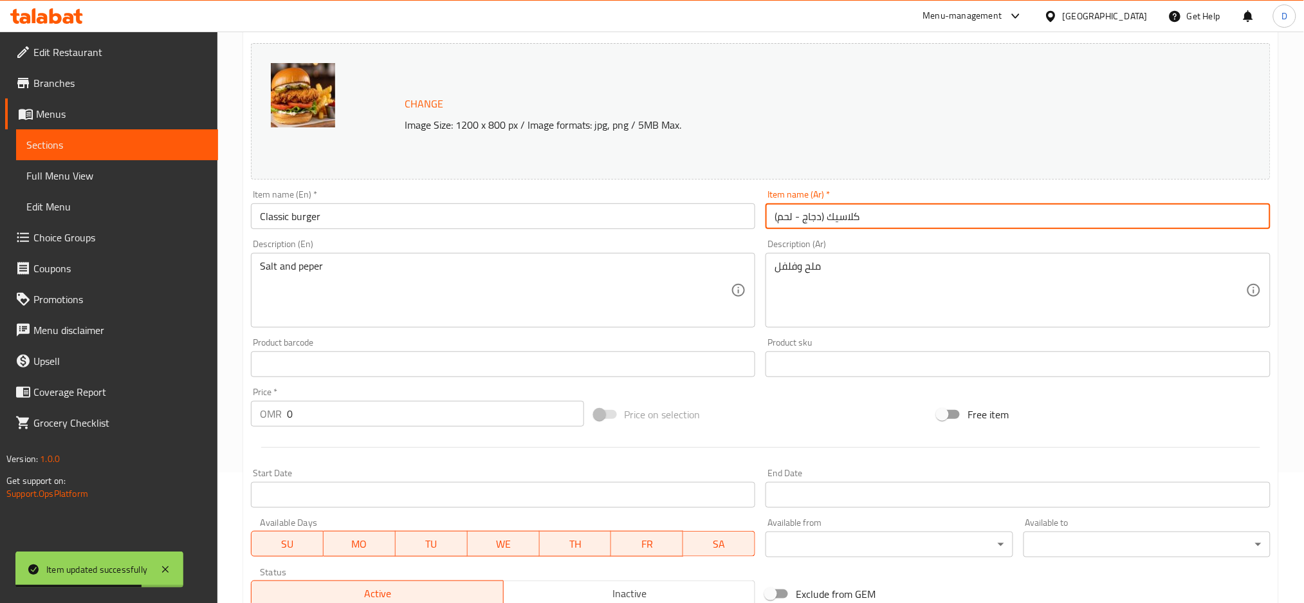
click at [891, 210] on input "كلاسيك (دجاج - لحم)" at bounding box center [1018, 216] width 505 height 26
click at [772, 216] on input "كلاسيك" at bounding box center [1018, 216] width 505 height 26
type input "برجر كلاسيك"
click at [273, 264] on textarea "Salt and peper" at bounding box center [496, 290] width 472 height 61
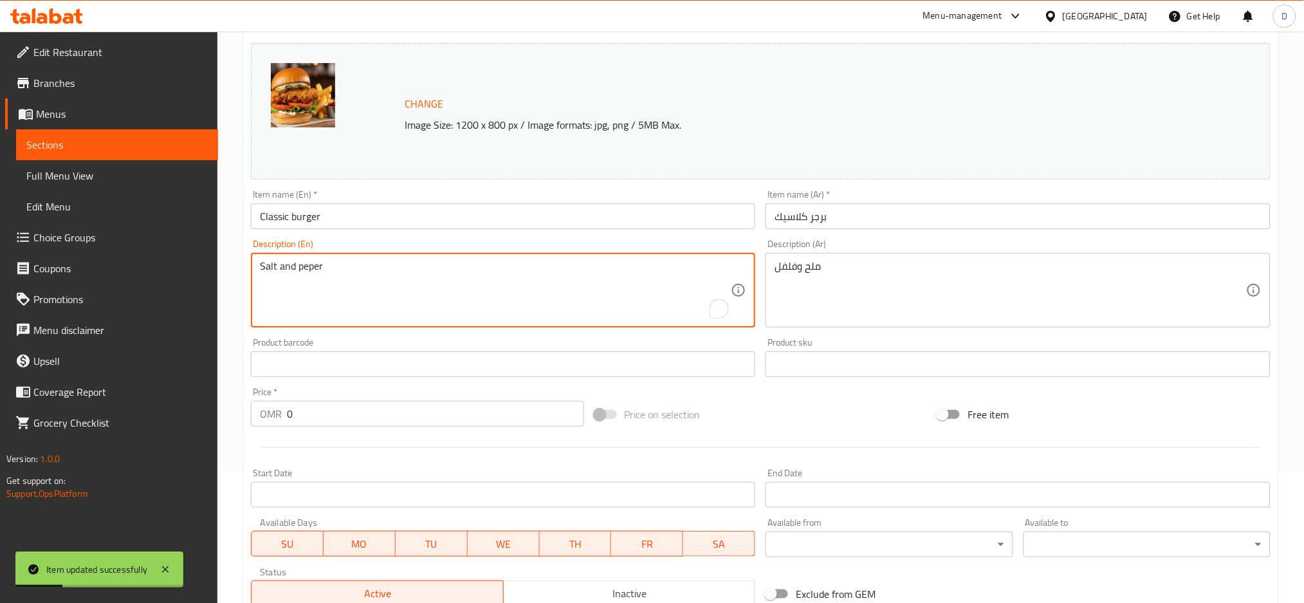
click at [273, 264] on textarea "Salt and peper" at bounding box center [496, 290] width 472 height 61
type textarea "chicken or meat"
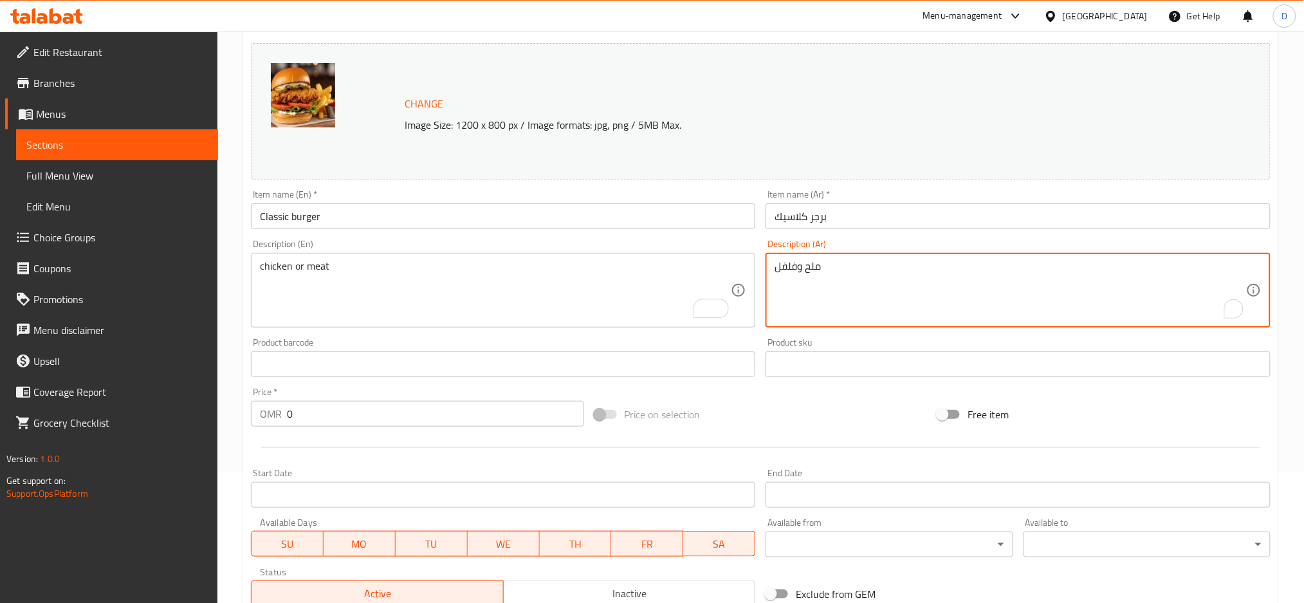
click at [781, 264] on textarea "ملح وفلفل" at bounding box center [1011, 290] width 472 height 61
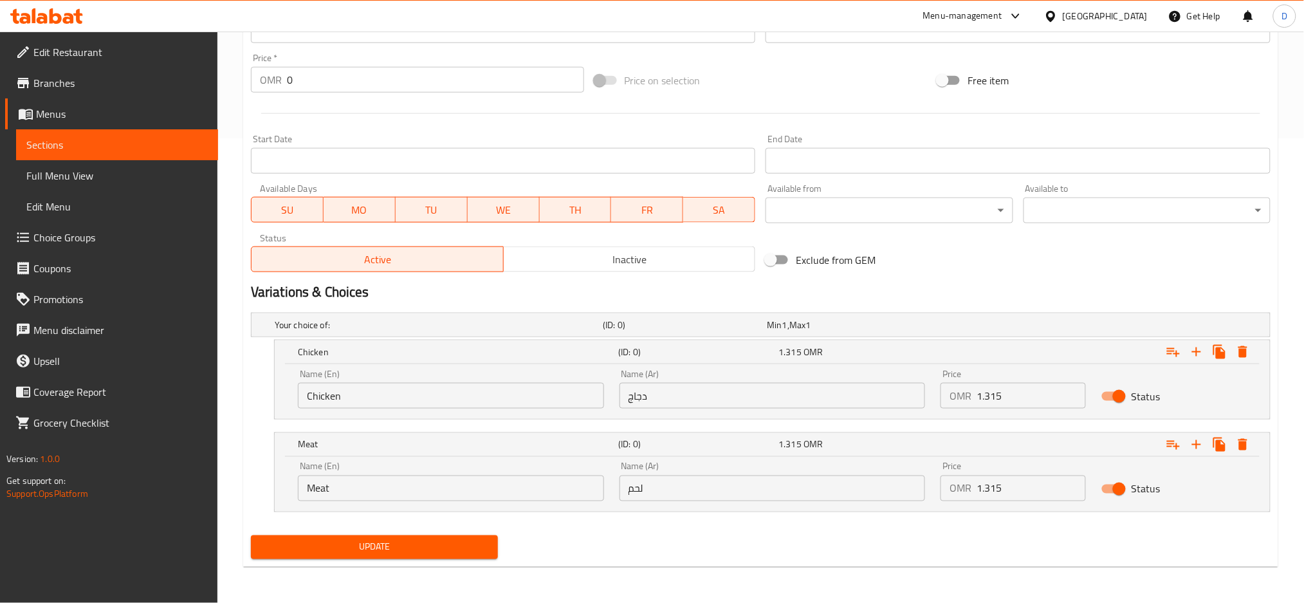
type textarea "دجاج او لحم"
click at [475, 549] on span "Update" at bounding box center [374, 547] width 226 height 16
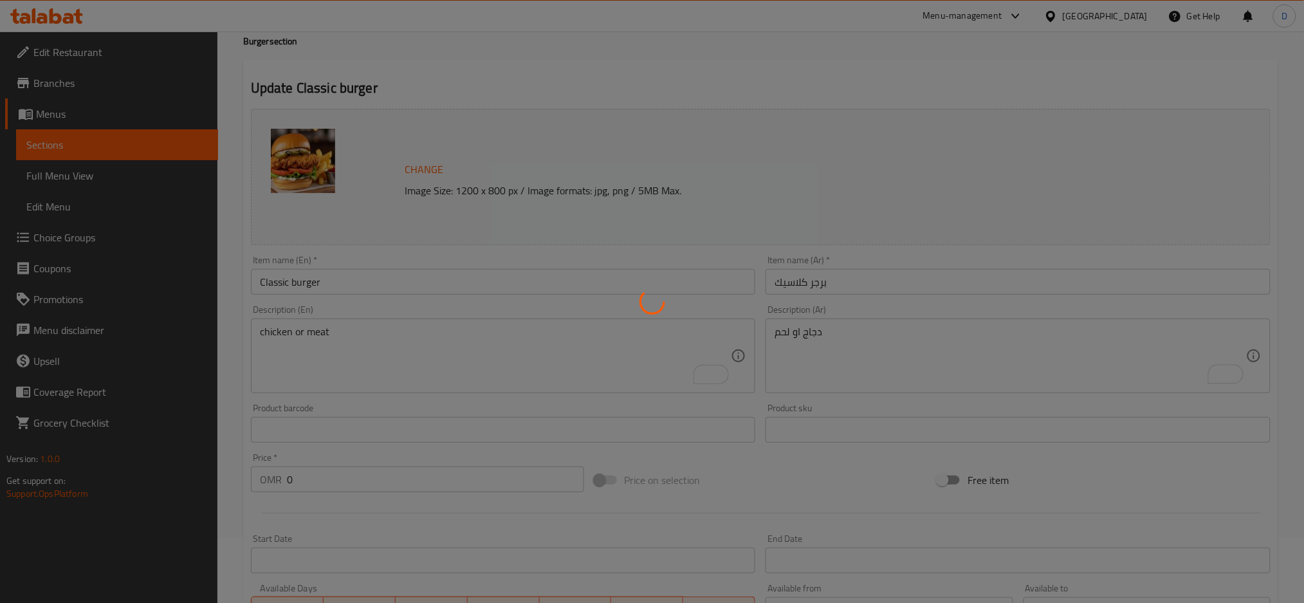
scroll to position [0, 0]
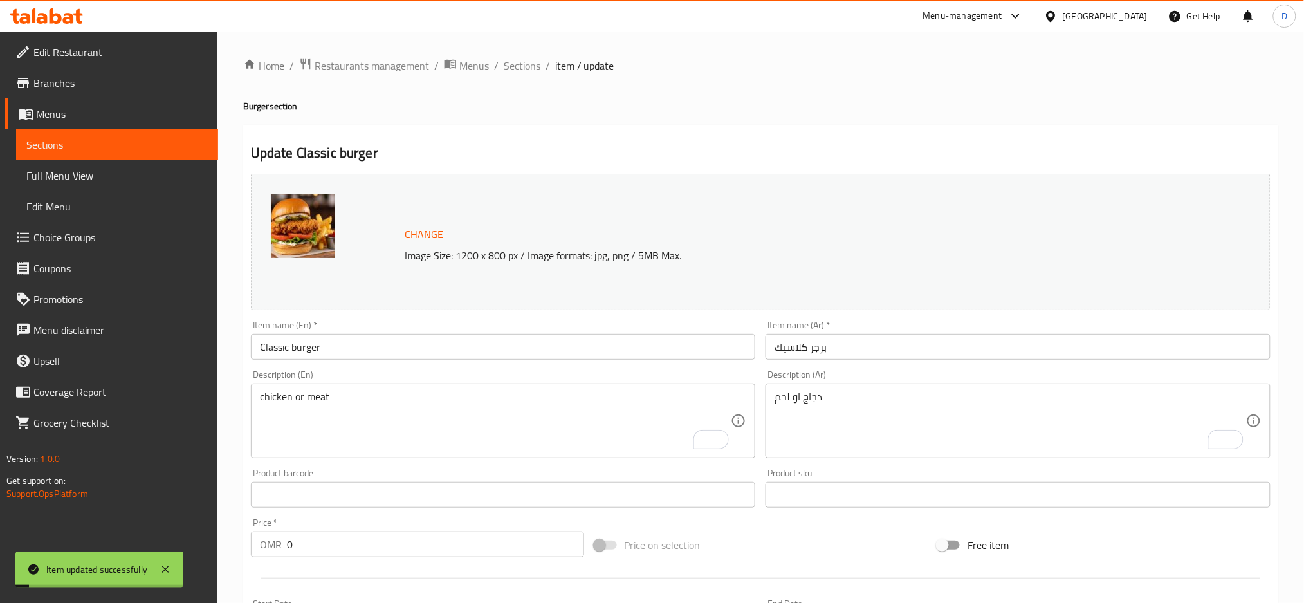
click at [525, 66] on span "Sections" at bounding box center [522, 65] width 37 height 15
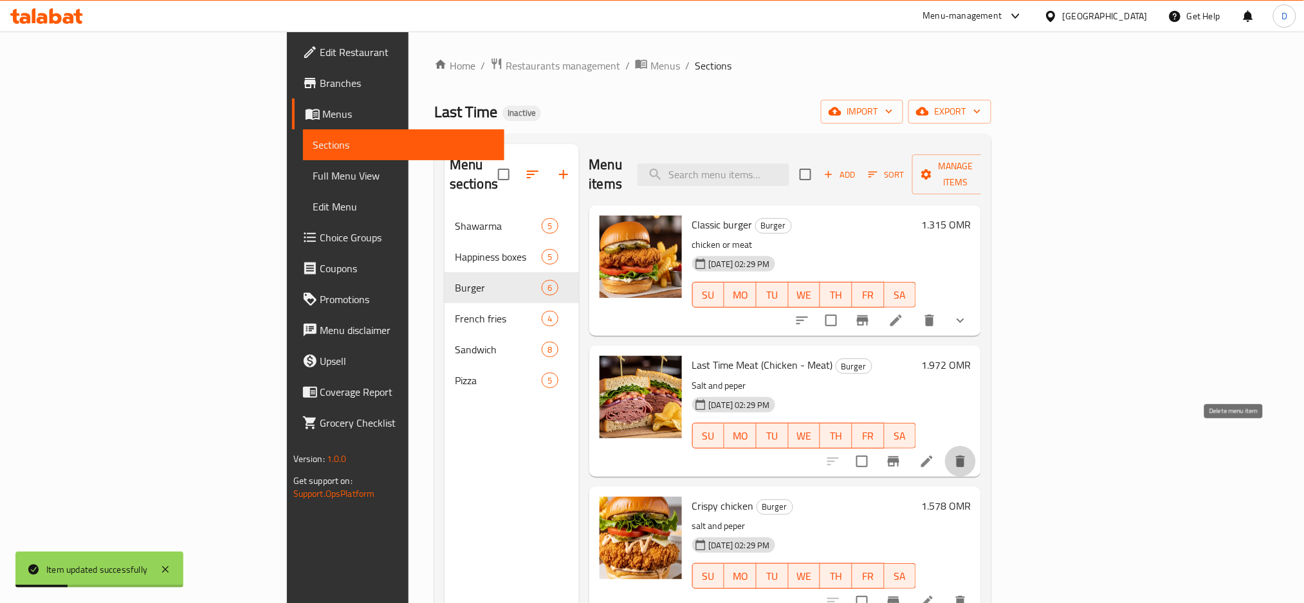
click at [965, 456] on icon "delete" at bounding box center [960, 462] width 9 height 12
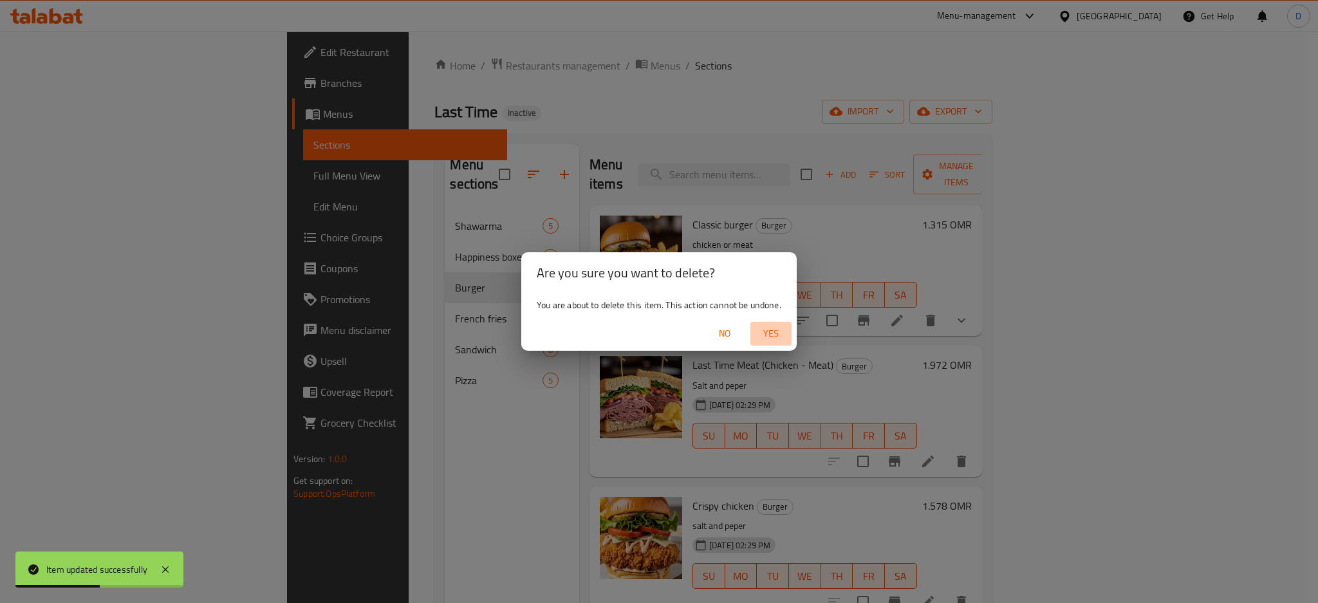
click at [779, 330] on span "Yes" at bounding box center [770, 334] width 31 height 16
